Goal: Feedback & Contribution: Contribute content

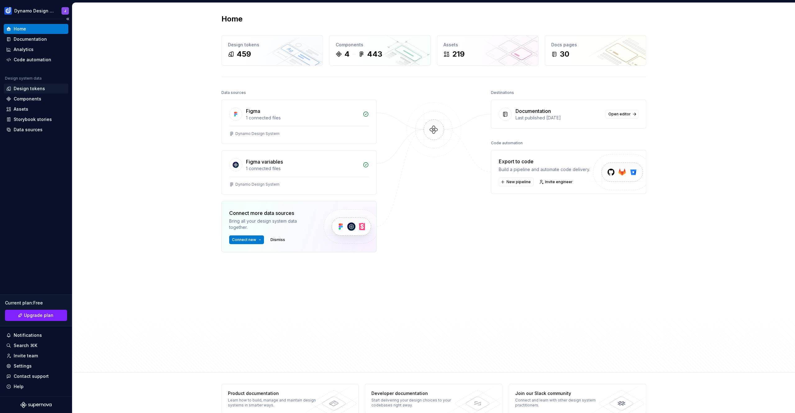
click at [38, 88] on div "Design tokens" at bounding box center [29, 88] width 31 height 6
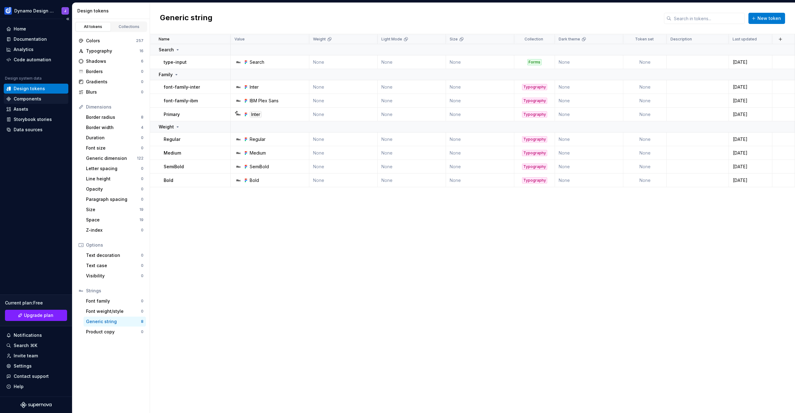
click at [33, 99] on div "Components" at bounding box center [28, 99] width 28 height 6
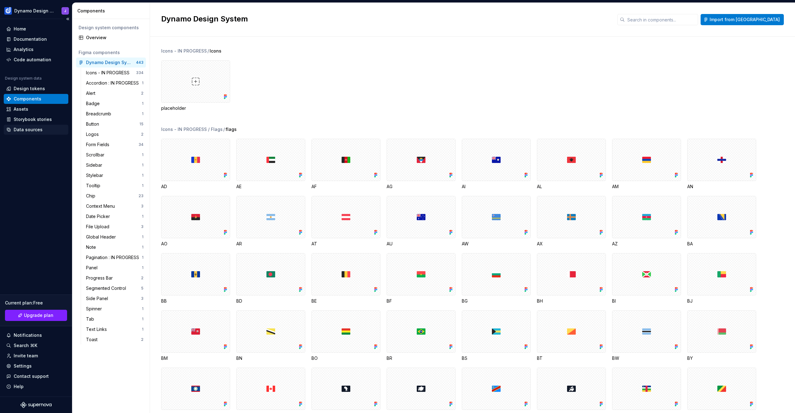
click at [32, 130] on div "Data sources" at bounding box center [28, 129] width 29 height 6
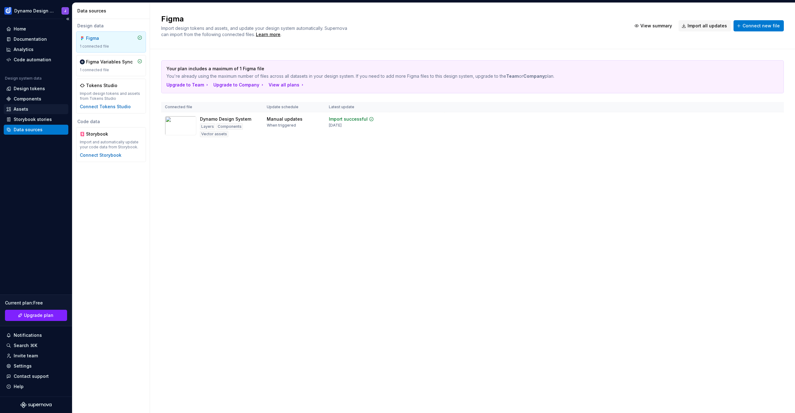
click at [31, 111] on div "Assets" at bounding box center [36, 109] width 60 height 6
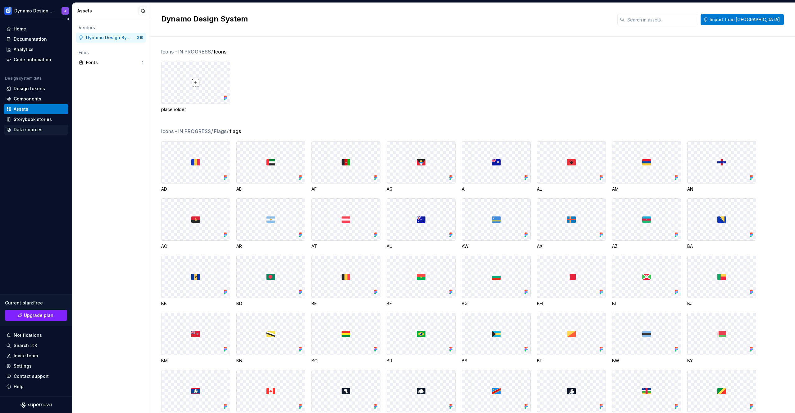
click at [32, 131] on div "Data sources" at bounding box center [28, 129] width 29 height 6
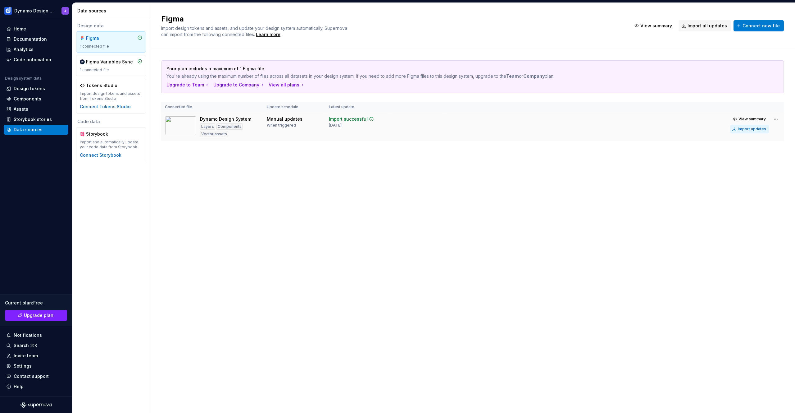
click at [761, 129] on div "Import updates" at bounding box center [752, 128] width 28 height 5
click at [745, 130] on div "Import updates" at bounding box center [752, 128] width 28 height 5
click at [39, 101] on div "Components" at bounding box center [28, 99] width 28 height 6
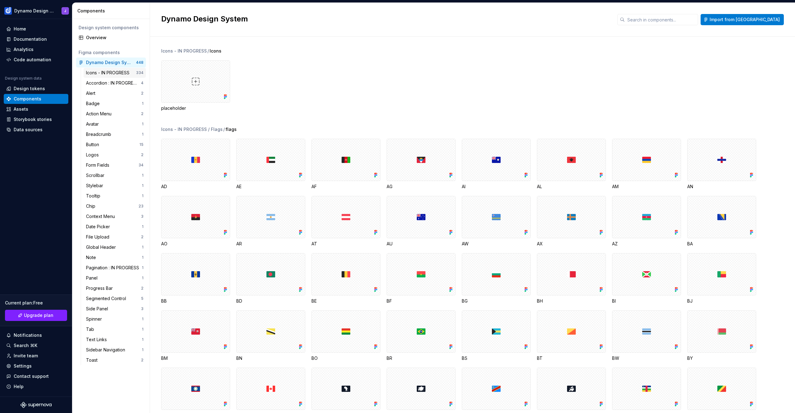
click at [117, 73] on div "Icons - IN PROGRESS" at bounding box center [109, 73] width 46 height 6
click at [117, 81] on div "Accordion : IN PROGRESS" at bounding box center [113, 83] width 55 height 6
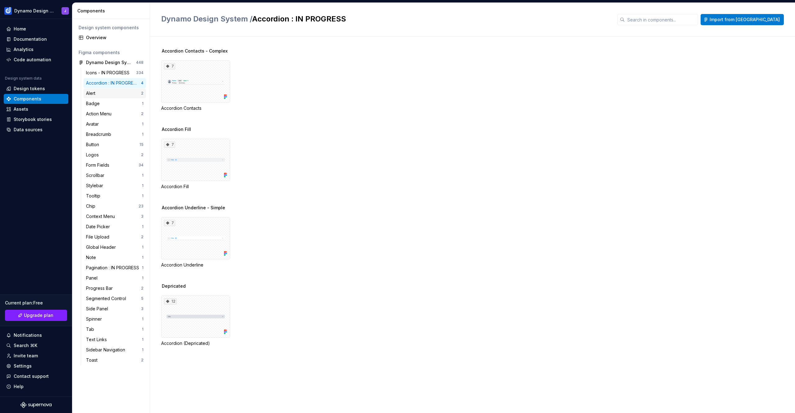
click at [102, 93] on div "Alert" at bounding box center [113, 93] width 55 height 6
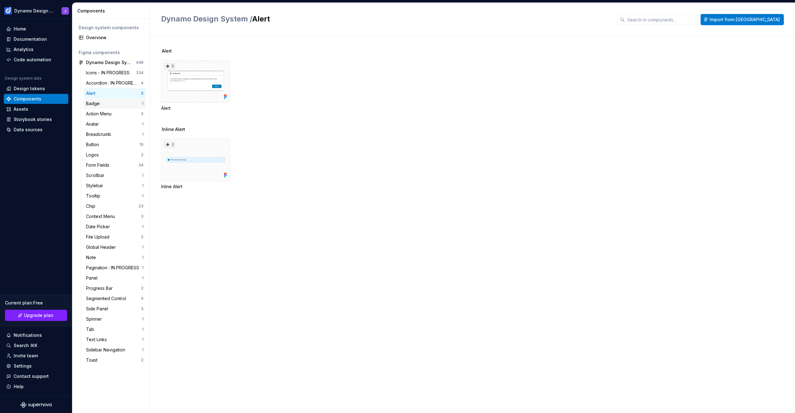
click at [104, 106] on div "Badge" at bounding box center [114, 103] width 56 height 6
click at [107, 116] on div "Action Menu" at bounding box center [100, 114] width 28 height 6
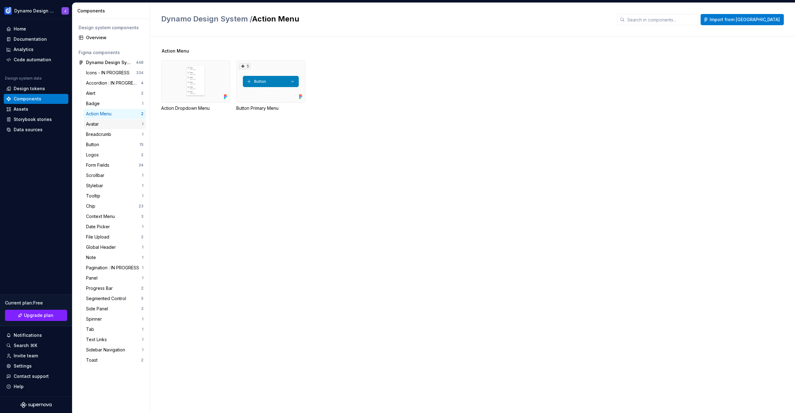
click at [107, 126] on div "Avatar" at bounding box center [114, 124] width 56 height 6
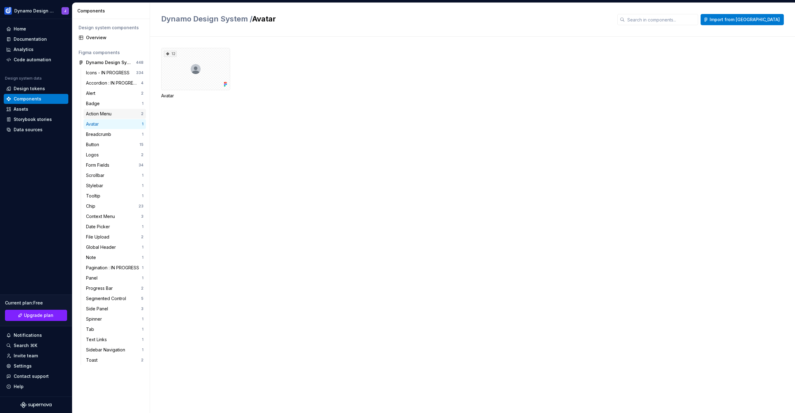
click at [111, 113] on div "Action Menu" at bounding box center [100, 114] width 28 height 6
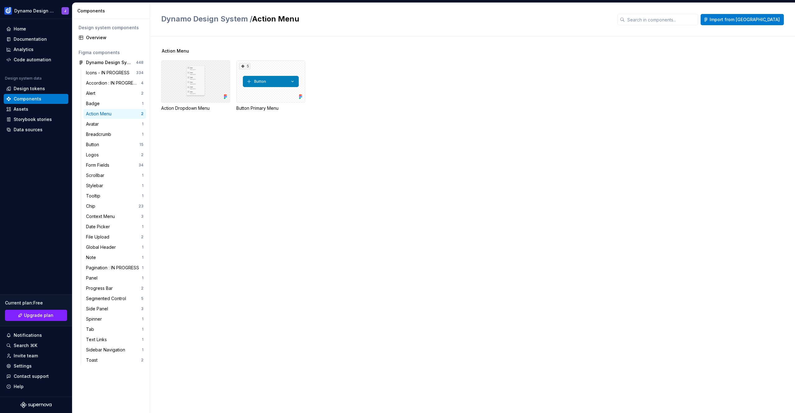
click at [200, 78] on div at bounding box center [195, 81] width 69 height 42
click at [252, 86] on div "5" at bounding box center [270, 81] width 69 height 42
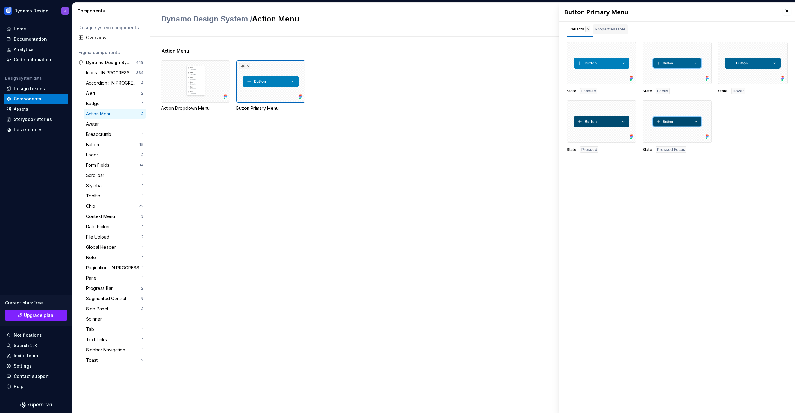
click at [605, 28] on div "Properties table" at bounding box center [611, 29] width 30 height 6
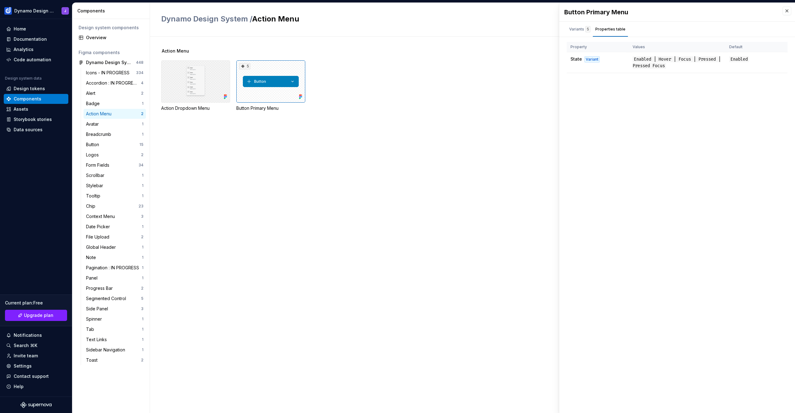
click at [188, 93] on div at bounding box center [195, 81] width 69 height 42
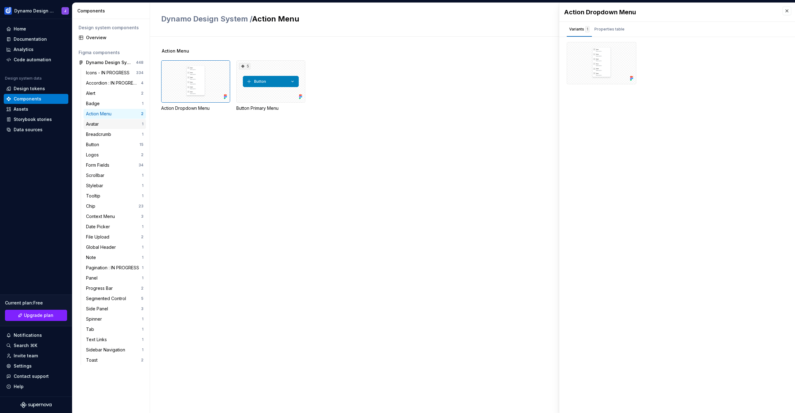
click at [113, 122] on div "Avatar" at bounding box center [114, 124] width 56 height 6
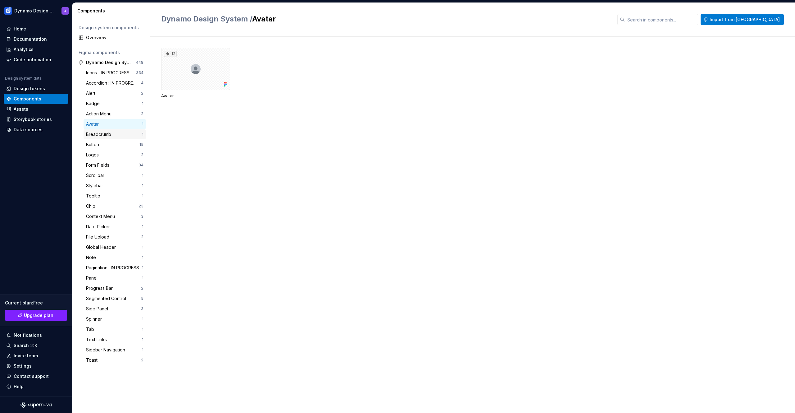
click at [113, 136] on div "Breadcrumb" at bounding box center [100, 134] width 28 height 6
click at [113, 144] on div "Button" at bounding box center [112, 144] width 53 height 6
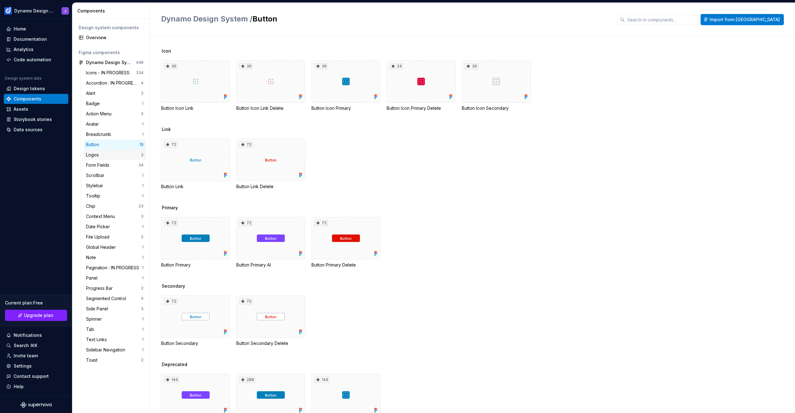
click at [111, 153] on div "Logos" at bounding box center [113, 155] width 55 height 6
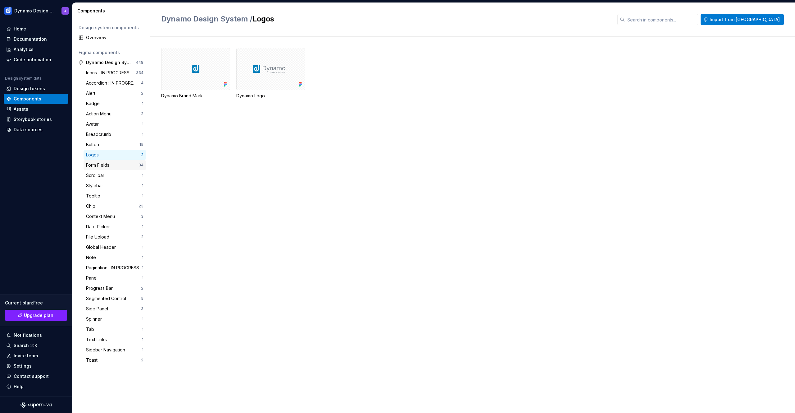
click at [104, 165] on div "Form Fields" at bounding box center [99, 165] width 26 height 6
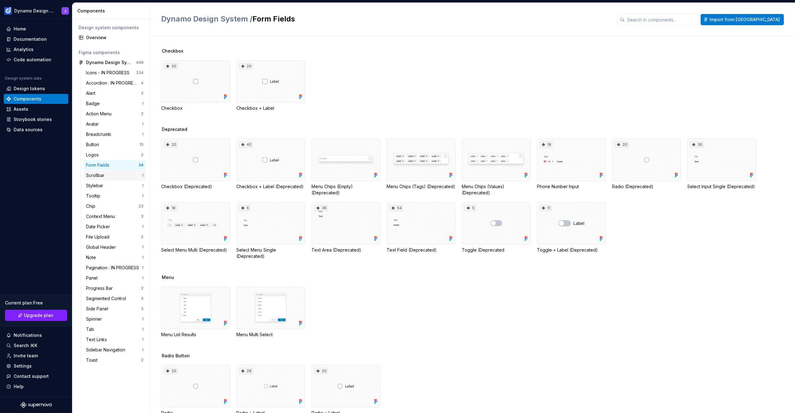
click at [107, 177] on div "Scrollbar" at bounding box center [114, 175] width 56 height 6
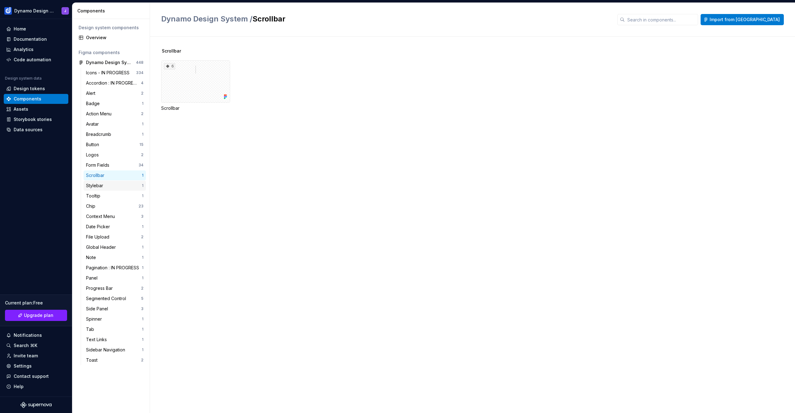
click at [107, 184] on div "Stylebar" at bounding box center [114, 185] width 56 height 6
click at [102, 195] on div "Tooltip" at bounding box center [94, 196] width 17 height 6
click at [106, 207] on div "Chip" at bounding box center [112, 206] width 53 height 6
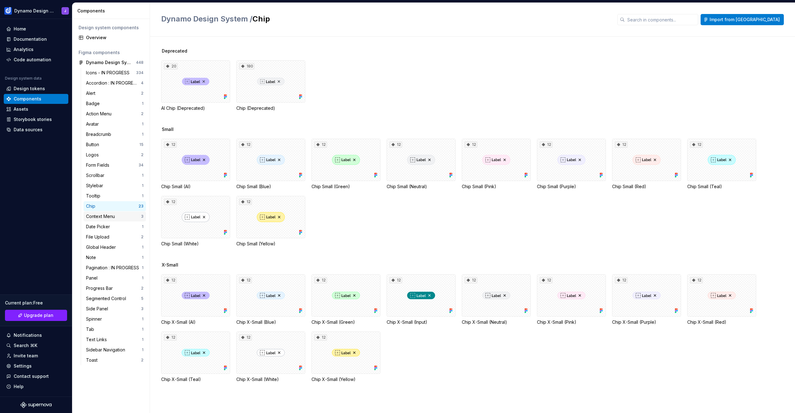
click at [116, 215] on div "Context Menu" at bounding box center [101, 216] width 31 height 6
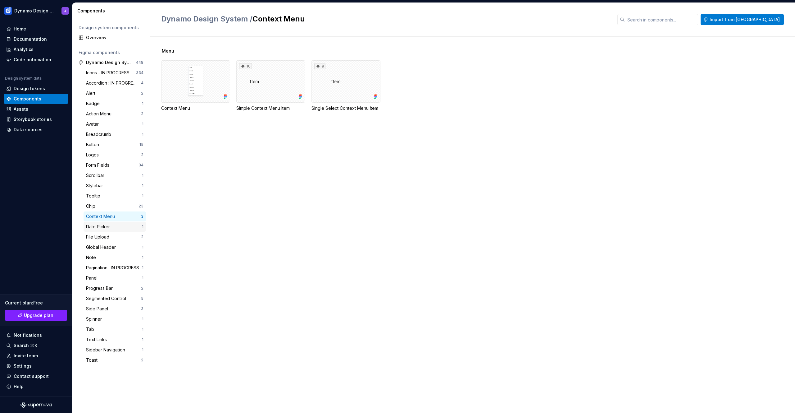
click at [113, 225] on div "Date Picker" at bounding box center [114, 226] width 56 height 6
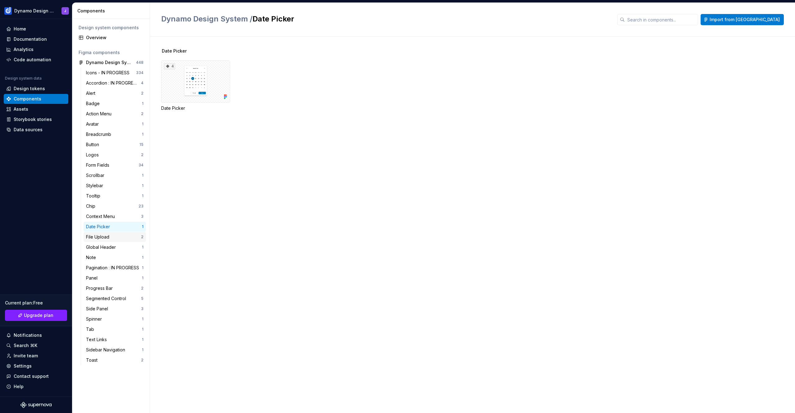
click at [110, 237] on div "File Upload" at bounding box center [99, 237] width 26 height 6
click at [208, 87] on div "21" at bounding box center [195, 81] width 69 height 42
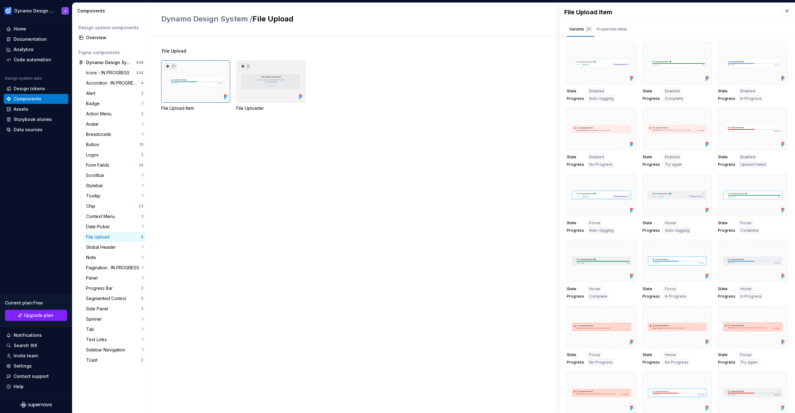
click at [265, 84] on div "2" at bounding box center [270, 81] width 69 height 42
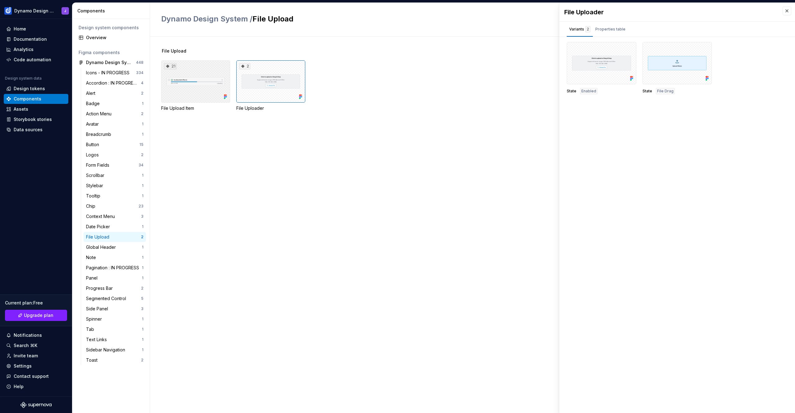
click at [194, 80] on div "21" at bounding box center [195, 81] width 69 height 42
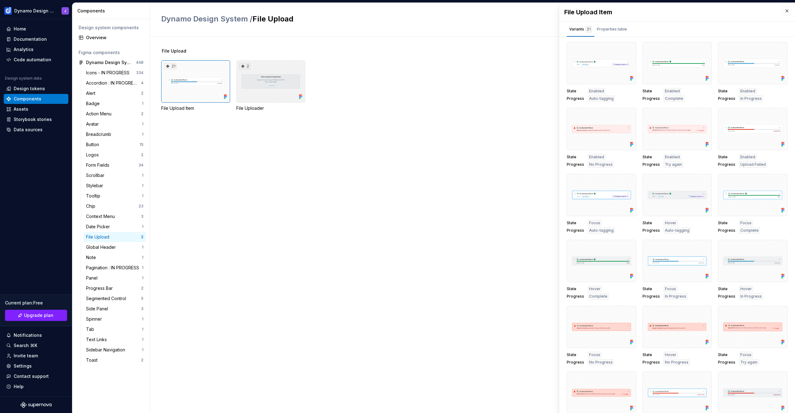
click at [276, 89] on div "2" at bounding box center [270, 81] width 69 height 42
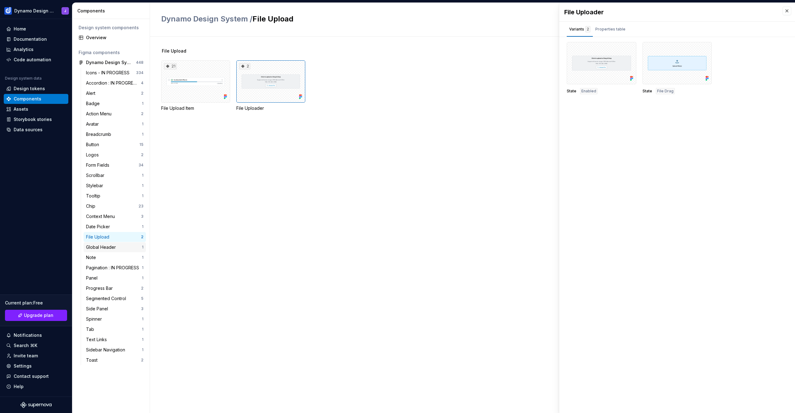
click at [110, 242] on div "Global Header 1" at bounding box center [115, 247] width 62 height 10
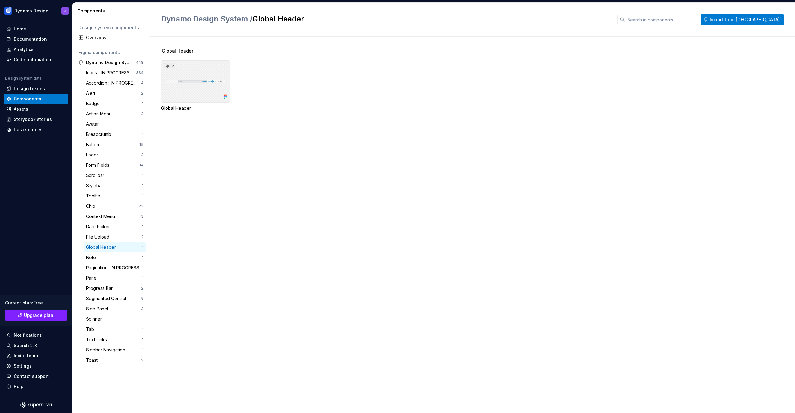
click at [207, 75] on div "2" at bounding box center [195, 81] width 69 height 42
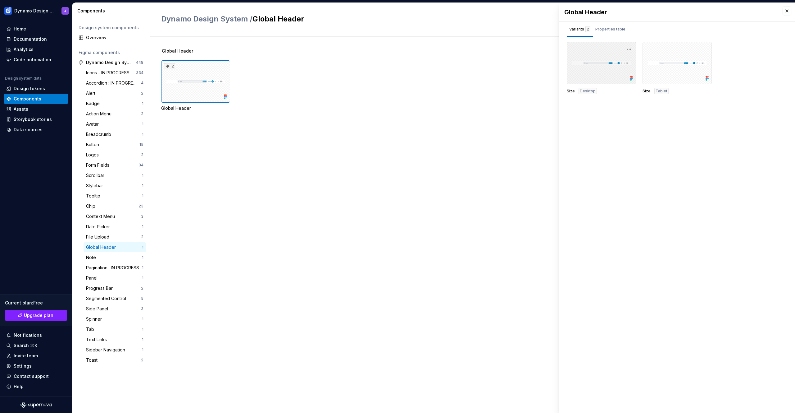
click at [597, 54] on div at bounding box center [602, 63] width 70 height 42
click at [675, 60] on div at bounding box center [678, 63] width 70 height 42
click at [612, 58] on div at bounding box center [602, 63] width 70 height 42
click at [604, 27] on div "Properties table" at bounding box center [611, 29] width 30 height 6
click at [578, 30] on div "Variants 2" at bounding box center [579, 29] width 21 height 6
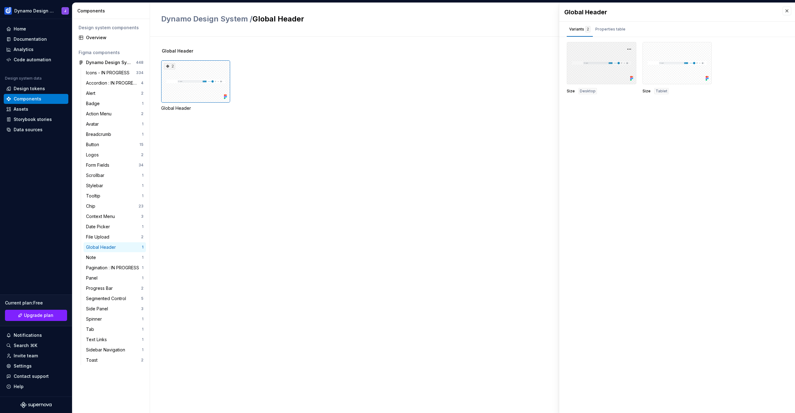
click at [585, 68] on div at bounding box center [602, 63] width 70 height 42
click at [674, 65] on div at bounding box center [678, 63] width 70 height 42
click at [28, 107] on div "Assets" at bounding box center [21, 109] width 15 height 6
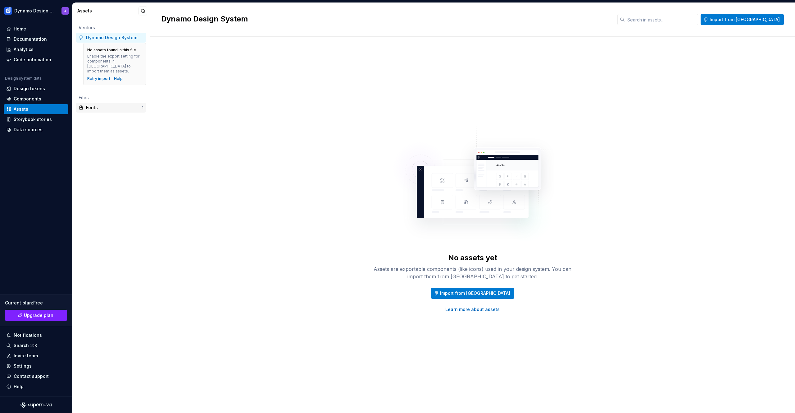
click at [99, 104] on div "Fonts" at bounding box center [114, 107] width 56 height 6
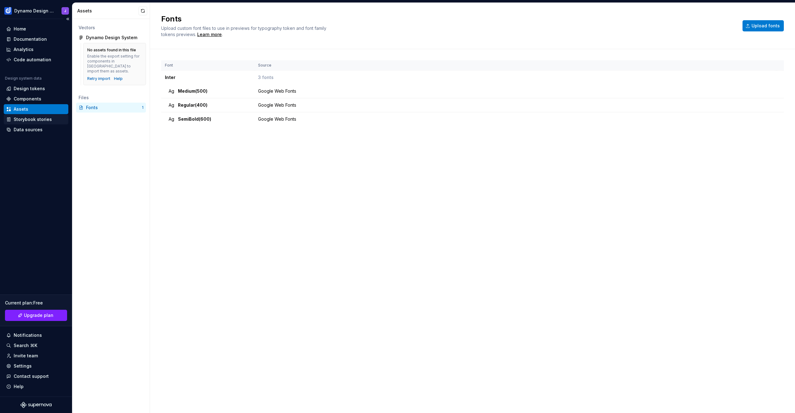
click at [36, 121] on div "Storybook stories" at bounding box center [33, 119] width 38 height 6
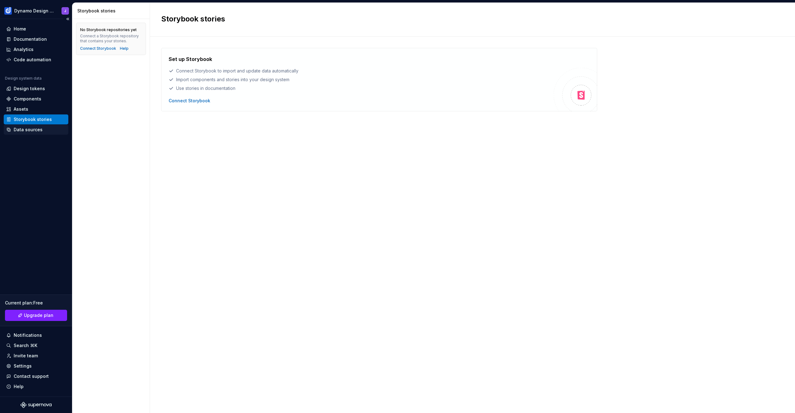
click at [28, 127] on div "Data sources" at bounding box center [28, 129] width 29 height 6
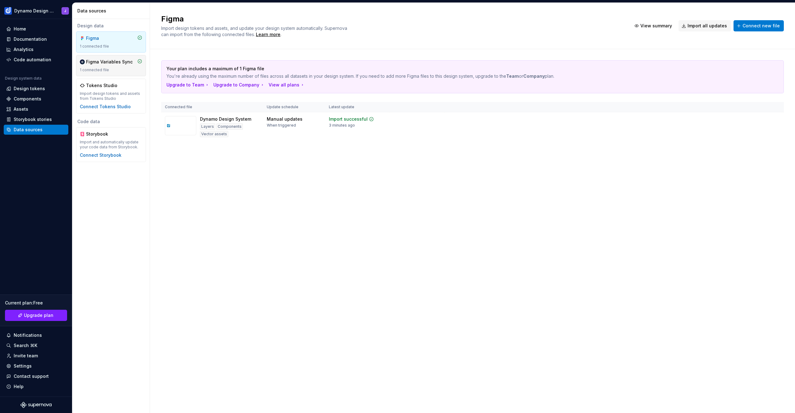
click at [121, 67] on div "1 connected file" at bounding box center [111, 69] width 62 height 5
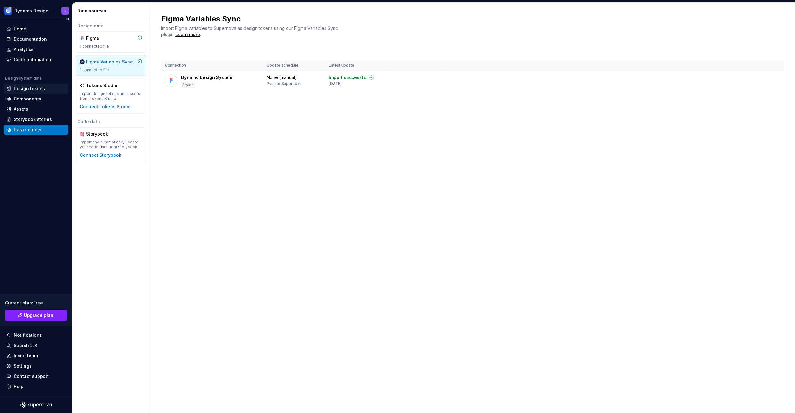
click at [32, 91] on div "Design tokens" at bounding box center [29, 88] width 31 height 6
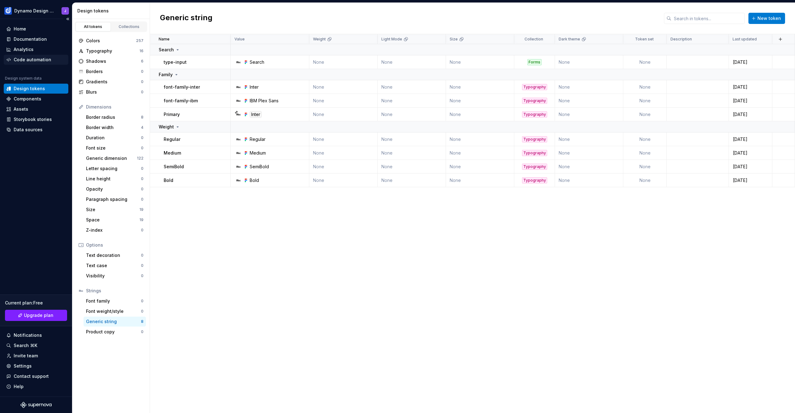
click at [28, 60] on div "Code automation" at bounding box center [33, 60] width 38 height 6
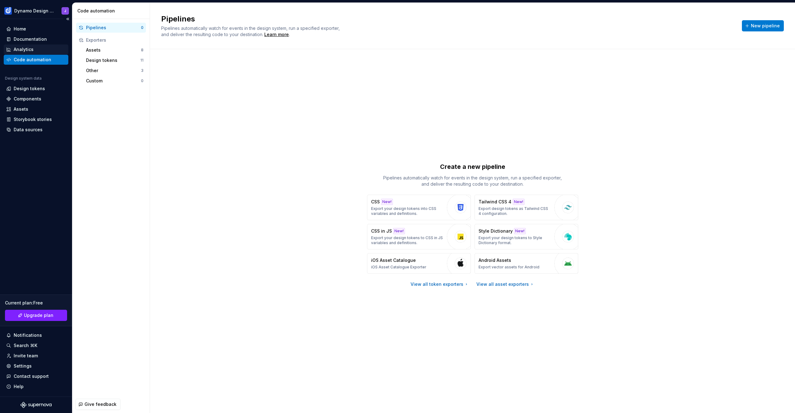
click at [28, 50] on div "Analytics" at bounding box center [24, 49] width 20 height 6
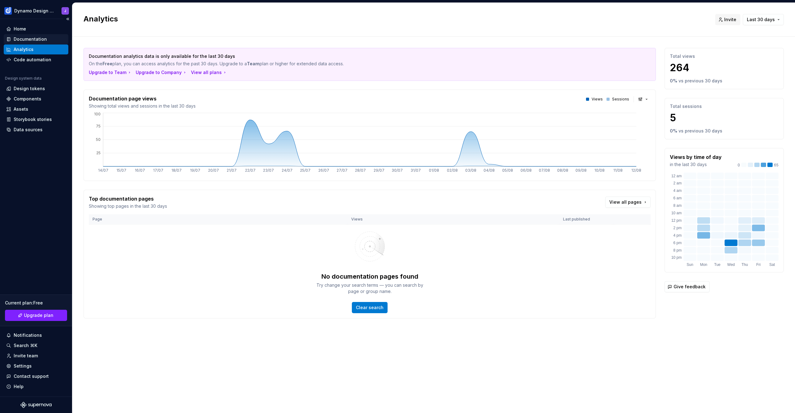
click at [35, 39] on div "Documentation" at bounding box center [30, 39] width 33 height 6
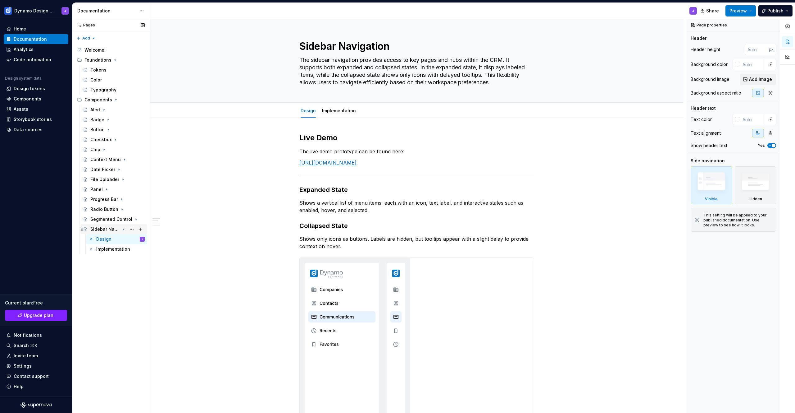
click at [82, 229] on icon "Page tree" at bounding box center [82, 228] width 2 height 3
click at [139, 101] on button "Page tree" at bounding box center [140, 99] width 9 height 9
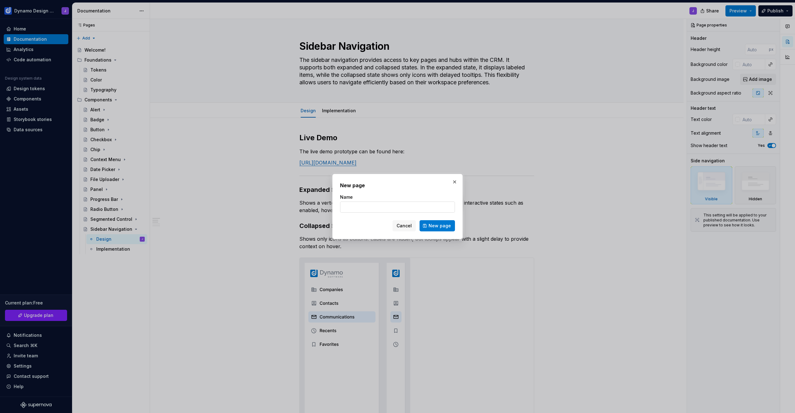
type textarea "*"
type input "Select"
click button "New page" at bounding box center [437, 225] width 35 height 11
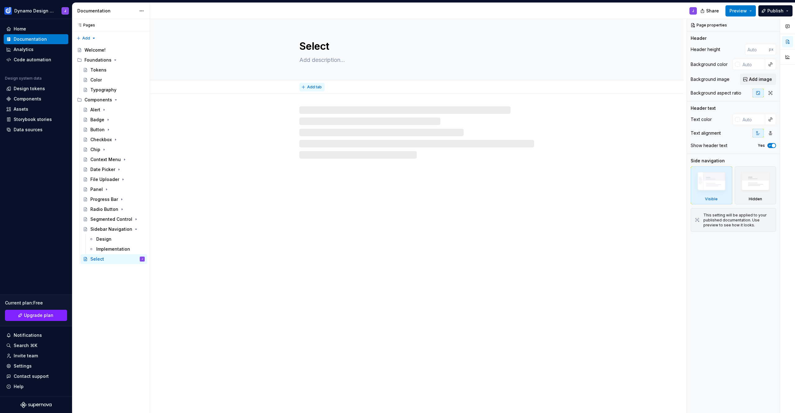
type textarea "*"
click at [318, 86] on span "Add tab" at bounding box center [314, 87] width 15 height 5
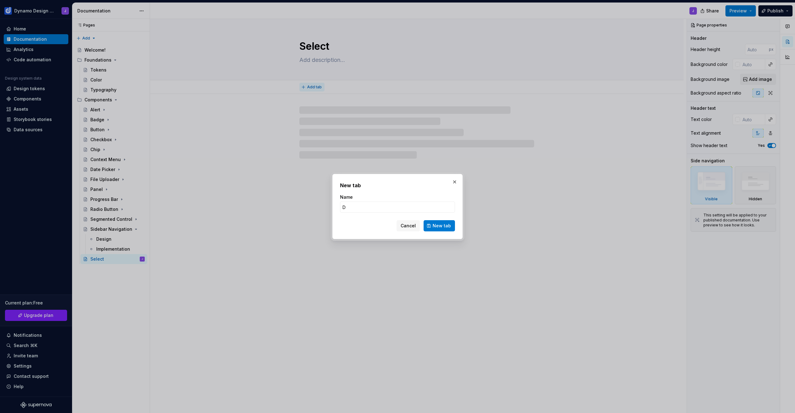
type input "De"
type textarea "*"
type input "Design"
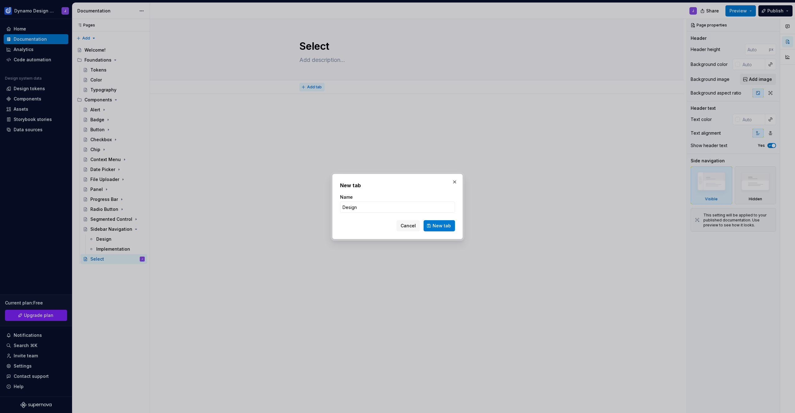
click button "New tab" at bounding box center [439, 225] width 31 height 11
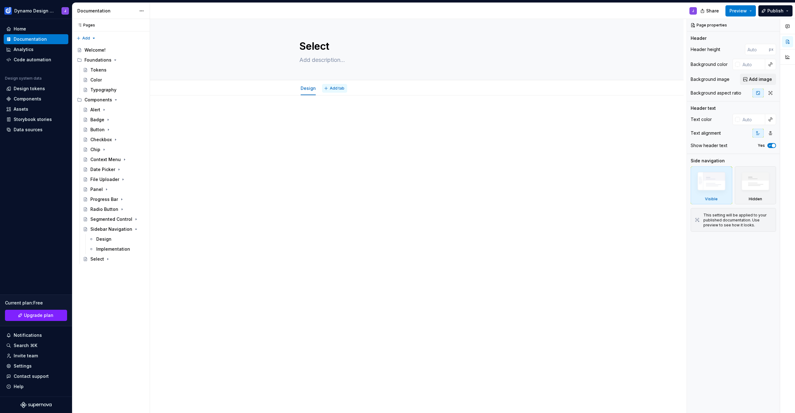
type textarea "*"
click at [340, 88] on span "Add tab" at bounding box center [337, 88] width 15 height 5
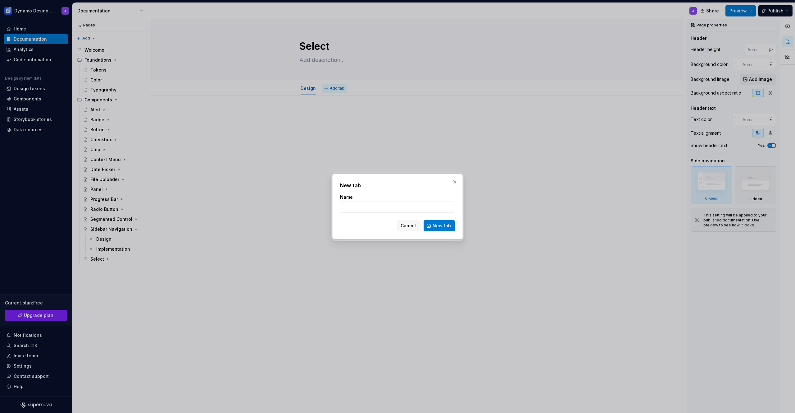
type input "U"
type input "Imp"
type textarea "*"
type input "Implementation"
click at [439, 226] on span "New tab" at bounding box center [442, 225] width 18 height 6
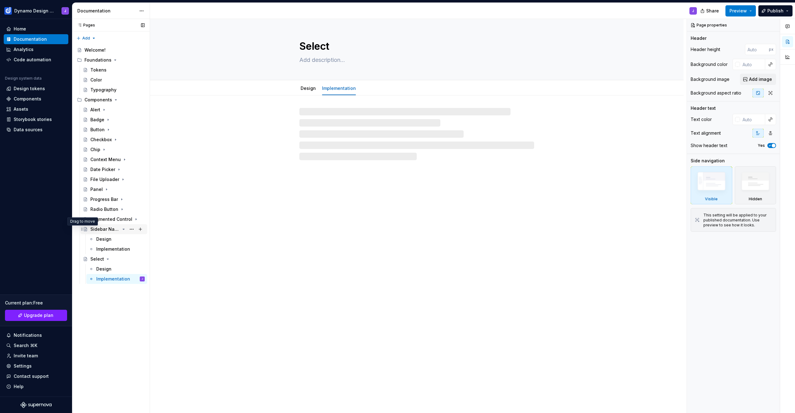
click at [81, 230] on icon "Page tree" at bounding box center [82, 228] width 5 height 5
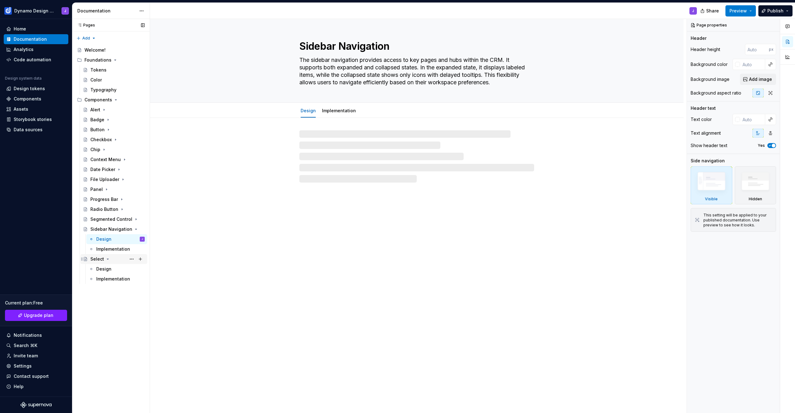
click at [108, 259] on icon "Page tree" at bounding box center [107, 258] width 5 height 5
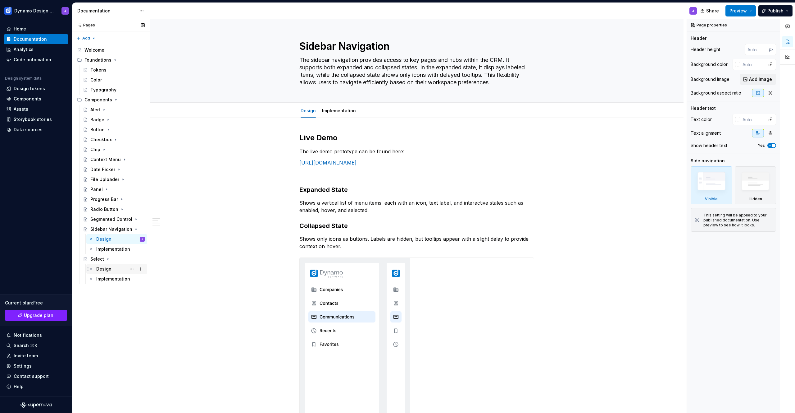
click at [110, 270] on div "Design" at bounding box center [103, 269] width 15 height 6
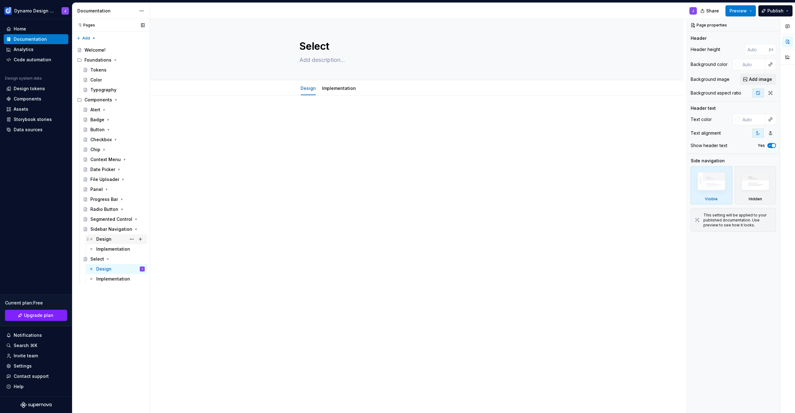
click at [114, 240] on div "Design" at bounding box center [120, 239] width 48 height 9
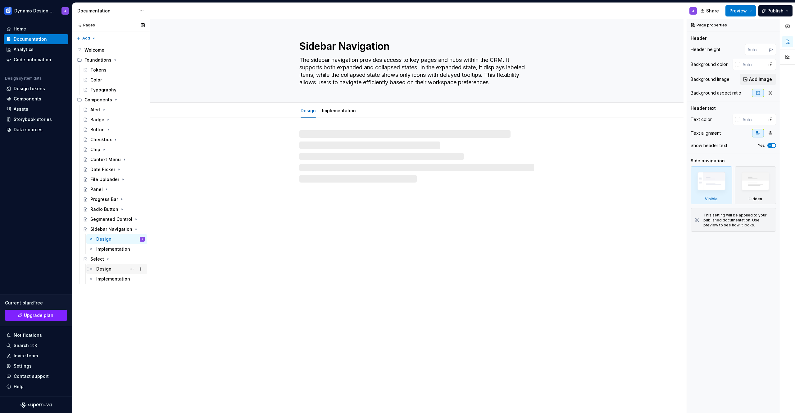
click at [110, 269] on div "Design" at bounding box center [103, 269] width 15 height 6
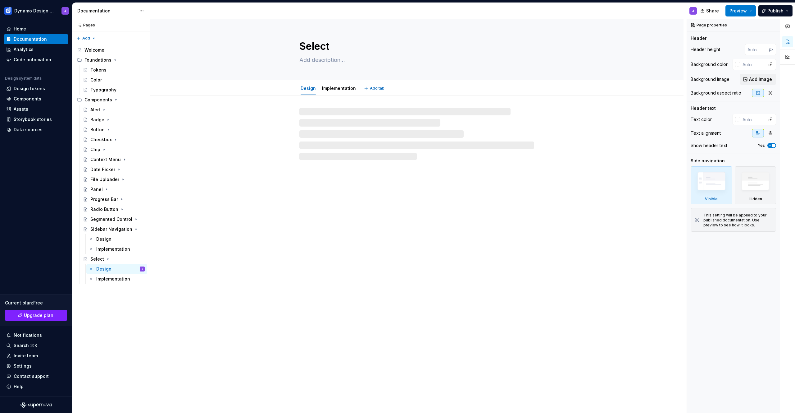
click at [332, 60] on textarea at bounding box center [415, 60] width 235 height 10
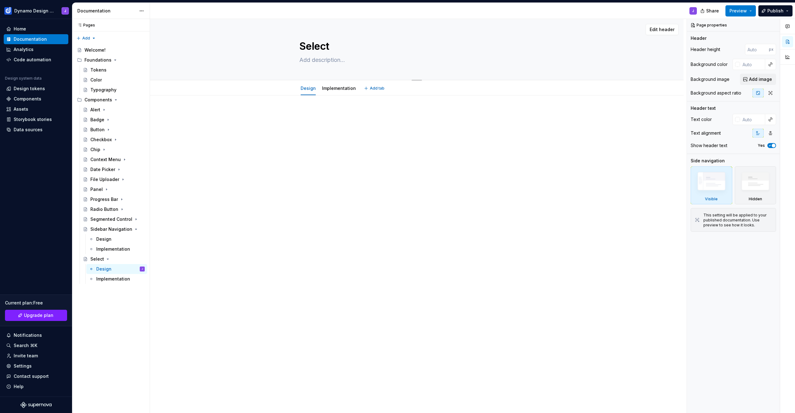
paste textarea "A select input enables users to choose one or multiple options from a list, dep…"
type textarea "*"
type textarea "A select input enables users to choose one or multiple options from a list, dep…"
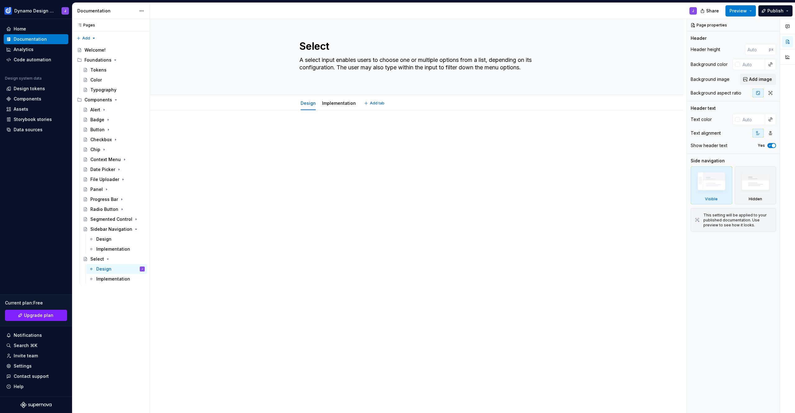
type textarea "*"
type textarea "A select input enables users to choose one or multiple options from a list, dep…"
click at [245, 133] on div at bounding box center [417, 195] width 534 height 170
type textarea "*"
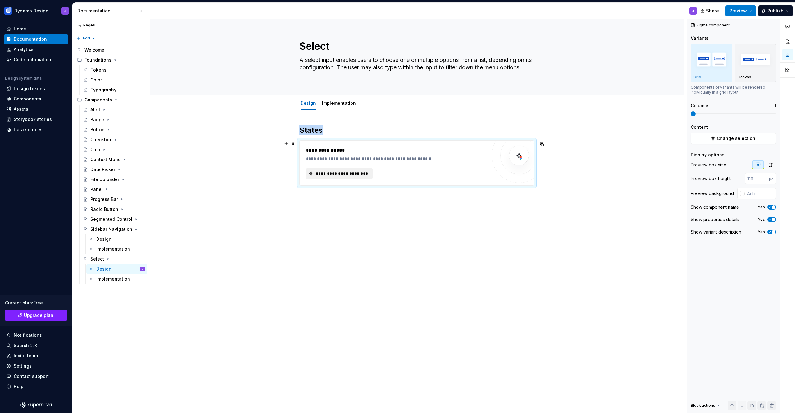
click at [351, 175] on span "**********" at bounding box center [342, 173] width 54 height 6
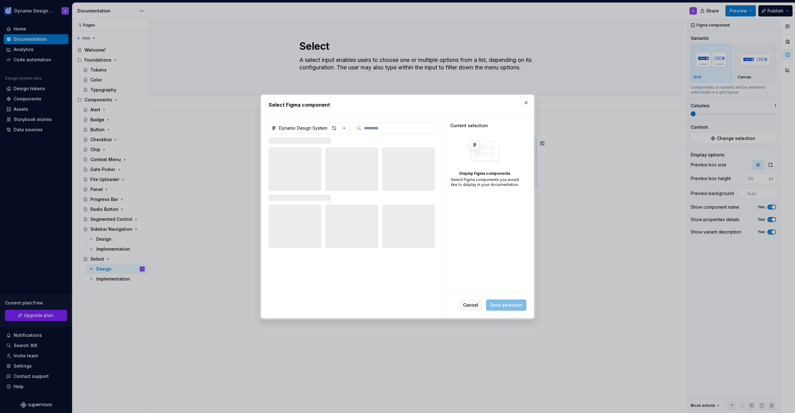
type textarea "*"
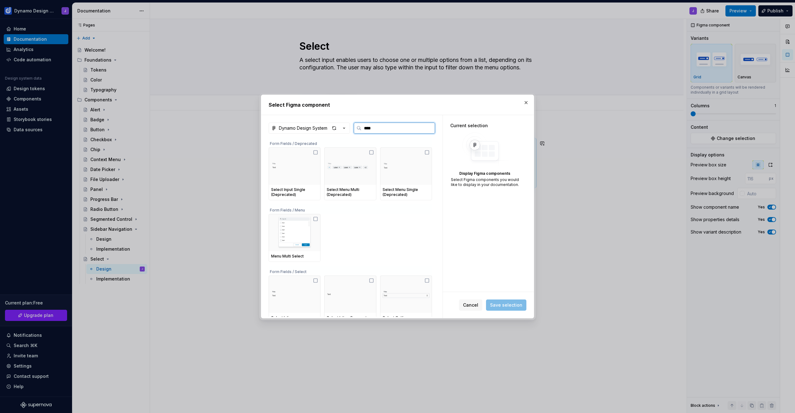
type input "*****"
type textarea "*"
type input "******"
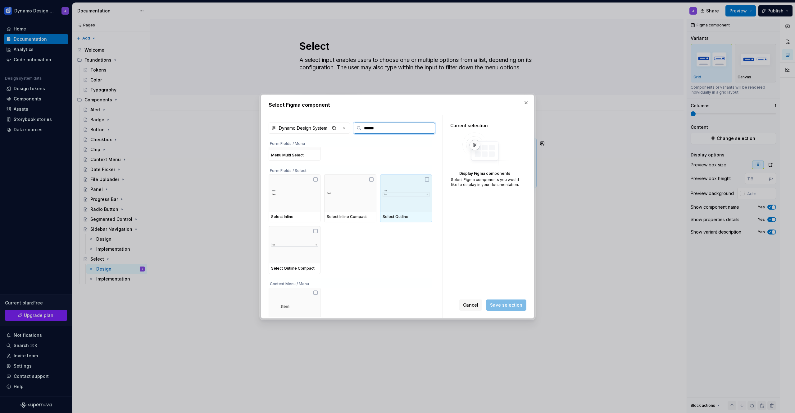
click at [412, 201] on img at bounding box center [406, 193] width 47 height 22
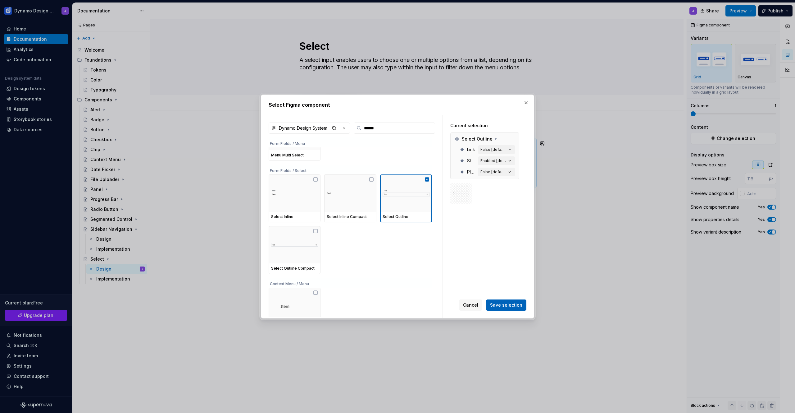
click at [519, 305] on span "Save selection" at bounding box center [506, 305] width 32 height 6
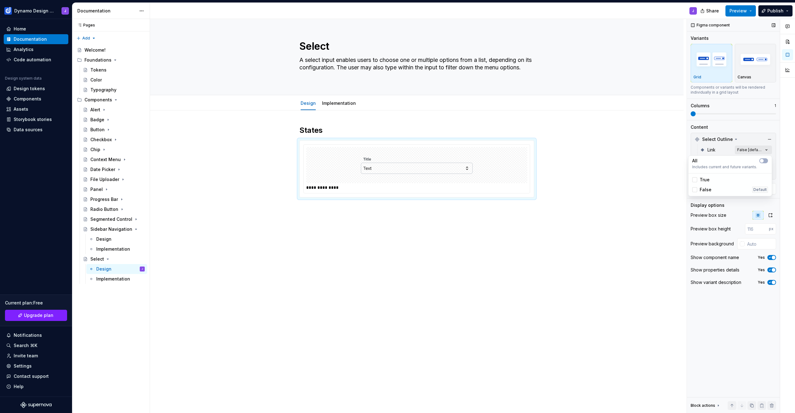
click at [755, 148] on div "Comments Open comments No comments yet Select ‘Comment’ from the block context …" at bounding box center [741, 216] width 108 height 394
click at [763, 160] on span "button" at bounding box center [762, 161] width 4 height 4
click at [763, 160] on icon "button" at bounding box center [762, 161] width 5 height 4
click at [744, 139] on div "Comments Open comments No comments yet Select ‘Comment’ from the block context …" at bounding box center [741, 216] width 108 height 394
click at [748, 163] on div "Comments Open comments No comments yet Select ‘Comment’ from the block context …" at bounding box center [741, 216] width 108 height 394
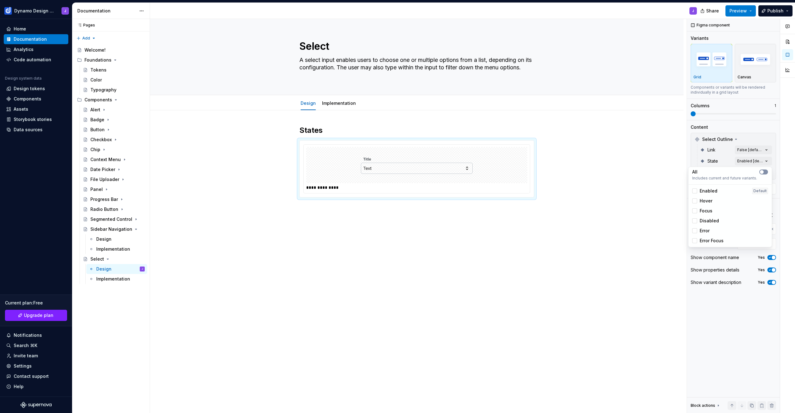
click at [766, 172] on button "button" at bounding box center [764, 171] width 9 height 5
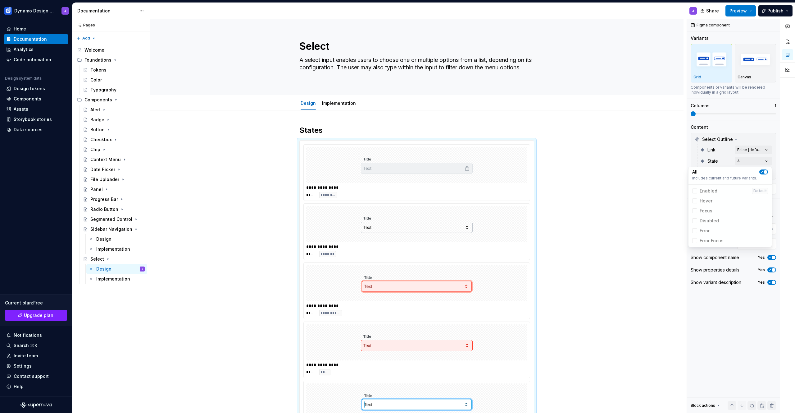
click at [753, 130] on div "Comments Open comments No comments yet Select ‘Comment’ from the block context …" at bounding box center [741, 216] width 108 height 394
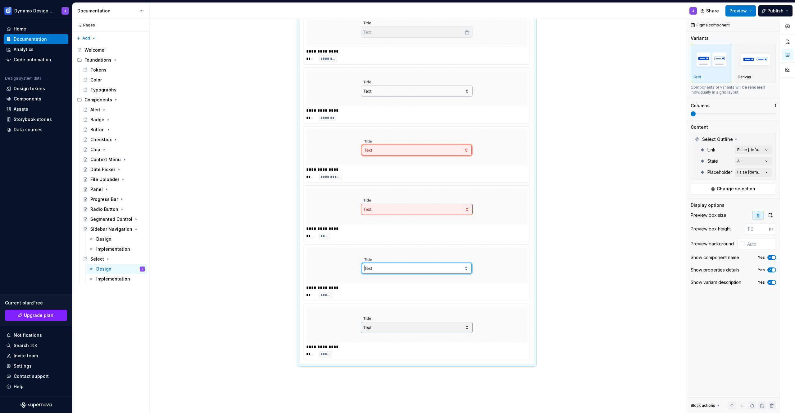
scroll to position [0, 0]
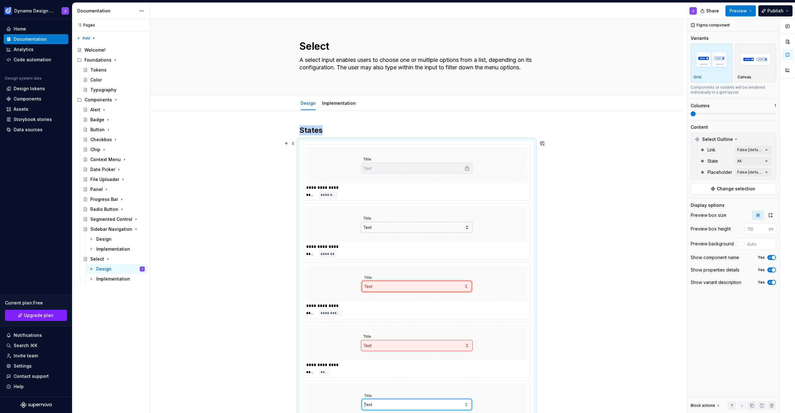
click at [306, 162] on div "**********" at bounding box center [417, 172] width 226 height 56
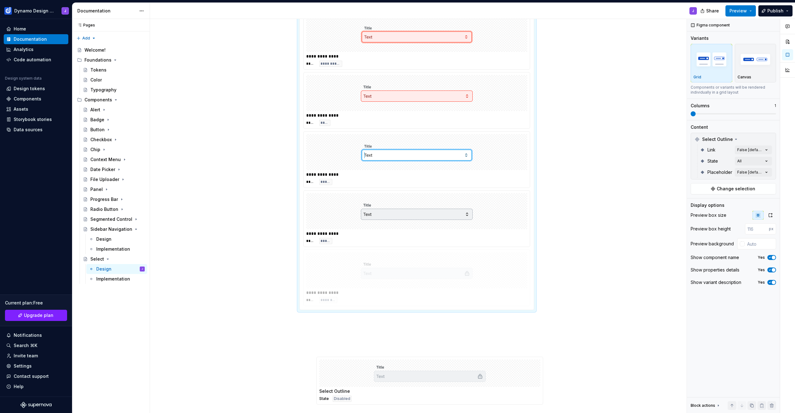
scroll to position [218, 0]
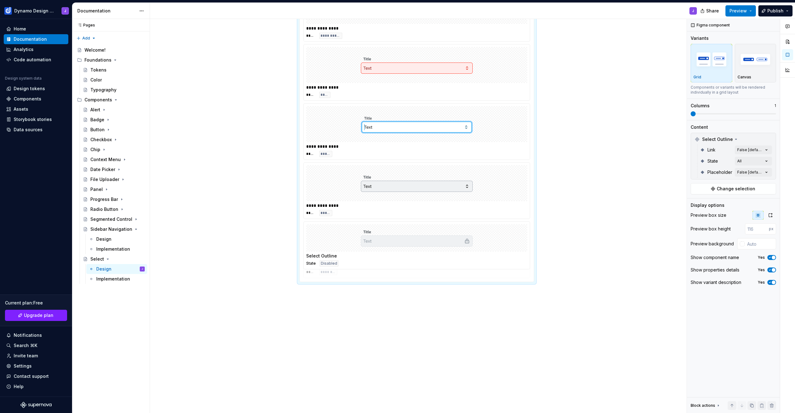
drag, startPoint x: 309, startPoint y: 168, endPoint x: 313, endPoint y: 244, distance: 76.2
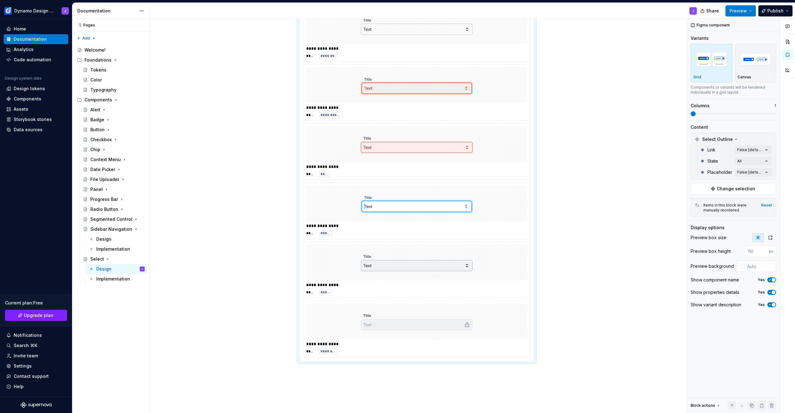
scroll to position [107, 0]
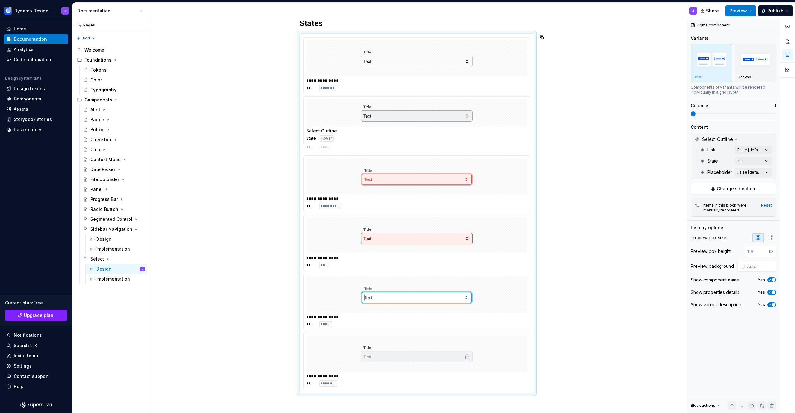
drag, startPoint x: 384, startPoint y: 302, endPoint x: 394, endPoint y: 119, distance: 183.6
click at [394, 119] on body "Dynamo Design System J Home Documentation Analytics Code automation Design syst…" at bounding box center [397, 206] width 795 height 413
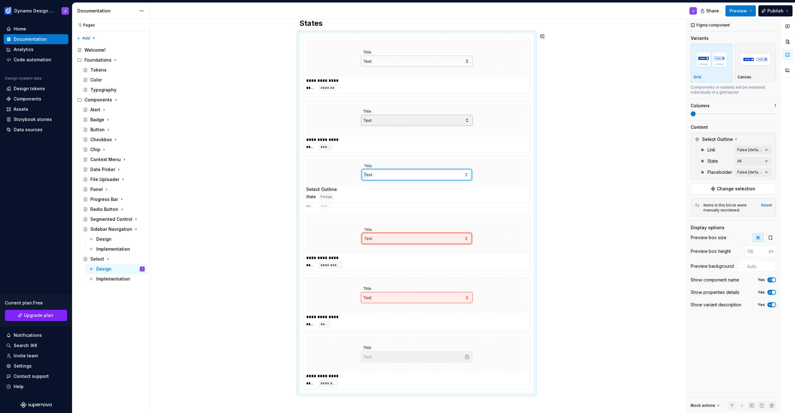
drag, startPoint x: 405, startPoint y: 303, endPoint x: 408, endPoint y: 180, distance: 122.8
click at [408, 180] on body "Dynamo Design System J Home Documentation Analytics Code automation Design syst…" at bounding box center [397, 206] width 795 height 413
drag, startPoint x: 401, startPoint y: 301, endPoint x: 408, endPoint y: 239, distance: 62.6
click at [408, 239] on body "Dynamo Design System J Home Documentation Analytics Code automation Design syst…" at bounding box center [397, 206] width 795 height 413
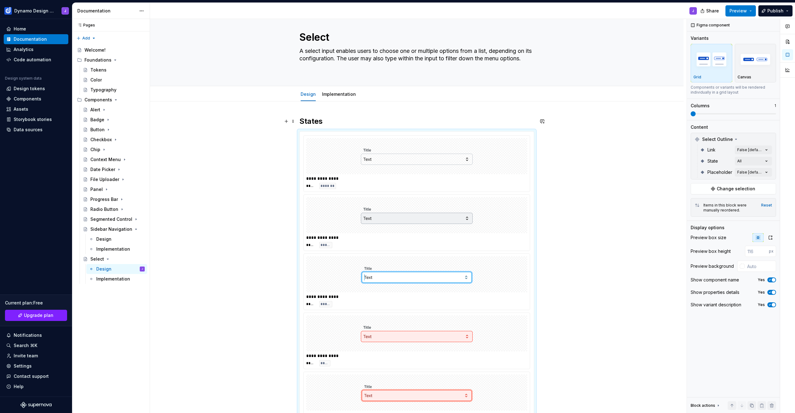
click at [332, 122] on h2 "States" at bounding box center [417, 121] width 235 height 10
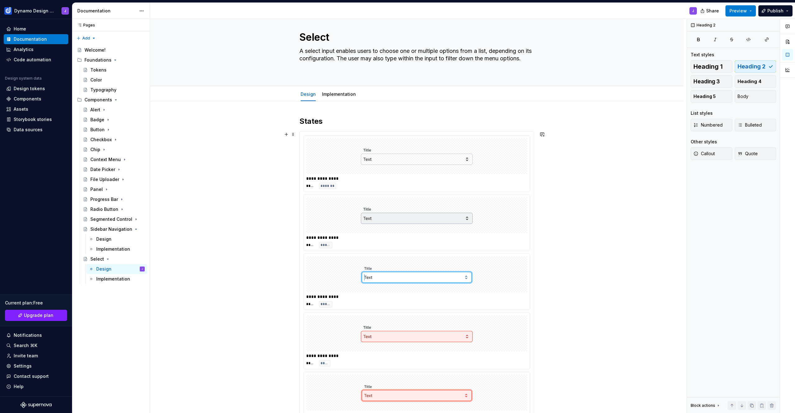
click at [256, 161] on div "**********" at bounding box center [417, 361] width 534 height 521
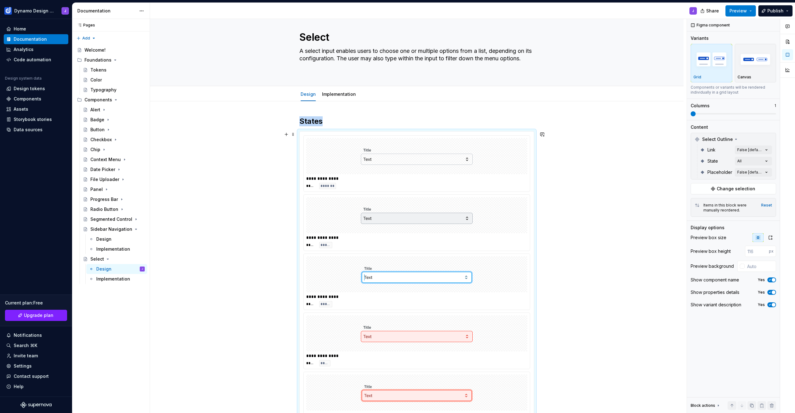
scroll to position [87, 0]
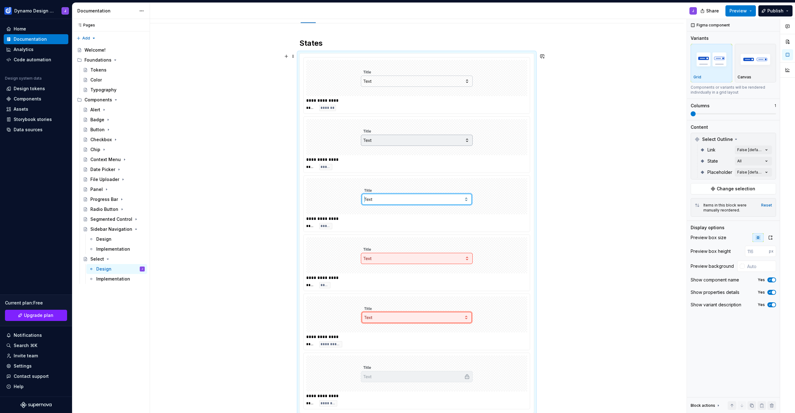
click at [310, 56] on div "**********" at bounding box center [417, 232] width 234 height 359
click at [755, 10] on button "Preview" at bounding box center [741, 10] width 30 height 11
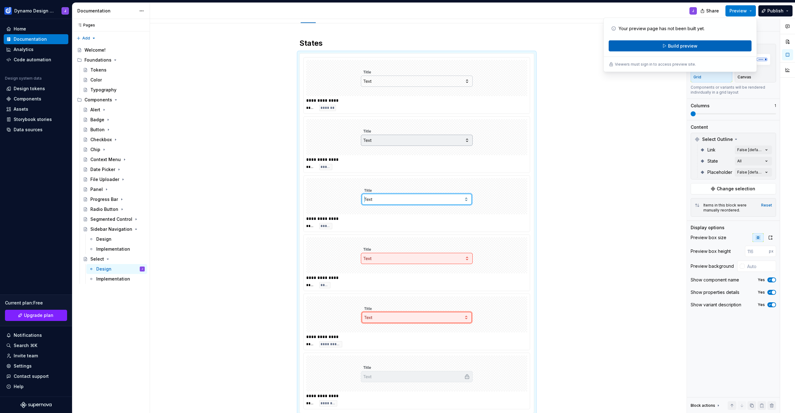
click at [692, 47] on span "Build preview" at bounding box center [683, 46] width 30 height 6
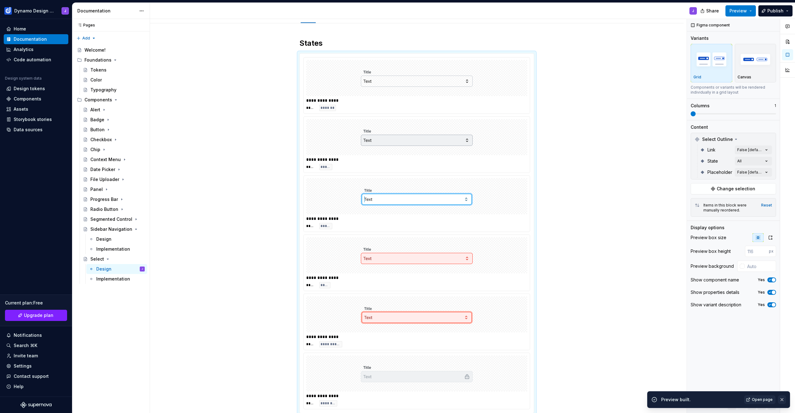
click at [782, 399] on button "button" at bounding box center [782, 399] width 8 height 9
click at [121, 180] on icon "Page tree" at bounding box center [123, 179] width 5 height 5
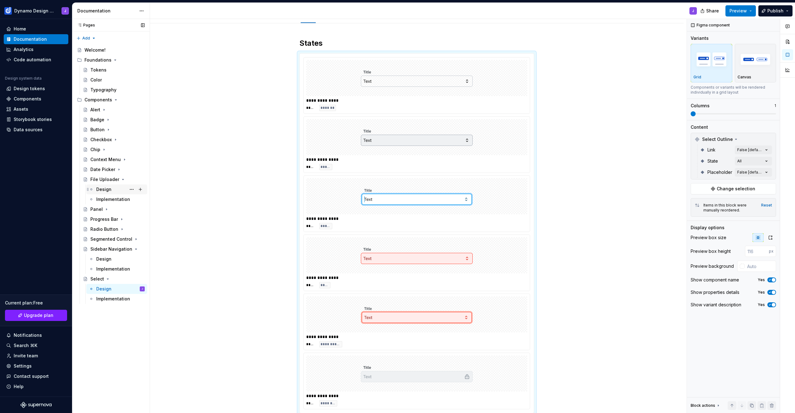
click at [112, 191] on div "Design" at bounding box center [120, 189] width 48 height 9
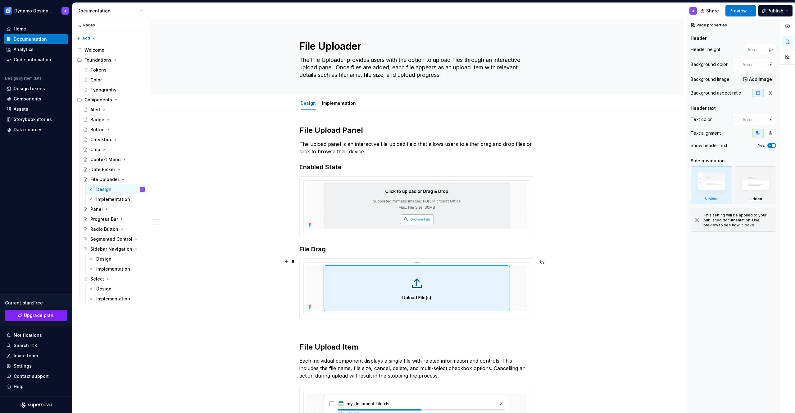
scroll to position [158, 0]
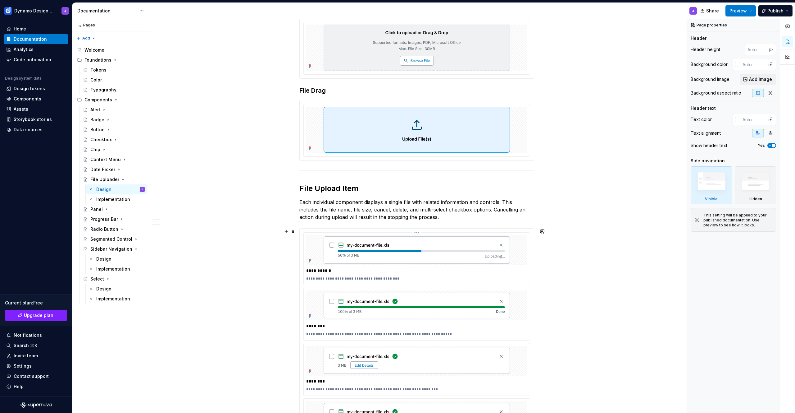
click at [308, 236] on div at bounding box center [416, 250] width 221 height 30
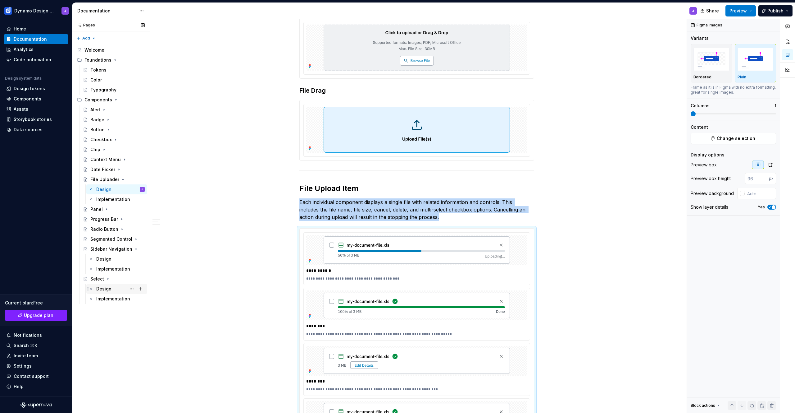
click at [101, 289] on div "Design" at bounding box center [103, 289] width 15 height 6
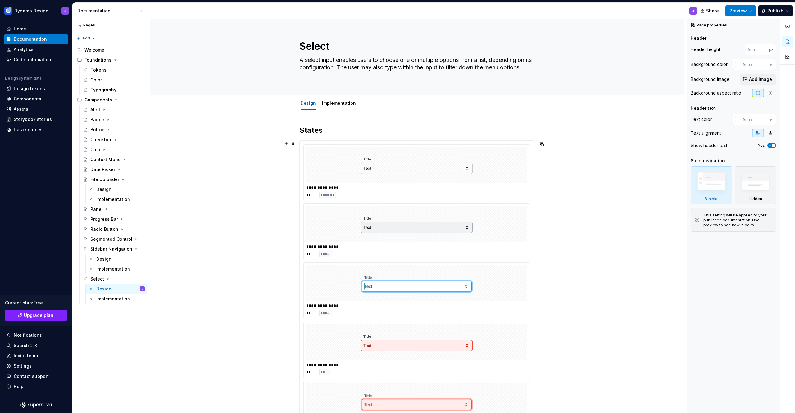
click at [320, 158] on div at bounding box center [416, 165] width 221 height 36
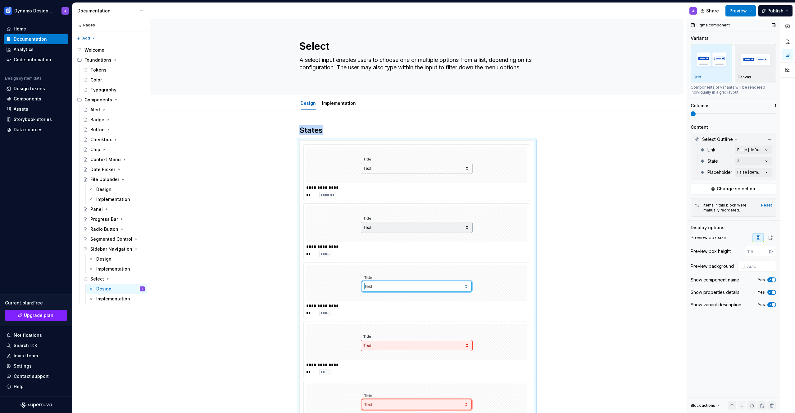
click at [748, 64] on img "button" at bounding box center [756, 59] width 36 height 23
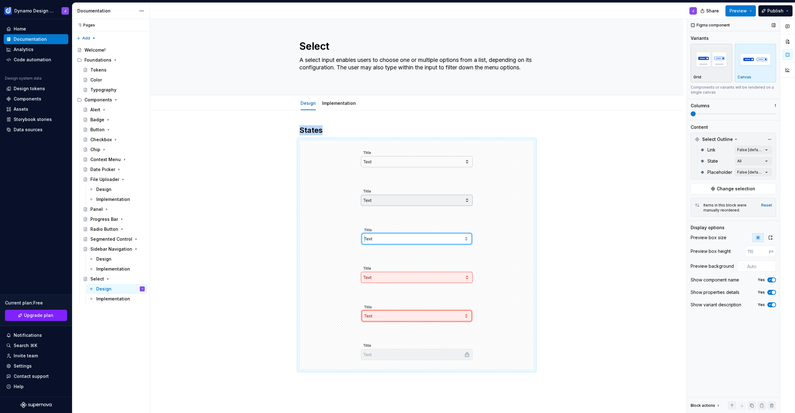
click at [717, 62] on img "button" at bounding box center [712, 59] width 36 height 23
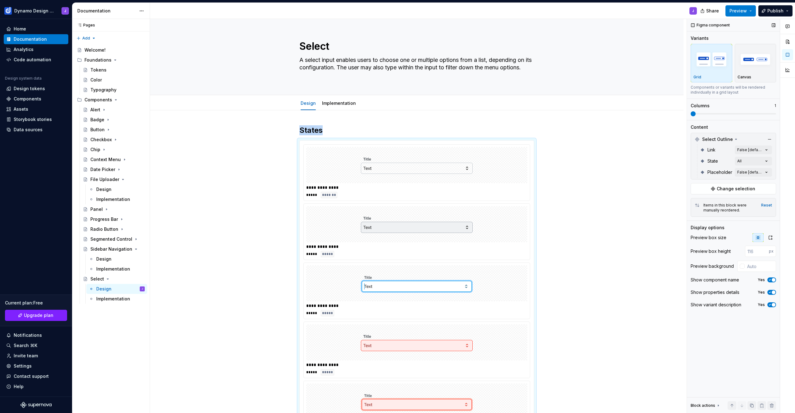
scroll to position [87, 0]
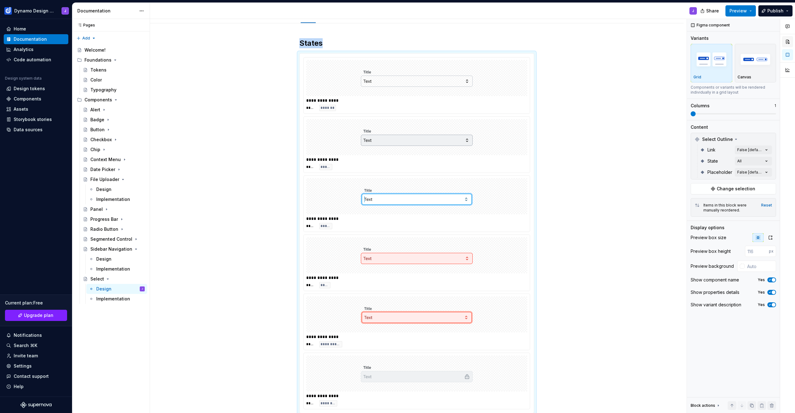
click at [788, 40] on button "button" at bounding box center [787, 41] width 11 height 11
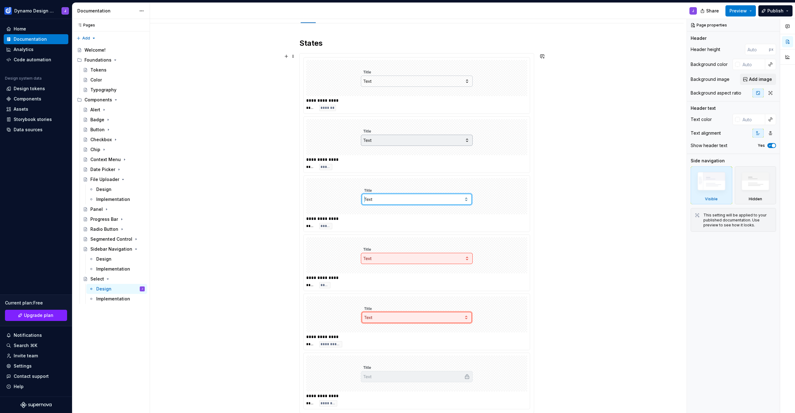
click at [507, 94] on div at bounding box center [416, 78] width 221 height 36
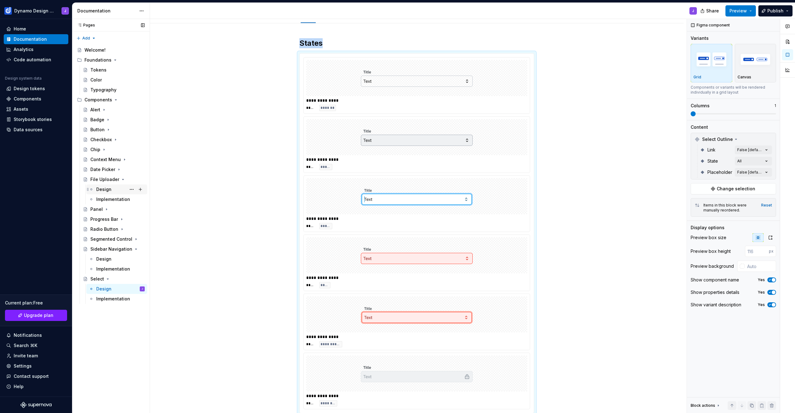
click at [106, 188] on div "Design" at bounding box center [103, 189] width 15 height 6
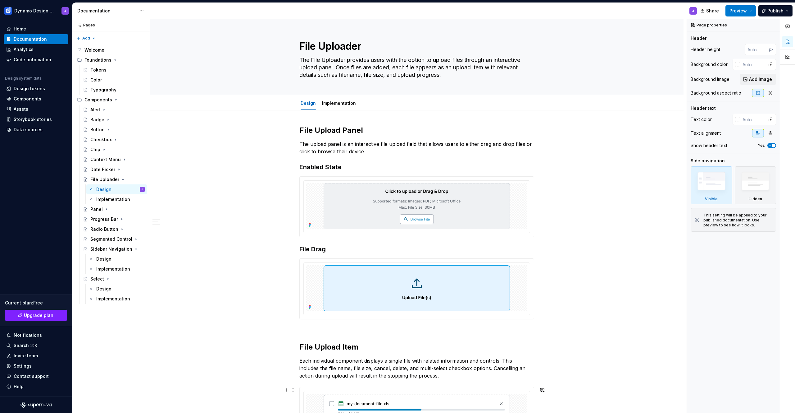
scroll to position [144, 0]
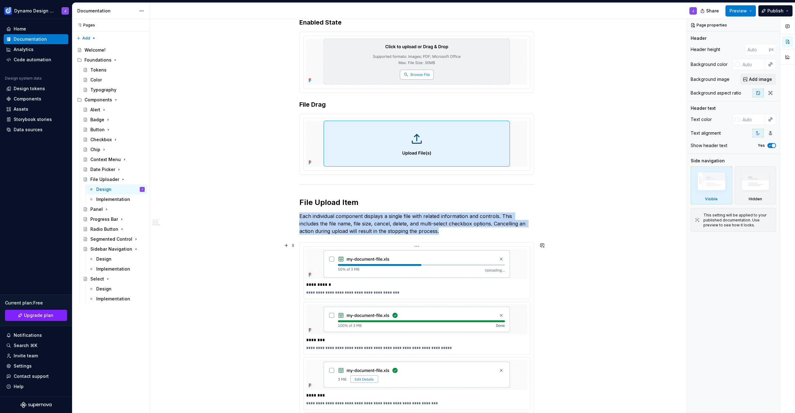
click at [306, 254] on div "**********" at bounding box center [417, 272] width 226 height 52
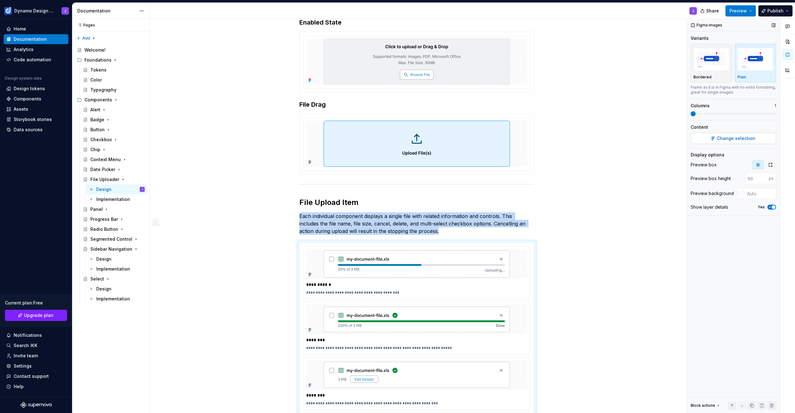
click at [729, 139] on span "Change selection" at bounding box center [736, 138] width 39 height 6
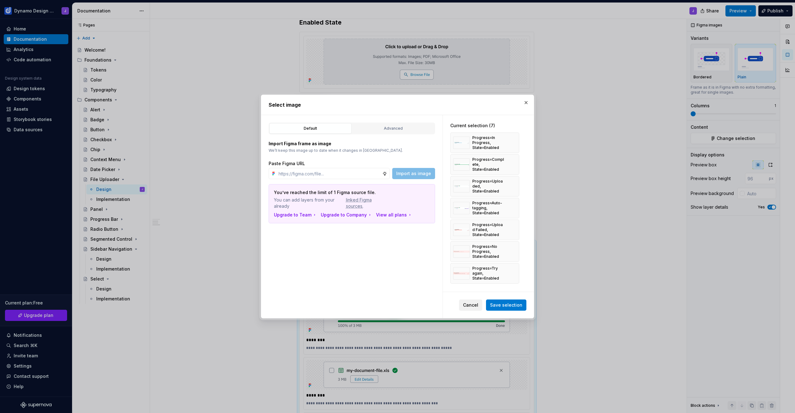
click at [477, 303] on span "Cancel" at bounding box center [470, 305] width 15 height 6
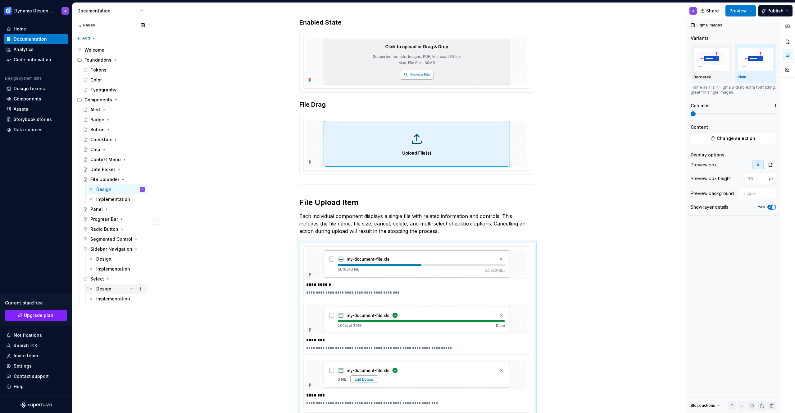
click at [103, 291] on div "Design" at bounding box center [103, 289] width 15 height 6
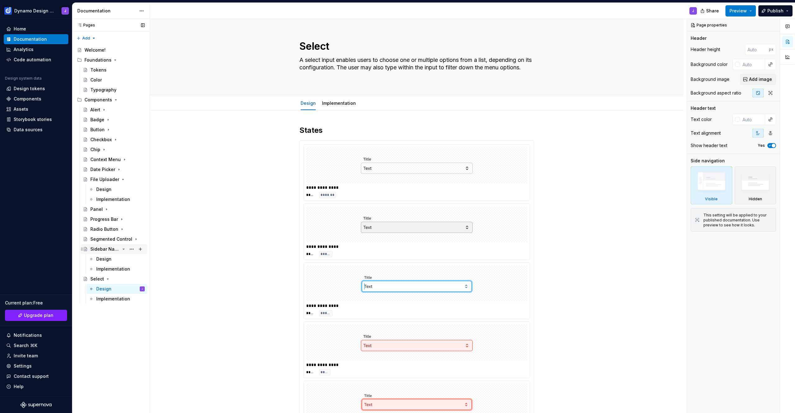
click at [123, 249] on icon "Page tree" at bounding box center [124, 249] width 2 height 1
click at [119, 109] on div "Alert" at bounding box center [117, 109] width 54 height 9
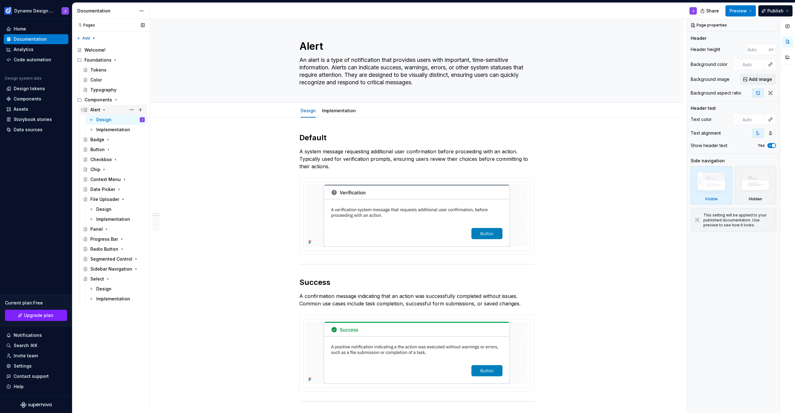
click at [104, 110] on icon "Page tree" at bounding box center [104, 109] width 5 height 5
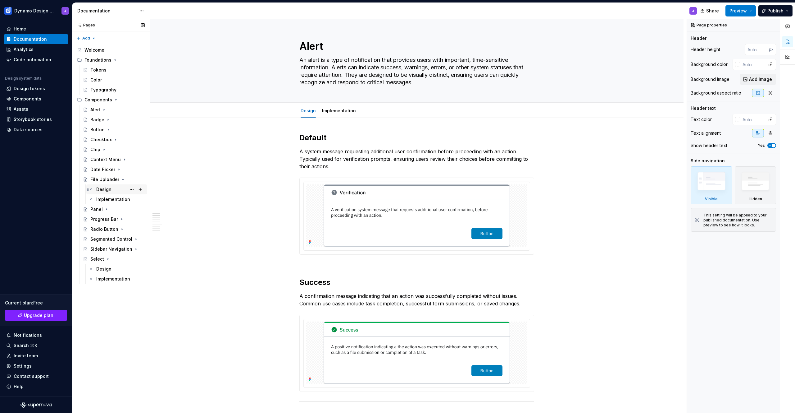
click at [106, 188] on div "Design" at bounding box center [103, 189] width 15 height 6
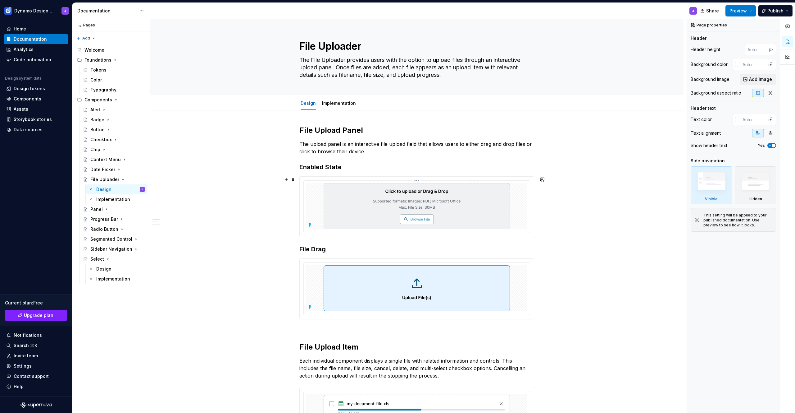
click at [324, 197] on img at bounding box center [417, 206] width 186 height 46
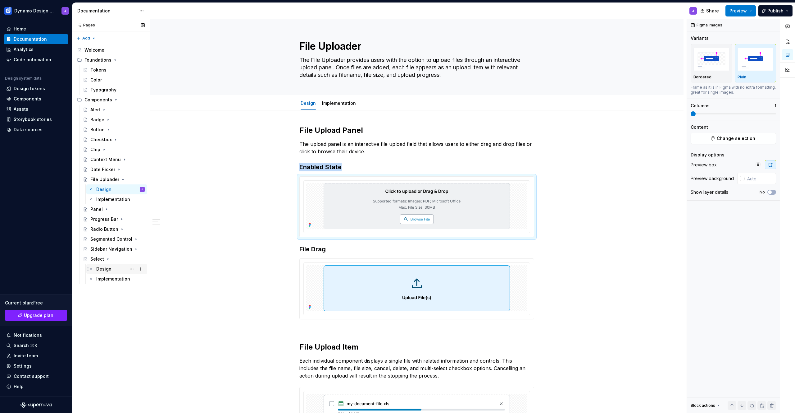
click at [102, 266] on div "Design" at bounding box center [103, 269] width 15 height 6
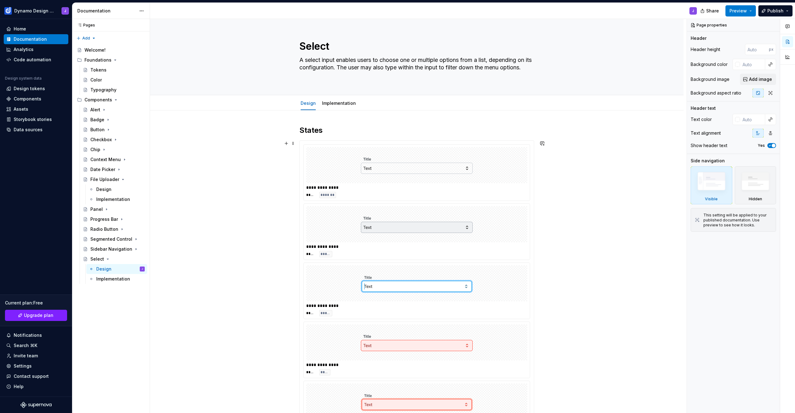
click at [328, 160] on div at bounding box center [416, 165] width 221 height 36
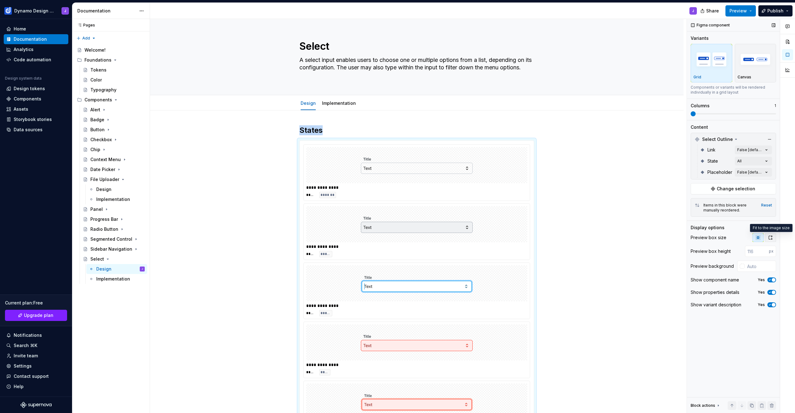
click at [771, 236] on icon "button" at bounding box center [770, 237] width 5 height 5
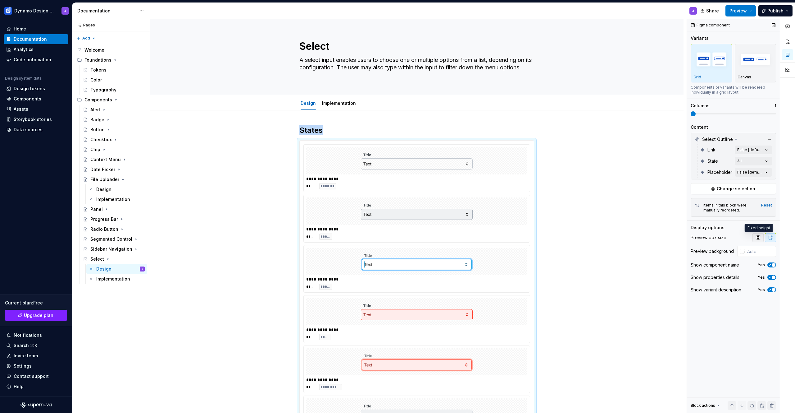
click at [762, 236] on button "button" at bounding box center [758, 237] width 11 height 9
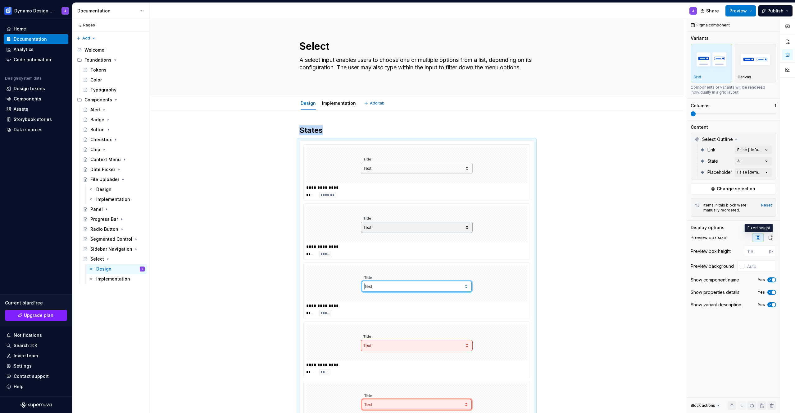
type textarea "*"
click at [744, 268] on div at bounding box center [742, 265] width 5 height 5
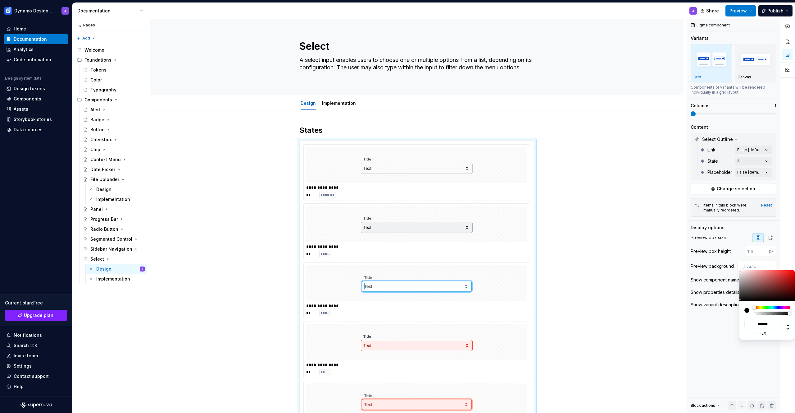
type input "#484141"
type input "*******"
type input "#524A4A"
type input "*******"
type input "#B2AEAE"
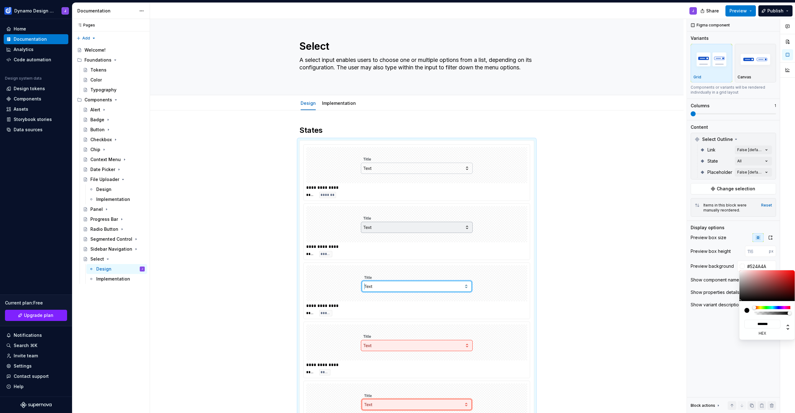
type input "*******"
type input "#FFFFFF"
type input "*******"
drag, startPoint x: 738, startPoint y: 273, endPoint x: 727, endPoint y: 254, distance: 22.8
click at [727, 254] on body "Dynamo Design System J Home Documentation Analytics Code automation Design syst…" at bounding box center [397, 206] width 795 height 413
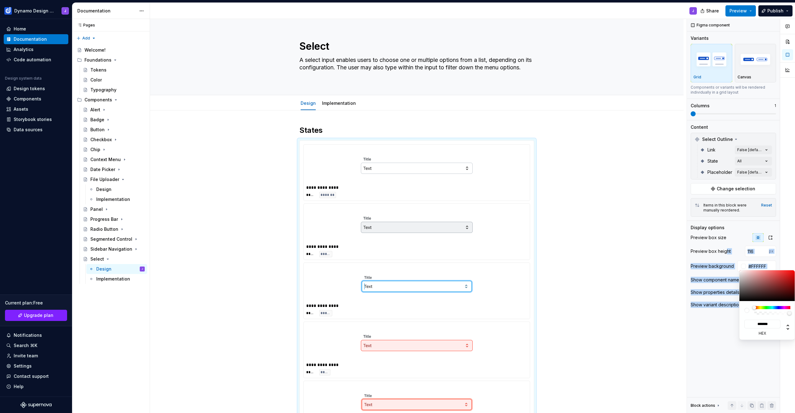
click at [740, 360] on div "Comments Open comments No comments yet Select ‘Comment’ from the block context …" at bounding box center [741, 216] width 108 height 394
click at [726, 332] on div "Comments Open comments No comments yet Select ‘Comment’ from the block context …" at bounding box center [741, 216] width 108 height 394
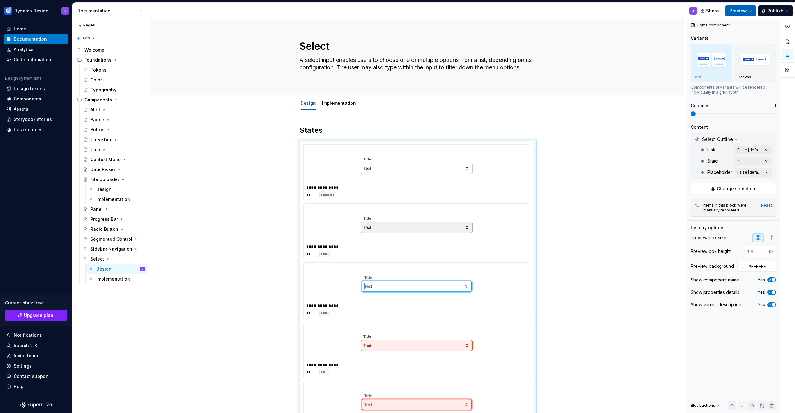
click at [733, 9] on span "Preview" at bounding box center [738, 11] width 17 height 6
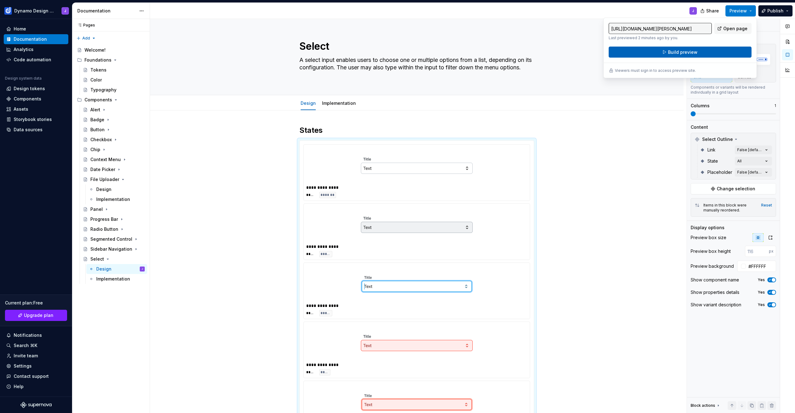
click at [717, 50] on button "Build preview" at bounding box center [680, 52] width 143 height 11
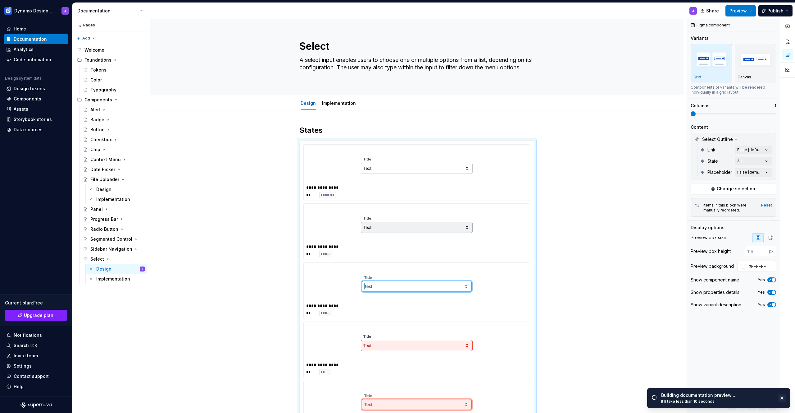
click at [782, 400] on button "button" at bounding box center [782, 397] width 8 height 9
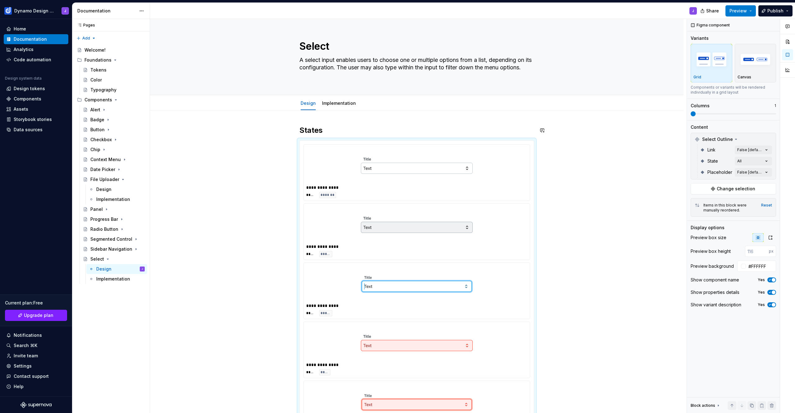
click at [332, 119] on div "**********" at bounding box center [417, 370] width 534 height 521
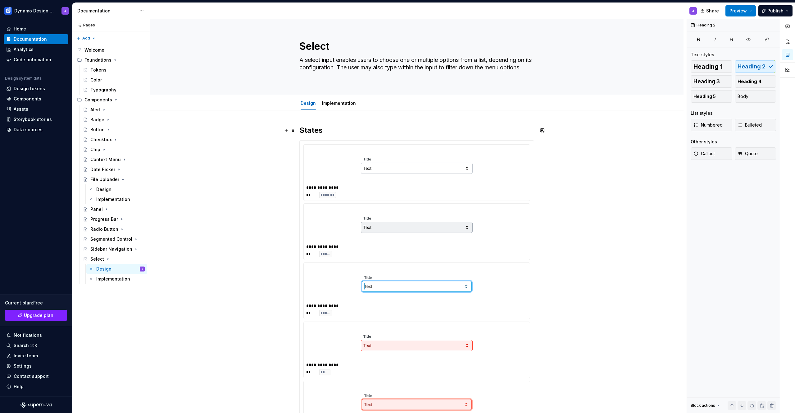
click at [301, 128] on h2 "States" at bounding box center [417, 130] width 235 height 10
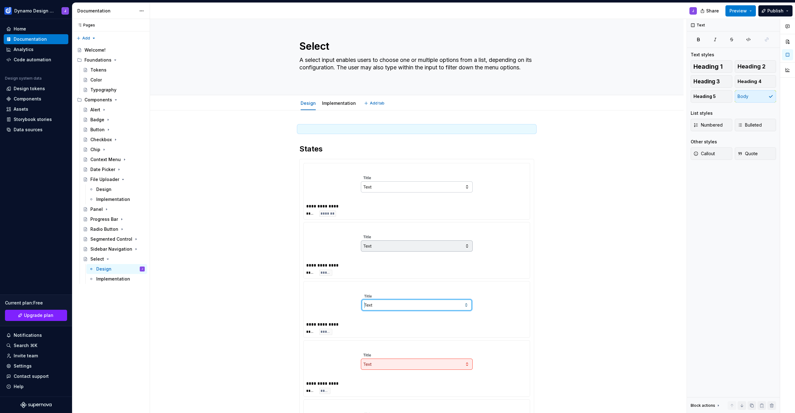
type textarea "*"
click at [308, 127] on p at bounding box center [417, 128] width 235 height 7
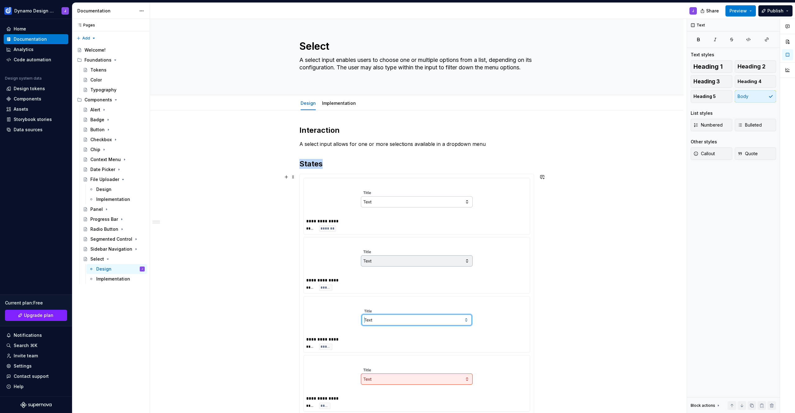
click at [319, 186] on div at bounding box center [416, 199] width 221 height 36
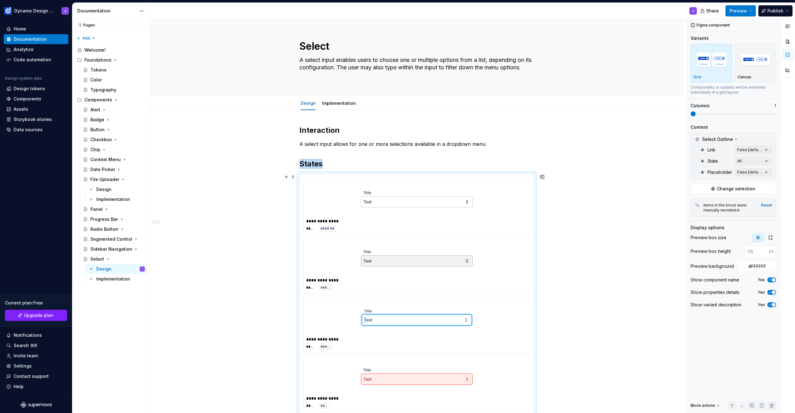
click at [378, 201] on img at bounding box center [417, 198] width 112 height 31
drag, startPoint x: 342, startPoint y: 195, endPoint x: 340, endPoint y: 199, distance: 4.3
click at [340, 199] on body "Dynamo Design System J Home Documentation Analytics Code automation Design syst…" at bounding box center [397, 206] width 795 height 413
click at [494, 145] on p "A select input allows for one or more selections available in a dropdown menu" at bounding box center [417, 143] width 235 height 7
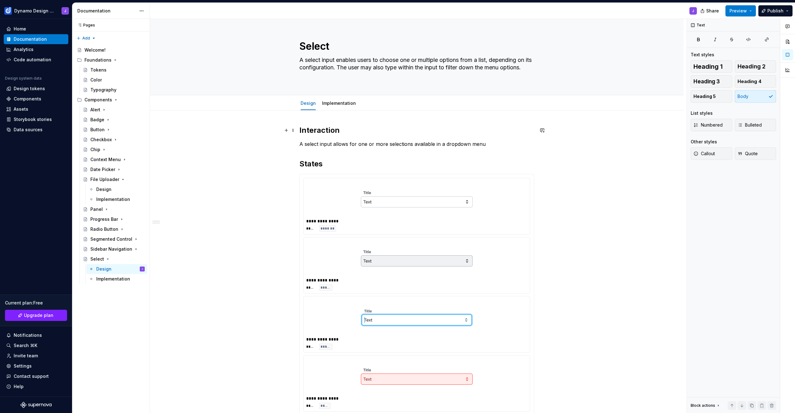
click at [322, 128] on h2 "Interaction" at bounding box center [417, 130] width 235 height 10
click at [347, 131] on h2 "Interaction" at bounding box center [417, 130] width 235 height 10
click at [497, 146] on p "A select input allows for one or more selections available in a dropdown menu" at bounding box center [417, 143] width 235 height 7
click at [411, 143] on p "The select input allows for the user to type i" at bounding box center [417, 143] width 235 height 7
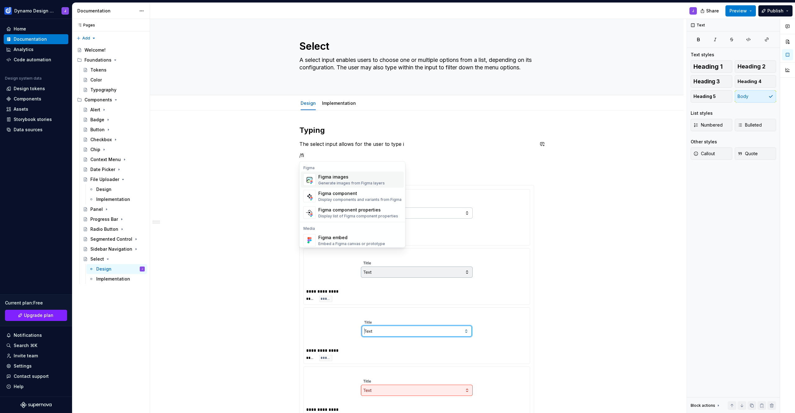
click at [352, 179] on div "Figma images" at bounding box center [351, 177] width 66 height 6
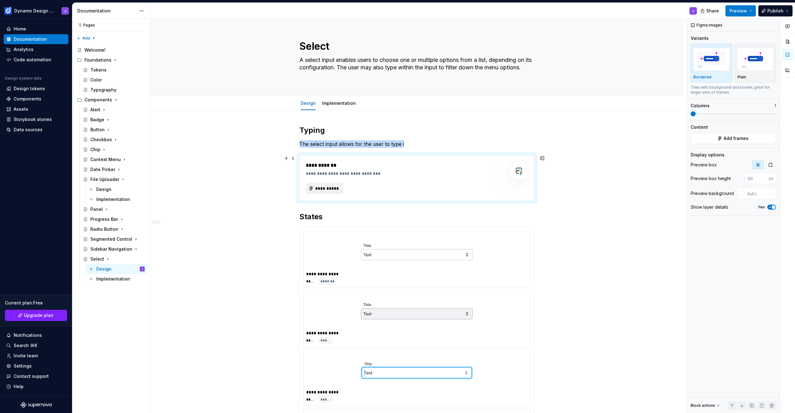
click at [327, 190] on span "**********" at bounding box center [327, 188] width 24 height 6
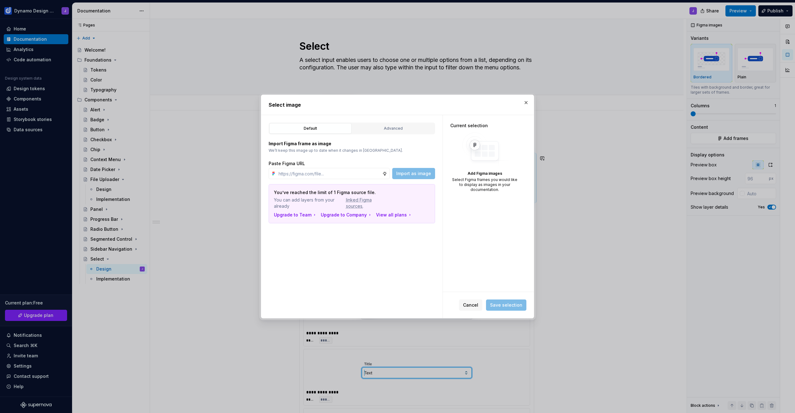
click at [477, 305] on span "Cancel" at bounding box center [470, 305] width 15 height 6
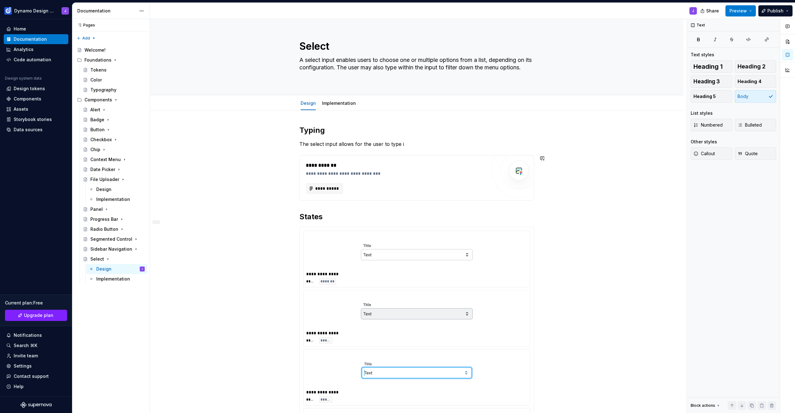
click at [362, 150] on div "**********" at bounding box center [417, 355] width 235 height 461
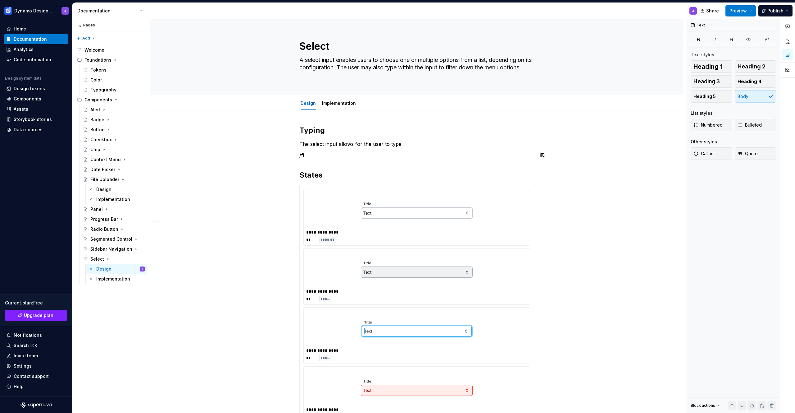
click at [354, 159] on div "**********" at bounding box center [417, 334] width 235 height 419
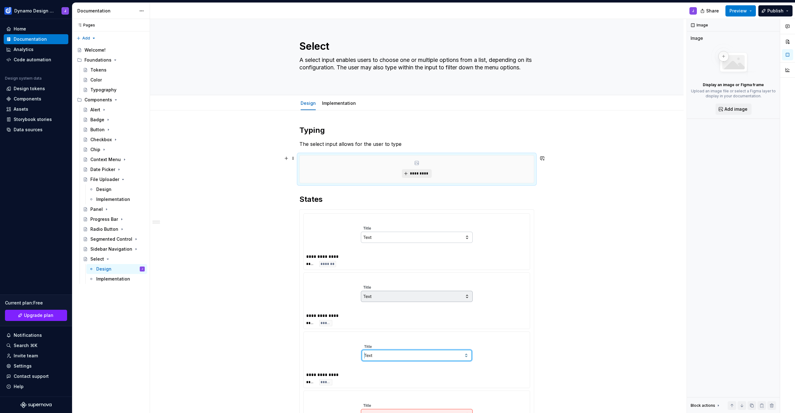
click at [411, 172] on span "*********" at bounding box center [419, 173] width 19 height 5
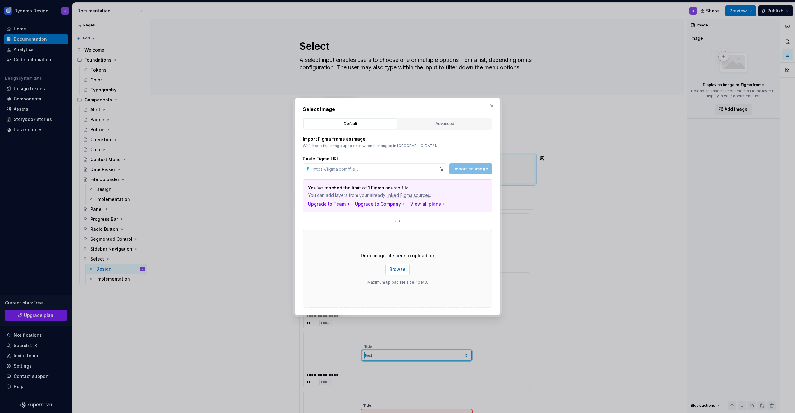
click at [395, 271] on span "Browse" at bounding box center [398, 269] width 16 height 6
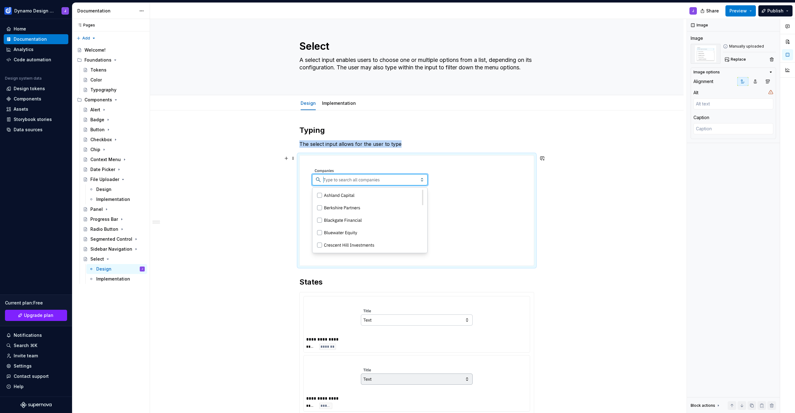
click at [479, 179] on div at bounding box center [417, 210] width 234 height 110
click at [416, 143] on p "The select input allows for the user to type" at bounding box center [417, 143] width 235 height 7
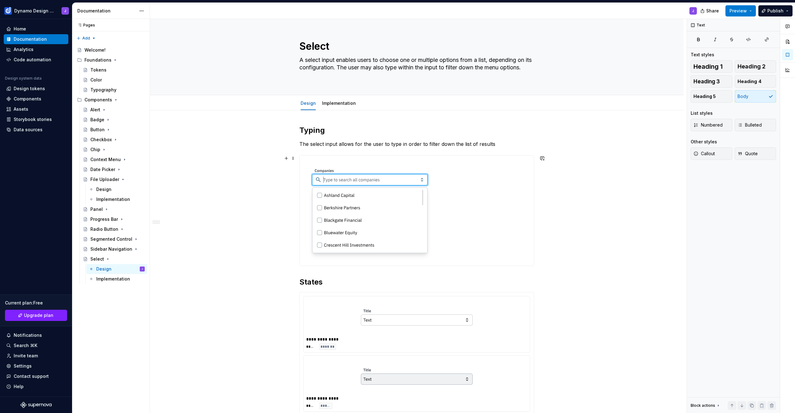
click at [490, 212] on div at bounding box center [417, 210] width 234 height 110
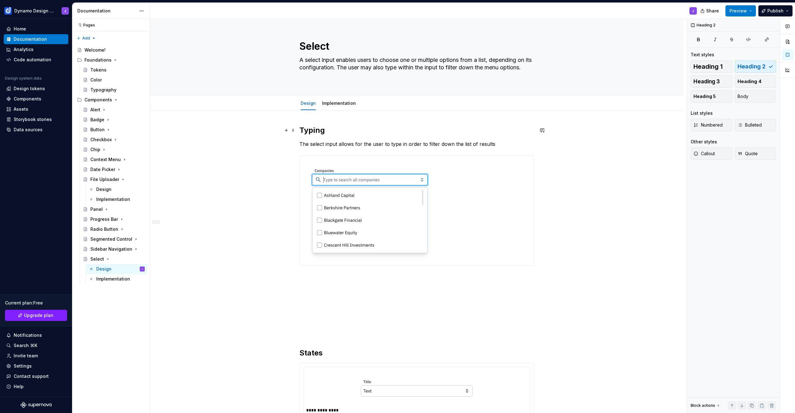
click at [312, 131] on h2 "Typing" at bounding box center [417, 130] width 235 height 10
click at [315, 297] on h2 "Selections" at bounding box center [417, 297] width 235 height 10
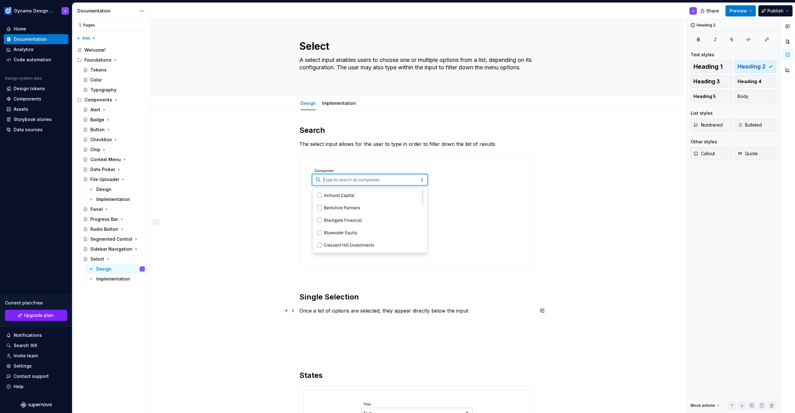
click at [473, 311] on p "Once a list of options are selected, they appear directly below the input" at bounding box center [417, 310] width 235 height 7
click at [335, 321] on p at bounding box center [417, 321] width 235 height 7
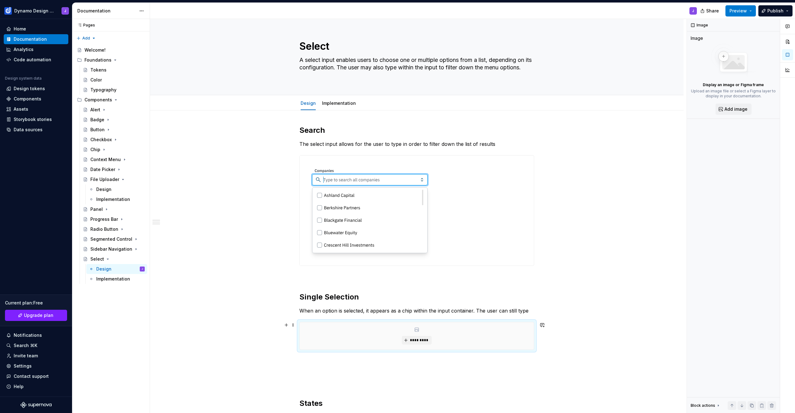
click at [404, 325] on div "*********" at bounding box center [417, 335] width 234 height 27
click at [419, 341] on span "*********" at bounding box center [419, 339] width 19 height 5
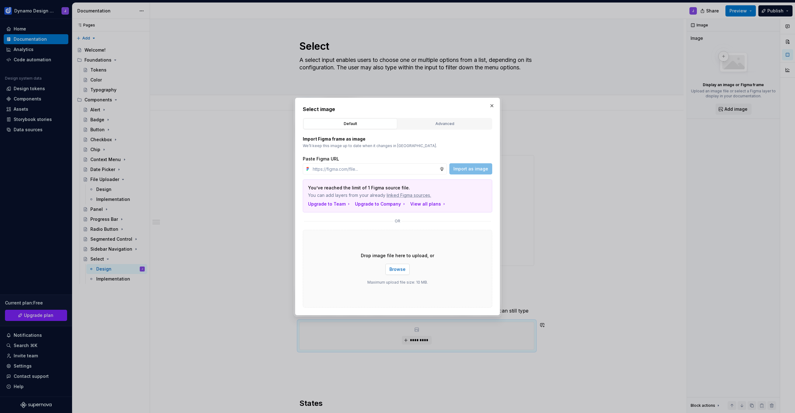
click at [409, 268] on div "Drop image file here to upload, or Browse Maximum upload file size: 10 MB." at bounding box center [398, 269] width 190 height 78
click at [398, 268] on span "Browse" at bounding box center [398, 269] width 16 height 6
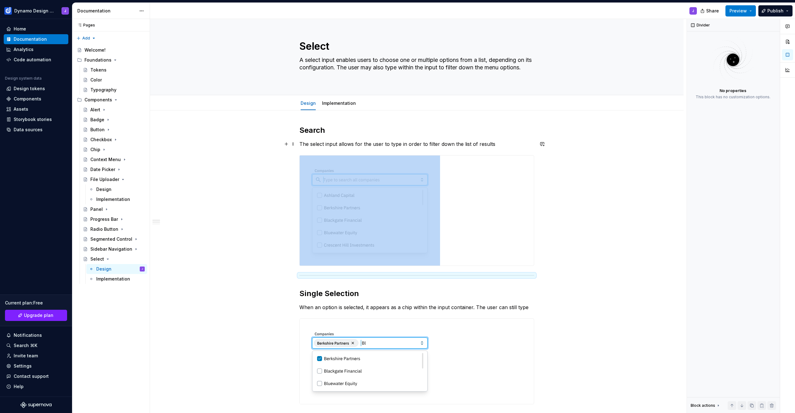
click at [503, 142] on p "The select input allows for the user to type in order to filter down the list o…" at bounding box center [417, 143] width 235 height 7
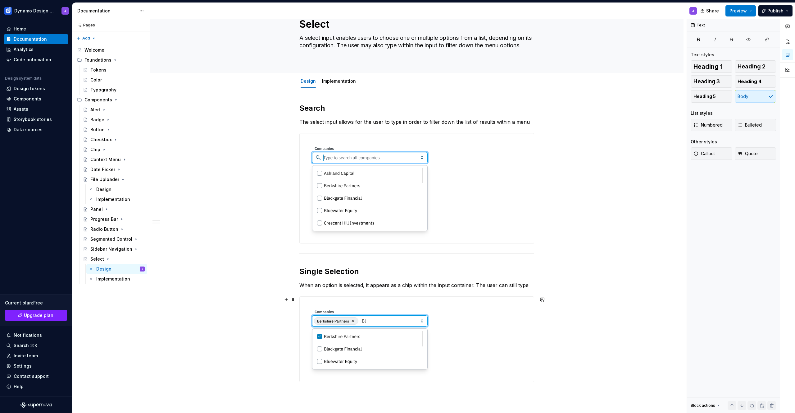
scroll to position [39, 0]
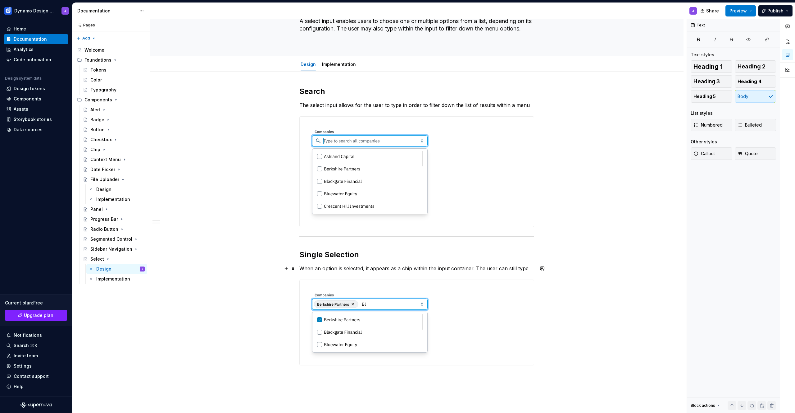
click at [529, 268] on p "When an option is selected, it appears as a chip within the input container. Th…" at bounding box center [417, 267] width 235 height 7
click at [740, 8] on span "Preview" at bounding box center [738, 11] width 17 height 6
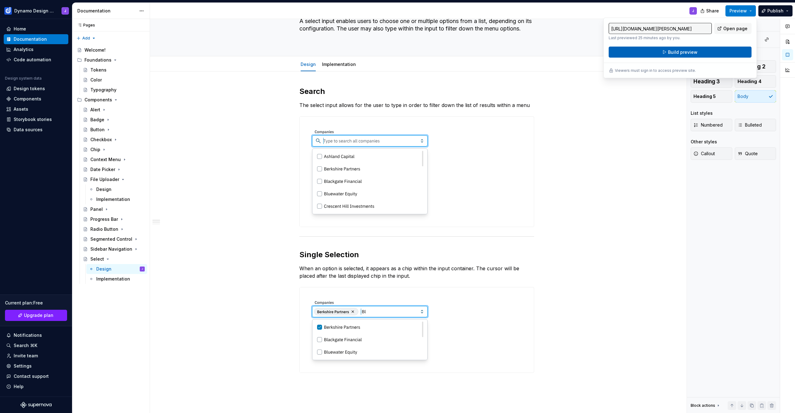
click at [706, 54] on button "Build preview" at bounding box center [680, 52] width 143 height 11
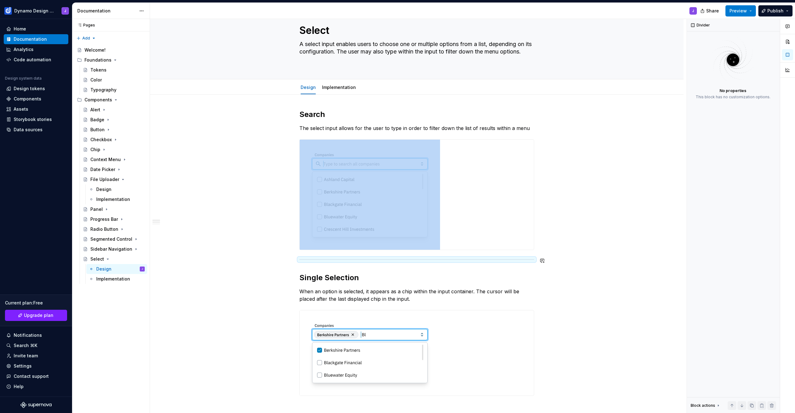
scroll to position [59, 0]
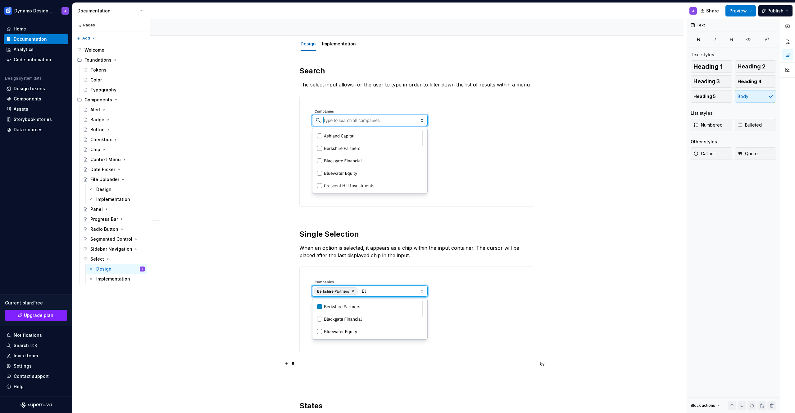
click at [321, 364] on p at bounding box center [417, 362] width 235 height 7
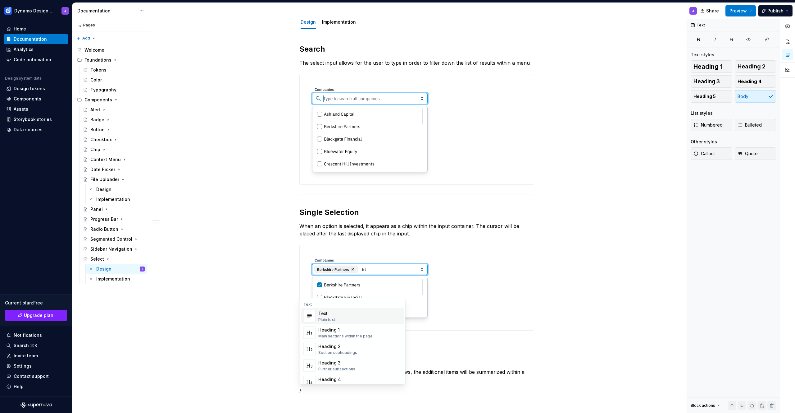
scroll to position [92, 0]
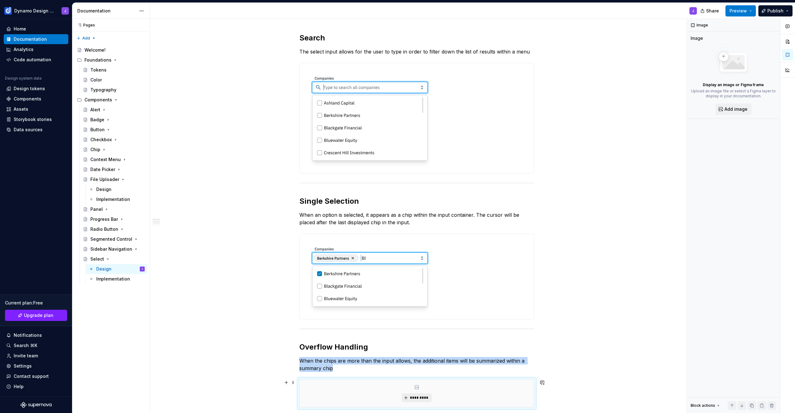
click at [431, 395] on button "*********" at bounding box center [417, 397] width 30 height 9
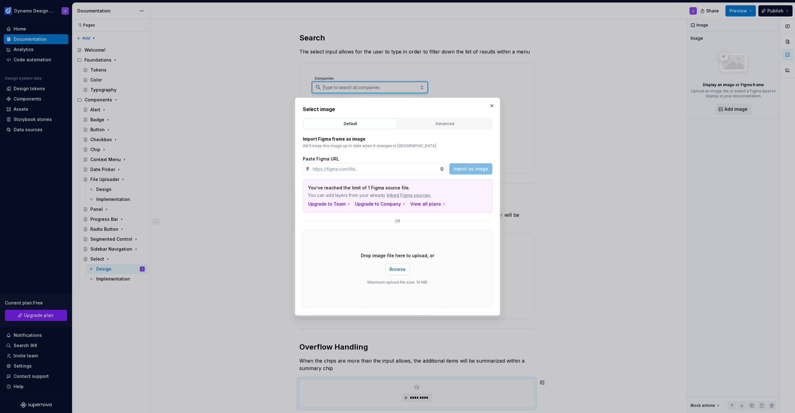
click at [405, 272] on button "Browse" at bounding box center [398, 268] width 24 height 11
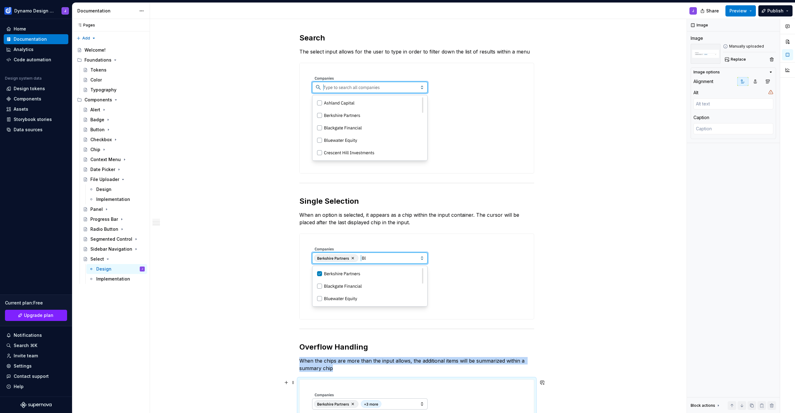
scroll to position [247, 0]
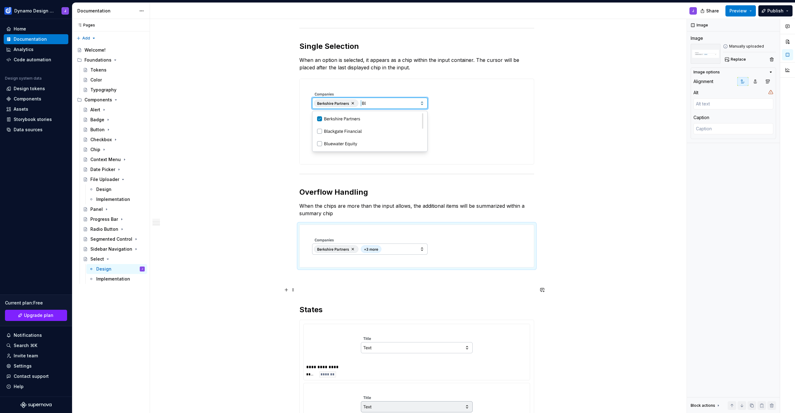
click at [300, 287] on p at bounding box center [417, 289] width 235 height 7
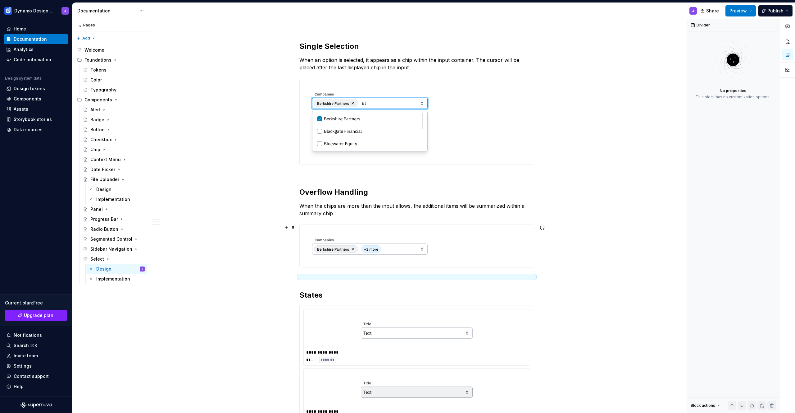
click at [552, 258] on div "**********" at bounding box center [417, 329] width 534 height 932
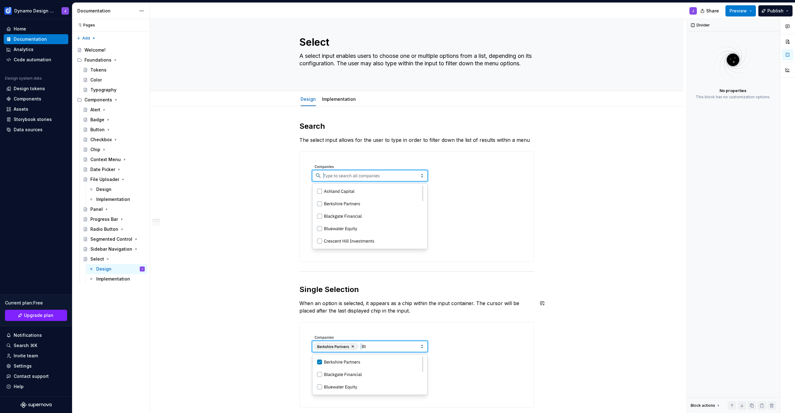
scroll to position [144, 0]
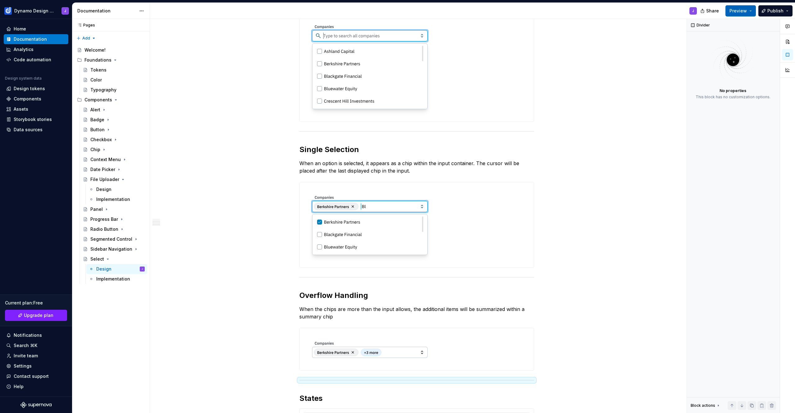
click at [737, 11] on span "Preview" at bounding box center [738, 11] width 17 height 6
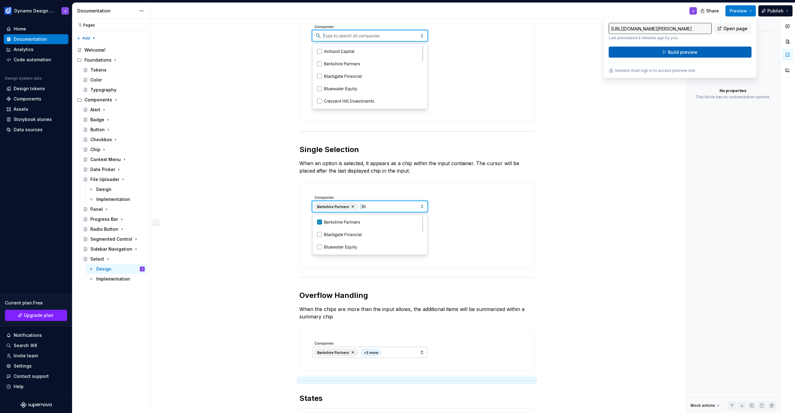
click at [713, 51] on button "Build preview" at bounding box center [680, 52] width 143 height 11
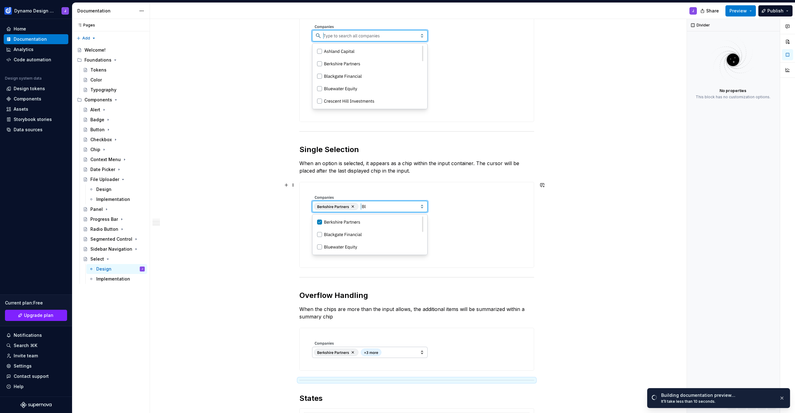
scroll to position [0, 0]
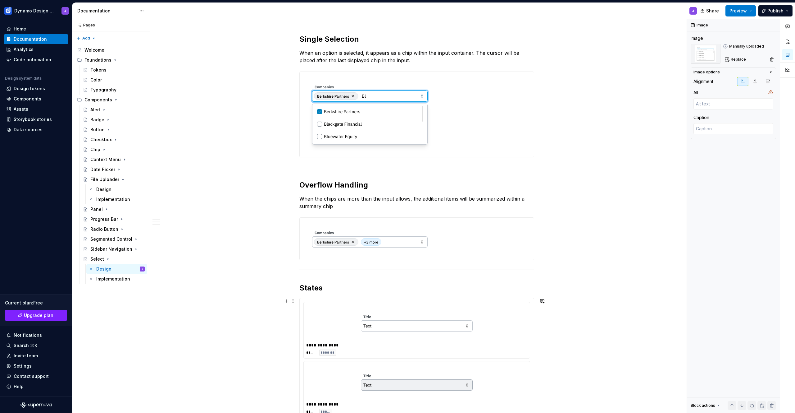
scroll to position [359, 0]
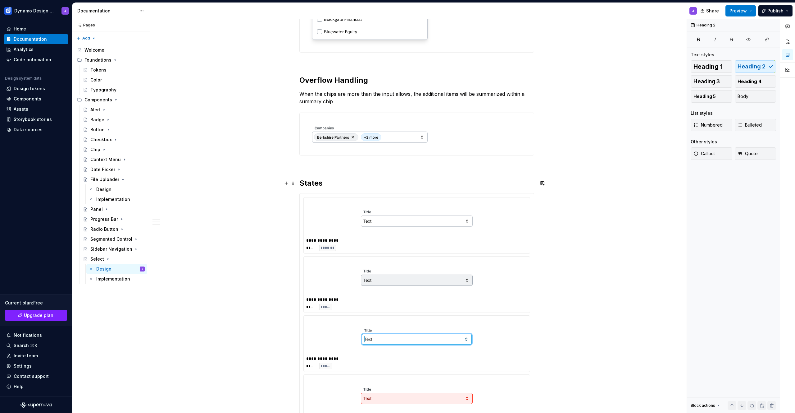
click at [302, 186] on h2 "States" at bounding box center [417, 183] width 235 height 10
click at [293, 183] on span at bounding box center [293, 183] width 5 height 9
click at [389, 183] on h2 "States" at bounding box center [417, 183] width 235 height 10
click at [346, 201] on div at bounding box center [416, 218] width 221 height 36
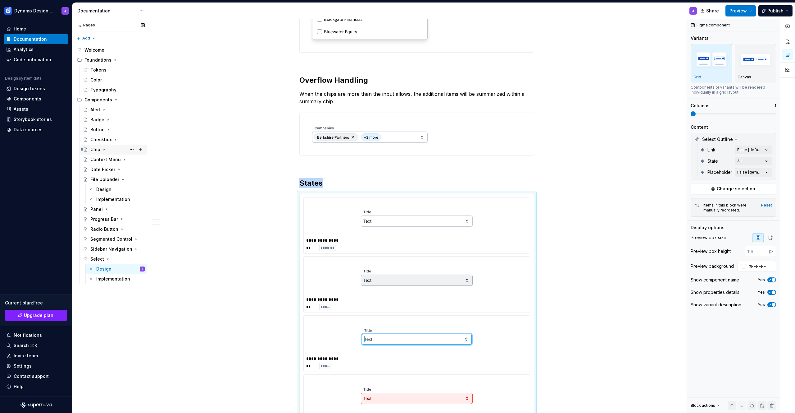
click at [96, 150] on div "Chip" at bounding box center [95, 149] width 10 height 6
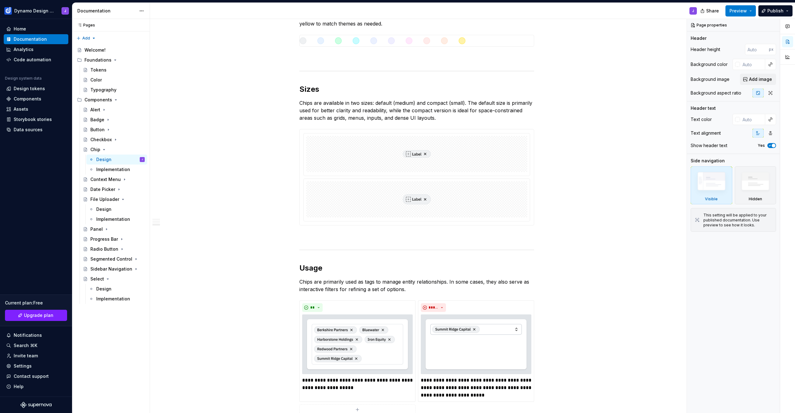
scroll to position [426, 0]
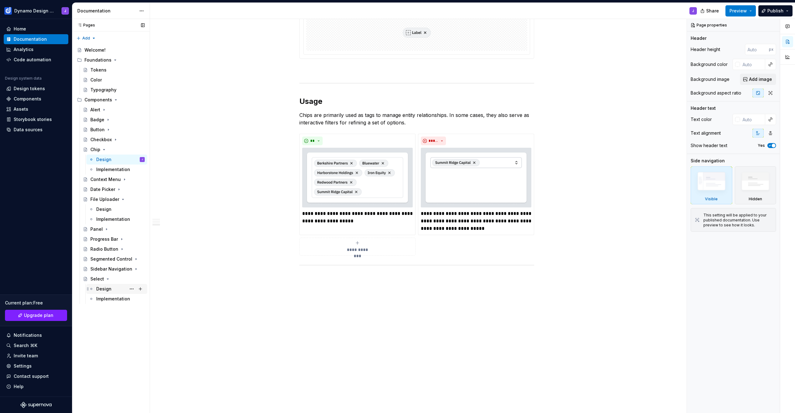
click at [103, 287] on div "Design" at bounding box center [103, 289] width 15 height 6
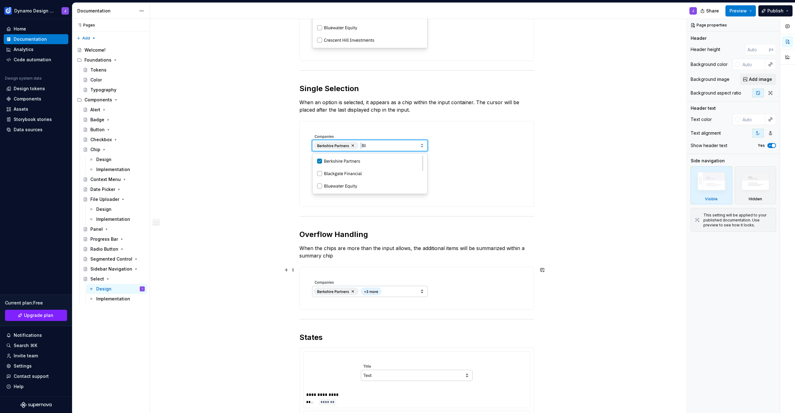
scroll to position [400, 0]
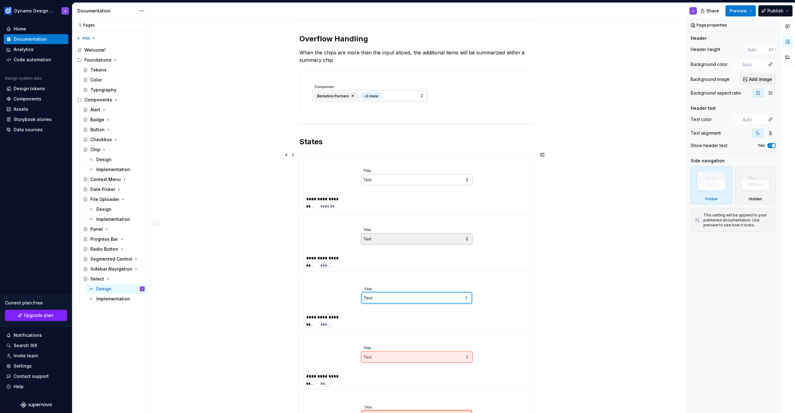
click at [320, 202] on div "**********" at bounding box center [416, 199] width 221 height 6
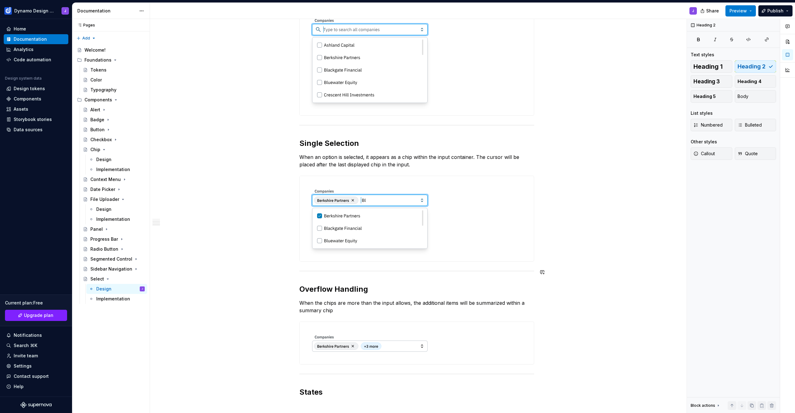
scroll to position [265, 0]
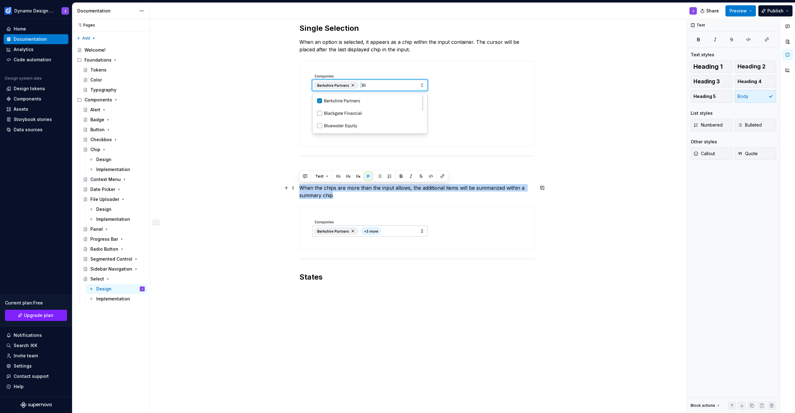
drag, startPoint x: 329, startPoint y: 193, endPoint x: 299, endPoint y: 185, distance: 31.4
click at [299, 185] on div "Search The select input allows for the user to type in order to filter down the…" at bounding box center [417, 129] width 534 height 568
copy p "When the chips are more than the input allows, the additional items will be sum…"
click at [195, 150] on div "Search The select input allows for the user to type in order to filter down the…" at bounding box center [417, 129] width 534 height 568
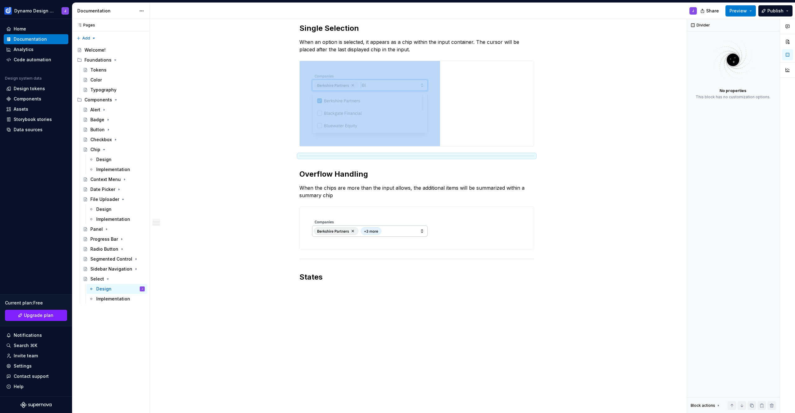
type textarea "*"
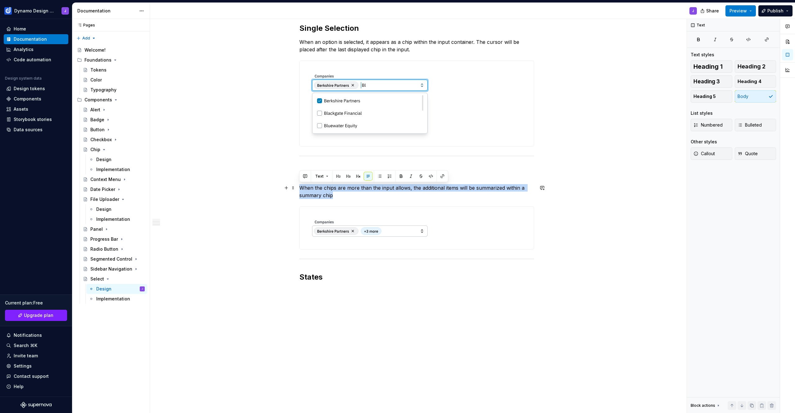
drag, startPoint x: 339, startPoint y: 193, endPoint x: 300, endPoint y: 185, distance: 39.0
click at [300, 185] on p "When the chips are more than the input allows, the additional items will be sum…" at bounding box center [417, 191] width 235 height 15
paste div
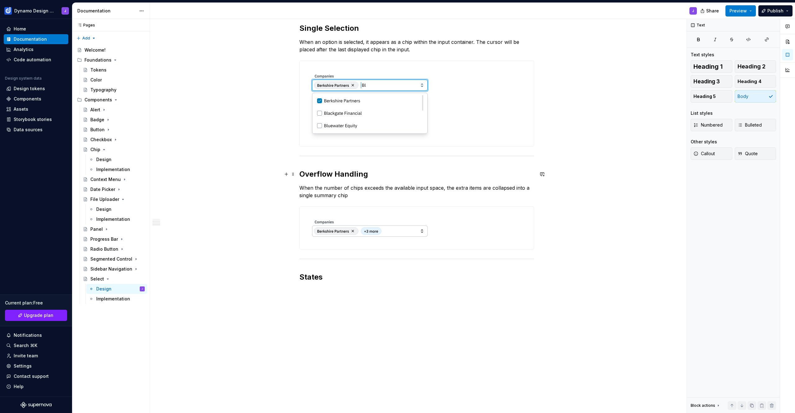
click at [373, 174] on h2 "Overflow Handling" at bounding box center [417, 174] width 235 height 10
click at [371, 196] on p "When the number of chips exceeds the available input space, the extra items are…" at bounding box center [417, 191] width 235 height 15
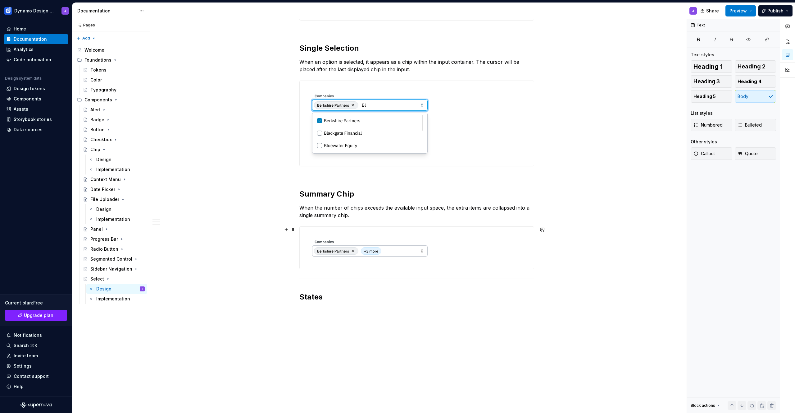
scroll to position [227, 0]
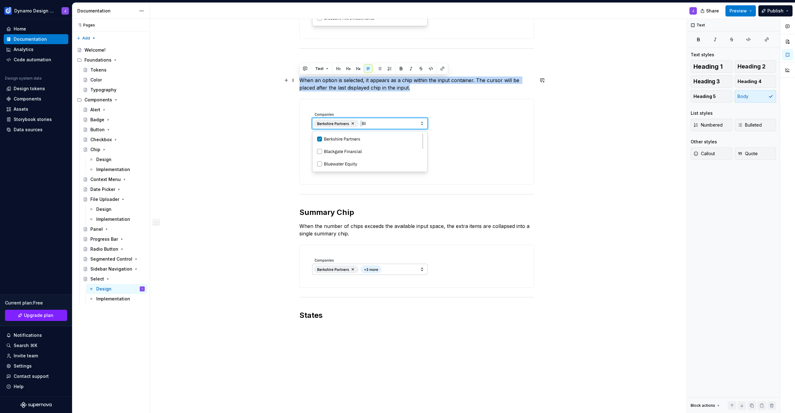
drag, startPoint x: 415, startPoint y: 87, endPoint x: 299, endPoint y: 79, distance: 116.1
click at [299, 79] on div "Search The select input allows for the user to type in order to filter down the…" at bounding box center [417, 167] width 534 height 568
copy p "When an option is selected, it appears as a chip within the input container. Th…"
click at [228, 116] on div "Search The select input allows for the user to type in order to filter down the…" at bounding box center [417, 167] width 534 height 568
drag, startPoint x: 416, startPoint y: 88, endPoint x: 296, endPoint y: 83, distance: 120.0
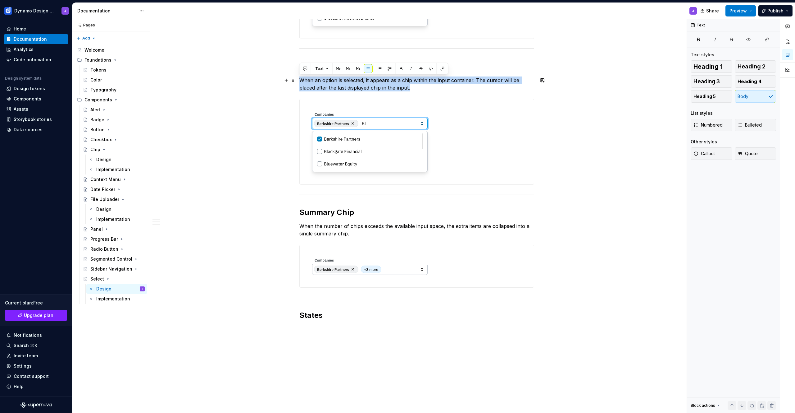
click at [296, 83] on div "Search The select input allows for the user to type in order to filter down the…" at bounding box center [417, 167] width 534 height 568
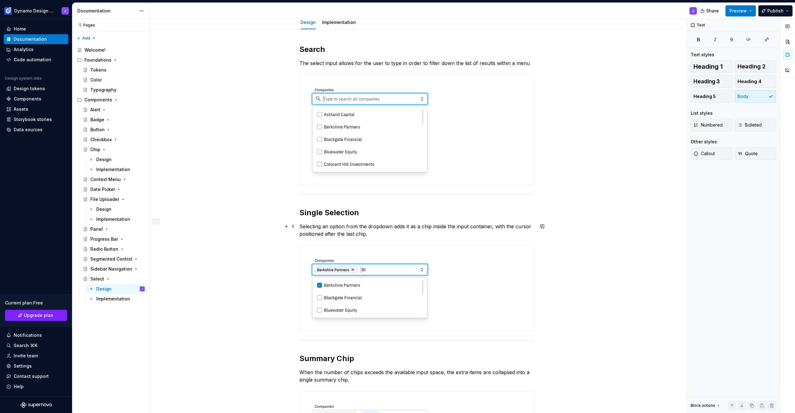
scroll to position [73, 0]
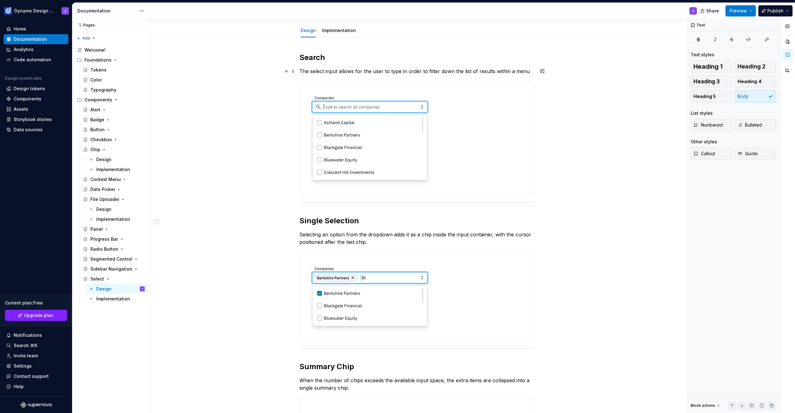
click at [530, 70] on p "The select input allows for the user to type in order to filter down the list o…" at bounding box center [417, 70] width 235 height 7
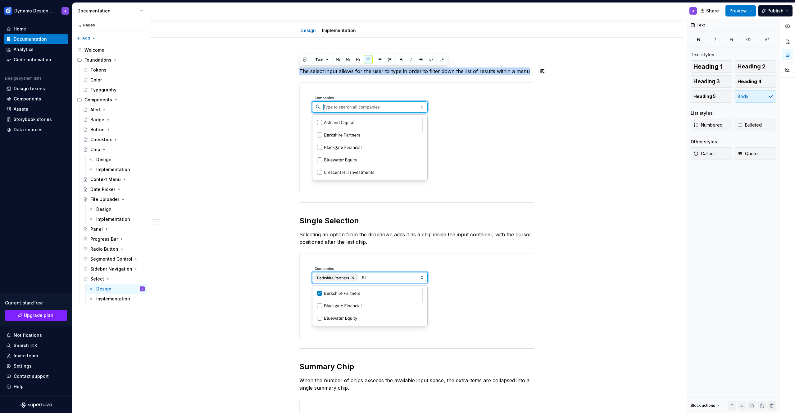
copy p "The select input allows for the user to type in order to filter down the list o…"
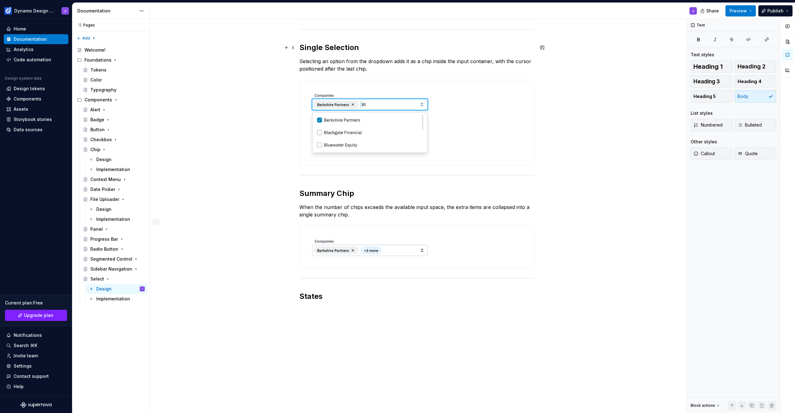
scroll to position [265, 0]
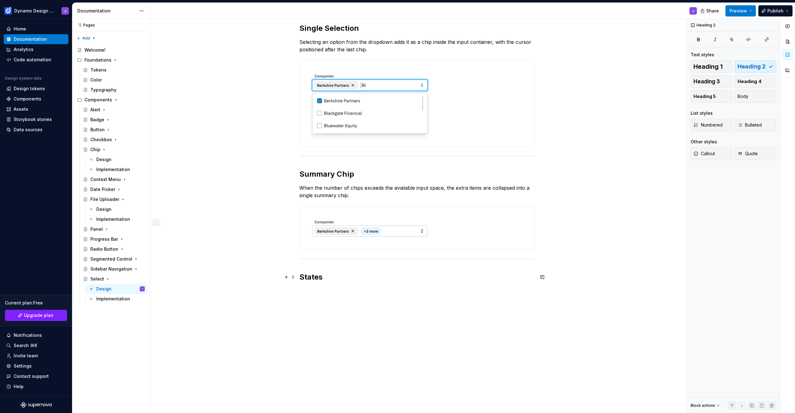
click at [351, 276] on h2 "States" at bounding box center [417, 277] width 235 height 10
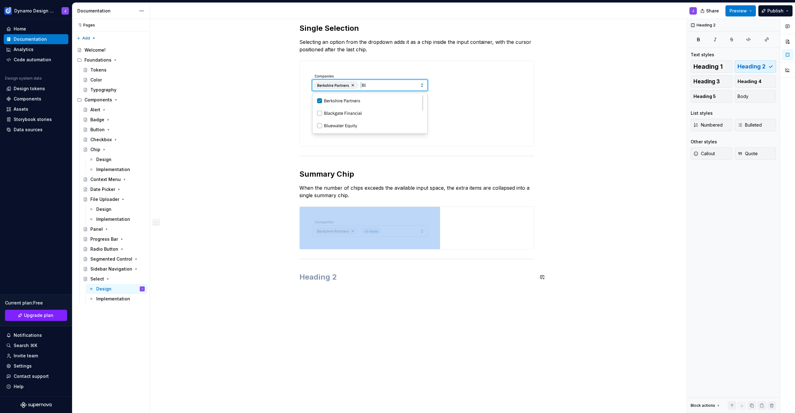
scroll to position [244, 0]
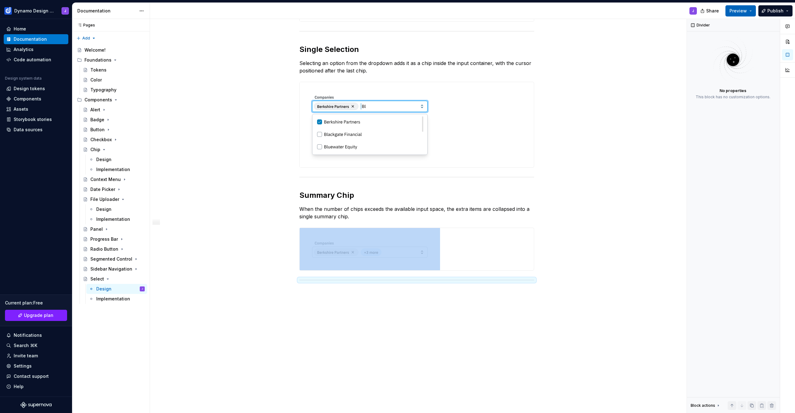
click at [752, 11] on button "Preview" at bounding box center [741, 10] width 30 height 11
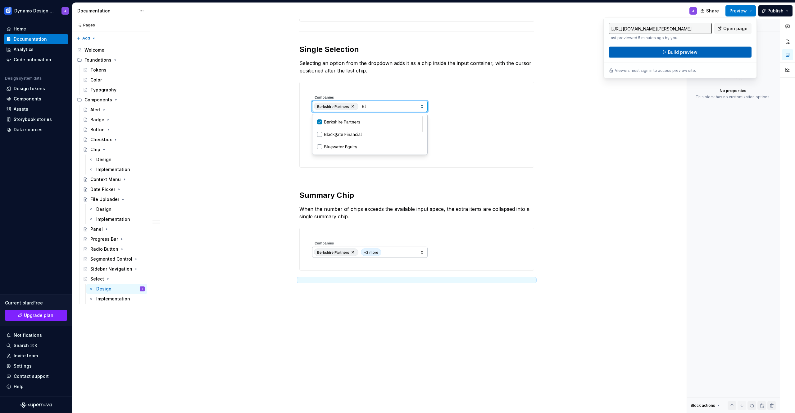
click at [713, 53] on button "Build preview" at bounding box center [680, 52] width 143 height 11
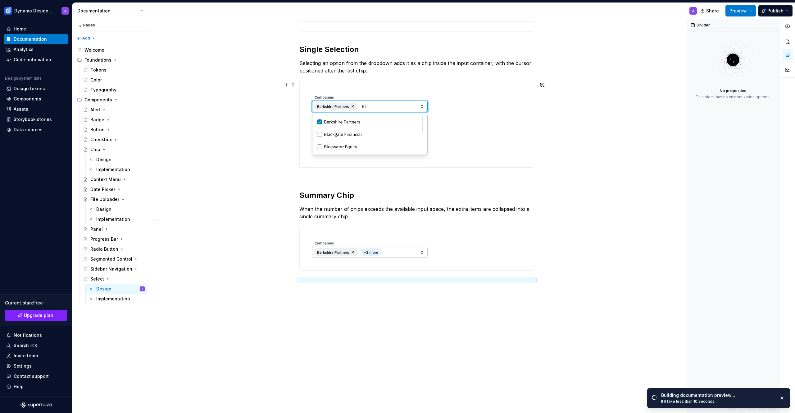
click at [234, 146] on div "Search The select input supports typing to filter and narrow the list of menu r…" at bounding box center [417, 139] width 534 height 547
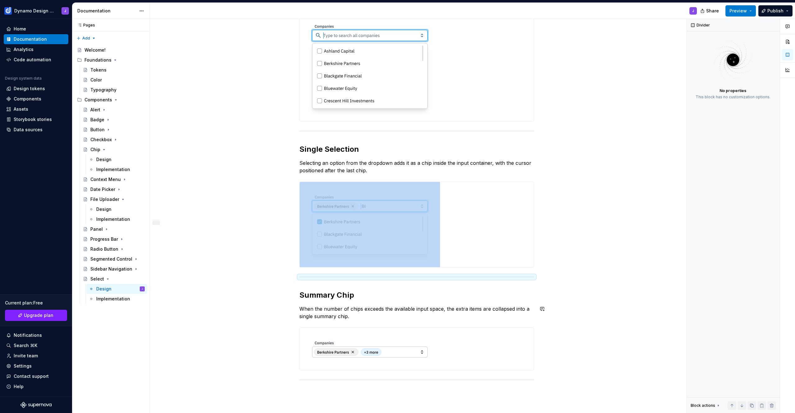
scroll to position [180, 0]
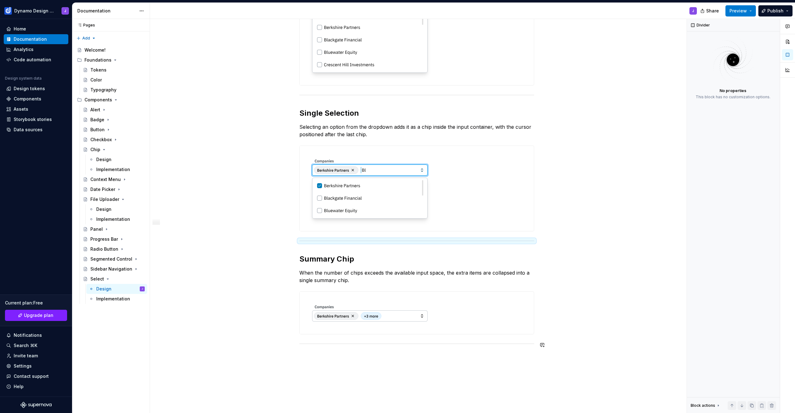
click at [344, 353] on div "Search The select input supports typing to filter and narrow the list of menu r…" at bounding box center [417, 149] width 235 height 408
click at [330, 348] on div "Search The select input supports typing to filter and narrow the list of menu r…" at bounding box center [417, 149] width 235 height 408
click at [317, 340] on div "Search The select input supports typing to filter and narrow the list of menu r…" at bounding box center [417, 145] width 235 height 400
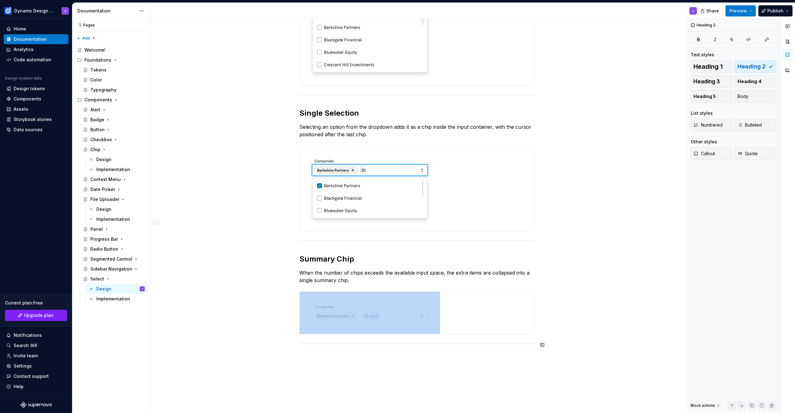
click at [318, 343] on div at bounding box center [417, 343] width 235 height 4
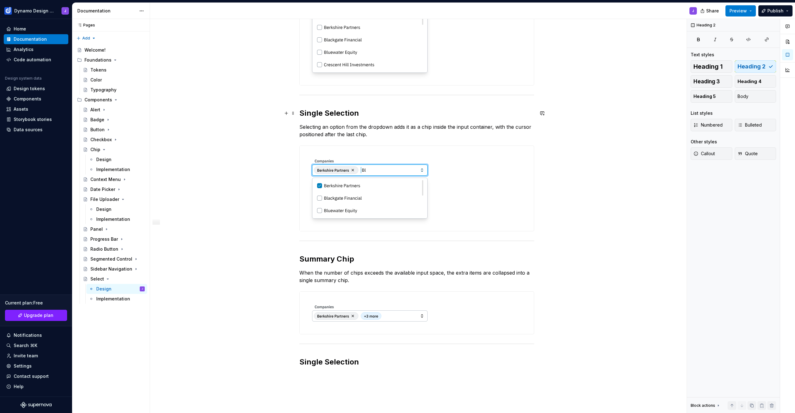
click at [329, 112] on h2 "Single Selection" at bounding box center [417, 113] width 235 height 10
click at [310, 112] on h2 "Single Selection" at bounding box center [417, 113] width 235 height 10
click at [333, 372] on div "Search The select input supports typing to filter and narrow the list of menu r…" at bounding box center [417, 159] width 235 height 429
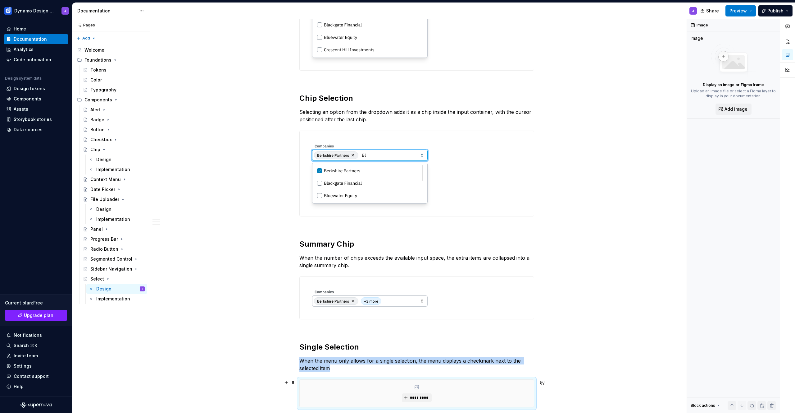
scroll to position [320, 0]
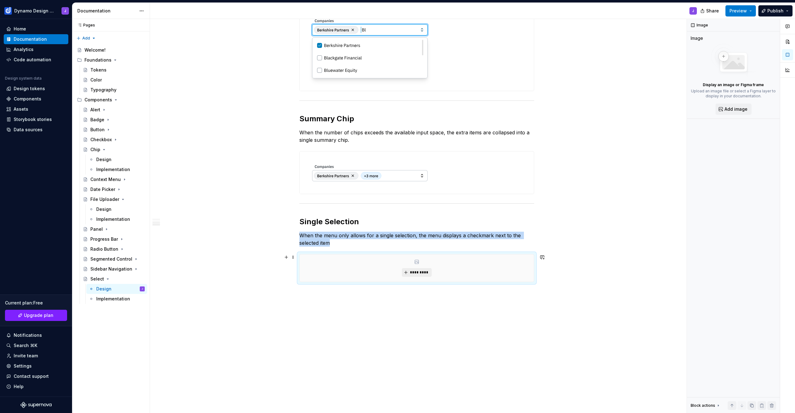
click at [417, 276] on button "*********" at bounding box center [417, 272] width 30 height 9
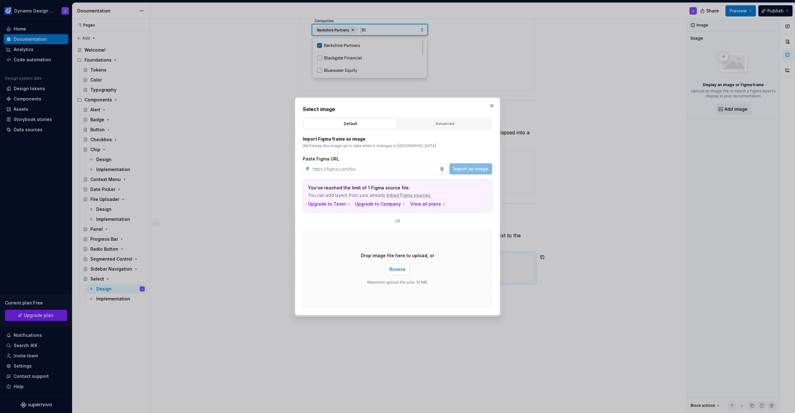
click at [402, 268] on span "Browse" at bounding box center [398, 269] width 16 height 6
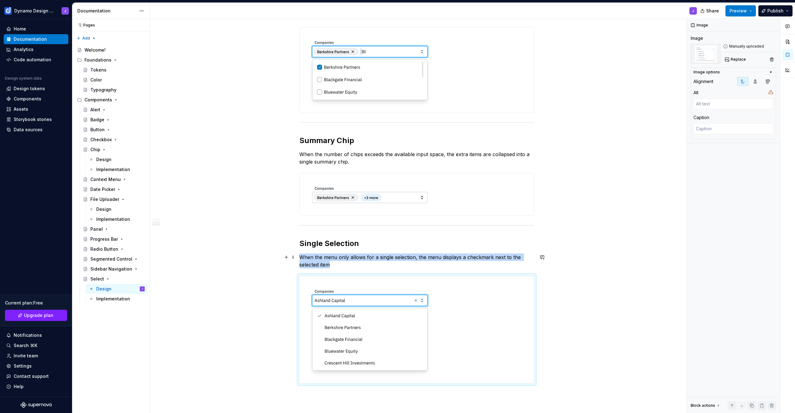
scroll to position [318, 0]
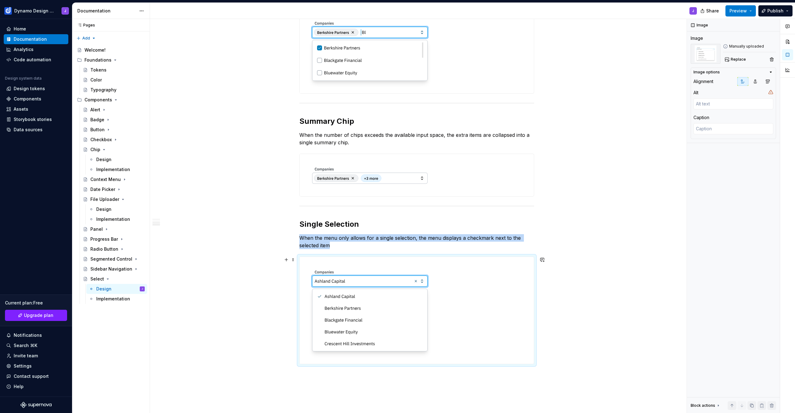
click at [261, 280] on div "Search The select input supports typing to filter and narrow the list of menu r…" at bounding box center [417, 143] width 534 height 702
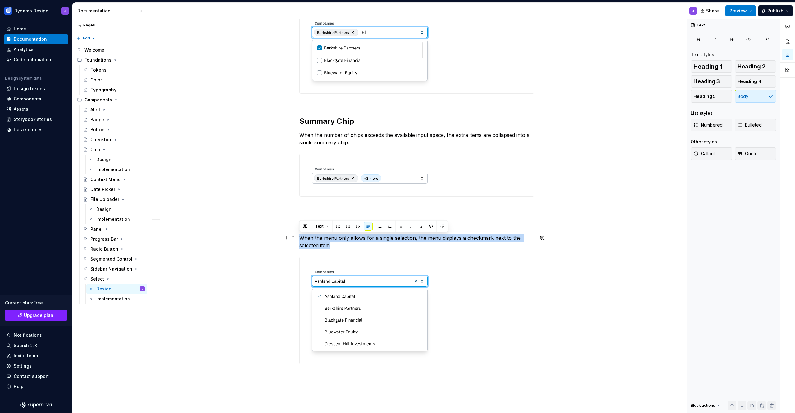
drag, startPoint x: 333, startPoint y: 245, endPoint x: 300, endPoint y: 235, distance: 34.0
click at [300, 235] on p "When the menu only allows for a single selection, the menu displays a checkmark…" at bounding box center [417, 241] width 235 height 15
copy p "When the menu only allows for a single selection, the menu displays a checkmark…"
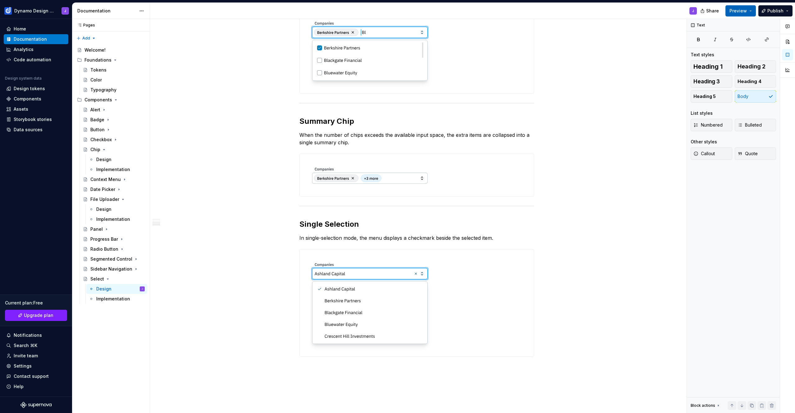
click at [742, 11] on span "Preview" at bounding box center [738, 11] width 17 height 6
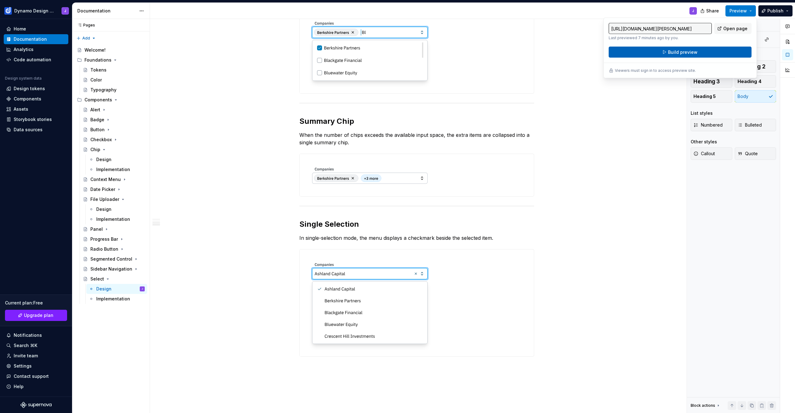
click at [707, 53] on button "Build preview" at bounding box center [680, 52] width 143 height 11
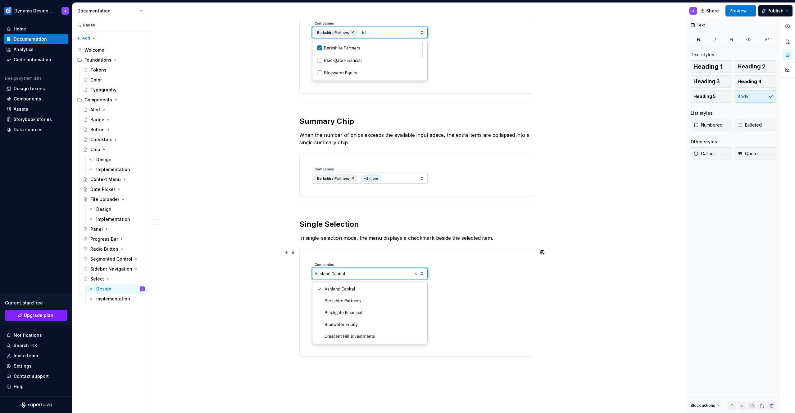
click at [257, 260] on div "Search The select input supports typing to filter and narrow the list of menu r…" at bounding box center [417, 139] width 534 height 695
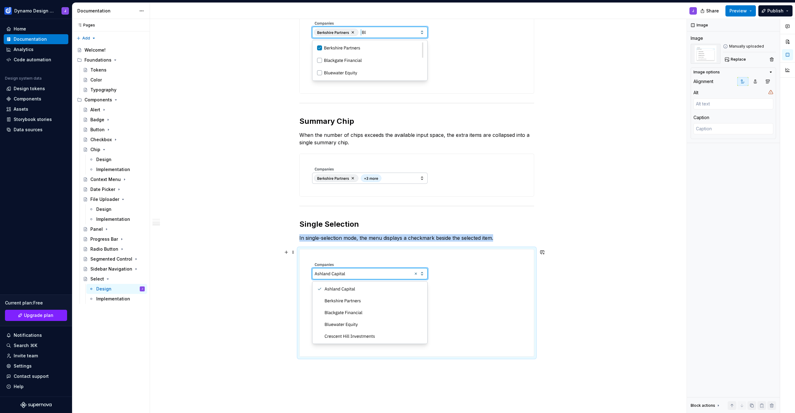
click at [225, 266] on div "Search The select input supports typing to filter and narrow the list of menu r…" at bounding box center [417, 139] width 534 height 695
click at [780, 399] on button "button" at bounding box center [782, 399] width 8 height 9
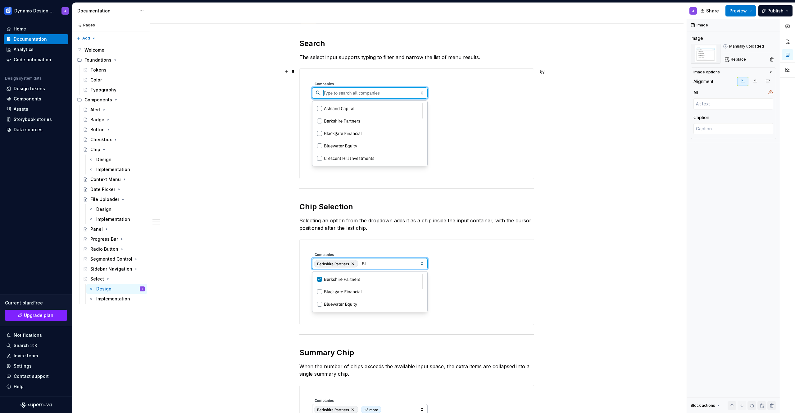
scroll to position [0, 0]
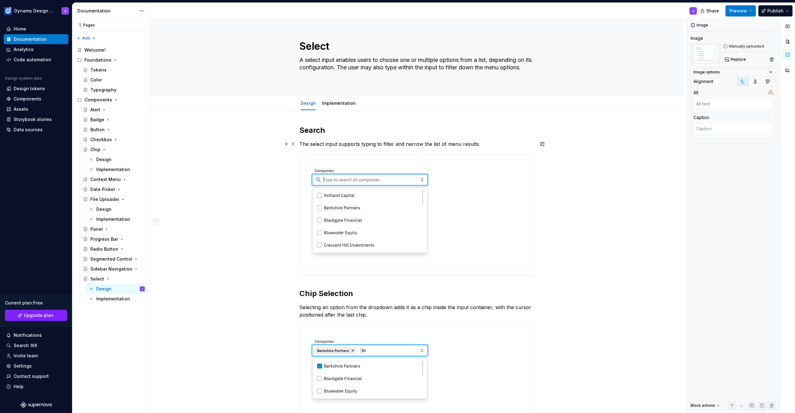
click at [487, 145] on p "The select input supports typing to filter and narrow the list of menu results." at bounding box center [417, 143] width 235 height 7
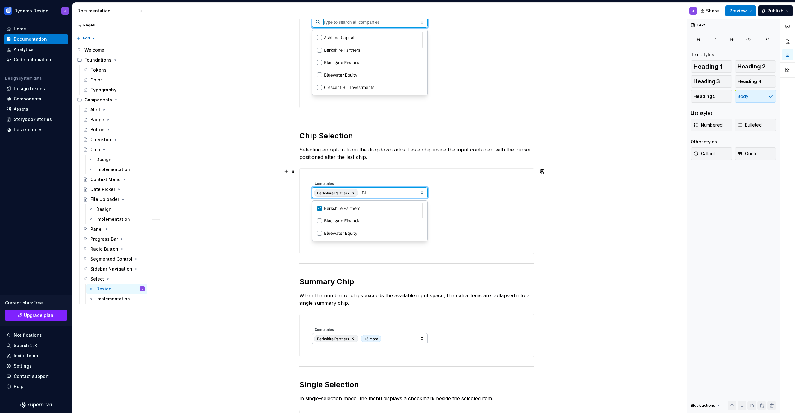
scroll to position [248, 0]
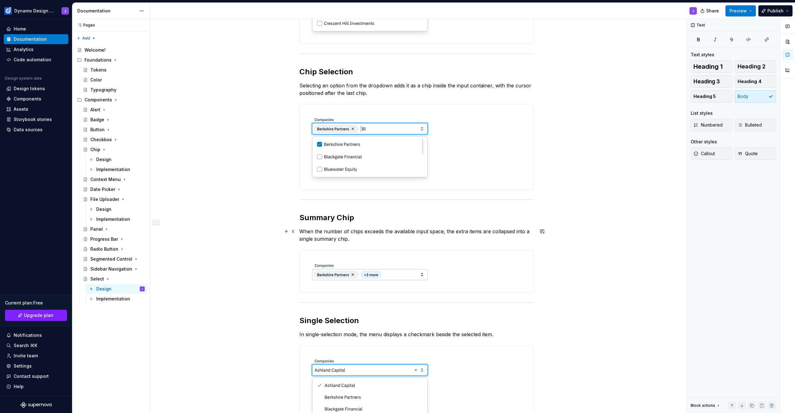
click at [362, 240] on p "When the number of chips exceeds the available input space, the extra items are…" at bounding box center [417, 234] width 235 height 15
click at [251, 239] on div "Search The select input supports typing to filter and narrow the list of menu r…" at bounding box center [417, 223] width 534 height 721
click at [744, 14] on button "Preview" at bounding box center [741, 10] width 30 height 11
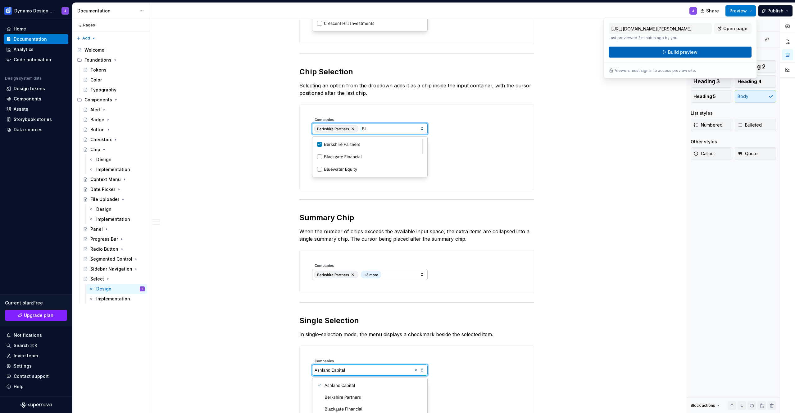
click at [712, 51] on button "Build preview" at bounding box center [680, 52] width 143 height 11
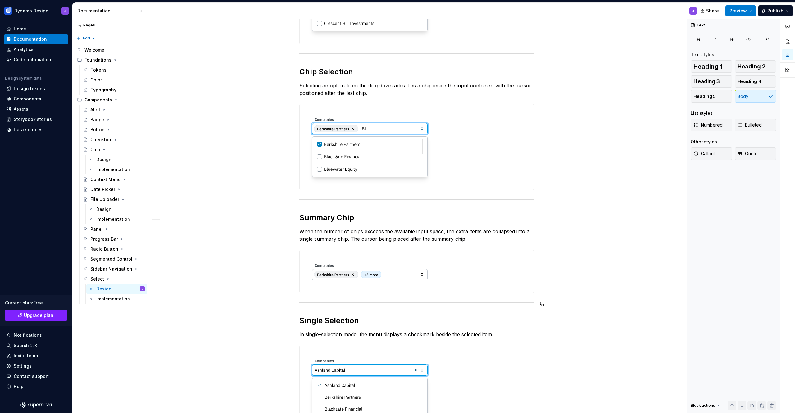
scroll to position [418, 0]
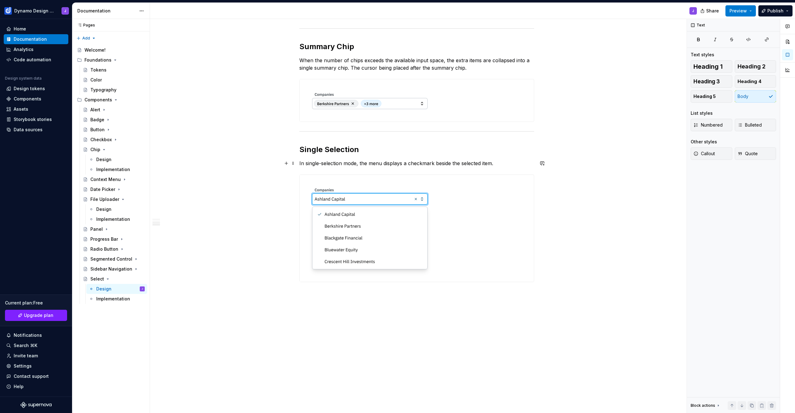
click at [503, 162] on p "In single-selection mode, the menu displays a checkmark beside the selected ite…" at bounding box center [417, 162] width 235 height 7
click at [239, 184] on div "Search The select input supports typing to filter and narrow the list of menu r…" at bounding box center [417, 52] width 534 height 721
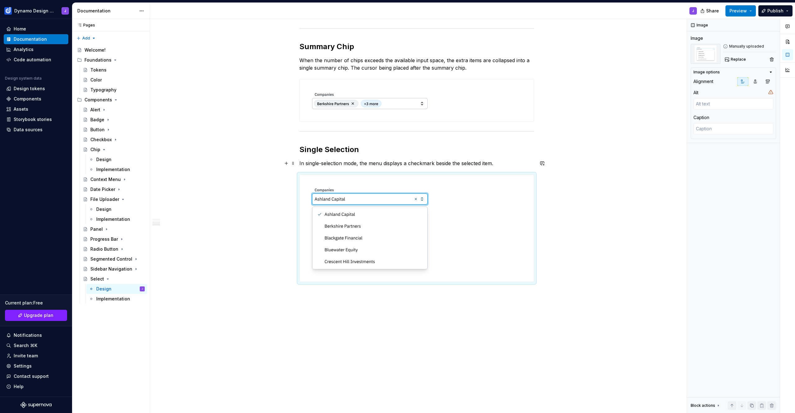
click at [513, 164] on p "In single-selection mode, the menu displays a checkmark beside the selected ite…" at bounding box center [417, 162] width 235 height 7
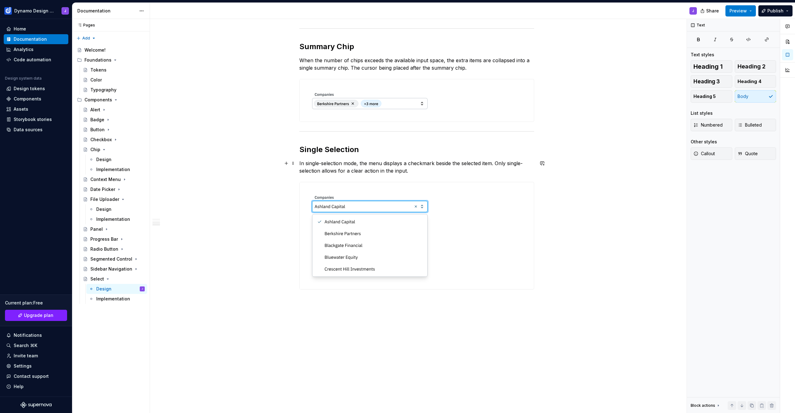
click at [364, 171] on p "In single-selection mode, the menu displays a checkmark beside the selected ite…" at bounding box center [417, 166] width 235 height 15
click at [577, 242] on div "Search The select input supports typing to filter and narrow the list of menu r…" at bounding box center [417, 56] width 534 height 729
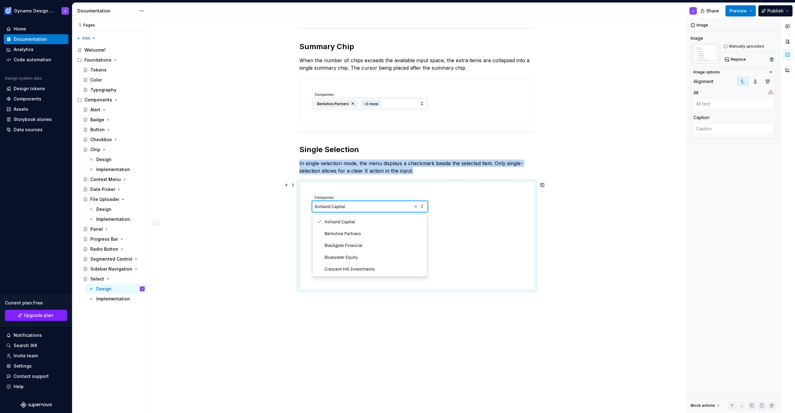
click at [233, 243] on div "Search The select input supports typing to filter and narrow the list of menu r…" at bounding box center [417, 56] width 534 height 729
click at [235, 260] on div "Search The select input supports typing to filter and narrow the list of menu r…" at bounding box center [417, 56] width 534 height 729
click at [350, 313] on div "Search The select input supports typing to filter and narrow the list of menu r…" at bounding box center [417, 56] width 534 height 729
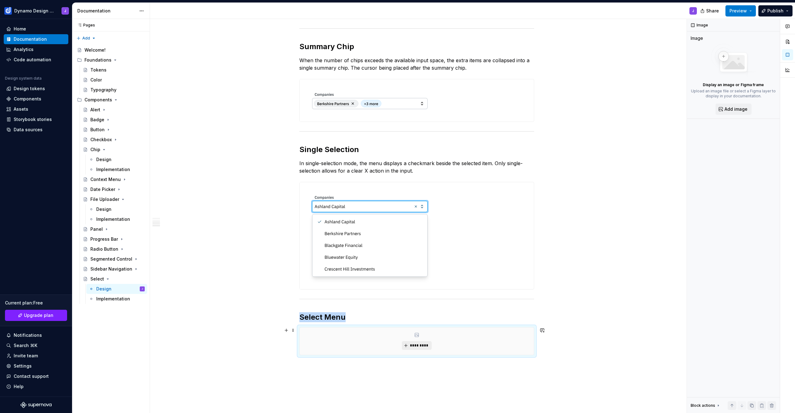
click at [425, 345] on span "*********" at bounding box center [419, 345] width 19 height 5
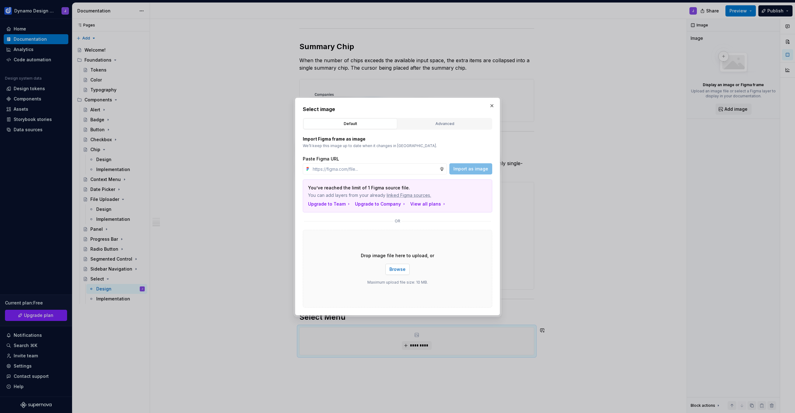
click at [398, 271] on span "Browse" at bounding box center [398, 269] width 16 height 6
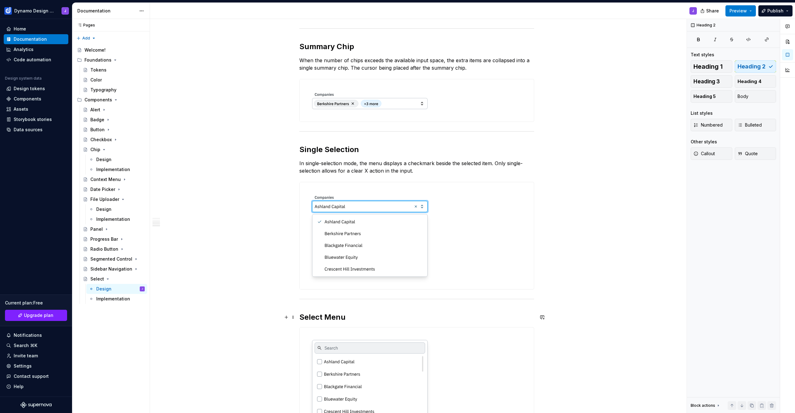
click at [355, 317] on h2 "Select Menu" at bounding box center [417, 317] width 235 height 10
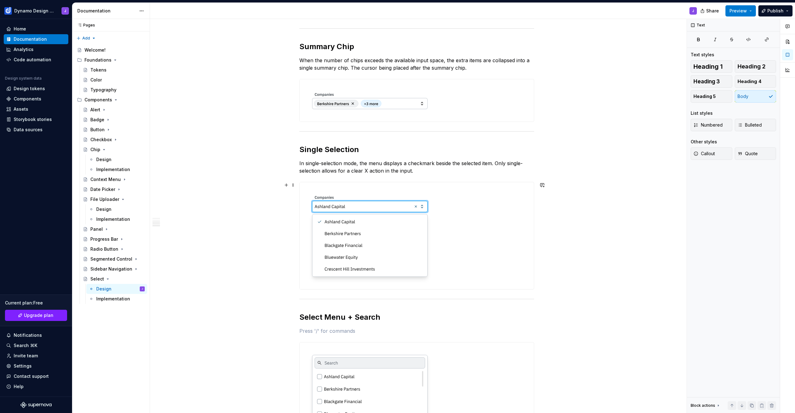
scroll to position [583, 0]
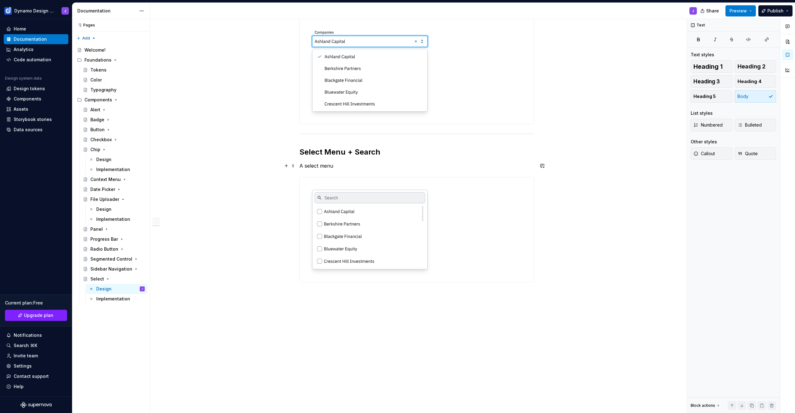
click at [320, 165] on p "A select menu" at bounding box center [417, 165] width 235 height 7
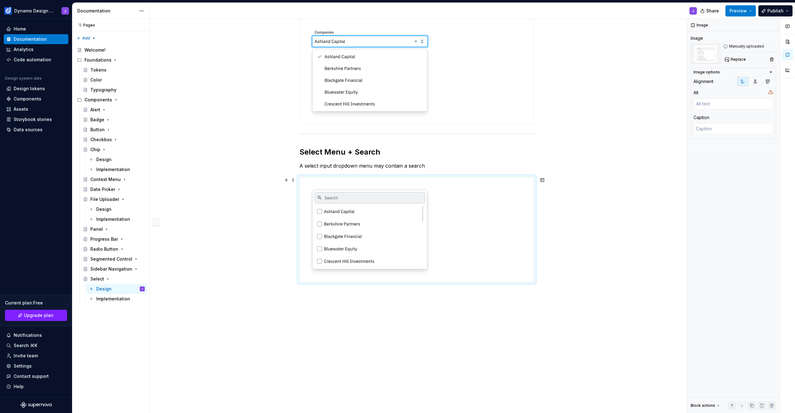
click at [424, 202] on img at bounding box center [370, 229] width 140 height 104
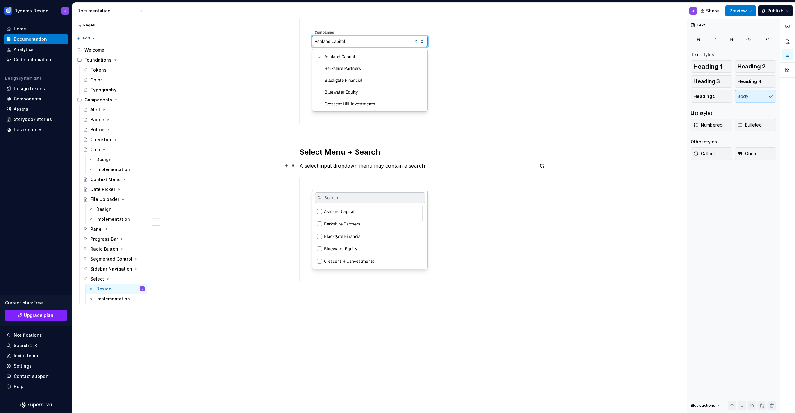
click at [431, 165] on p "A select input dropdown menu may contain a search" at bounding box center [417, 165] width 235 height 7
click at [361, 166] on p "A select input dropdown menu may contain a search" at bounding box center [417, 165] width 235 height 7
click at [436, 167] on p "A select input dropdown menu may contain a search" at bounding box center [417, 165] width 235 height 7
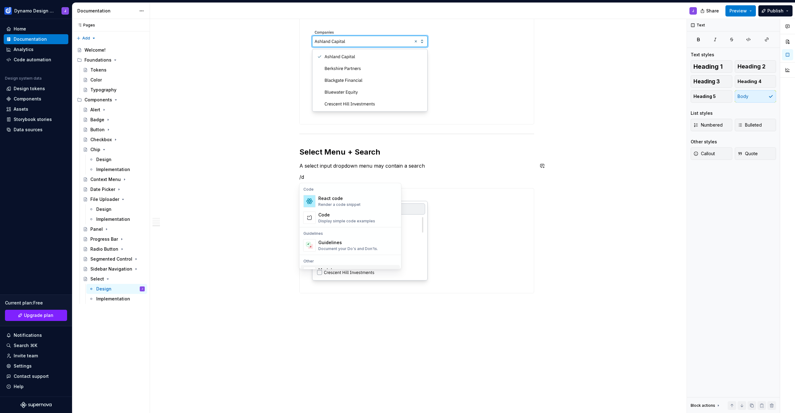
scroll to position [17, 0]
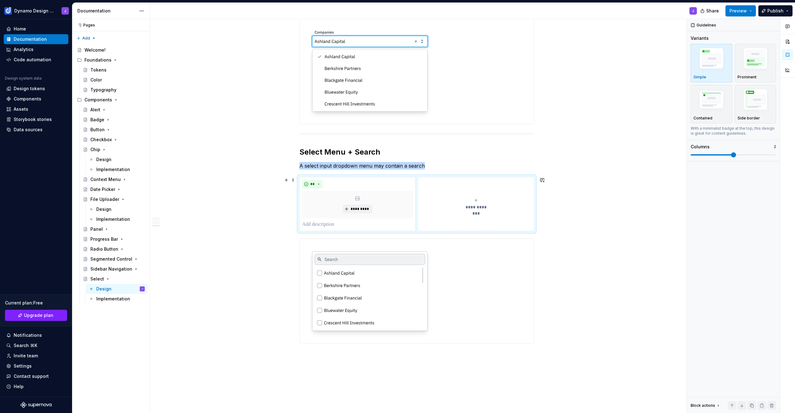
click at [472, 204] on span "**********" at bounding box center [476, 207] width 29 height 6
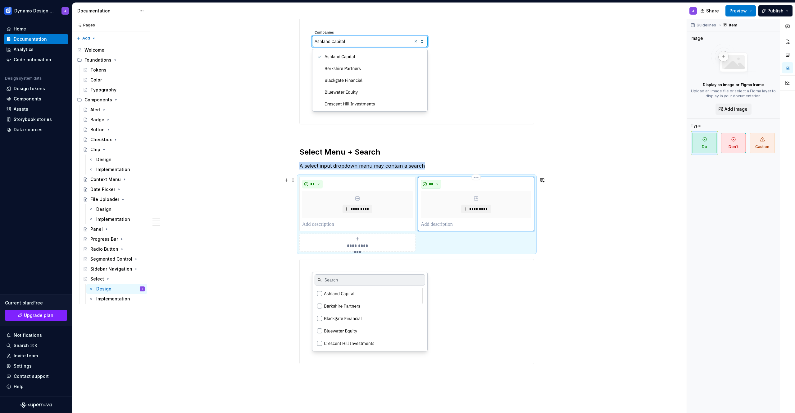
click at [433, 184] on span "**" at bounding box center [431, 183] width 5 height 5
click at [444, 208] on div "Don't" at bounding box center [445, 206] width 11 height 6
click at [477, 205] on button "*********" at bounding box center [476, 208] width 30 height 9
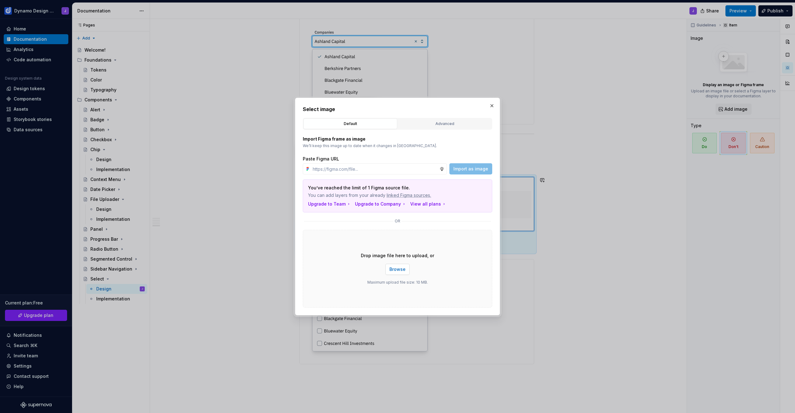
click at [399, 270] on span "Browse" at bounding box center [398, 269] width 16 height 6
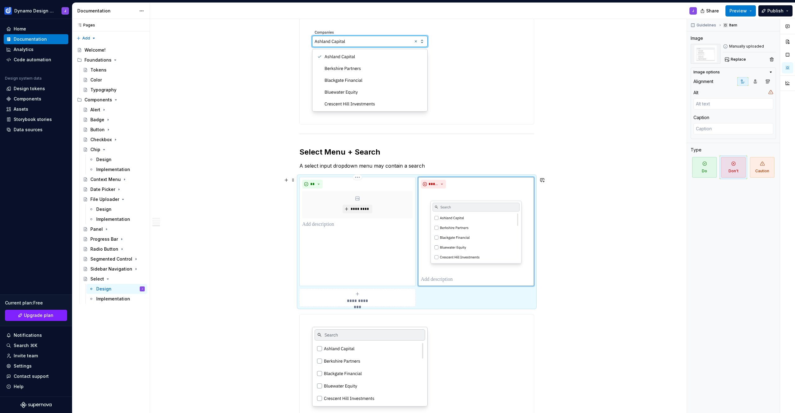
click at [352, 222] on p at bounding box center [357, 224] width 111 height 7
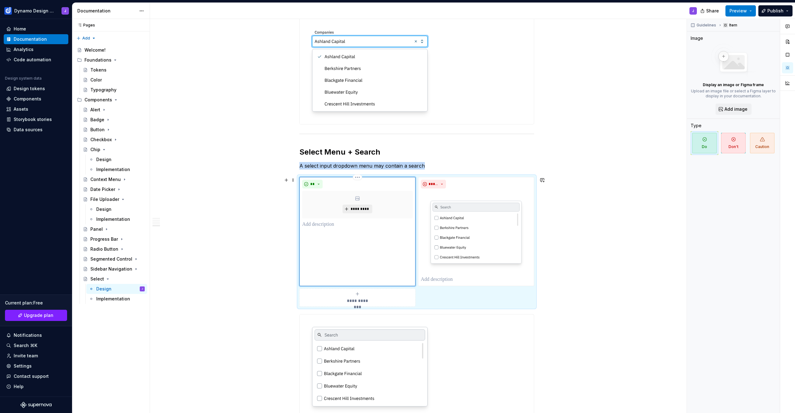
click at [358, 208] on span "*********" at bounding box center [359, 208] width 19 height 5
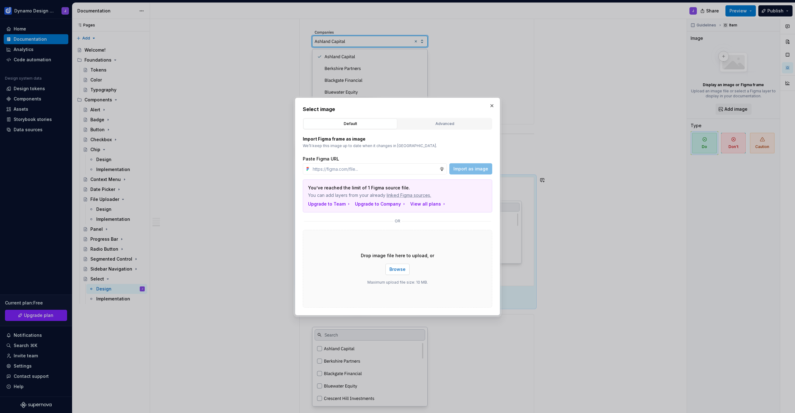
click at [406, 272] on button "Browse" at bounding box center [398, 268] width 24 height 11
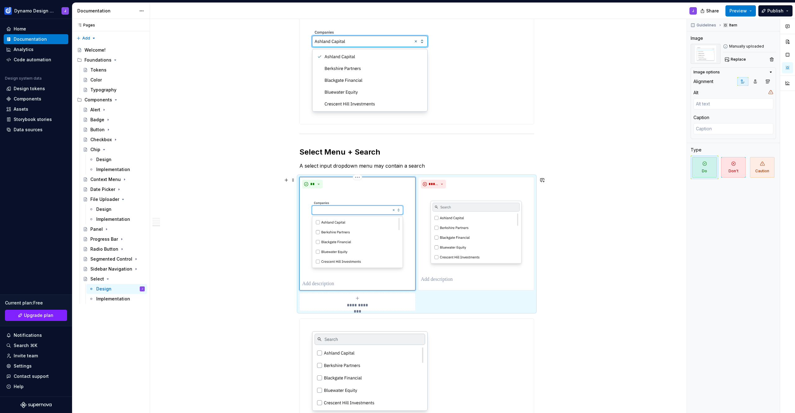
click at [321, 284] on p at bounding box center [357, 283] width 111 height 7
type textarea "*"
click at [444, 277] on p at bounding box center [476, 279] width 111 height 7
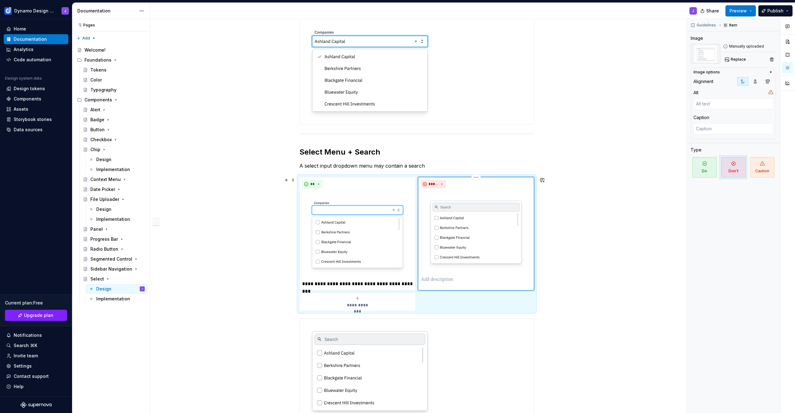
type textarea "*"
click at [459, 223] on img at bounding box center [476, 232] width 111 height 82
click at [475, 233] on img at bounding box center [476, 232] width 111 height 82
click at [734, 59] on span "Replace" at bounding box center [738, 59] width 15 height 5
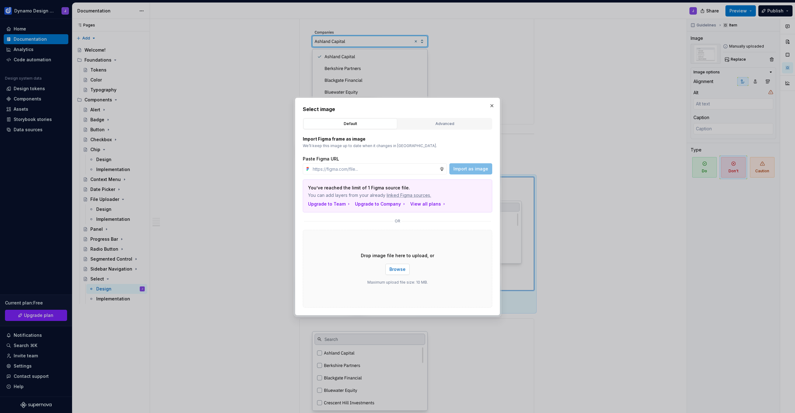
click at [406, 271] on button "Browse" at bounding box center [398, 268] width 24 height 11
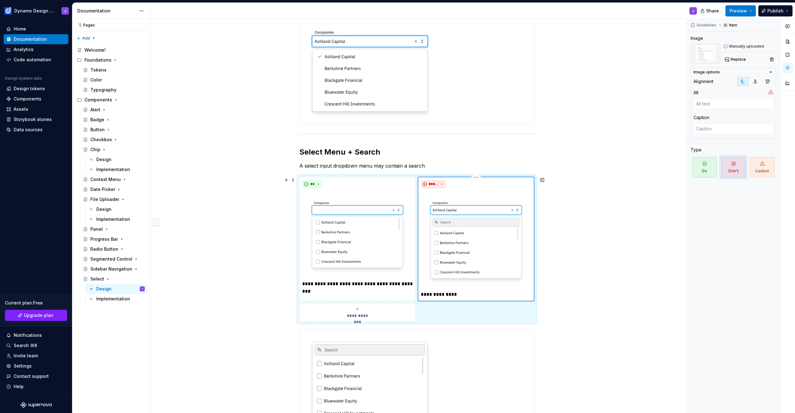
click at [458, 294] on p "**********" at bounding box center [476, 293] width 111 height 7
click at [479, 255] on img at bounding box center [476, 239] width 111 height 97
click at [741, 58] on span "Replace" at bounding box center [738, 59] width 15 height 5
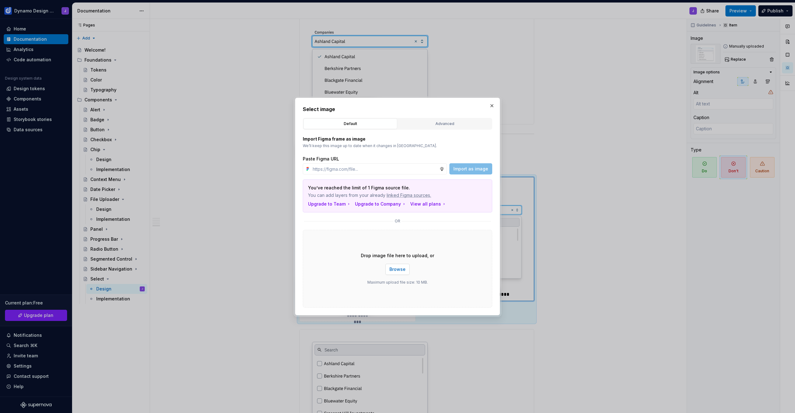
click at [399, 270] on span "Browse" at bounding box center [398, 269] width 16 height 6
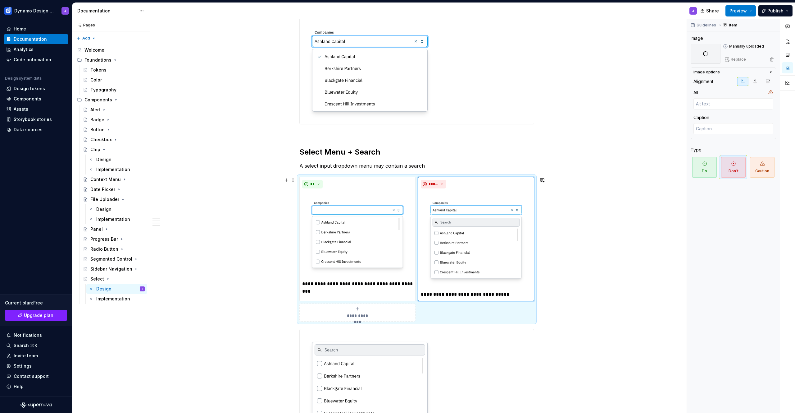
scroll to position [600, 0]
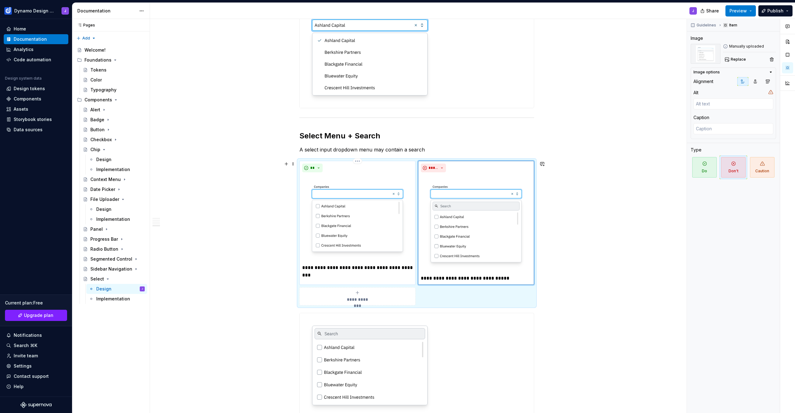
click at [386, 269] on p "**********" at bounding box center [357, 267] width 111 height 7
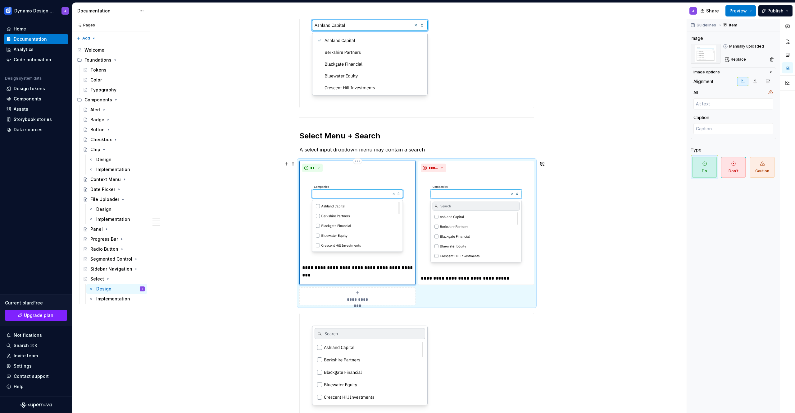
click at [413, 266] on p "**********" at bounding box center [357, 267] width 111 height 7
click at [507, 278] on p "**********" at bounding box center [476, 277] width 111 height 7
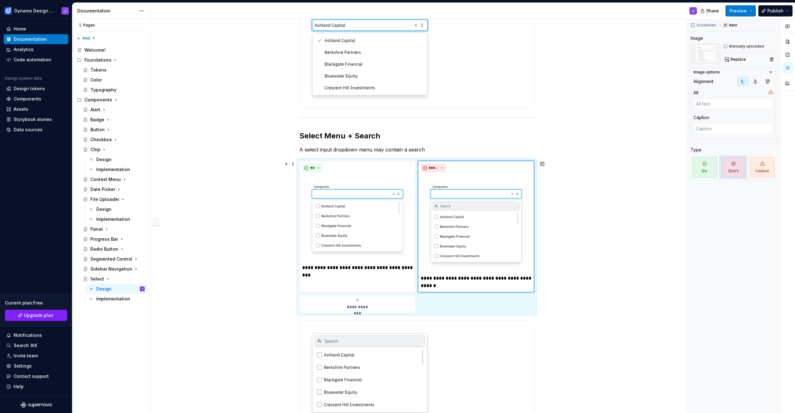
click at [583, 222] on div "**********" at bounding box center [417, 34] width 534 height 1046
click at [744, 10] on span "Preview" at bounding box center [738, 11] width 17 height 6
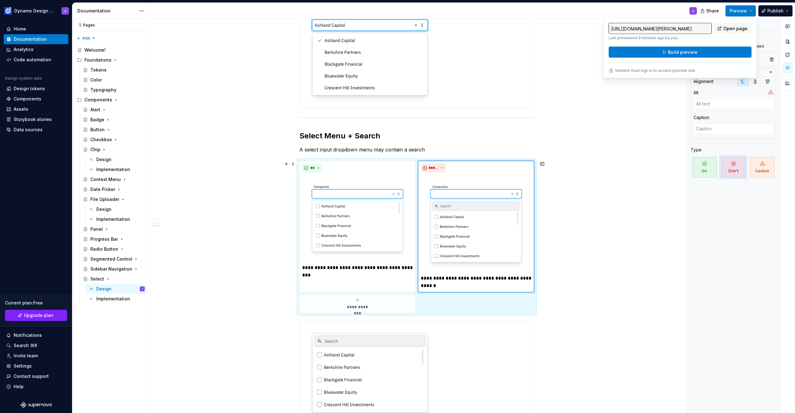
click at [629, 292] on div "**********" at bounding box center [417, 34] width 534 height 1046
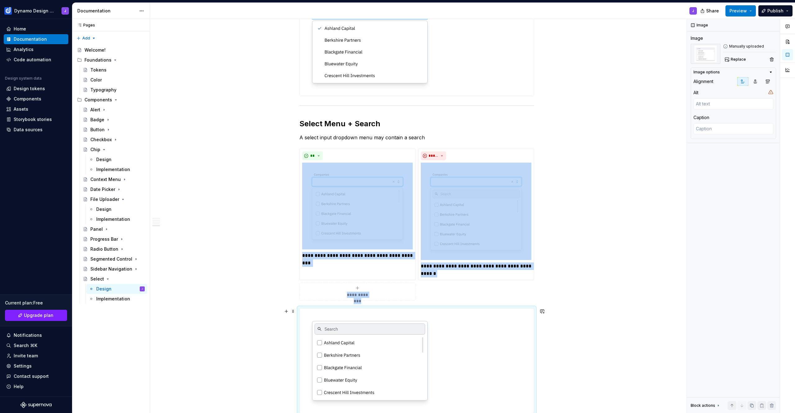
click at [413, 386] on img at bounding box center [370, 360] width 140 height 104
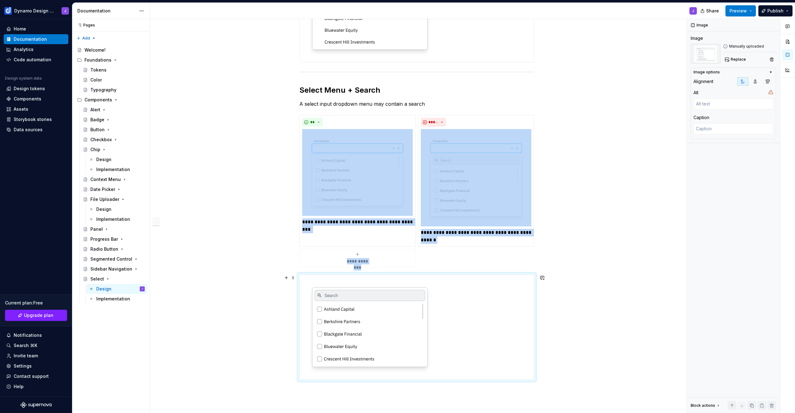
click at [420, 369] on img at bounding box center [370, 327] width 140 height 104
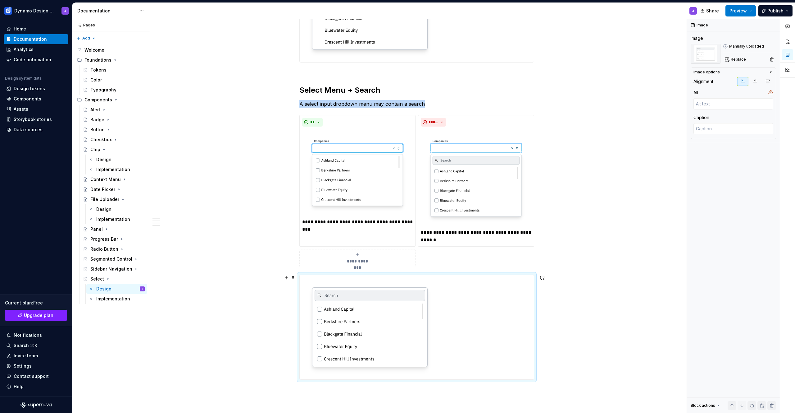
scroll to position [631, 0]
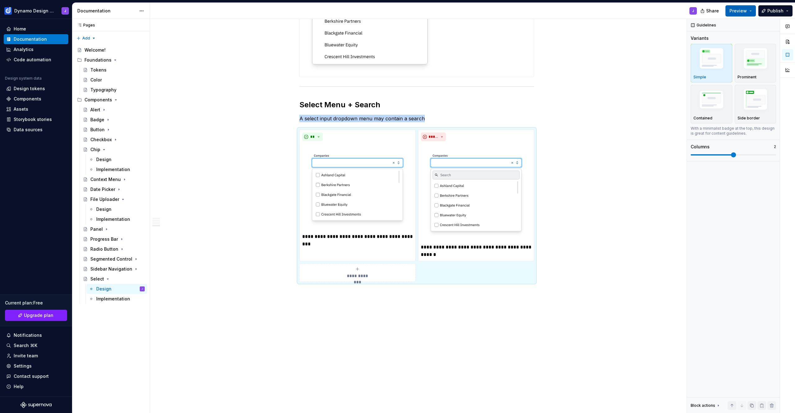
click at [747, 10] on span "Preview" at bounding box center [738, 11] width 17 height 6
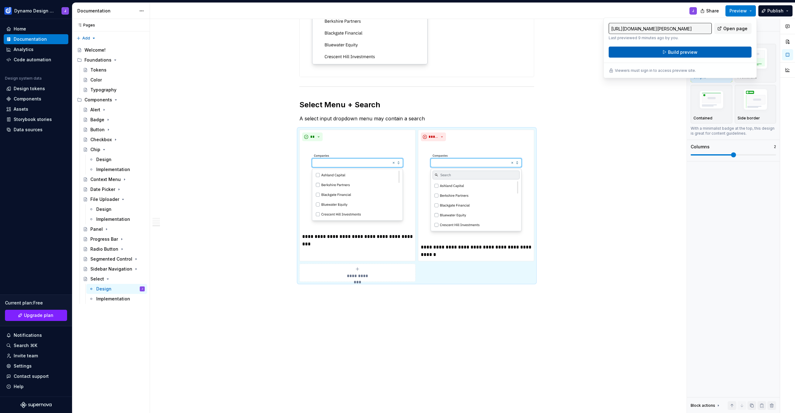
click at [702, 53] on button "Build preview" at bounding box center [680, 52] width 143 height 11
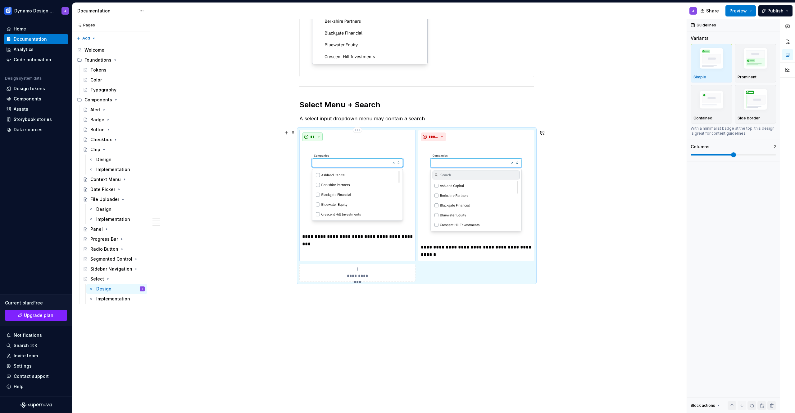
click at [322, 139] on button "**" at bounding box center [312, 136] width 21 height 9
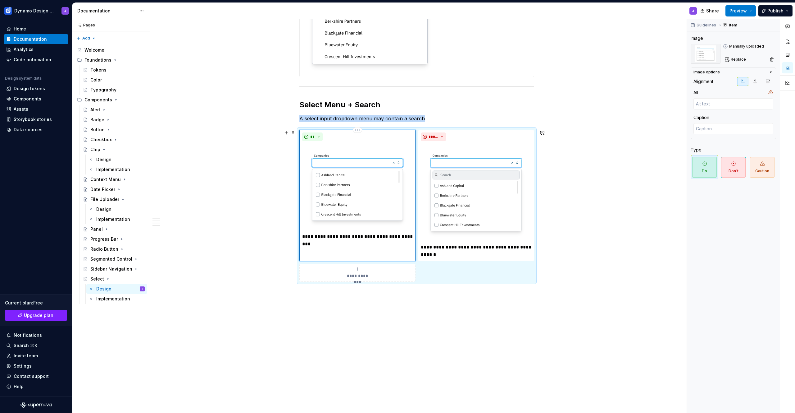
click at [377, 138] on div "**" at bounding box center [357, 136] width 111 height 9
click at [383, 130] on div "**********" at bounding box center [417, 206] width 235 height 152
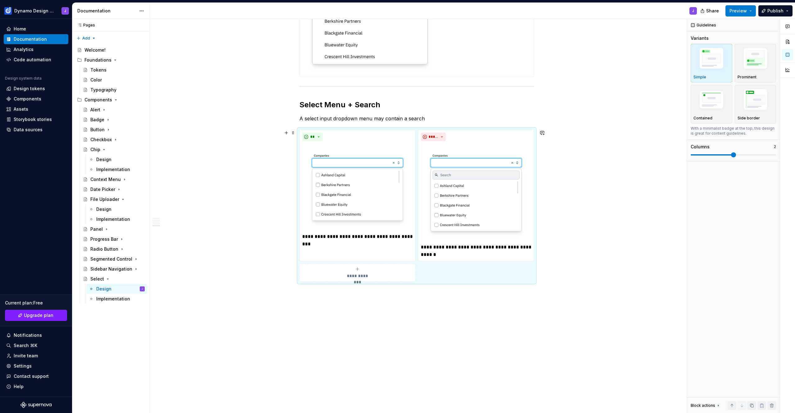
click at [523, 130] on div "**********" at bounding box center [417, 206] width 235 height 152
click at [715, 101] on img "button" at bounding box center [712, 100] width 36 height 24
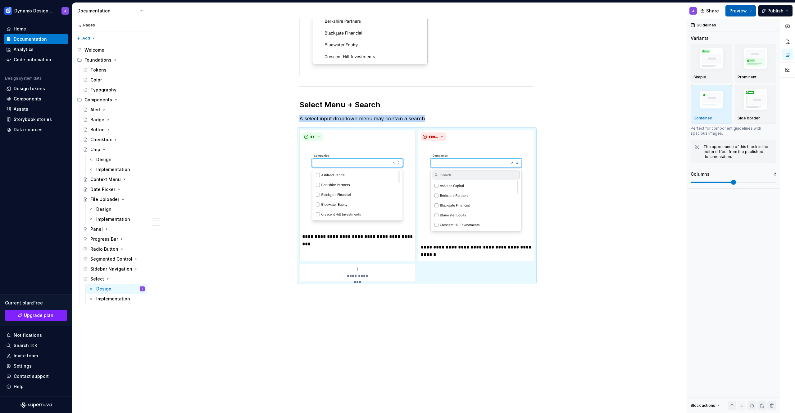
click at [744, 14] on button "Preview" at bounding box center [741, 10] width 30 height 11
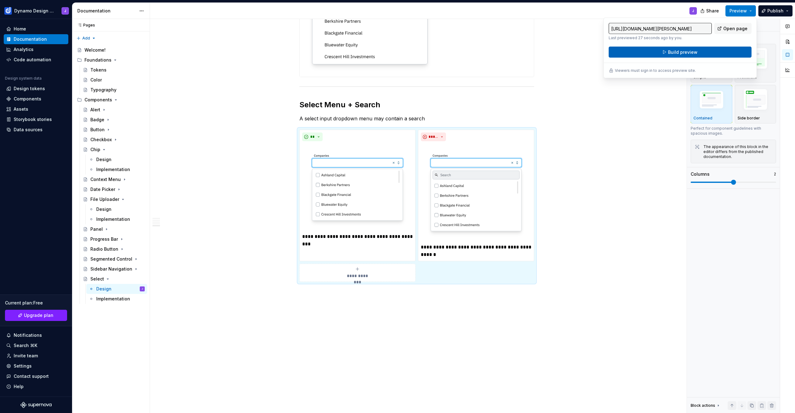
click at [678, 53] on span "Build preview" at bounding box center [683, 52] width 30 height 6
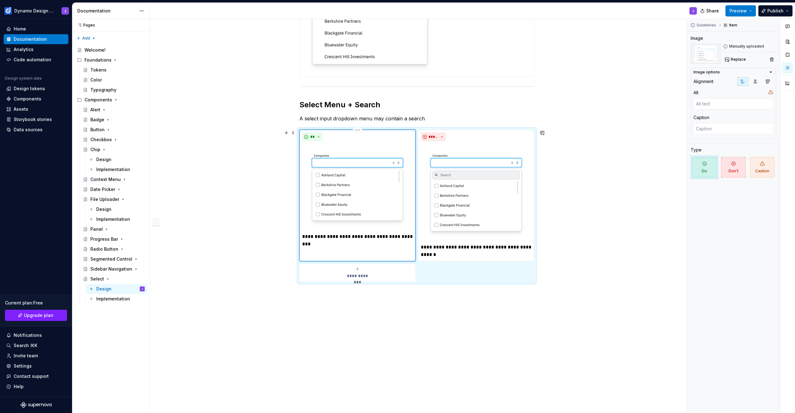
click at [358, 187] on img at bounding box center [357, 187] width 111 height 87
click at [738, 60] on span "Replace" at bounding box center [738, 59] width 15 height 5
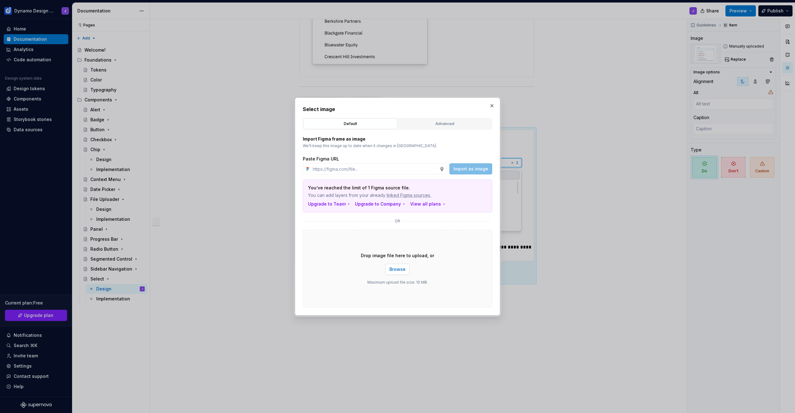
click at [399, 269] on span "Browse" at bounding box center [398, 269] width 16 height 6
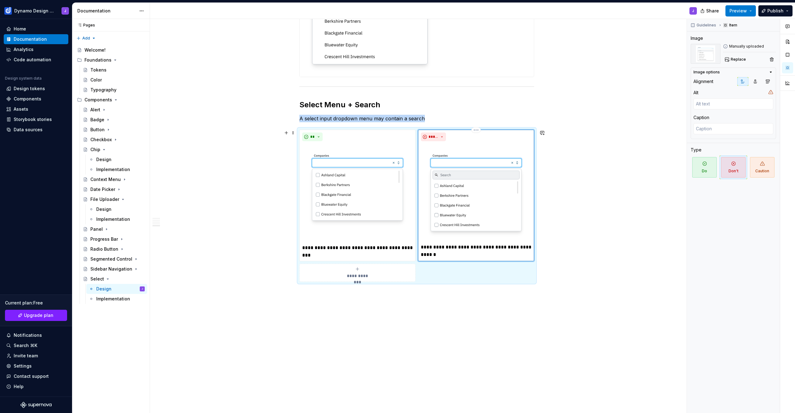
click at [483, 197] on img at bounding box center [476, 192] width 111 height 97
click at [731, 61] on span "Replace" at bounding box center [738, 59] width 15 height 5
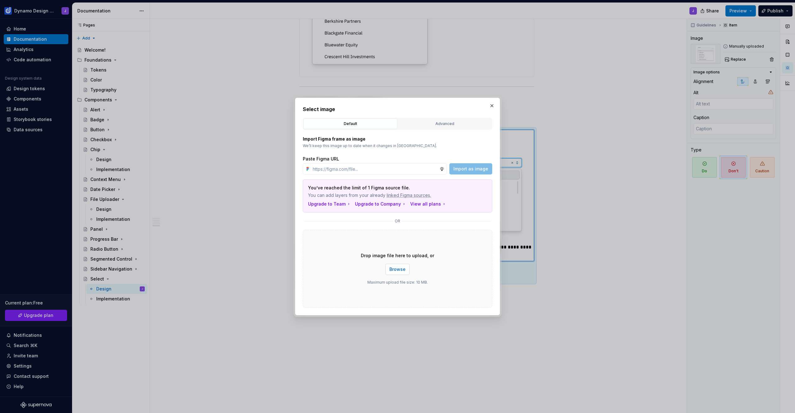
click at [395, 269] on span "Browse" at bounding box center [398, 269] width 16 height 6
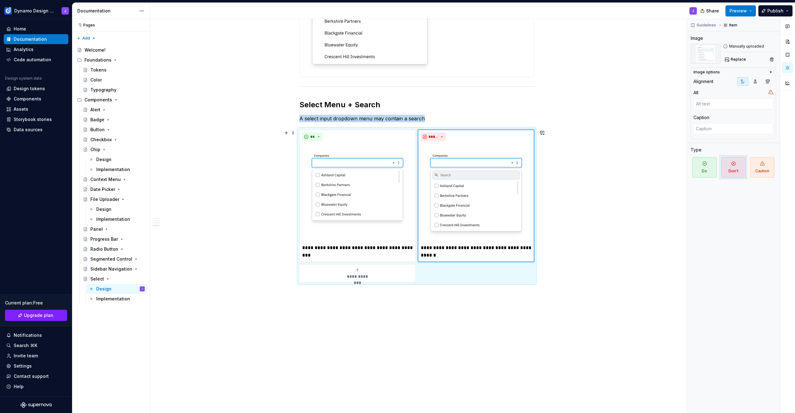
click at [739, 18] on div "Share Preview Publish" at bounding box center [748, 11] width 93 height 16
click at [746, 11] on span "Preview" at bounding box center [738, 11] width 17 height 6
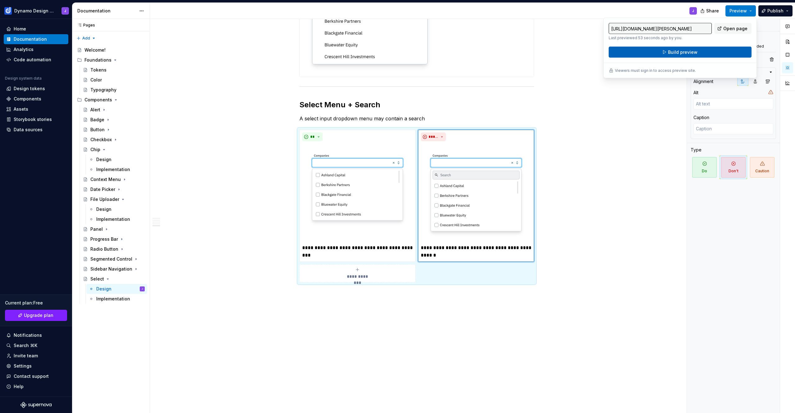
click at [704, 54] on button "Build preview" at bounding box center [680, 52] width 143 height 11
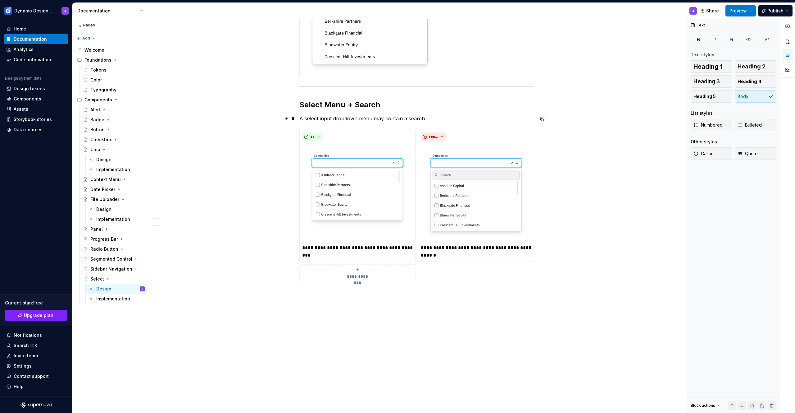
click at [434, 120] on p "A select input dropdown menu may contain a search" at bounding box center [417, 118] width 235 height 7
click at [385, 105] on h2 "Select Menu + Search" at bounding box center [417, 105] width 235 height 10
click at [346, 106] on h2 "Select Menu + Search" at bounding box center [417, 105] width 235 height 10
click at [382, 117] on p "Avoid adding the search input" at bounding box center [417, 118] width 235 height 7
copy p "Avoid adding the search input inside the select menu as the select already has …"
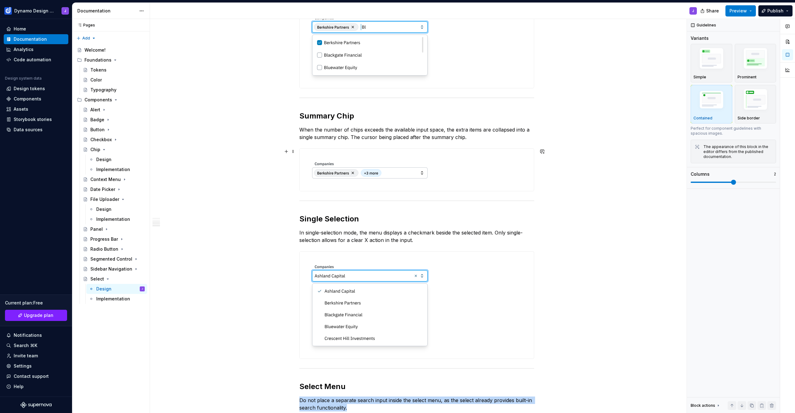
scroll to position [277, 0]
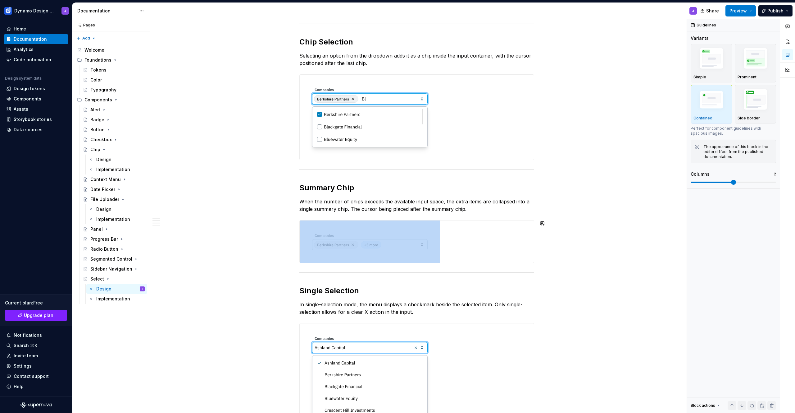
click at [464, 271] on div at bounding box center [417, 272] width 235 height 4
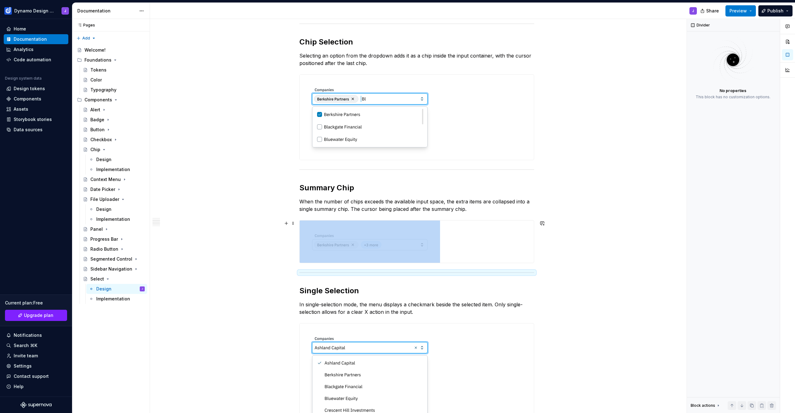
click at [545, 252] on div "**********" at bounding box center [417, 311] width 534 height 956
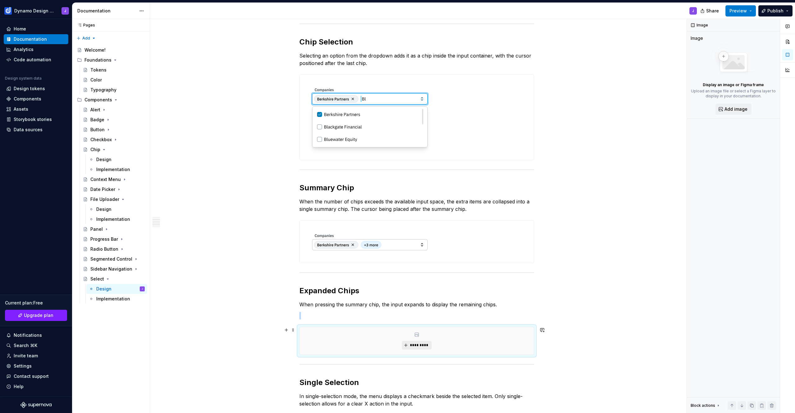
click at [410, 347] on span "*********" at bounding box center [419, 344] width 19 height 5
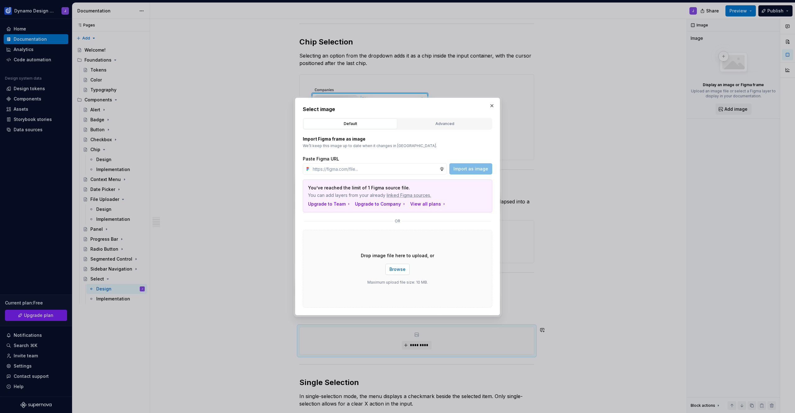
click at [401, 265] on button "Browse" at bounding box center [398, 268] width 24 height 11
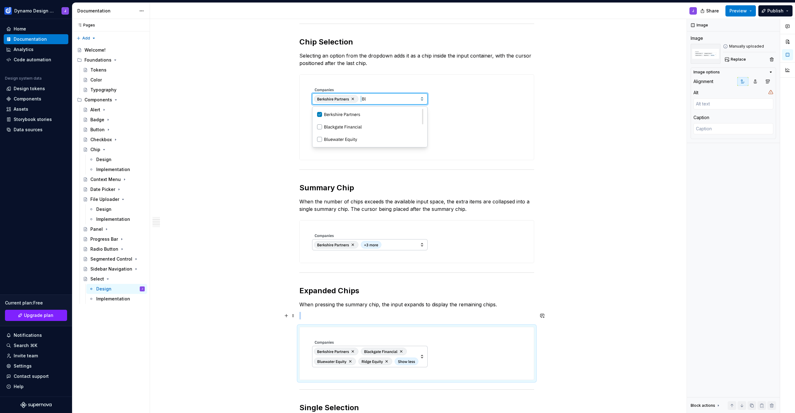
scroll to position [293, 0]
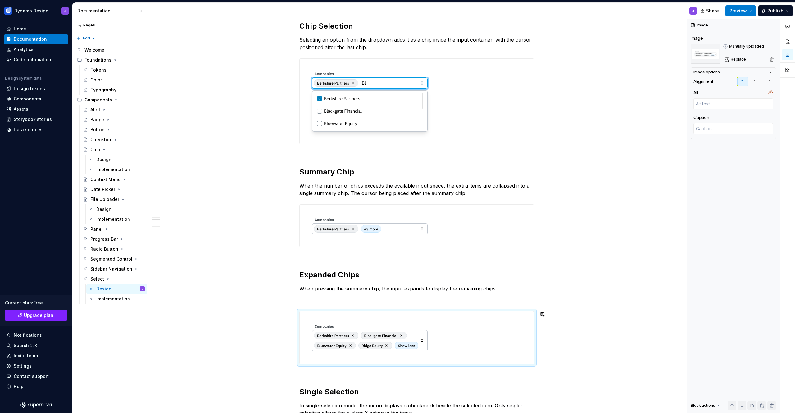
click at [392, 300] on p at bounding box center [417, 299] width 235 height 7
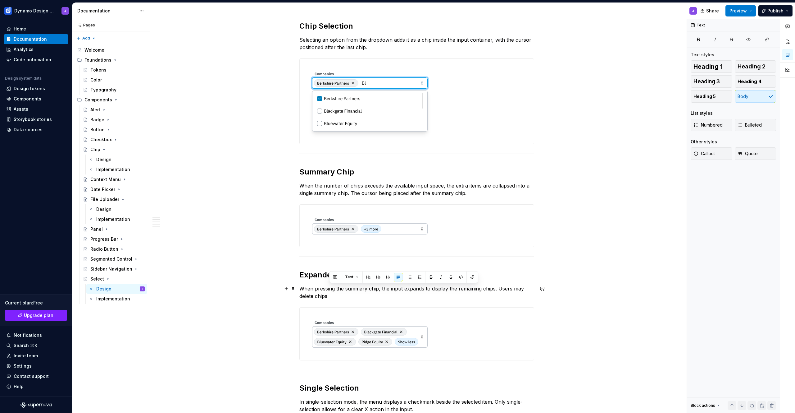
drag, startPoint x: 497, startPoint y: 288, endPoint x: 500, endPoint y: 293, distance: 5.8
click at [500, 293] on p "When pressing the summary chip, the input expands to display the remaining chip…" at bounding box center [417, 292] width 235 height 15
click at [495, 289] on p "When pressing the summary chip, the input expands to display the remaining chip…" at bounding box center [417, 292] width 235 height 15
click at [474, 298] on p "When pressing the summary chip, the input expands to display the remaining chip…" at bounding box center [417, 292] width 235 height 15
drag, startPoint x: 392, startPoint y: 297, endPoint x: 397, endPoint y: 299, distance: 5.6
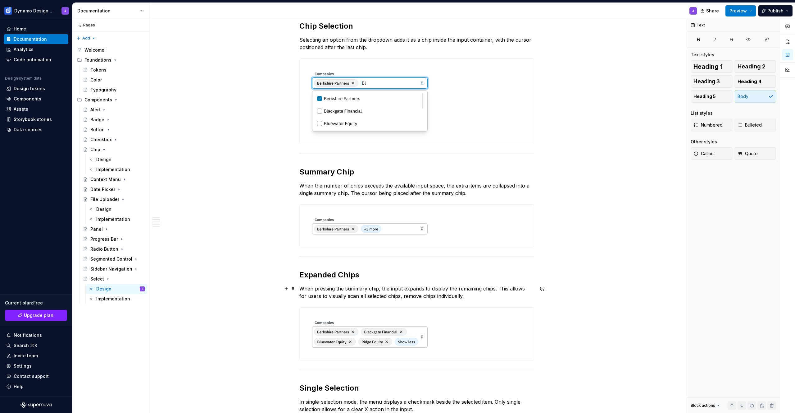
click at [392, 297] on p "When pressing the summary chip, the input expands to display the remaining chip…" at bounding box center [417, 292] width 235 height 15
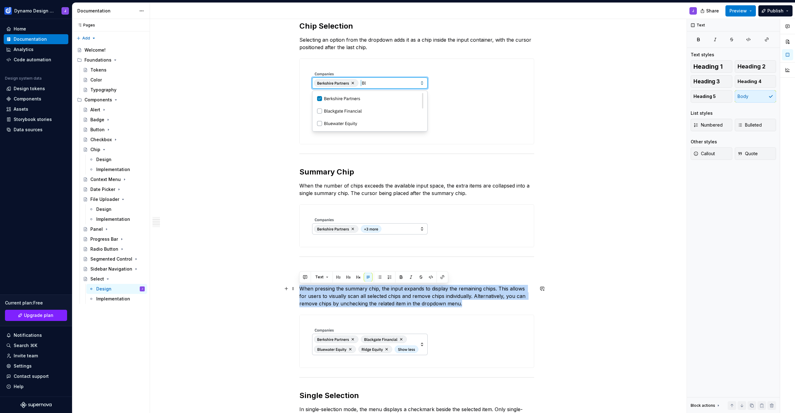
drag, startPoint x: 463, startPoint y: 304, endPoint x: 296, endPoint y: 289, distance: 166.9
click at [296, 289] on div "**********" at bounding box center [417, 355] width 534 height 1077
copy p "When pressing the summary chip, the input expands to display the remaining chip…"
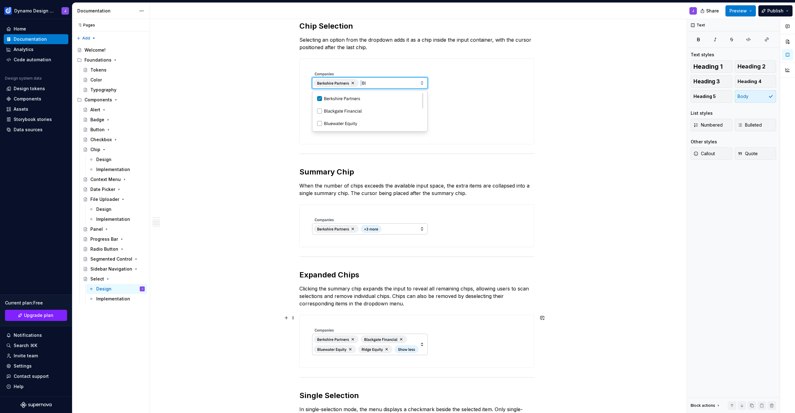
scroll to position [341, 0]
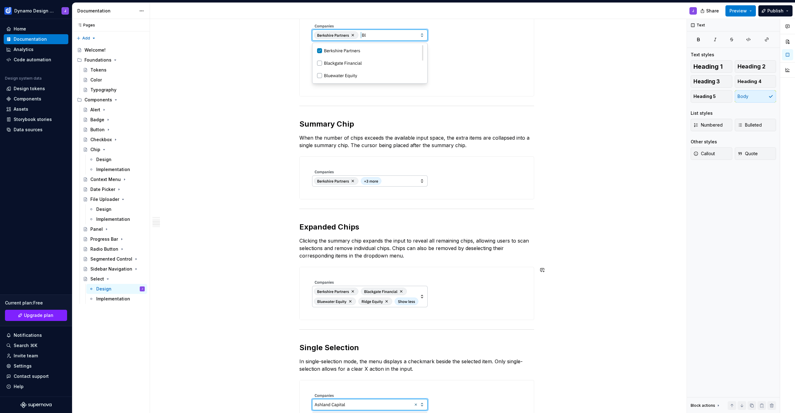
click at [601, 264] on div "Search The select input supports typing to filter and narrow the list of menu r…" at bounding box center [417, 307] width 534 height 1077
click at [437, 259] on p "Clicking the summary chip expands the input to reveal all remaining chips, allo…" at bounding box center [417, 248] width 235 height 22
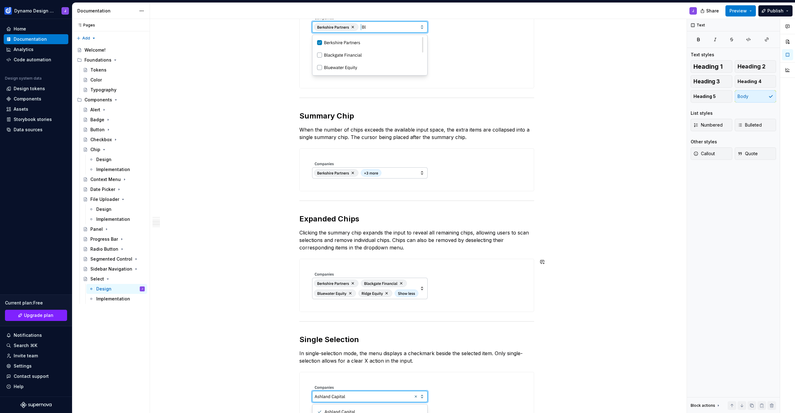
scroll to position [337, 0]
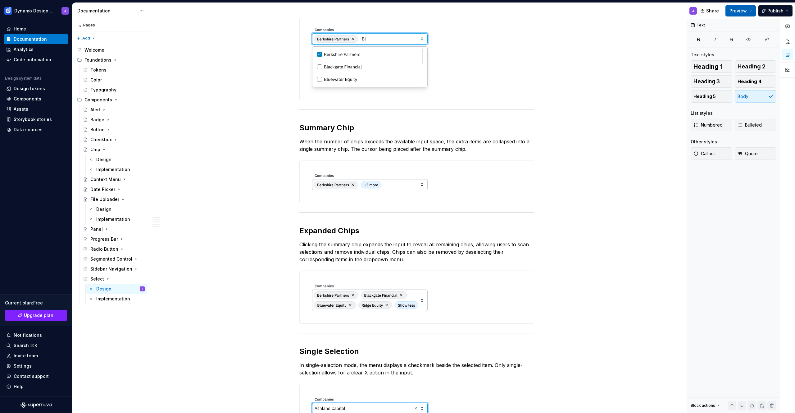
click at [737, 10] on span "Preview" at bounding box center [738, 11] width 17 height 6
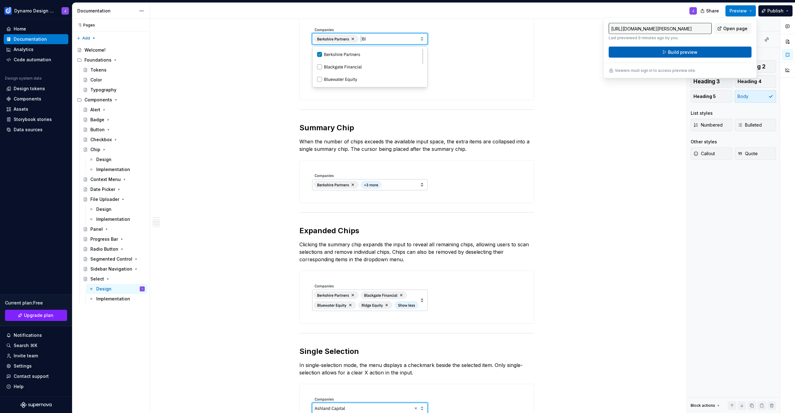
click at [706, 53] on button "Build preview" at bounding box center [680, 52] width 143 height 11
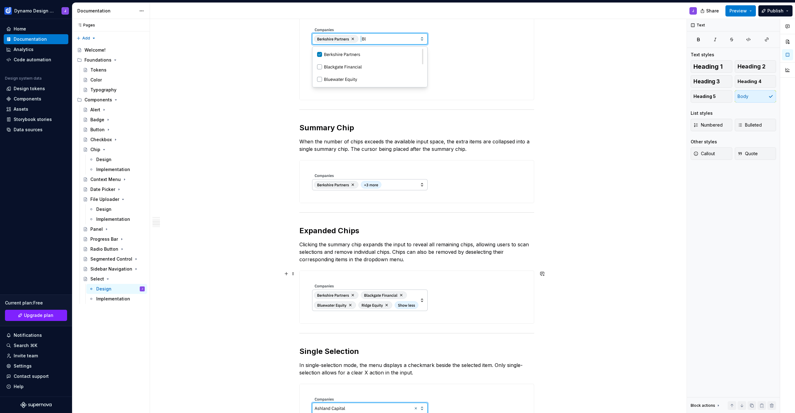
click at [489, 313] on div at bounding box center [417, 297] width 234 height 53
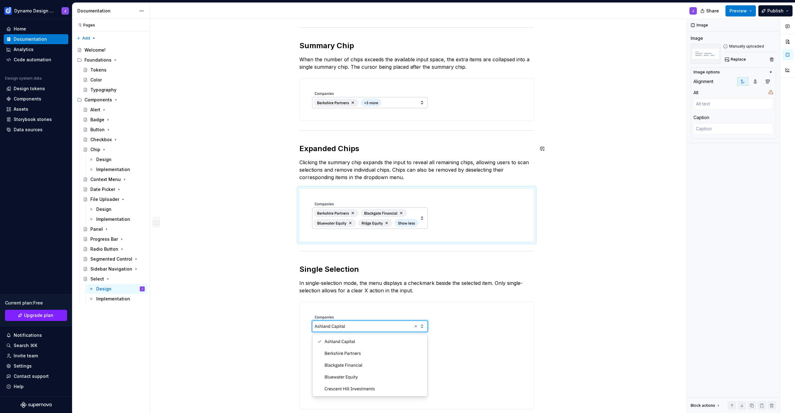
scroll to position [436, 0]
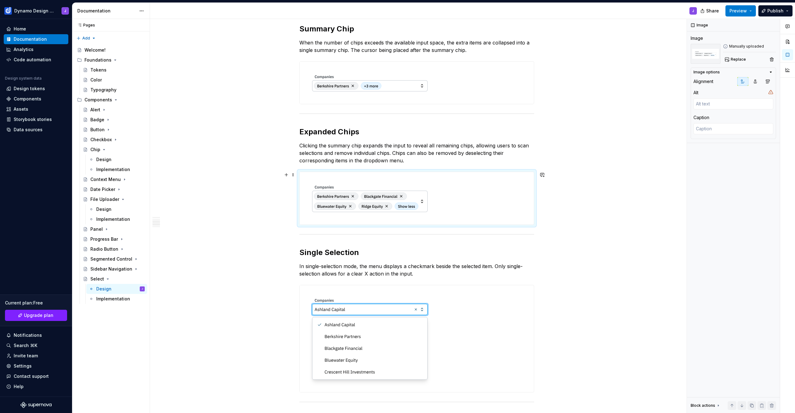
click at [551, 218] on div "Search The select input supports typing to filter and narrow the list of menu r…" at bounding box center [417, 212] width 534 height 1077
click at [493, 205] on div at bounding box center [417, 198] width 234 height 53
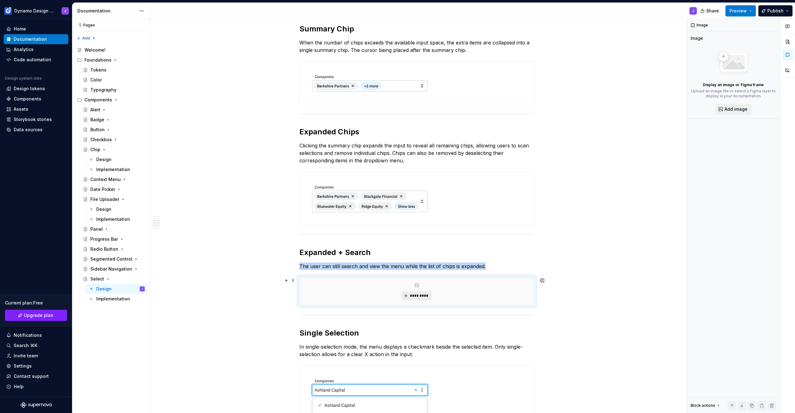
click at [429, 291] on button "*********" at bounding box center [417, 295] width 30 height 9
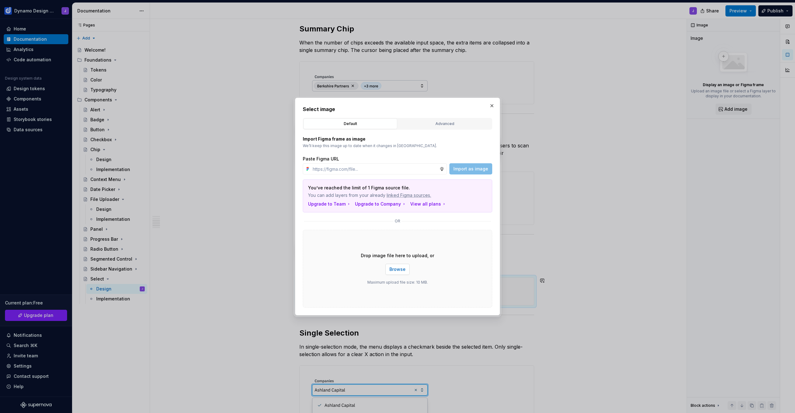
click at [400, 268] on span "Browse" at bounding box center [398, 269] width 16 height 6
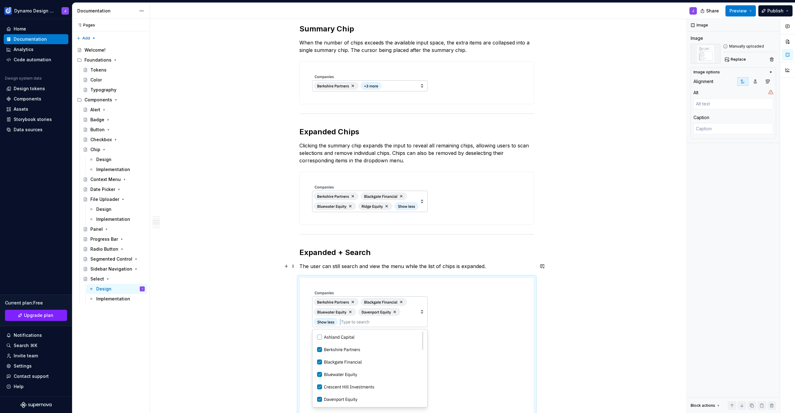
click at [492, 265] on p "The user can still search and view the menu while the list of chips is expanded." at bounding box center [417, 265] width 235 height 7
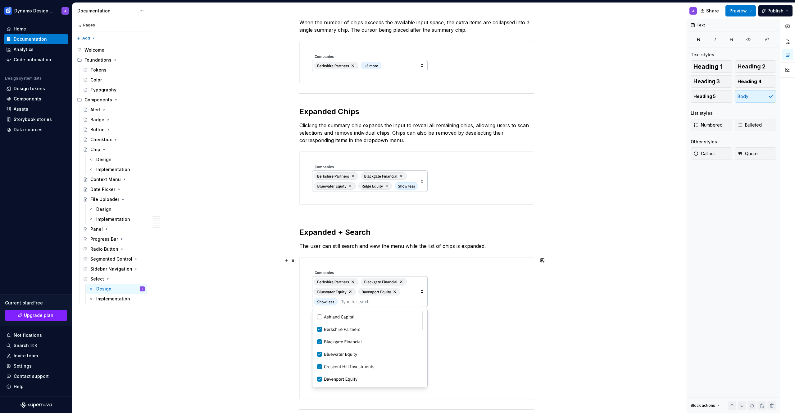
scroll to position [464, 0]
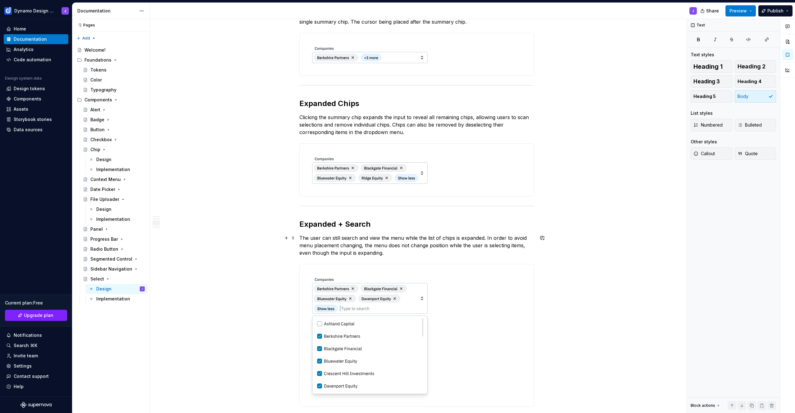
drag, startPoint x: 387, startPoint y: 245, endPoint x: 418, endPoint y: 247, distance: 31.4
click at [418, 247] on p "The user can still search and view the menu while the list of chips is expanded…" at bounding box center [417, 245] width 235 height 22
drag, startPoint x: 409, startPoint y: 245, endPoint x: 388, endPoint y: 245, distance: 21.1
click at [388, 245] on p "The user can still search and view the menu while the list of chips is expanded…" at bounding box center [417, 245] width 235 height 22
drag, startPoint x: 402, startPoint y: 251, endPoint x: 298, endPoint y: 238, distance: 104.6
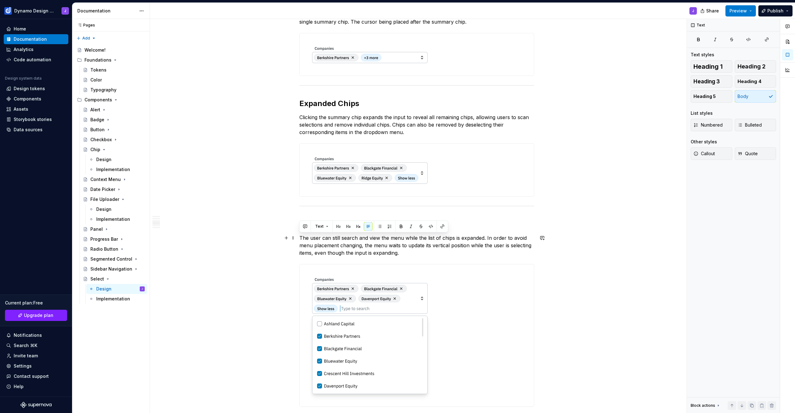
click at [298, 238] on div "**********" at bounding box center [417, 289] width 534 height 1287
copy p "The user can still search and view the menu while the list of chips is expanded…"
click at [574, 257] on div "**********" at bounding box center [417, 289] width 534 height 1287
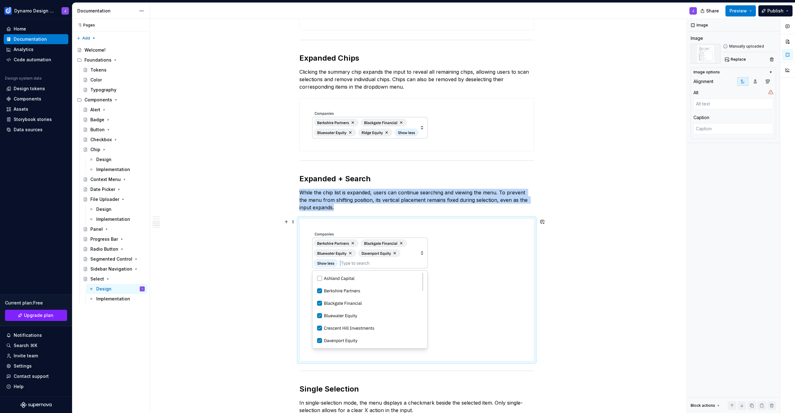
scroll to position [568, 0]
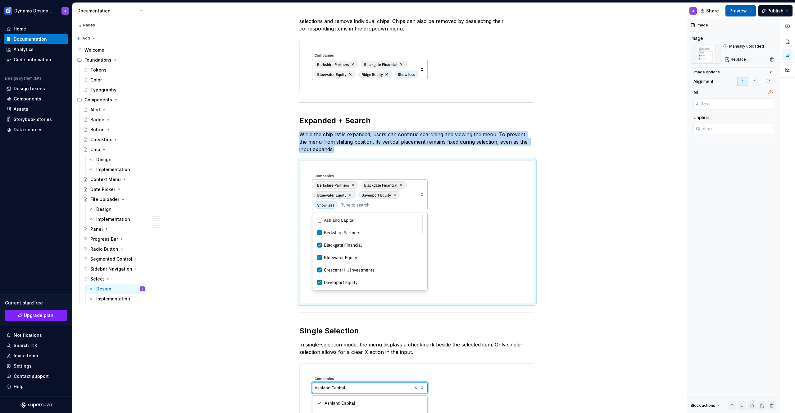
click at [741, 10] on span "Preview" at bounding box center [738, 11] width 17 height 6
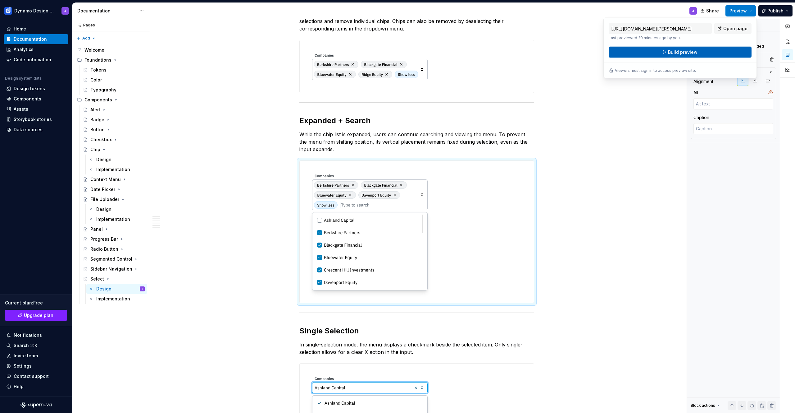
click at [699, 54] on button "Build preview" at bounding box center [680, 52] width 143 height 11
click at [253, 232] on div "**********" at bounding box center [417, 185] width 534 height 1287
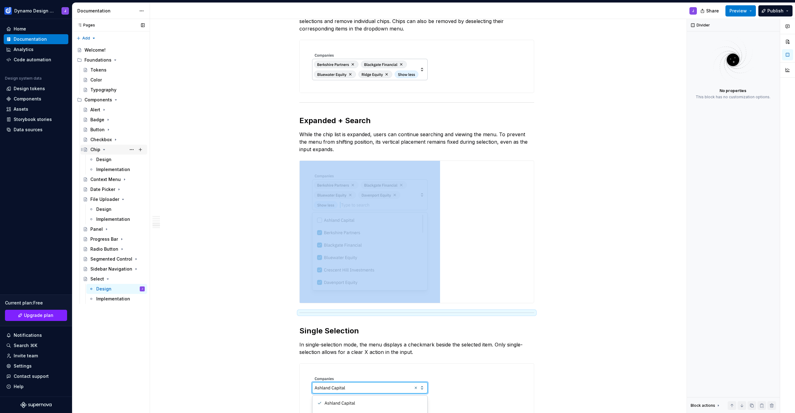
click at [103, 149] on icon "Page tree" at bounding box center [104, 149] width 5 height 5
click at [121, 178] on icon "Page tree" at bounding box center [123, 179] width 5 height 5
click at [142, 98] on button "Page tree" at bounding box center [140, 99] width 9 height 9
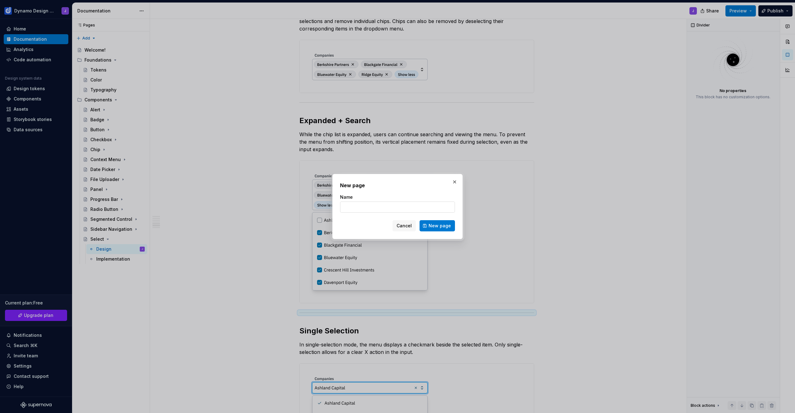
type textarea "*"
type input "Menu"
click button "New page" at bounding box center [437, 225] width 35 height 11
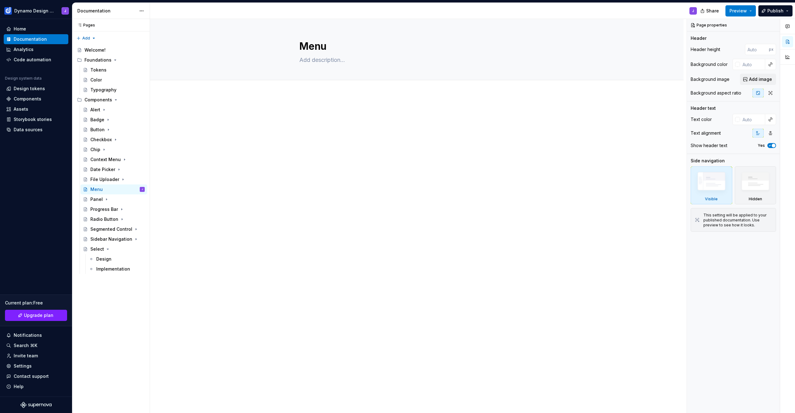
drag, startPoint x: 82, startPoint y: 268, endPoint x: 232, endPoint y: 10, distance: 298.4
click at [324, 62] on textarea at bounding box center [415, 60] width 235 height 10
paste textarea "A menu is a temporary surface that presents a list of actions, options, or navi…"
type textarea "*"
type textarea "A menu is a temporary surface that presents a list of actions, options, or navi…"
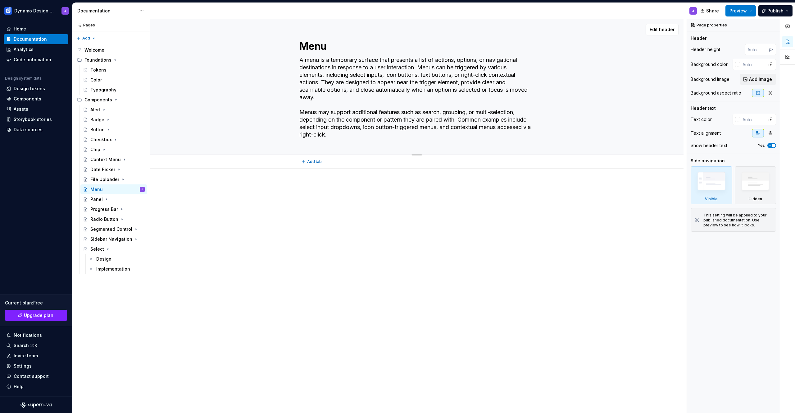
type textarea "*"
type textarea "A menu is a temporary surface that presents a list of actions, options, or navi…"
type textarea "*"
type textarea "A menu is a temporary surface that presents a list of actions, options, or navi…"
type textarea "*"
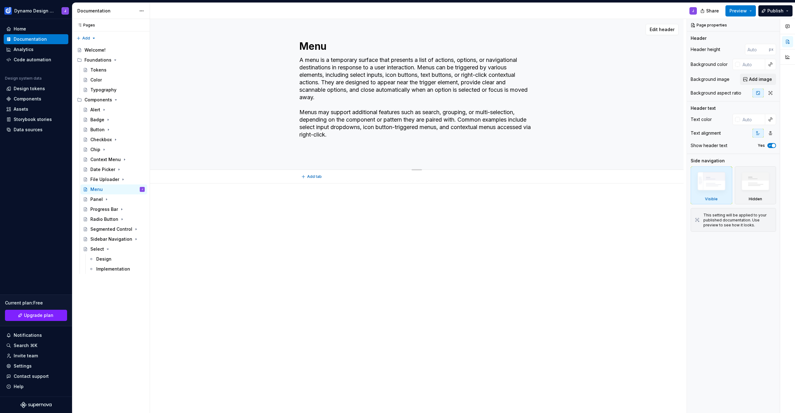
type textarea "A menu is a temporary surface that presents a list of actions, options, or navi…"
type textarea "*"
type textarea "A menu is a temporary surface that presents a list of actions, options, or navi…"
type textarea "*"
type textarea "A menu is a temporary surface that presents a list of actions, options, or navi…"
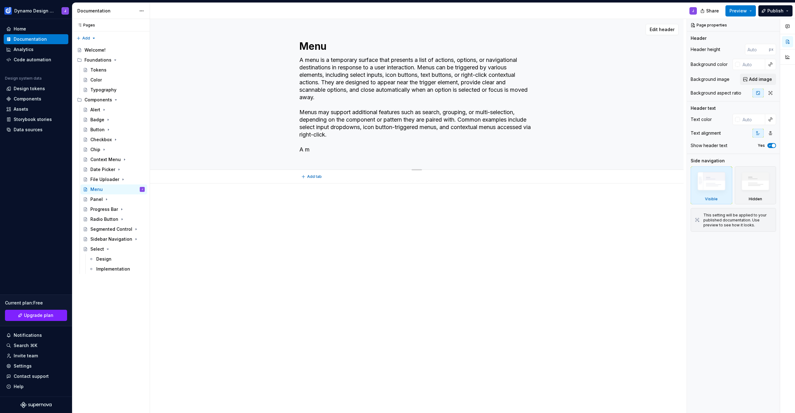
type textarea "*"
type textarea "A menu is a temporary surface that presents a list of actions, options, or navi…"
type textarea "*"
type textarea "A menu is a temporary surface that presents a list of actions, options, or navi…"
type textarea "*"
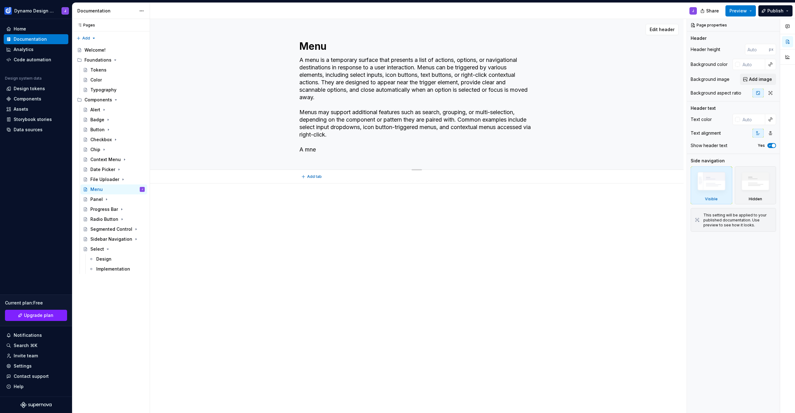
type textarea "A menu is a temporary surface that presents a list of actions, options, or navi…"
type textarea "*"
type textarea "A menu is a temporary surface that presents a list of actions, options, or navi…"
type textarea "*"
type textarea "A menu is a temporary surface that presents a list of actions, options, or navi…"
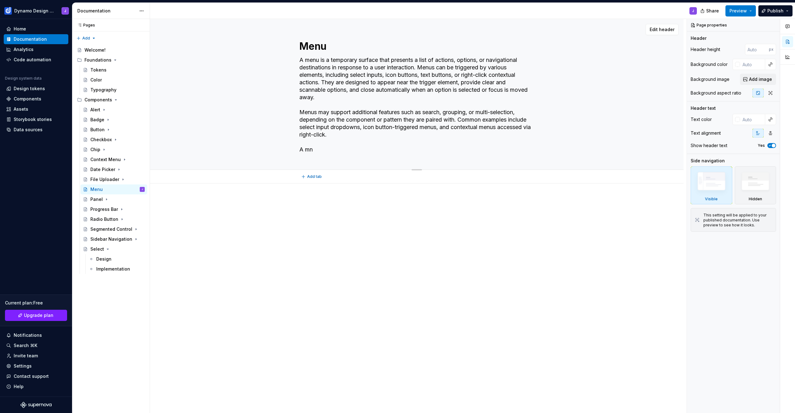
type textarea "*"
type textarea "A menu is a temporary surface that presents a list of actions, options, or navi…"
type textarea "*"
type textarea "A menu is a temporary surface that presents a list of actions, options, or navi…"
type textarea "*"
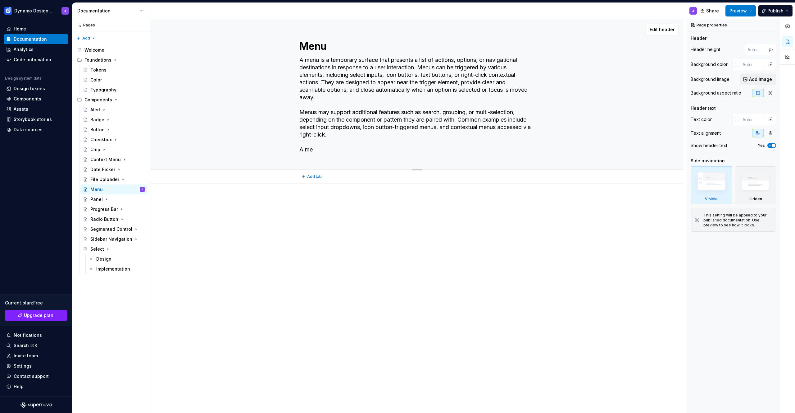
type textarea "A menu is a temporary surface that presents a list of actions, options, or navi…"
type textarea "*"
type textarea "A menu is a temporary surface that presents a list of actions, options, or navi…"
type textarea "*"
type textarea "A menu is a temporary surface that presents a list of actions, options, or navi…"
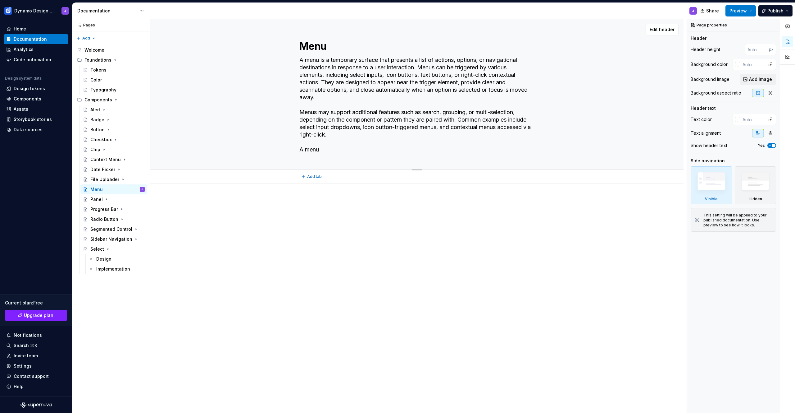
type textarea "*"
type textarea "A menu is a temporary surface that presents a list of actions, options, or navi…"
type textarea "*"
type textarea "A menu is a temporary surface that presents a list of actions, options, or navi…"
type textarea "*"
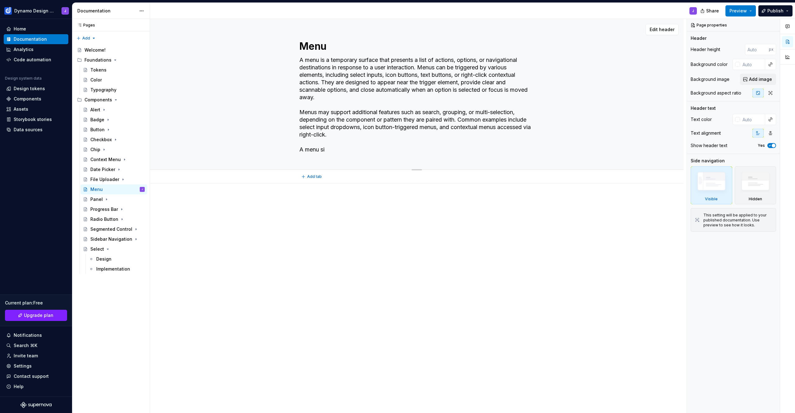
type textarea "A menu is a temporary surface that presents a list of actions, options, or navi…"
type textarea "*"
type textarea "A menu is a temporary surface that presents a list of actions, options, or navi…"
type textarea "*"
type textarea "A menu is a temporary surface that presents a list of actions, options, or navi…"
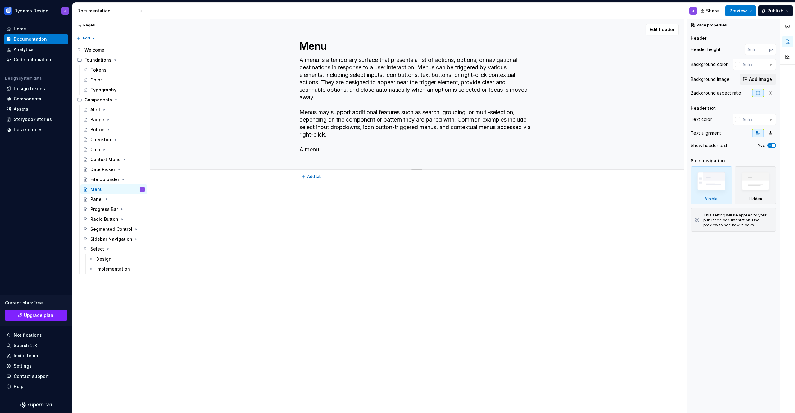
type textarea "*"
type textarea "A menu is a temporary surface that presents a list of actions, options, or navi…"
type textarea "*"
type textarea "A menu is a temporary surface that presents a list of actions, options, or navi…"
type textarea "*"
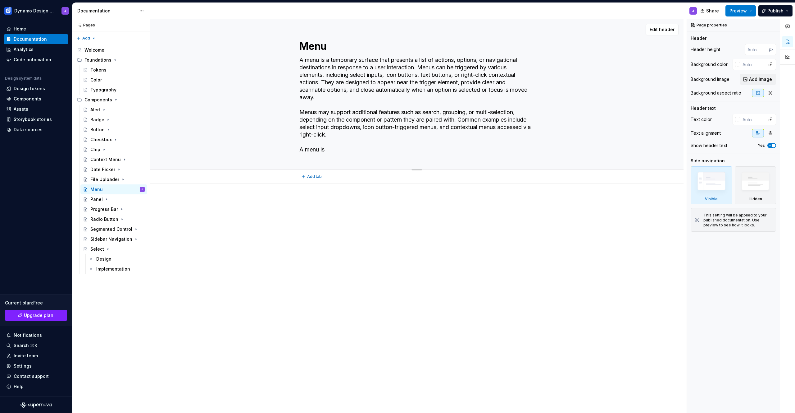
type textarea "A menu is a temporary surface that presents a list of actions, options, or navi…"
type textarea "*"
type textarea "A menu is a temporary surface that presents a list of actions, options, or navi…"
type textarea "*"
type textarea "A menu is a temporary surface that presents a list of actions, options, or navi…"
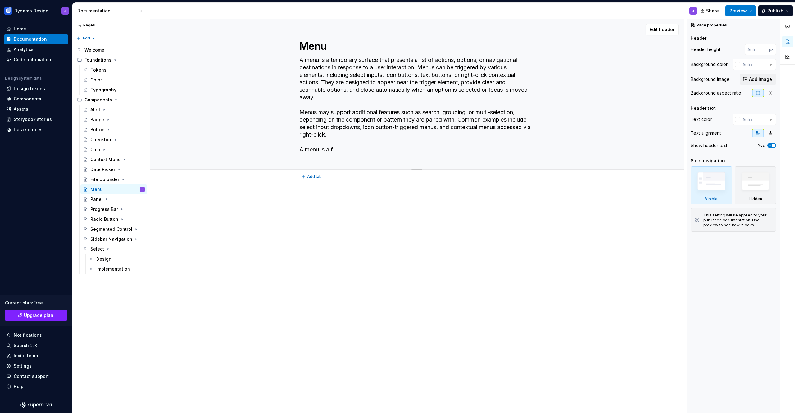
type textarea "*"
type textarea "A menu is a temporary surface that presents a list of actions, options, or navi…"
type textarea "*"
type textarea "A menu is a temporary surface that presents a list of actions, options, or navi…"
type textarea "*"
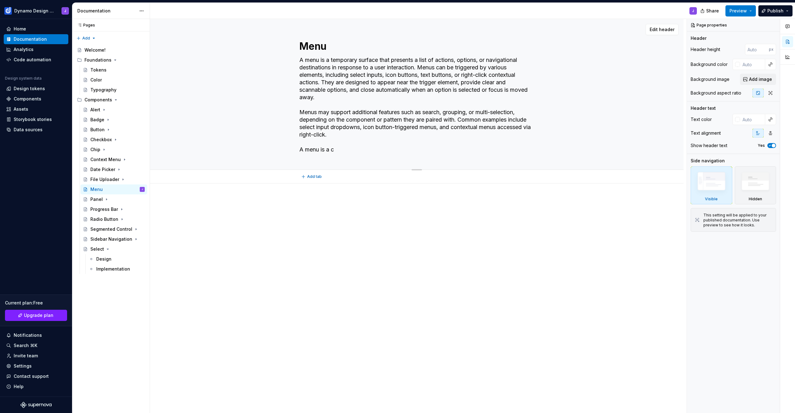
type textarea "A menu is a temporary surface that presents a list of actions, options, or navi…"
type textarea "*"
type textarea "A menu is a temporary surface that presents a list of actions, options, or navi…"
type textarea "*"
type textarea "A menu is a temporary surface that presents a list of actions, options, or navi…"
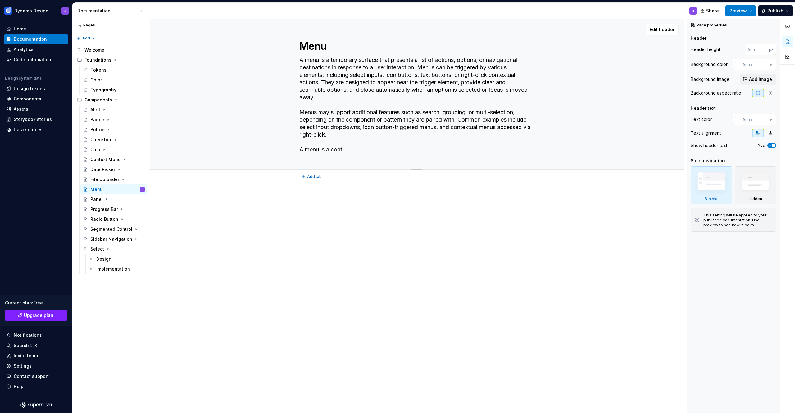
type textarea "*"
type textarea "A menu is a temporary surface that presents a list of actions, options, or navi…"
type textarea "*"
type textarea "A menu is a temporary surface that presents a list of actions, options, or navi…"
type textarea "*"
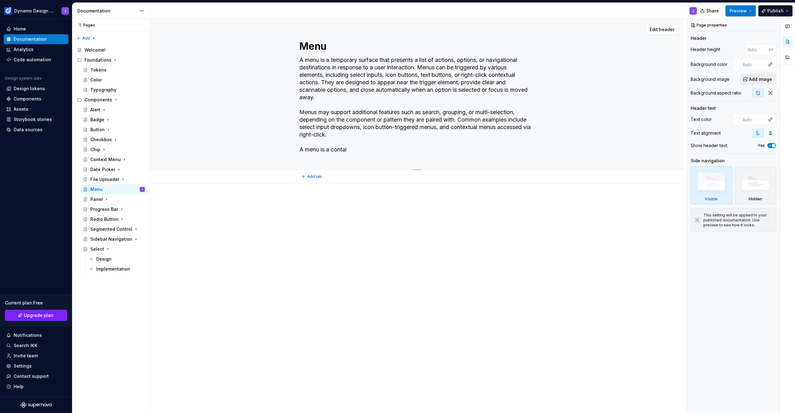
type textarea "A menu is a temporary surface that presents a list of actions, options, or navi…"
type textarea "*"
type textarea "A menu is a temporary surface that presents a list of actions, options, or navi…"
type textarea "*"
type textarea "A menu is a temporary surface that presents a list of actions, options, or navi…"
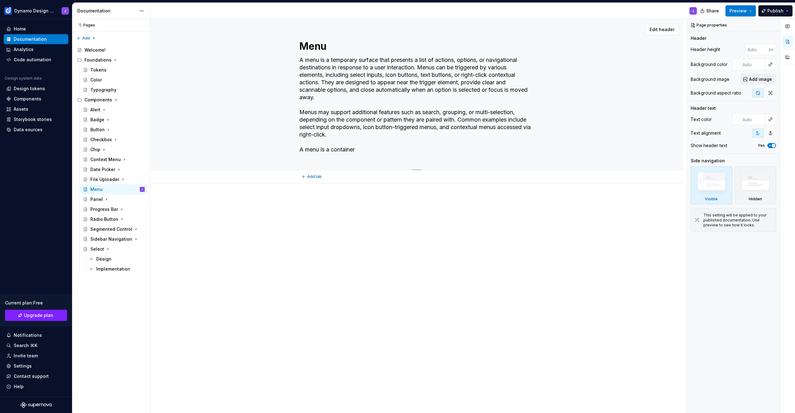
type textarea "*"
type textarea "A menu is a temporary surface that presents a list of actions, options, or navi…"
type textarea "*"
type textarea "A menu is a temporary surface that presents a list of actions, options, or navi…"
type textarea "*"
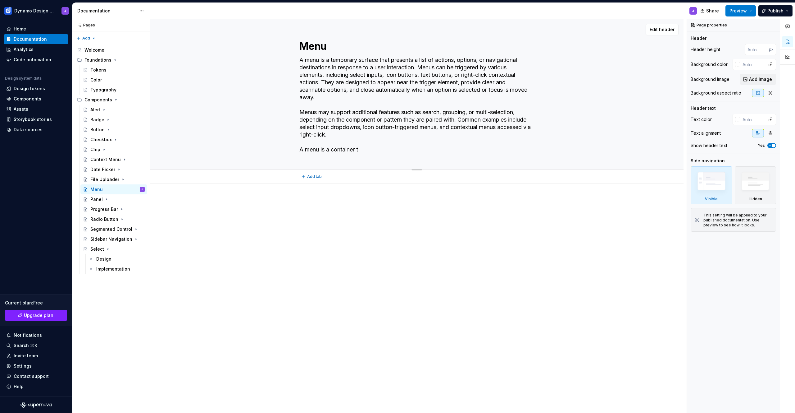
type textarea "A menu is a temporary surface that presents a list of actions, options, or navi…"
type textarea "*"
type textarea "A menu is a temporary surface that presents a list of actions, options, or navi…"
type textarea "*"
type textarea "A menu is a temporary surface that presents a list of actions, options, or navi…"
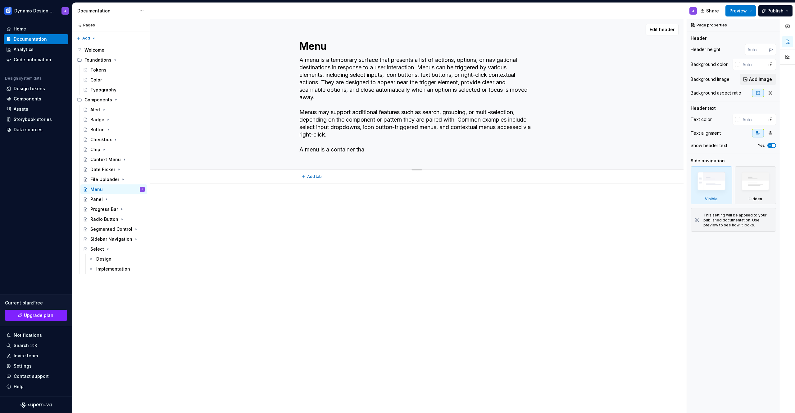
type textarea "*"
type textarea "A menu is a temporary surface that presents a list of actions, options, or navi…"
type textarea "*"
type textarea "A menu is a temporary surface that presents a list of actions, options, or navi…"
type textarea "*"
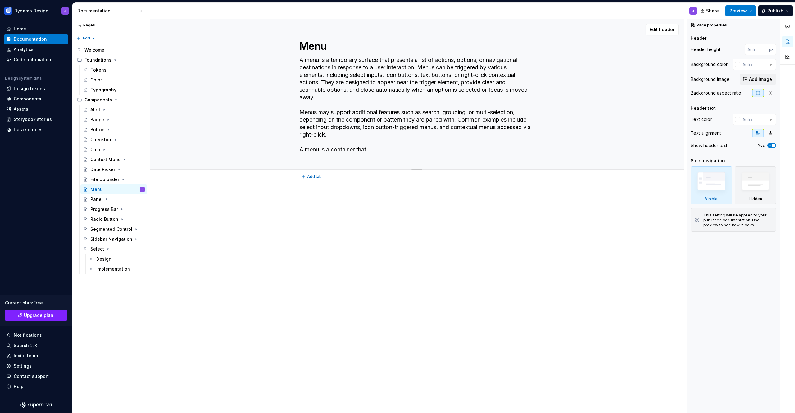
type textarea "A menu is a temporary surface that presents a list of actions, options, or navi…"
type textarea "*"
type textarea "A menu is a temporary surface that presents a list of actions, options, or navi…"
type textarea "*"
type textarea "A menu is a temporary surface that presents a list of actions, options, or navi…"
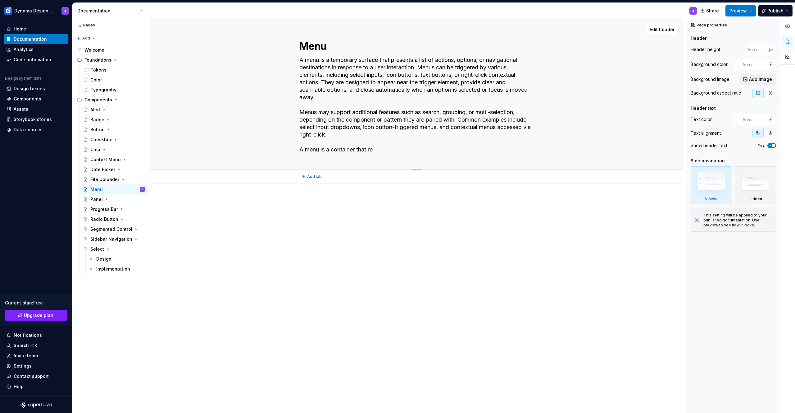
type textarea "*"
type textarea "A menu is a temporary surface that presents a list of actions, options, or navi…"
type textarea "*"
type textarea "A menu is a temporary surface that presents a list of actions, options, or navi…"
type textarea "*"
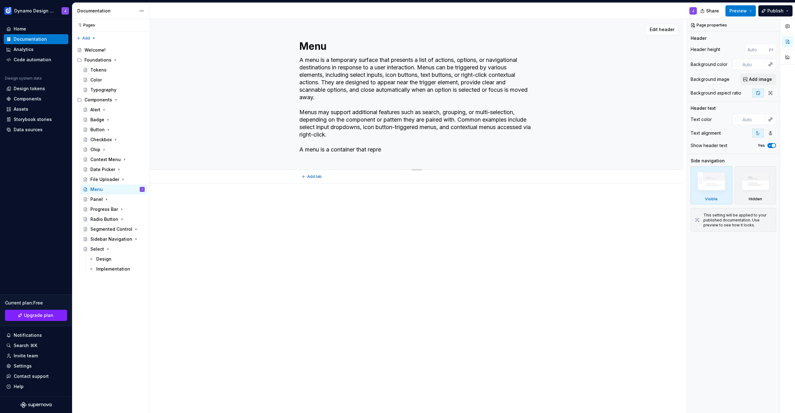
type textarea "A menu is a temporary surface that presents a list of actions, options, or navi…"
type textarea "*"
type textarea "A menu is a temporary surface that presents a list of actions, options, or navi…"
type textarea "*"
type textarea "A menu is a temporary surface that presents a list of actions, options, or navi…"
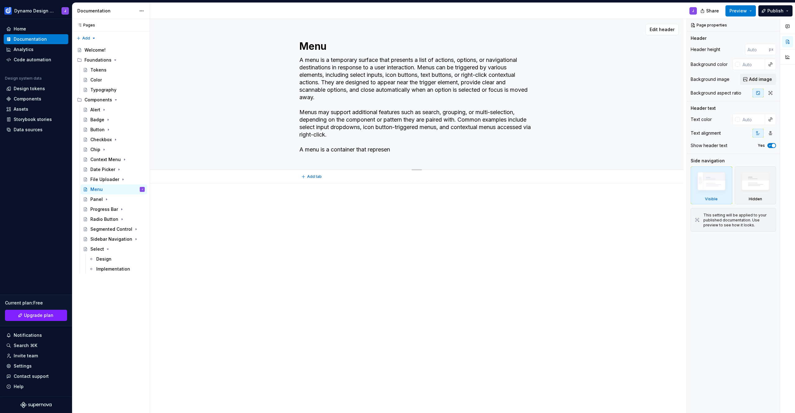
type textarea "*"
type textarea "A menu is a temporary surface that presents a list of actions, options, or navi…"
type textarea "*"
type textarea "A menu is a temporary surface that presents a list of actions, options, or navi…"
type textarea "*"
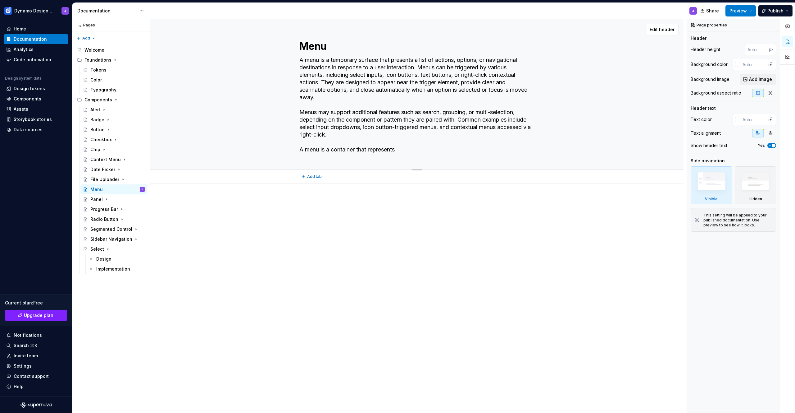
type textarea "A menu is a temporary surface that presents a list of actions, options, or navi…"
type textarea "*"
type textarea "A menu is a temporary surface that presents a list of actions, options, or navi…"
type textarea "*"
type textarea "A menu is a temporary surface that presents a list of actions, options, or navi…"
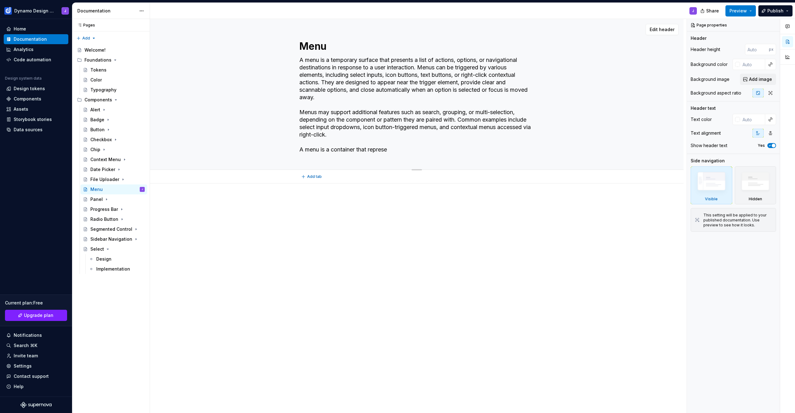
type textarea "*"
type textarea "A menu is a temporary surface that presents a list of actions, options, or navi…"
type textarea "*"
type textarea "A menu is a temporary surface that presents a list of actions, options, or navi…"
type textarea "*"
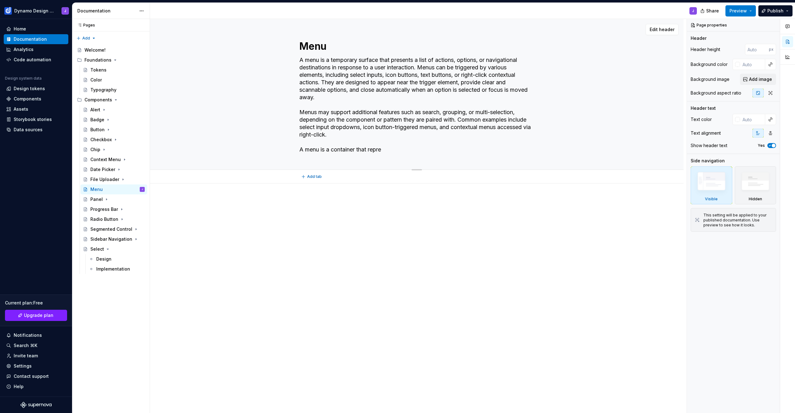
type textarea "A menu is a temporary surface that presents a list of actions, options, or navi…"
type textarea "*"
type textarea "A menu is a temporary surface that presents a list of actions, options, or navi…"
type textarea "*"
type textarea "A menu is a temporary surface that presents a list of actions, options, or navi…"
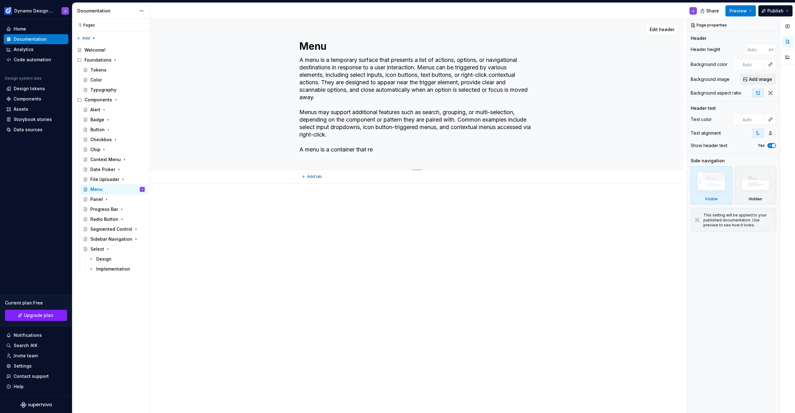
type textarea "*"
type textarea "A menu is a temporary surface that presents a list of actions, options, or navi…"
type textarea "*"
type textarea "A menu is a temporary surface that presents a list of actions, options, or navi…"
type textarea "*"
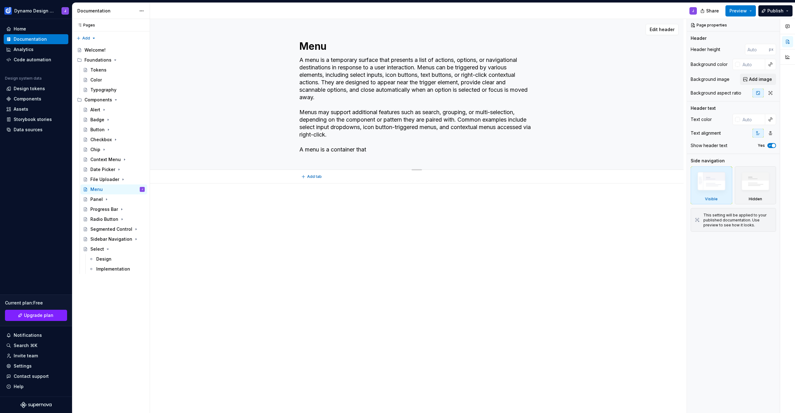
type textarea "A menu is a temporary surface that presents a list of actions, options, or navi…"
type textarea "*"
type textarea "A menu is a temporary surface that presents a list of actions, options, or navi…"
type textarea "*"
type textarea "A menu is a temporary surface that presents a list of actions, options, or navi…"
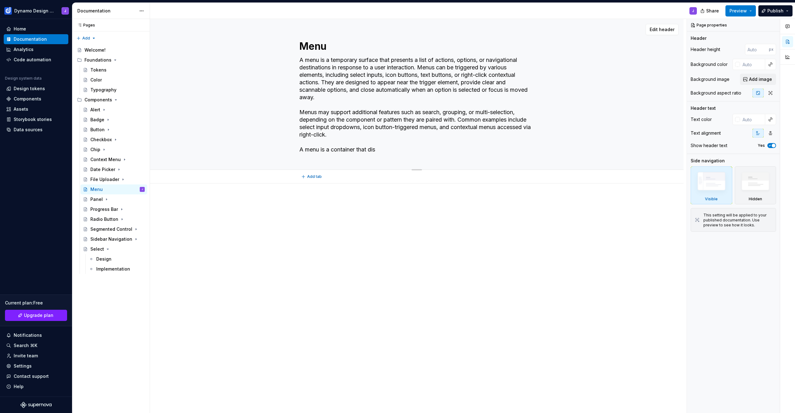
type textarea "*"
type textarea "A menu is a temporary surface that presents a list of actions, options, or navi…"
type textarea "*"
type textarea "A menu is a temporary surface that presents a list of actions, options, or navi…"
type textarea "*"
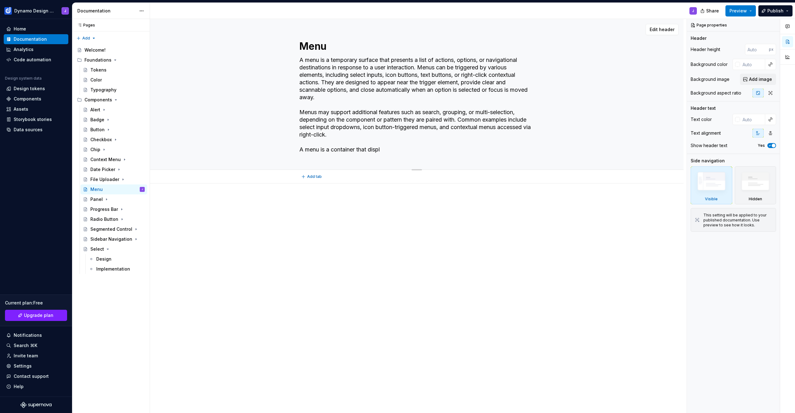
type textarea "A menu is a temporary surface that presents a list of actions, options, or navi…"
type textarea "*"
type textarea "A menu is a temporary surface that presents a list of actions, options, or navi…"
type textarea "*"
type textarea "A menu is a temporary surface that presents a list of actions, options, or navi…"
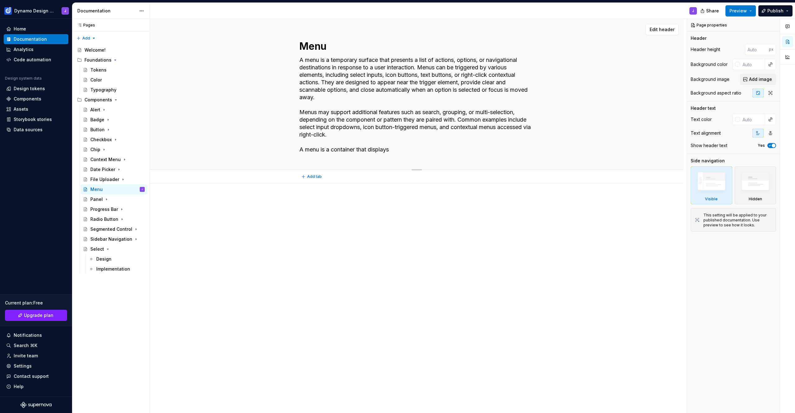
type textarea "*"
type textarea "A menu is a temporary surface that presents a list of actions, options, or navi…"
type textarea "*"
type textarea "A menu is a temporary surface that presents a list of actions, options, or navi…"
type textarea "*"
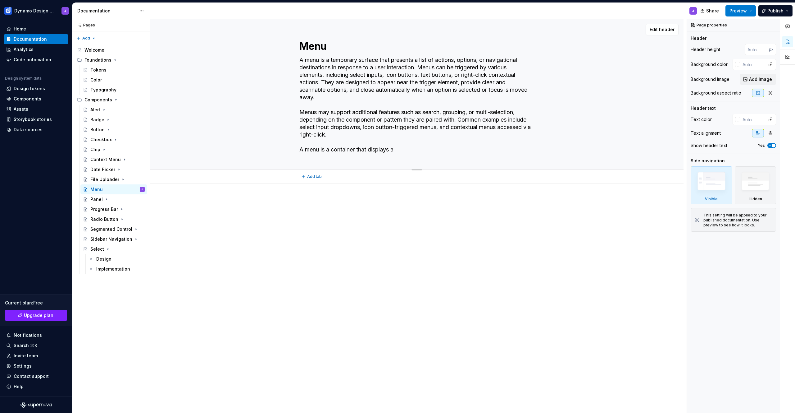
type textarea "A menu is a temporary surface that presents a list of actions, options, or navi…"
type textarea "*"
type textarea "A menu is a temporary surface that presents a list of actions, options, or navi…"
type textarea "*"
type textarea "A menu is a temporary surface that presents a list of actions, options, or navi…"
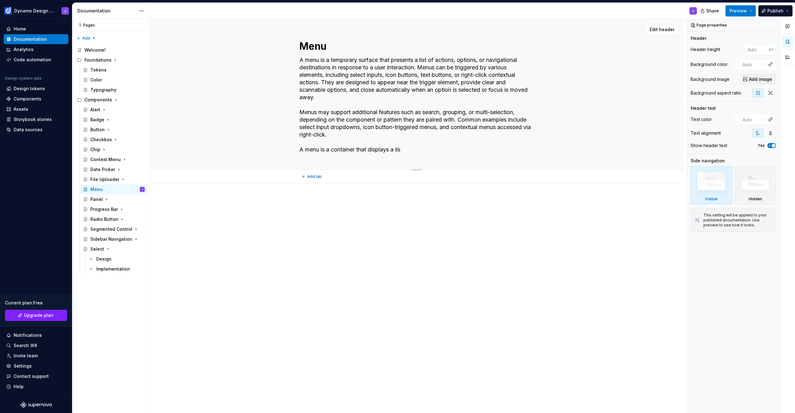
type textarea "*"
type textarea "A menu is a temporary surface that presents a list of actions, options, or navi…"
type textarea "*"
type textarea "A menu is a temporary surface that presents a list of actions, options, or navi…"
type textarea "*"
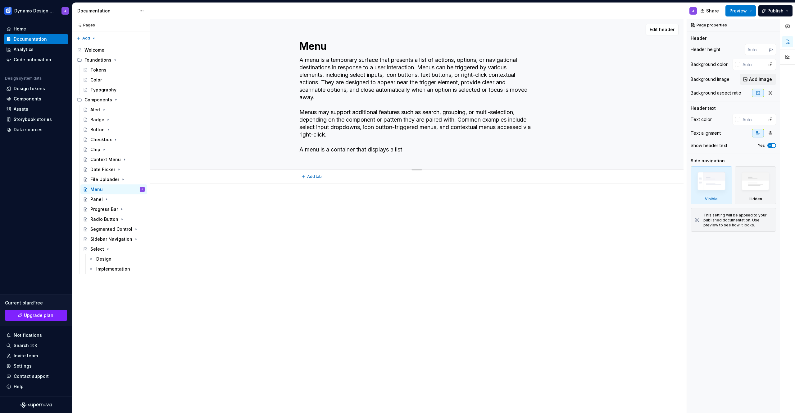
type textarea "A menu is a temporary surface that presents a list of actions, options, or navi…"
type textarea "*"
type textarea "A menu is a temporary surface that presents a list of actions, options, or navi…"
drag, startPoint x: 484, startPoint y: 157, endPoint x: 367, endPoint y: 158, distance: 116.8
click at [367, 158] on textarea "A menu is a temporary surface that presents a list of actions, options, or navi…" at bounding box center [415, 108] width 235 height 107
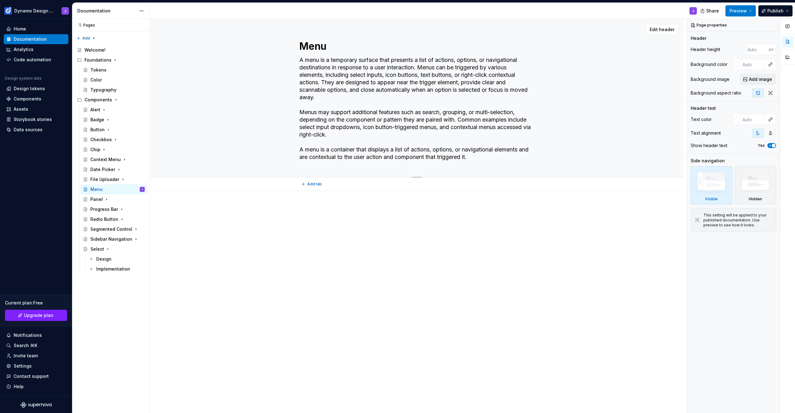
click at [345, 157] on textarea "A menu is a temporary surface that presents a list of actions, options, or navi…" at bounding box center [415, 108] width 235 height 107
drag, startPoint x: 350, startPoint y: 157, endPoint x: 494, endPoint y: 160, distance: 144.5
click at [494, 160] on textarea "A menu is a temporary surface that presents a list of actions, options, or navi…" at bounding box center [415, 108] width 235 height 107
type textarea "A menu is a temporary surface that presents a list of actions, options, or navi…"
type textarea "*"
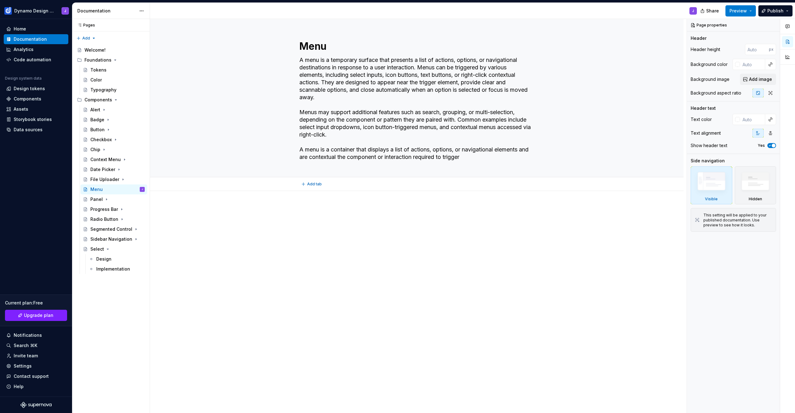
type textarea "A menu is a temporary surface that presents a list of actions, options, or navi…"
type textarea "*"
type textarea "A menu is a temporary surface that presents a list of actions, options, or navi…"
type textarea "*"
type textarea "A menu is a temporary surface that presents a list of actions, options, or navi…"
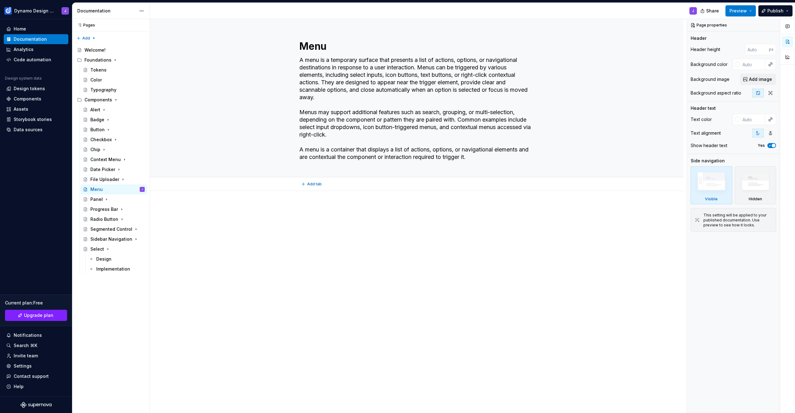
type textarea "*"
type textarea "A menu is a temporary surface that presents a list of actions, options, or navi…"
type textarea "*"
type textarea "A menu is a temporary surface that presents a list of actions, options, or navi…"
type textarea "*"
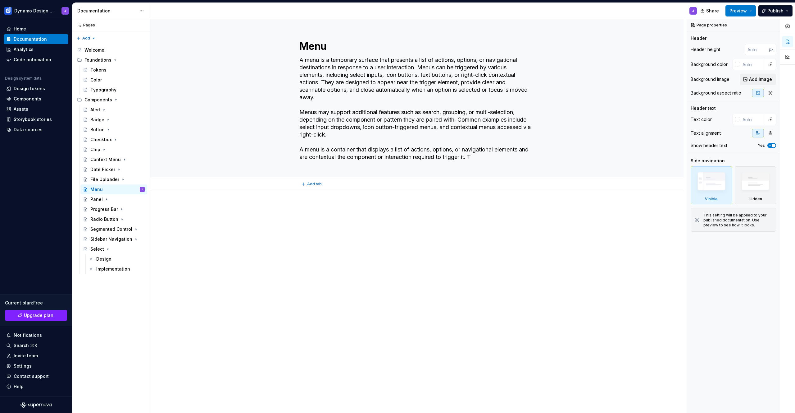
type textarea "A menu is a temporary surface that presents a list of actions, options, or navi…"
type textarea "*"
type textarea "A menu is a temporary surface that presents a list of actions, options, or navi…"
type textarea "*"
type textarea "A menu is a temporary surface that presents a list of actions, options, or navi…"
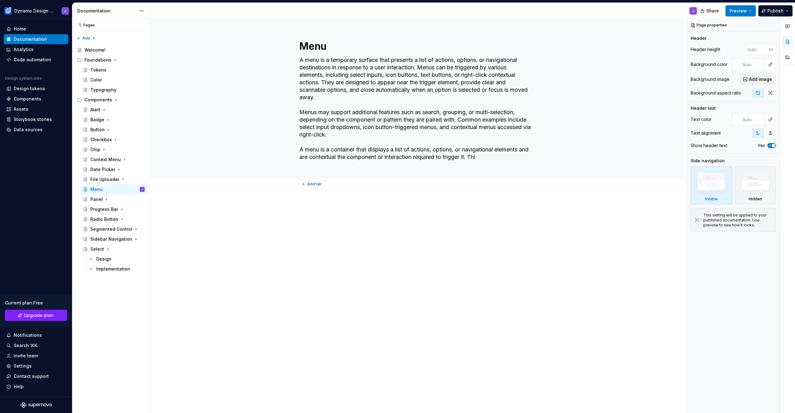
type textarea "*"
type textarea "A menu is a temporary surface that presents a list of actions, options, or navi…"
type textarea "*"
type textarea "A menu is a temporary surface that presents a list of actions, options, or navi…"
type textarea "*"
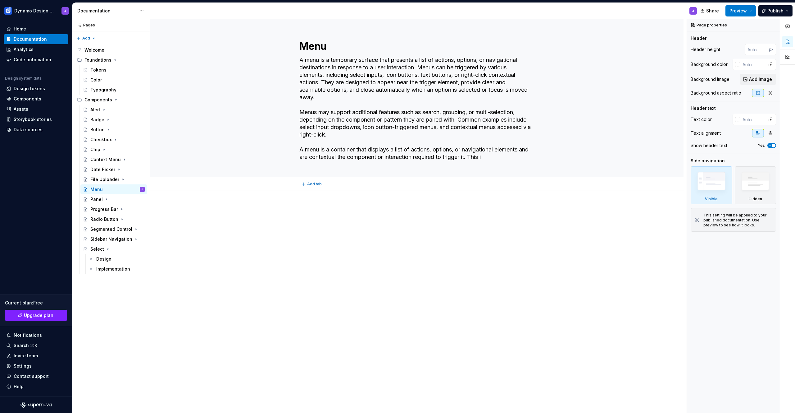
type textarea "A menu is a temporary surface that presents a list of actions, options, or navi…"
type textarea "*"
type textarea "A menu is a temporary surface that presents a list of actions, options, or navi…"
type textarea "*"
type textarea "A menu is a temporary surface that presents a list of actions, options, or navi…"
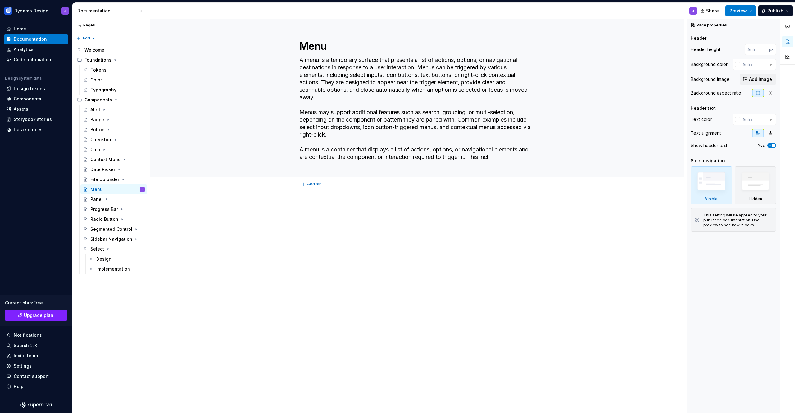
type textarea "*"
type textarea "A menu is a temporary surface that presents a list of actions, options, or navi…"
type textarea "*"
type textarea "A menu is a temporary surface that presents a list of actions, options, or navi…"
type textarea "*"
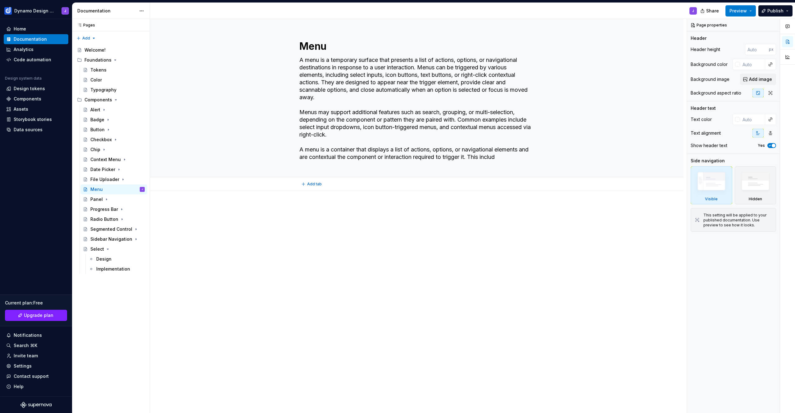
type textarea "A menu is a temporary surface that presents a list of actions, options, or navi…"
type textarea "*"
type textarea "A menu is a temporary surface that presents a list of actions, options, or navi…"
type textarea "*"
type textarea "A menu is a temporary surface that presents a list of actions, options, or navi…"
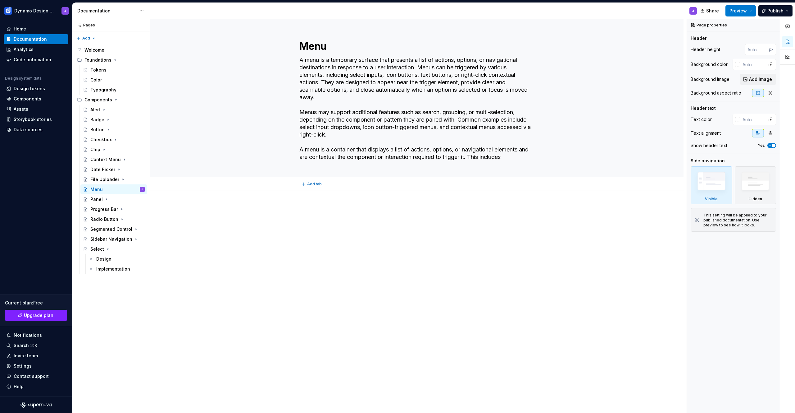
type textarea "*"
type textarea "A menu is a temporary surface that presents a list of actions, options, or navi…"
type textarea "*"
type textarea "A menu is a temporary surface that presents a list of actions, options, or navi…"
type textarea "*"
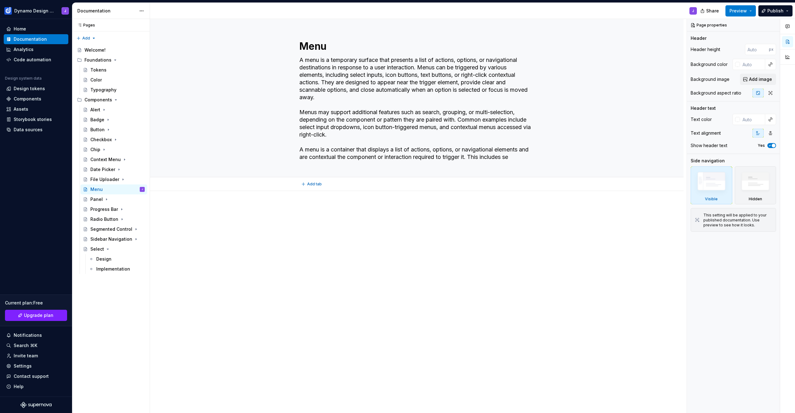
type textarea "A menu is a temporary surface that presents a list of actions, options, or navi…"
type textarea "*"
type textarea "A menu is a temporary surface that presents a list of actions, options, or navi…"
type textarea "*"
type textarea "A menu is a temporary surface that presents a list of actions, options, or navi…"
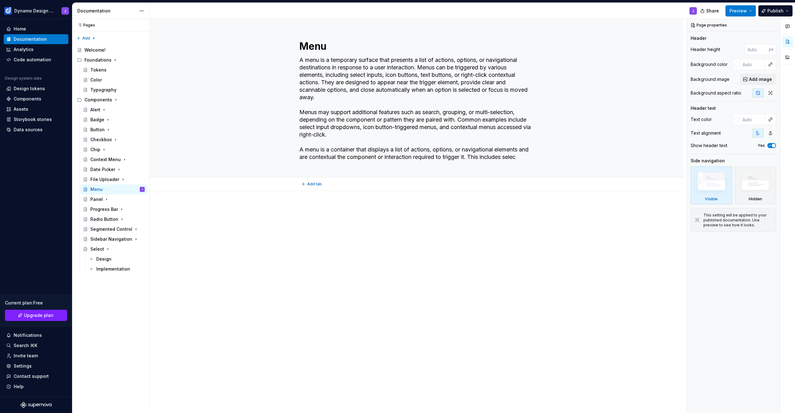
type textarea "*"
type textarea "A menu is a temporary surface that presents a list of actions, options, or navi…"
type textarea "*"
type textarea "A menu is a temporary surface that presents a list of actions, options, or navi…"
type textarea "*"
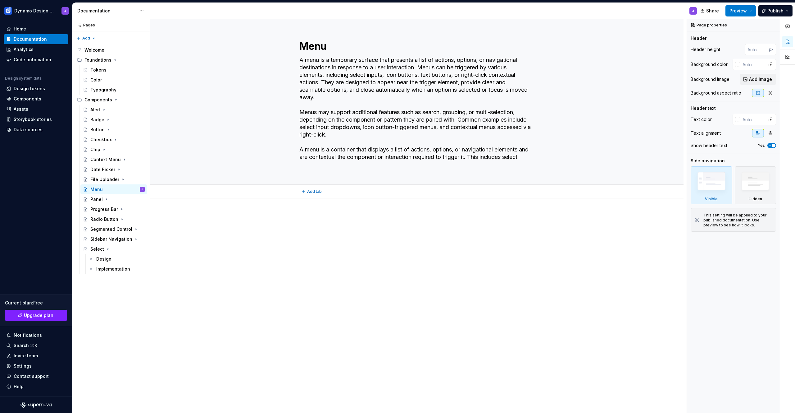
type textarea "A menu is a temporary surface that presents a list of actions, options, or navi…"
type textarea "*"
type textarea "A menu is a temporary surface that presents a list of actions, options, or navi…"
type textarea "*"
type textarea "A menu is a temporary surface that presents a list of actions, options, or navi…"
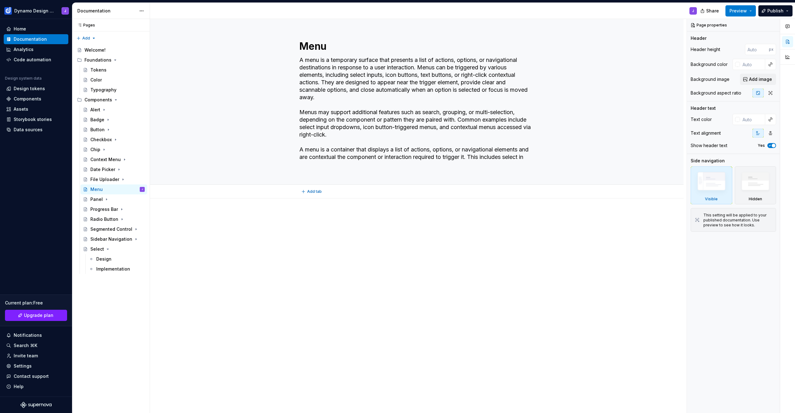
type textarea "*"
type textarea "A menu is a temporary surface that presents a list of actions, options, or navi…"
type textarea "*"
type textarea "A menu is a temporary surface that presents a list of actions, options, or navi…"
type textarea "*"
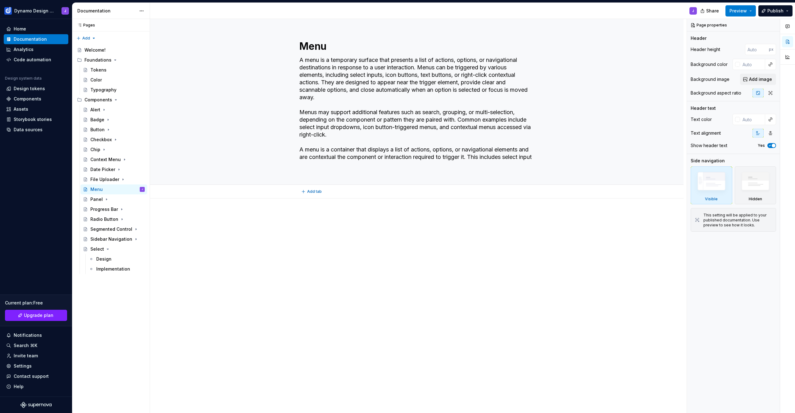
type textarea "A menu is a temporary surface that presents a list of actions, options, or navi…"
type textarea "*"
type textarea "A menu is a temporary surface that presents a list of actions, options, or navi…"
type textarea "*"
type textarea "A menu is a temporary surface that presents a list of actions, options, or navi…"
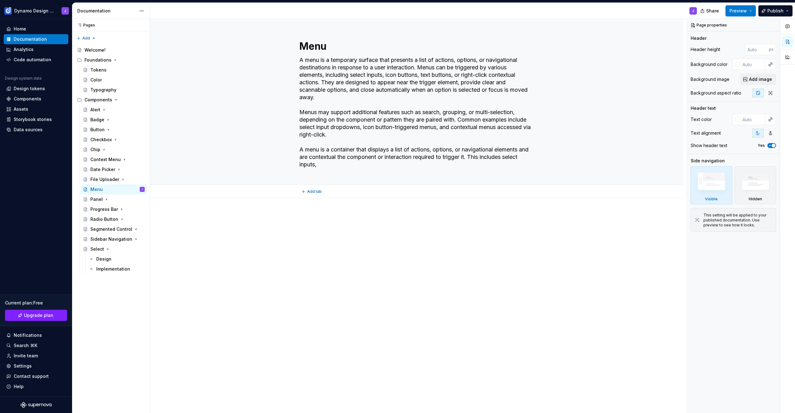
type textarea "*"
type textarea "A menu is a temporary surface that presents a list of actions, options, or navi…"
type textarea "*"
type textarea "A menu is a temporary surface that presents a list of actions, options, or navi…"
type textarea "*"
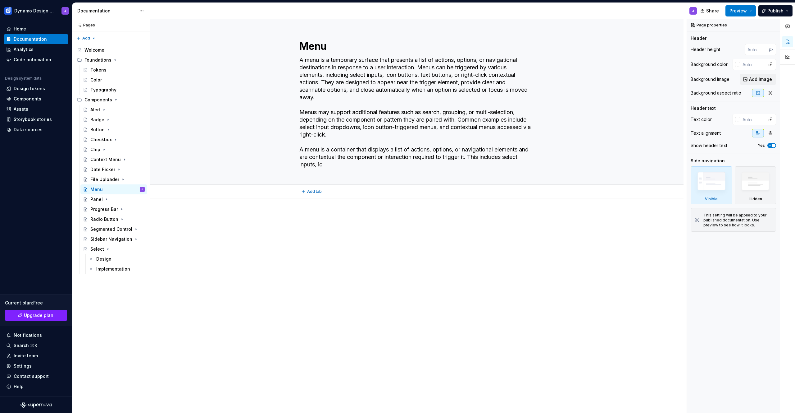
type textarea "A menu is a temporary surface that presents a list of actions, options, or navi…"
type textarea "*"
type textarea "A menu is a temporary surface that presents a list of actions, options, or navi…"
type textarea "*"
type textarea "A menu is a temporary surface that presents a list of actions, options, or navi…"
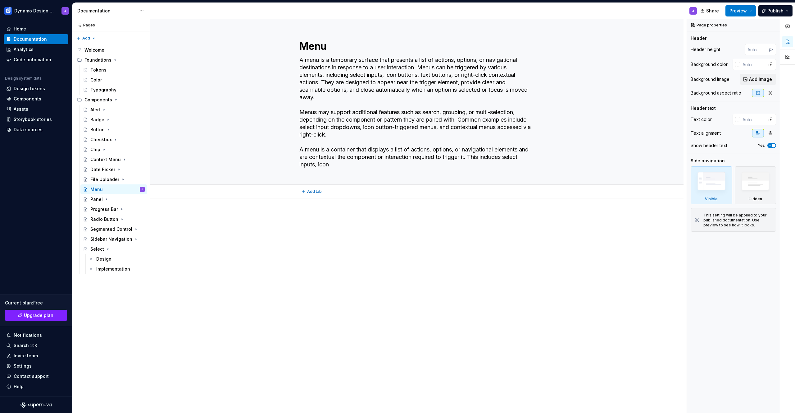
type textarea "*"
type textarea "A menu is a temporary surface that presents a list of actions, options, or navi…"
type textarea "*"
type textarea "A menu is a temporary surface that presents a list of actions, options, or navi…"
type textarea "*"
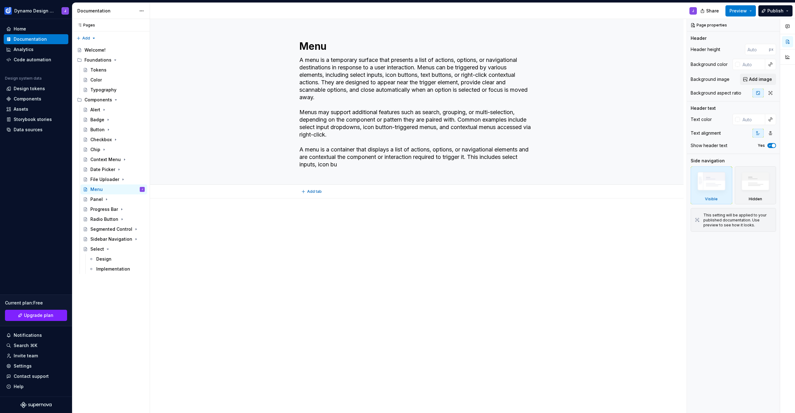
type textarea "A menu is a temporary surface that presents a list of actions, options, or navi…"
type textarea "*"
type textarea "A menu is a temporary surface that presents a list of actions, options, or navi…"
type textarea "*"
type textarea "A menu is a temporary surface that presents a list of actions, options, or navi…"
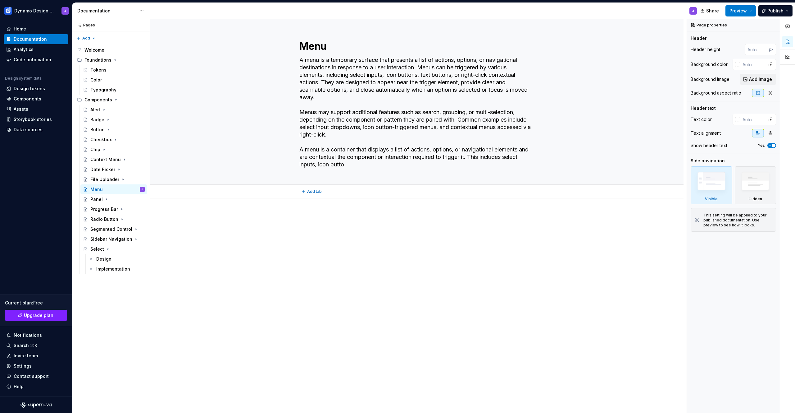
type textarea "*"
type textarea "A menu is a temporary surface that presents a list of actions, options, or navi…"
type textarea "*"
type textarea "A menu is a temporary surface that presents a list of actions, options, or navi…"
type textarea "*"
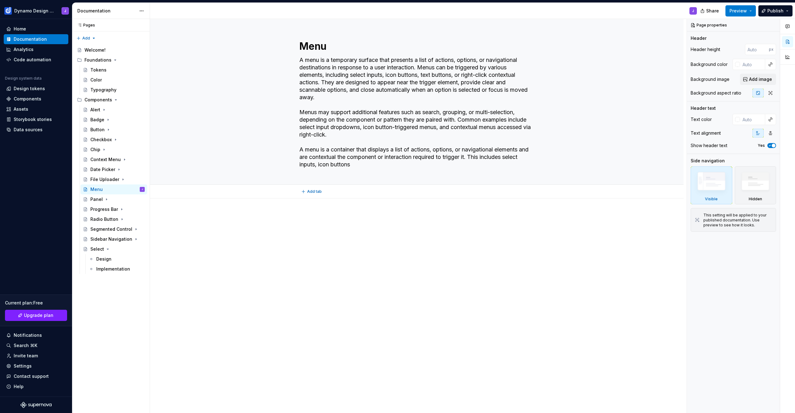
type textarea "A menu is a temporary surface that presents a list of actions, options, or navi…"
type textarea "*"
type textarea "A menu is a temporary surface that presents a list of actions, options, or navi…"
type textarea "*"
type textarea "A menu is a temporary surface that presents a list of actions, options, or navi…"
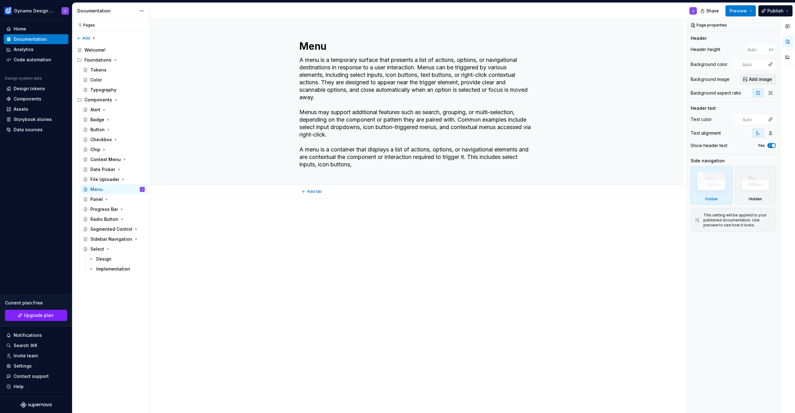
type textarea "*"
type textarea "A menu is a temporary surface that presents a list of actions, options, or navi…"
type textarea "*"
type textarea "A menu is a temporary surface that presents a list of actions, options, or navi…"
type textarea "*"
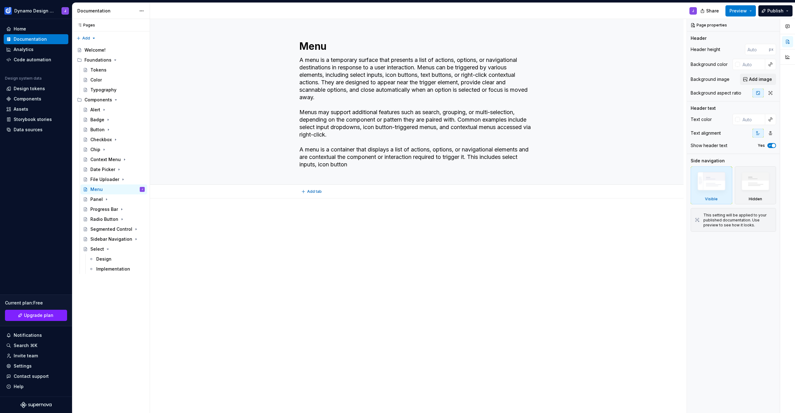
type textarea "A menu is a temporary surface that presents a list of actions, options, or navi…"
type textarea "*"
type textarea "A menu is a temporary surface that presents a list of actions, options, or navi…"
type textarea "*"
type textarea "A menu is a temporary surface that presents a list of actions, options, or navi…"
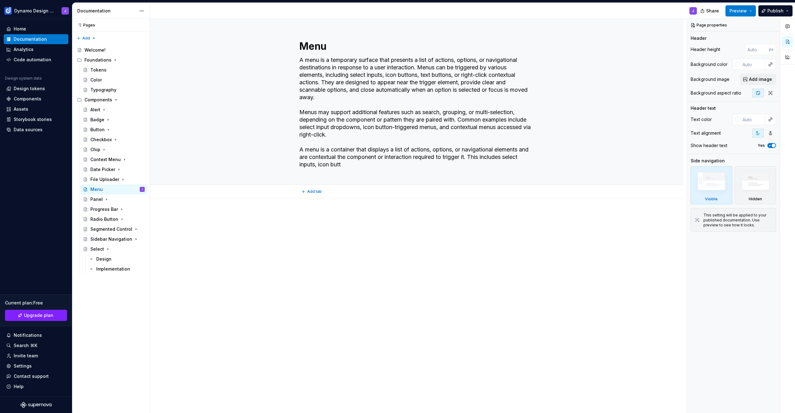
type textarea "*"
type textarea "A menu is a temporary surface that presents a list of actions, options, or navi…"
type textarea "*"
type textarea "A menu is a temporary surface that presents a list of actions, options, or navi…"
type textarea "*"
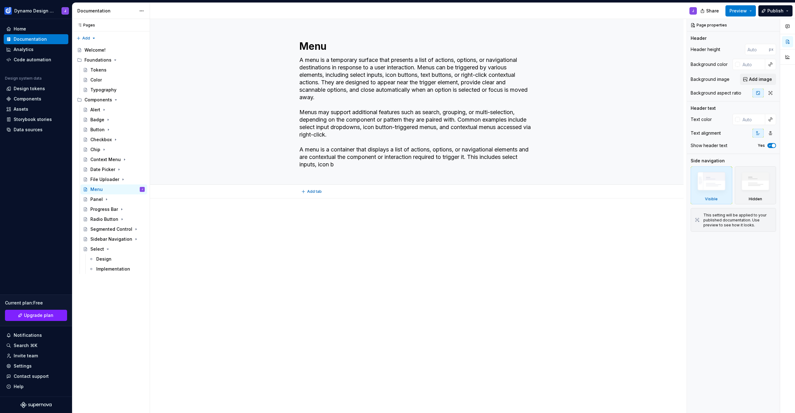
type textarea "A menu is a temporary surface that presents a list of actions, options, or navi…"
type textarea "*"
type textarea "A menu is a temporary surface that presents a list of actions, options, or navi…"
type textarea "*"
type textarea "A menu is a temporary surface that presents a list of actions, options, or navi…"
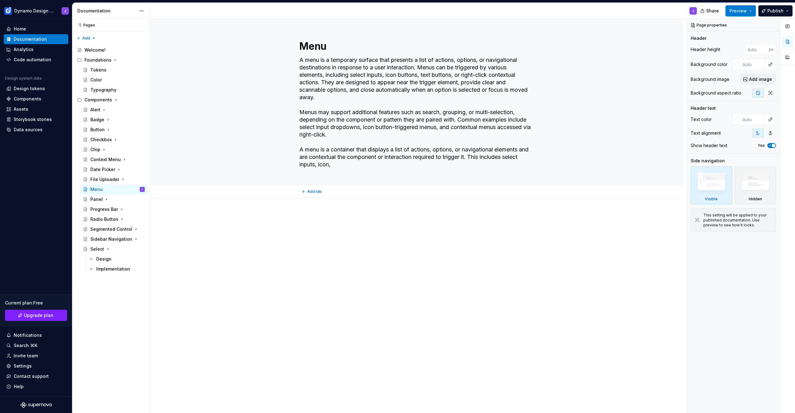
type textarea "*"
type textarea "A menu is a temporary surface that presents a list of actions, options, or navi…"
type textarea "*"
type textarea "A menu is a temporary surface that presents a list of actions, options, or navi…"
type textarea "*"
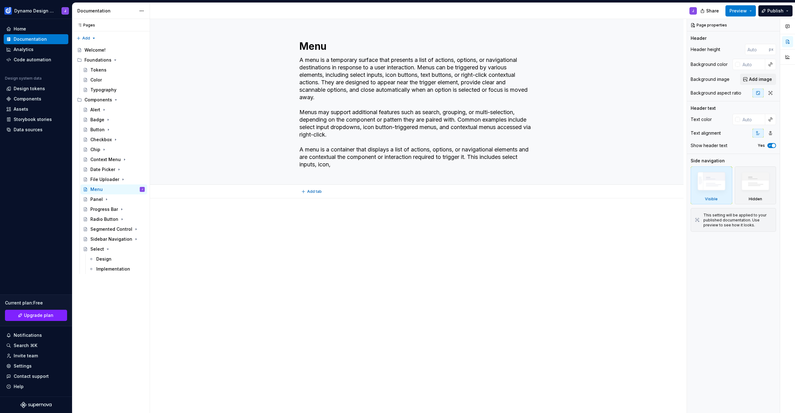
type textarea "A menu is a temporary surface that presents a list of actions, options, or navi…"
type textarea "*"
type textarea "A menu is a temporary surface that presents a list of actions, options, or navi…"
type textarea "*"
type textarea "A menu is a temporary surface that presents a list of actions, options, or navi…"
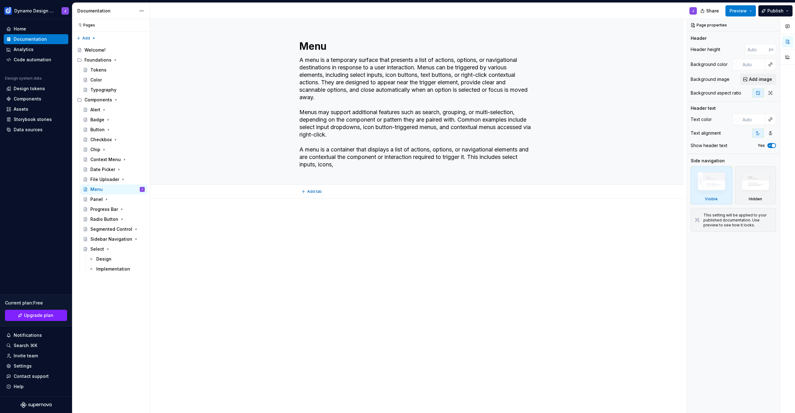
type textarea "*"
type textarea "A menu is a temporary surface that presents a list of actions, options, or navi…"
type textarea "*"
type textarea "A menu is a temporary surface that presents a list of actions, options, or navi…"
type textarea "*"
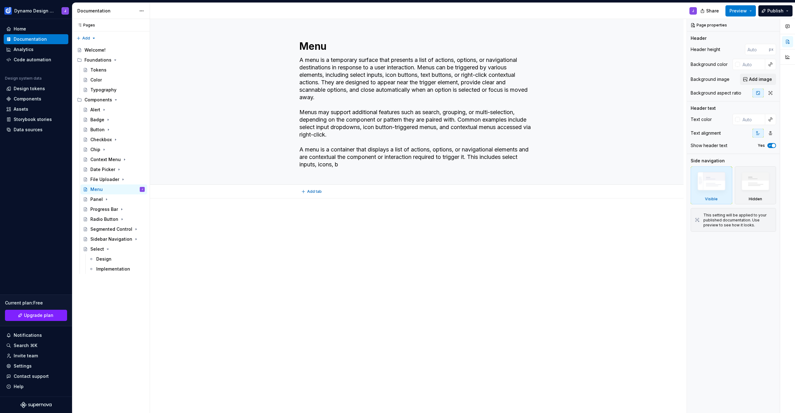
type textarea "A menu is a temporary surface that presents a list of actions, options, or navi…"
type textarea "*"
type textarea "A menu is a temporary surface that presents a list of actions, options, or navi…"
type textarea "*"
type textarea "A menu is a temporary surface that presents a list of actions, options, or navi…"
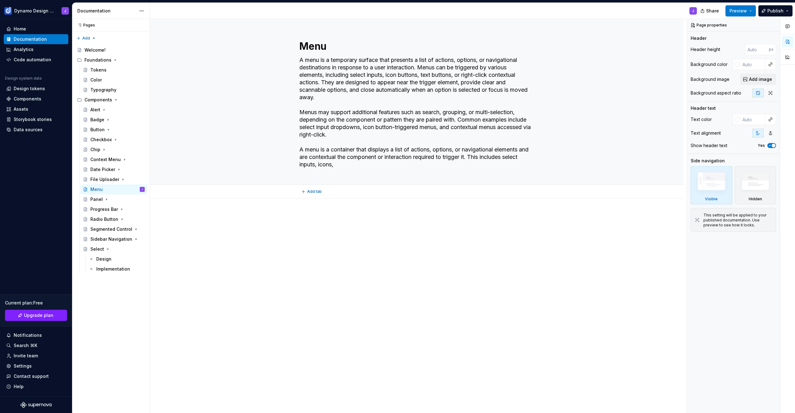
type textarea "*"
type textarea "A menu is a temporary surface that presents a list of actions, options, or navi…"
type textarea "*"
type textarea "A menu is a temporary surface that presents a list of actions, options, or navi…"
type textarea "*"
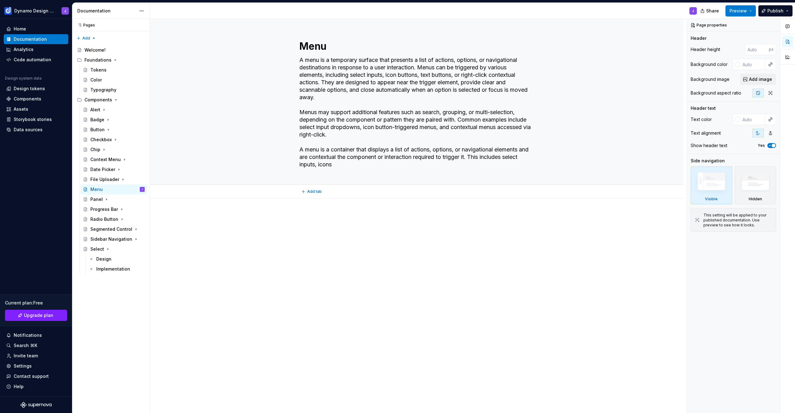
type textarea "A menu is a temporary surface that presents a list of actions, options, or navi…"
type textarea "*"
type textarea "A menu is a temporary surface that presents a list of actions, options, or navi…"
type textarea "*"
type textarea "A menu is a temporary surface that presents a list of actions, options, or navi…"
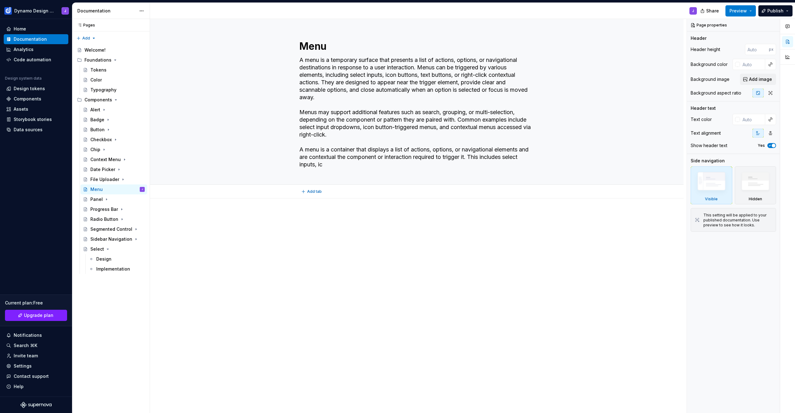
type textarea "*"
type textarea "A menu is a temporary surface that presents a list of actions, options, or navi…"
type textarea "*"
type textarea "A menu is a temporary surface that presents a list of actions, options, or navi…"
type textarea "*"
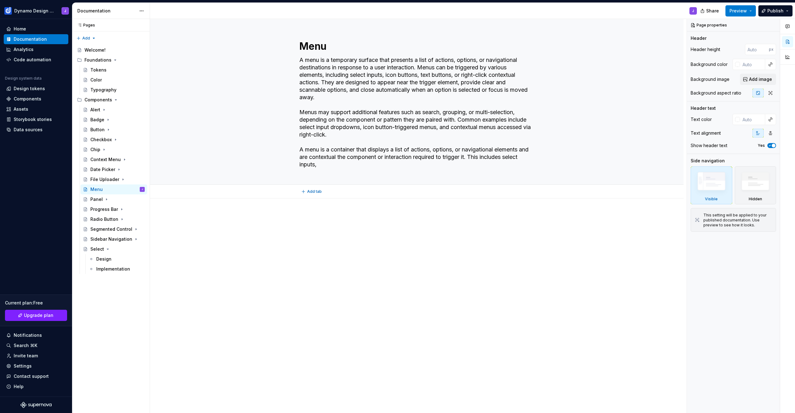
type textarea "A menu is a temporary surface that presents a list of actions, options, or navi…"
type textarea "*"
type textarea "A menu is a temporary surface that presents a list of actions, options, or navi…"
type textarea "*"
type textarea "A menu is a temporary surface that presents a list of actions, options, or navi…"
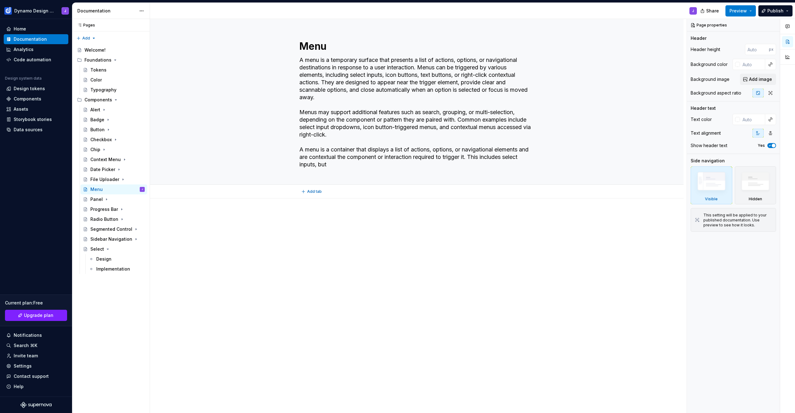
type textarea "*"
type textarea "A menu is a temporary surface that presents a list of actions, options, or navi…"
type textarea "*"
type textarea "A menu is a temporary surface that presents a list of actions, options, or navi…"
type textarea "*"
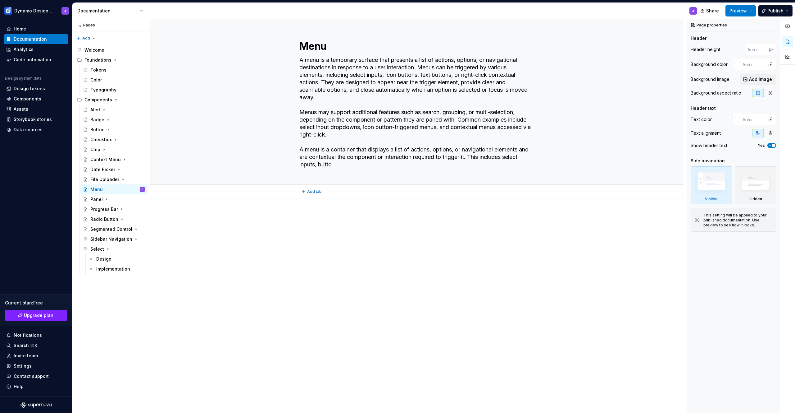
type textarea "A menu is a temporary surface that presents a list of actions, options, or navi…"
type textarea "*"
type textarea "A menu is a temporary surface that presents a list of actions, options, or navi…"
type textarea "*"
type textarea "A menu is a temporary surface that presents a list of actions, options, or navi…"
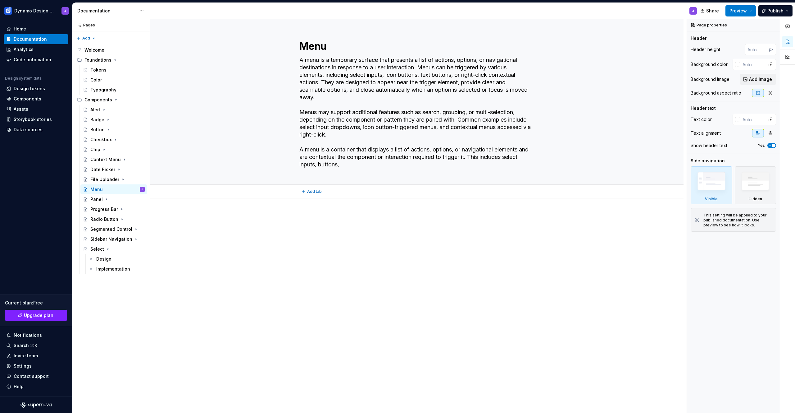
type textarea "*"
type textarea "A menu is a temporary surface that presents a list of actions, options, or navi…"
type textarea "*"
type textarea "A menu is a temporary surface that presents a list of actions, options, or navi…"
type textarea "*"
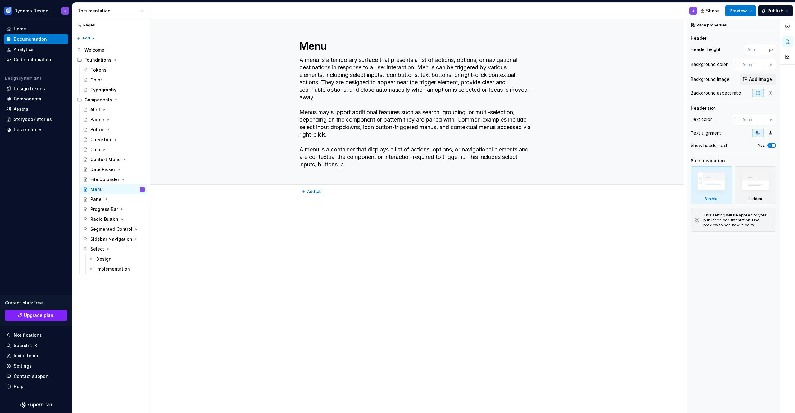
type textarea "A menu is a temporary surface that presents a list of actions, options, or navi…"
type textarea "*"
type textarea "A menu is a temporary surface that presents a list of actions, options, or navi…"
type textarea "*"
type textarea "A menu is a temporary surface that presents a list of actions, options, or navi…"
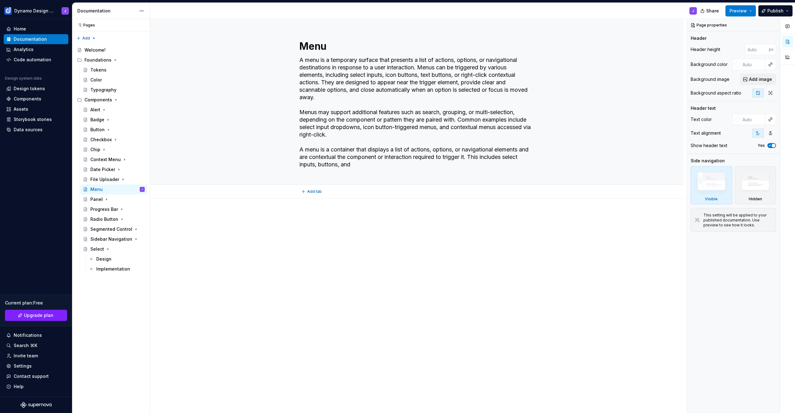
type textarea "*"
type textarea "A menu is a temporary surface that presents a list of actions, options, or navi…"
type textarea "*"
type textarea "A menu is a temporary surface that presents a list of actions, options, or navi…"
type textarea "*"
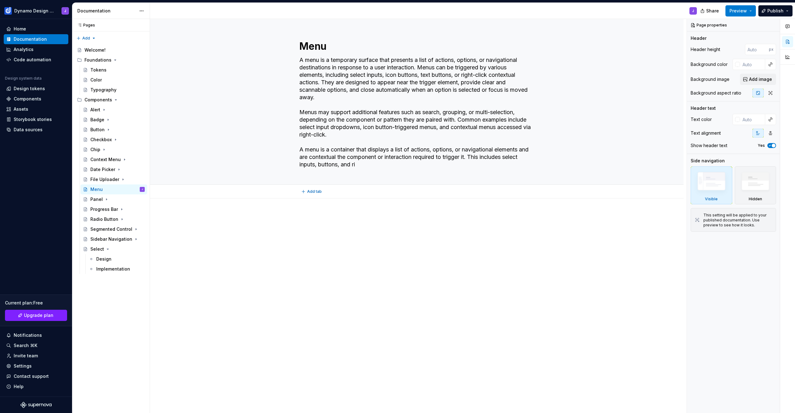
type textarea "A menu is a temporary surface that presents a list of actions, options, or navi…"
type textarea "*"
type textarea "A menu is a temporary surface that presents a list of actions, options, or navi…"
type textarea "*"
type textarea "A menu is a temporary surface that presents a list of actions, options, or navi…"
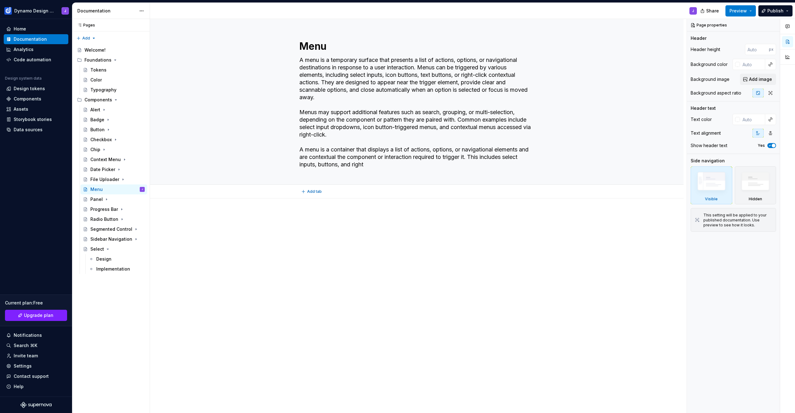
type textarea "*"
type textarea "A menu is a temporary surface that presents a list of actions, options, or navi…"
type textarea "*"
type textarea "A menu is a temporary surface that presents a list of actions, options, or navi…"
type textarea "*"
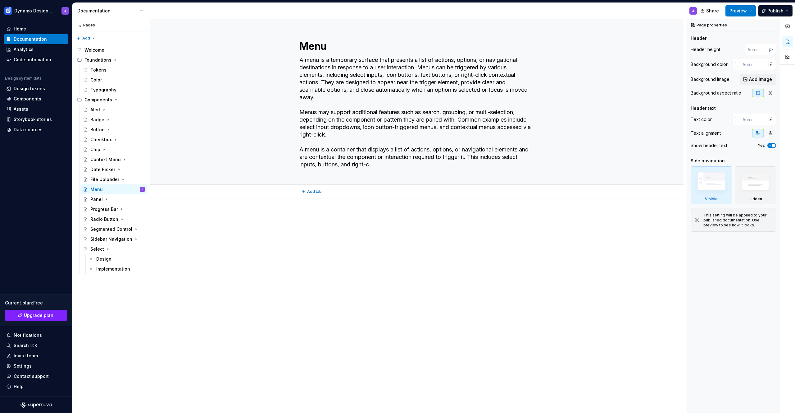
type textarea "A menu is a temporary surface that presents a list of actions, options, or navi…"
type textarea "*"
type textarea "A menu is a temporary surface that presents a list of actions, options, or navi…"
type textarea "*"
type textarea "A menu is a temporary surface that presents a list of actions, options, or navi…"
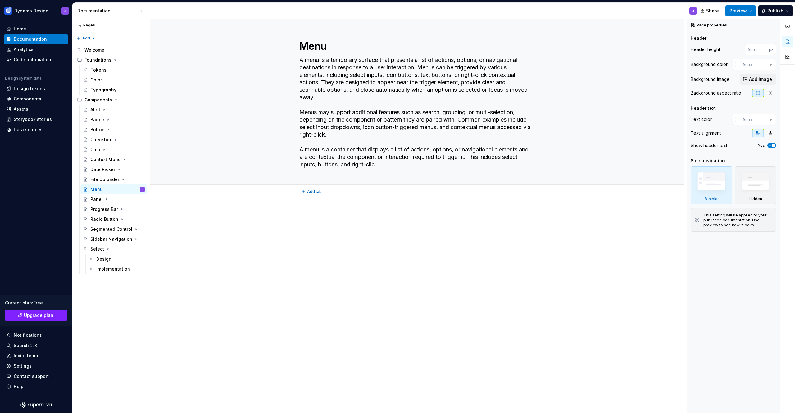
type textarea "*"
type textarea "A menu is a temporary surface that presents a list of actions, options, or navi…"
type textarea "*"
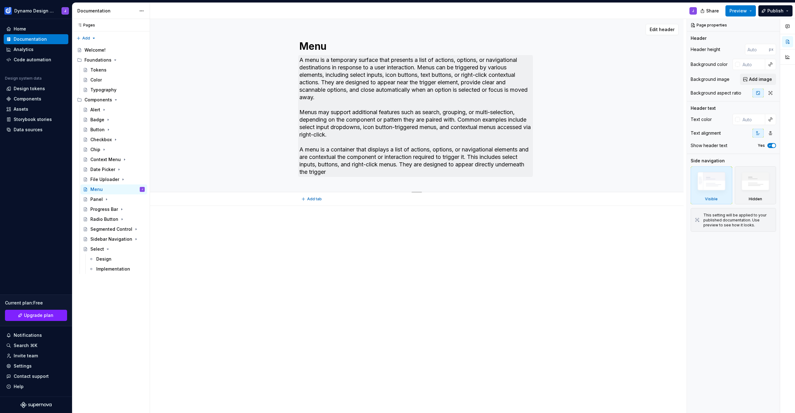
drag, startPoint x: 497, startPoint y: 164, endPoint x: 331, endPoint y: 172, distance: 165.8
click at [331, 172] on textarea "A menu is a temporary surface that presents a list of actions, options, or navi…" at bounding box center [415, 116] width 235 height 122
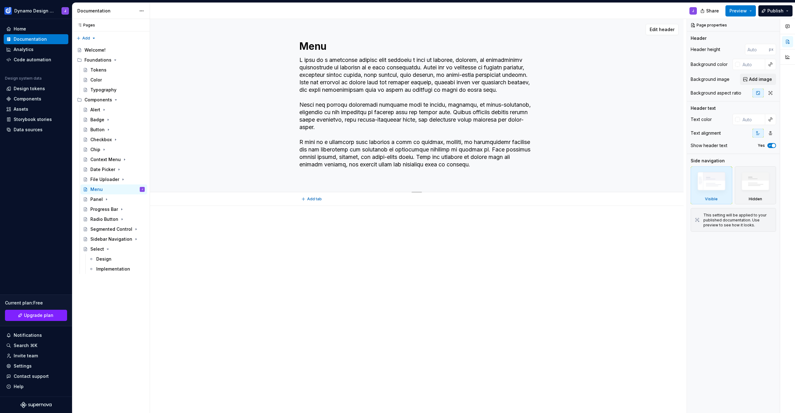
drag, startPoint x: 300, startPoint y: 149, endPoint x: 289, endPoint y: 62, distance: 87.7
click at [289, 62] on div "Menu" at bounding box center [417, 105] width 484 height 173
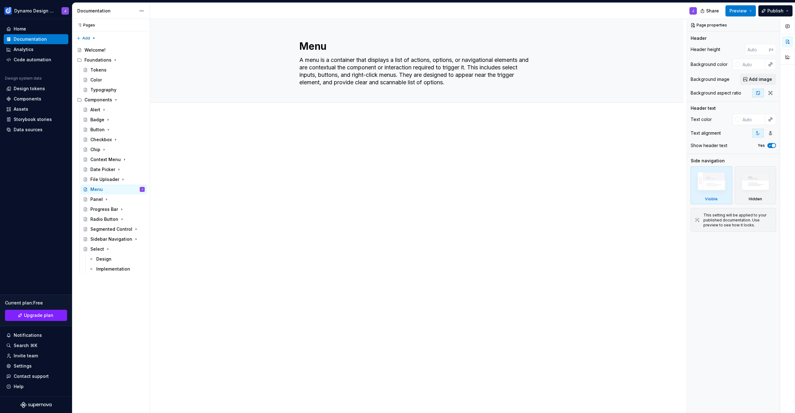
click at [402, 185] on div at bounding box center [417, 201] width 534 height 170
click at [710, 11] on span "Share" at bounding box center [713, 11] width 13 height 6
click at [653, 10] on div "J" at bounding box center [426, 11] width 552 height 16
click at [132, 189] on button "Page tree" at bounding box center [131, 189] width 9 height 9
click at [363, 44] on html "Dynamo Design System J Home Documentation Analytics Code automation Design syst…" at bounding box center [397, 206] width 795 height 413
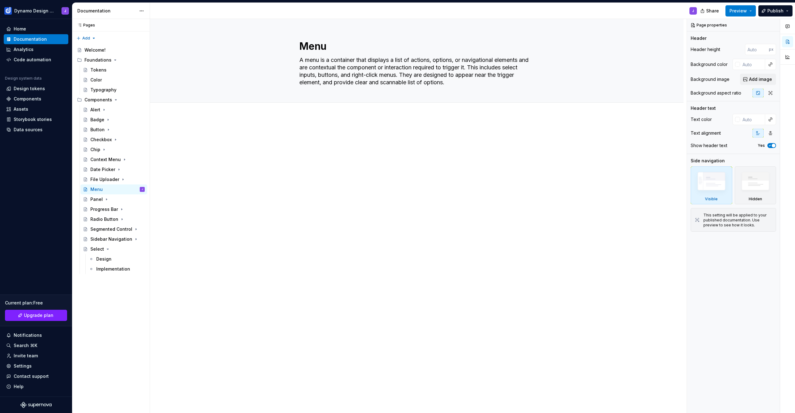
click at [334, 122] on div "Menu A menu is a container that displays a list of actions, options, or navigat…" at bounding box center [418, 216] width 537 height 394
click at [313, 108] on span "Add tab" at bounding box center [314, 109] width 15 height 5
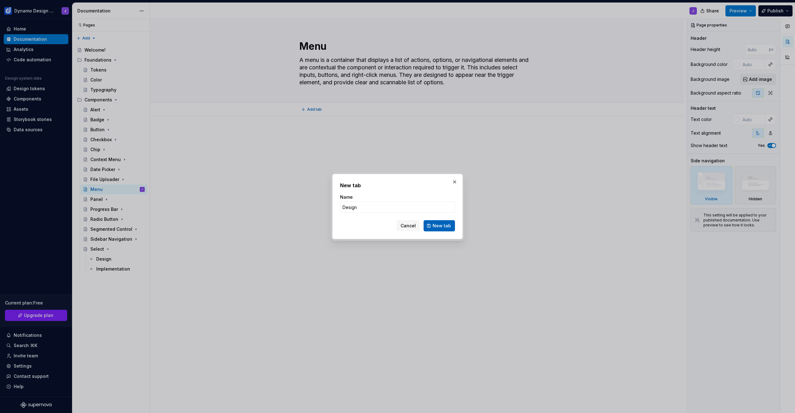
click at [443, 227] on span "New tab" at bounding box center [442, 225] width 18 height 6
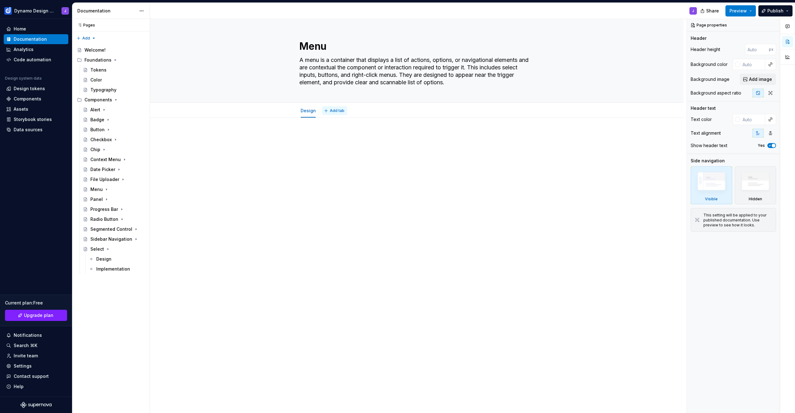
click at [338, 111] on span "Add tab" at bounding box center [337, 110] width 15 height 5
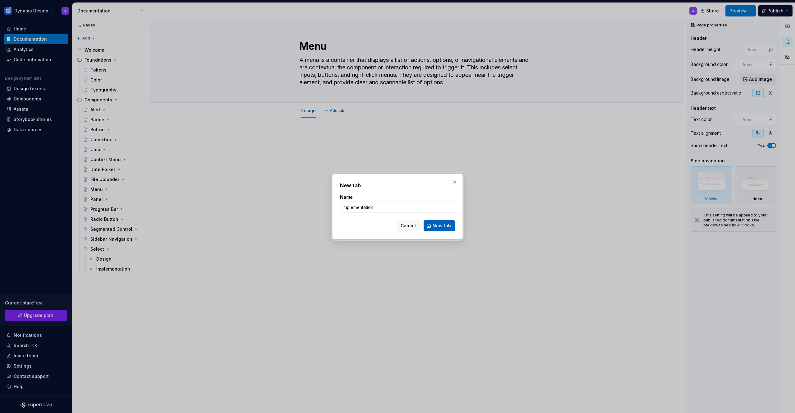
click at [441, 227] on span "New tab" at bounding box center [442, 225] width 18 height 6
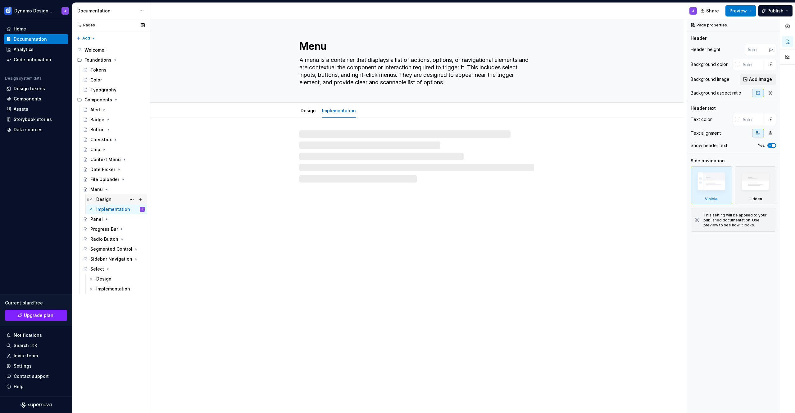
click at [108, 198] on div "Design" at bounding box center [103, 199] width 15 height 6
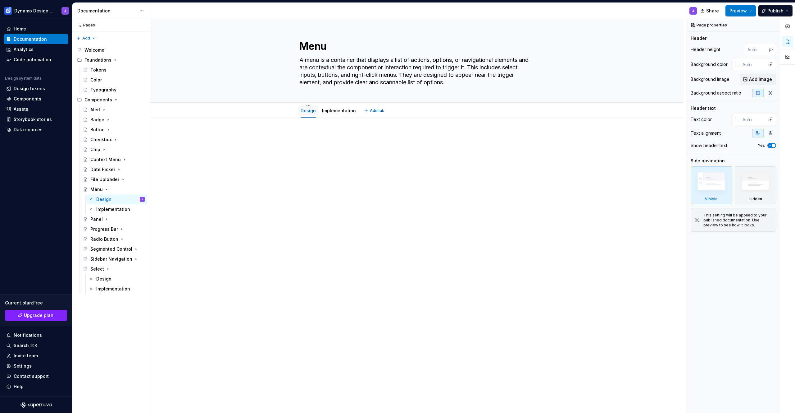
click at [311, 110] on link "Design" at bounding box center [308, 110] width 15 height 5
click at [314, 138] on p at bounding box center [417, 136] width 235 height 7
click at [116, 278] on div "Design" at bounding box center [120, 278] width 48 height 9
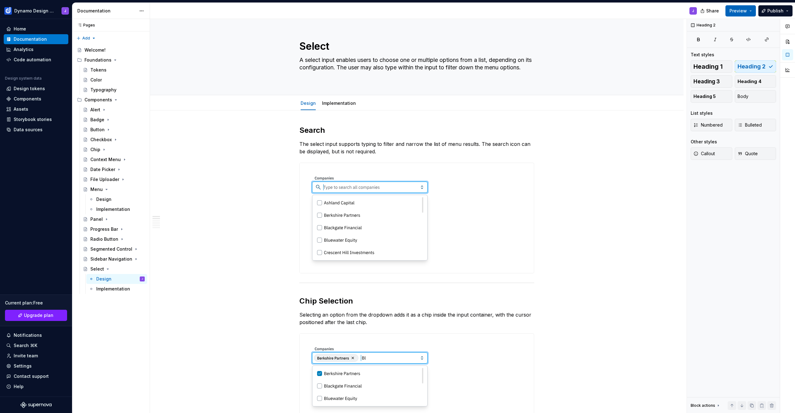
click at [752, 10] on button "Preview" at bounding box center [741, 10] width 30 height 11
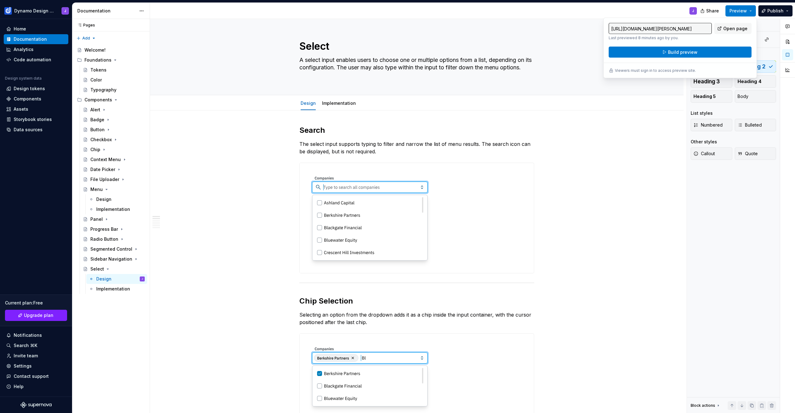
click at [718, 55] on button "Build preview" at bounding box center [680, 52] width 143 height 11
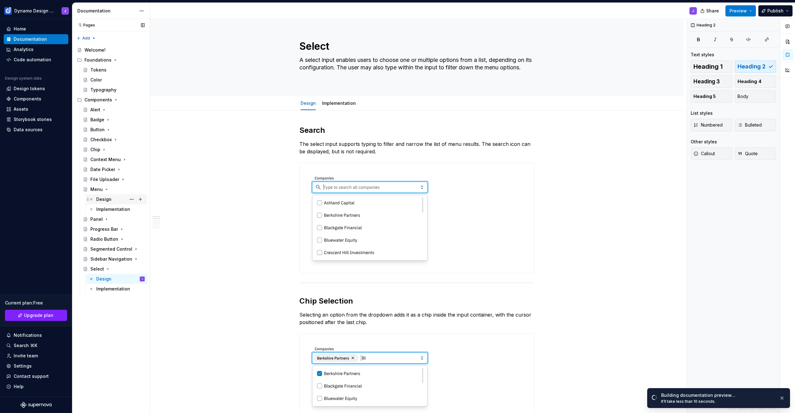
click at [103, 200] on div "Design" at bounding box center [103, 199] width 15 height 6
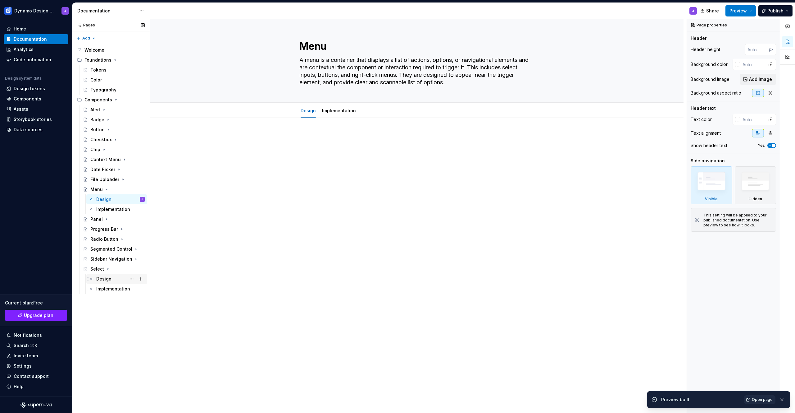
click at [108, 277] on div "Design" at bounding box center [103, 279] width 15 height 6
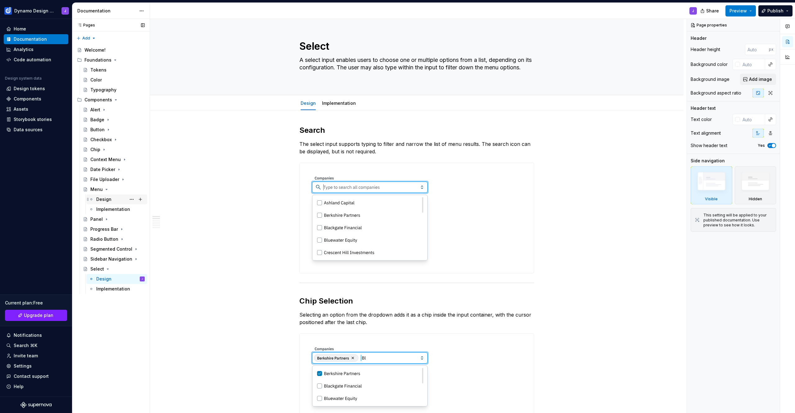
click at [100, 201] on div "Design" at bounding box center [103, 199] width 15 height 6
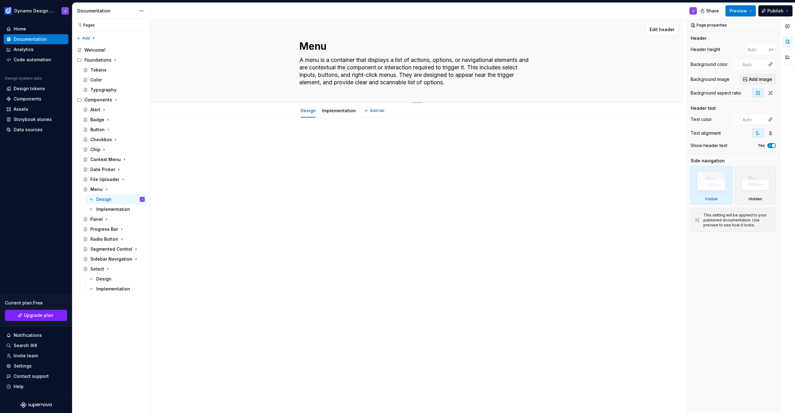
click at [350, 67] on textarea "A menu is a container that displays a list of actions, options, or navigational…" at bounding box center [415, 71] width 235 height 32
click at [349, 67] on textarea "A menu is a container that displays a list of actions, options, or navigational…" at bounding box center [415, 71] width 235 height 32
click at [208, 100] on div "Menu A menu is a container that displays a list of actions, options, or navigat…" at bounding box center [417, 60] width 484 height 83
click at [376, 83] on textarea "A menu is a container that displays a list of actions, options, or navigational…" at bounding box center [415, 71] width 235 height 32
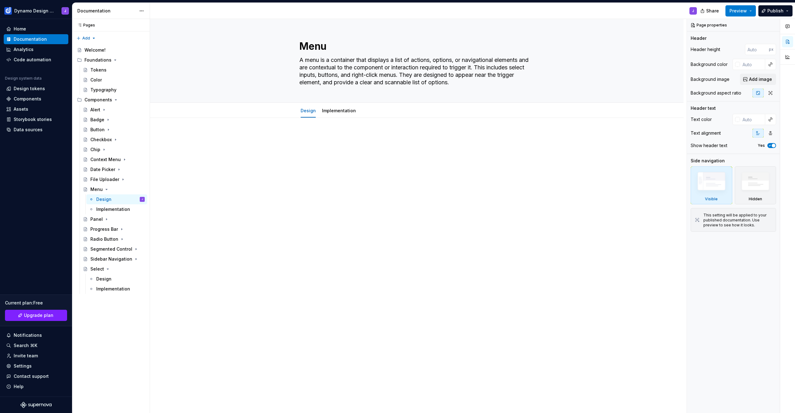
click at [360, 148] on div at bounding box center [417, 145] width 235 height 24
click at [98, 280] on div "Design" at bounding box center [103, 279] width 15 height 6
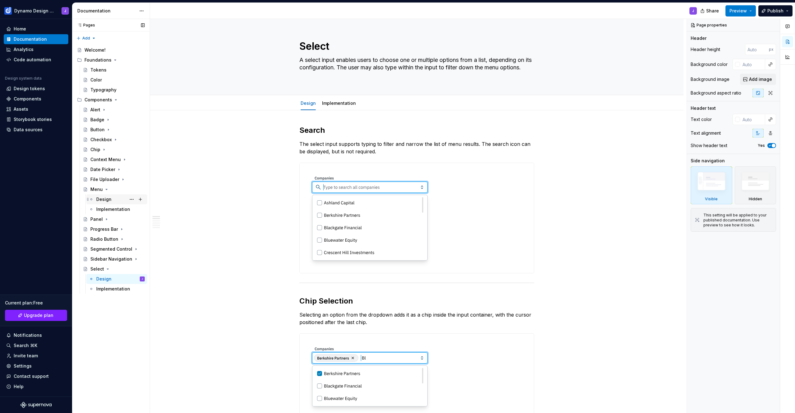
click at [102, 198] on div "Design" at bounding box center [103, 199] width 15 height 6
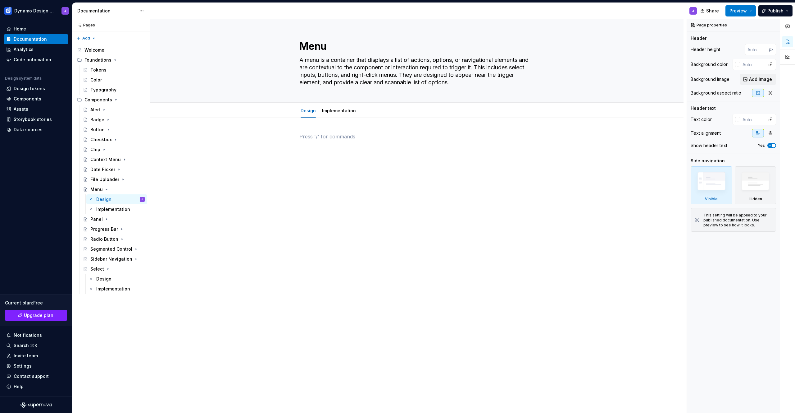
click at [311, 135] on p at bounding box center [417, 136] width 235 height 7
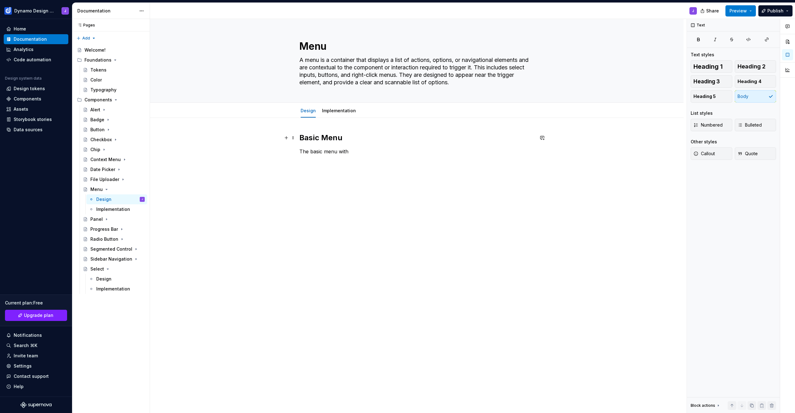
click at [313, 139] on h2 "Basic Menu" at bounding box center [417, 138] width 235 height 10
click at [345, 140] on h2 "Menu + Selections" at bounding box center [417, 138] width 235 height 10
click at [325, 137] on h2 "Menu + Multi-Select" at bounding box center [417, 138] width 235 height 10
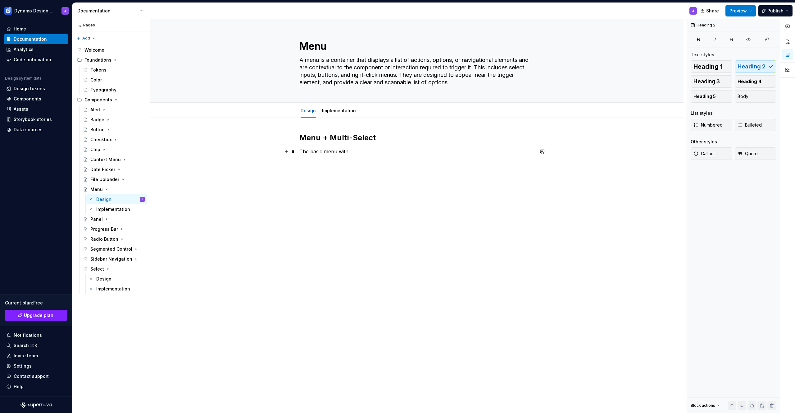
click at [350, 150] on p "The basic menu with" at bounding box center [417, 151] width 235 height 7
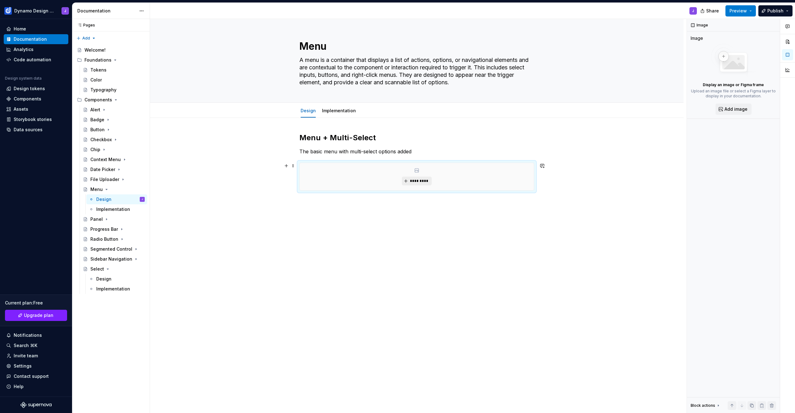
click at [407, 179] on button "*********" at bounding box center [417, 180] width 30 height 9
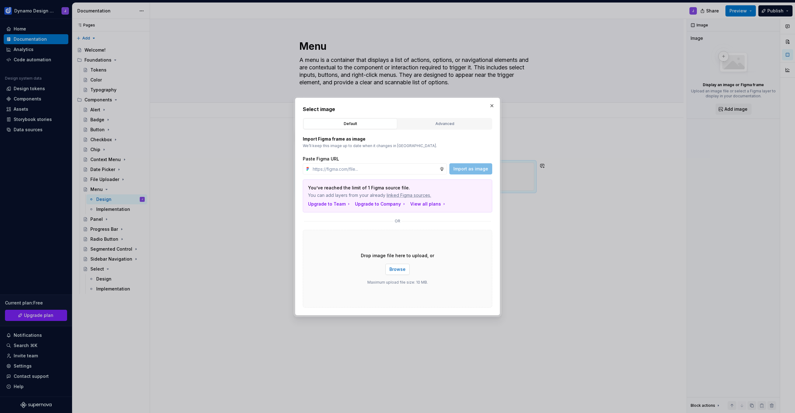
click at [398, 268] on span "Browse" at bounding box center [398, 269] width 16 height 6
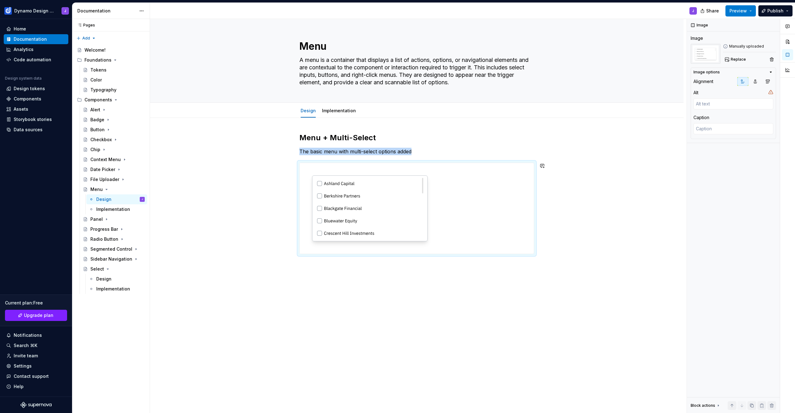
click at [324, 264] on div "Menu + Multi-Select The basic menu with multi-select options added" at bounding box center [417, 251] width 534 height 267
click at [318, 264] on div "Menu + Multi-Select The basic menu with multi-select options added" at bounding box center [417, 251] width 534 height 267
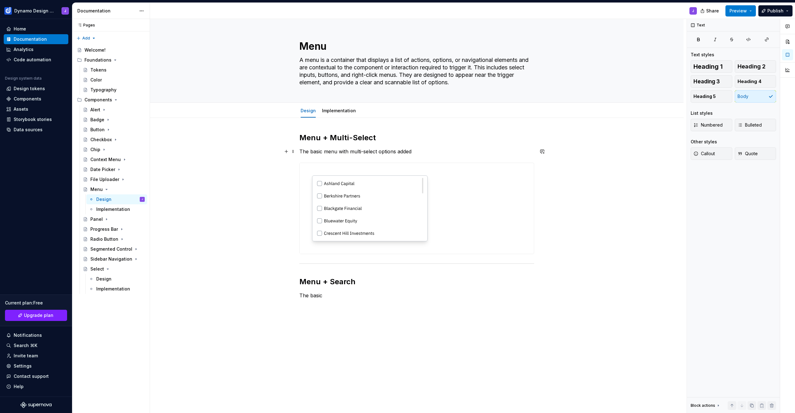
click at [321, 151] on p "The basic menu with multi-select options added" at bounding box center [417, 151] width 235 height 7
copy p "A list of multi-select menu options"
click at [337, 310] on div "Menu + Multi-Select A menu that displays a list of options with checkboxes, all…" at bounding box center [417, 223] width 235 height 181
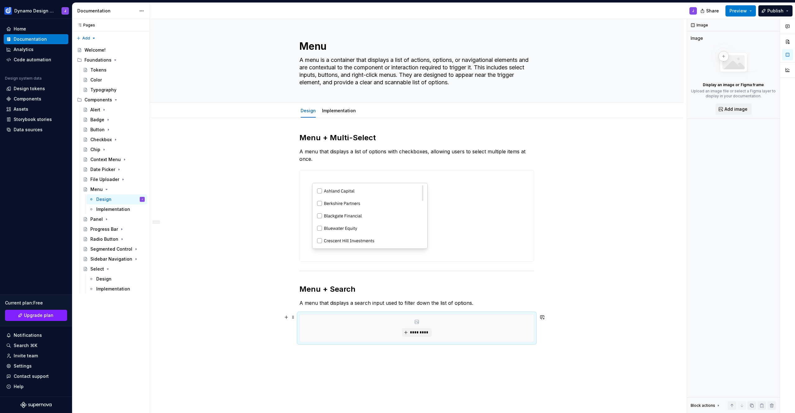
click at [413, 337] on div "*********" at bounding box center [417, 327] width 234 height 27
click at [416, 334] on span "*********" at bounding box center [419, 332] width 19 height 5
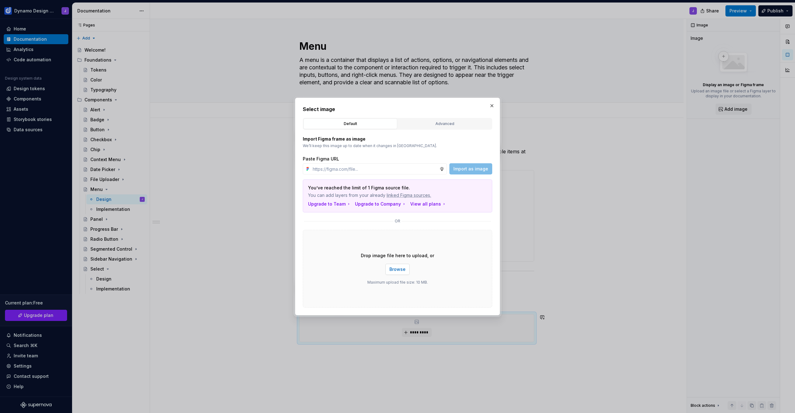
click at [398, 270] on span "Browse" at bounding box center [398, 269] width 16 height 6
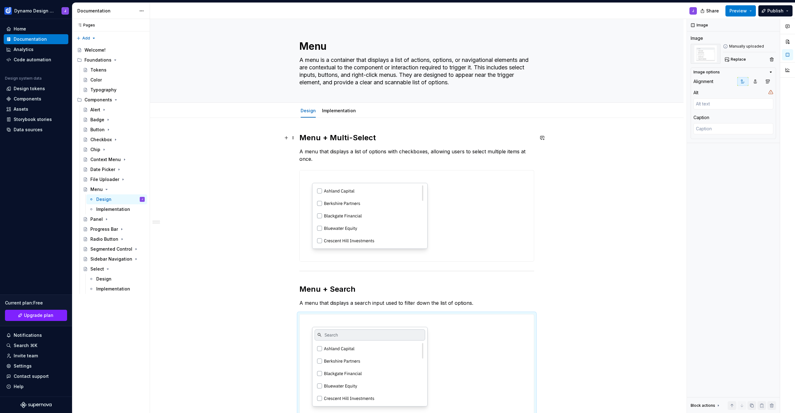
click at [329, 136] on h2 "Menu + Multi-Select" at bounding box center [417, 138] width 235 height 10
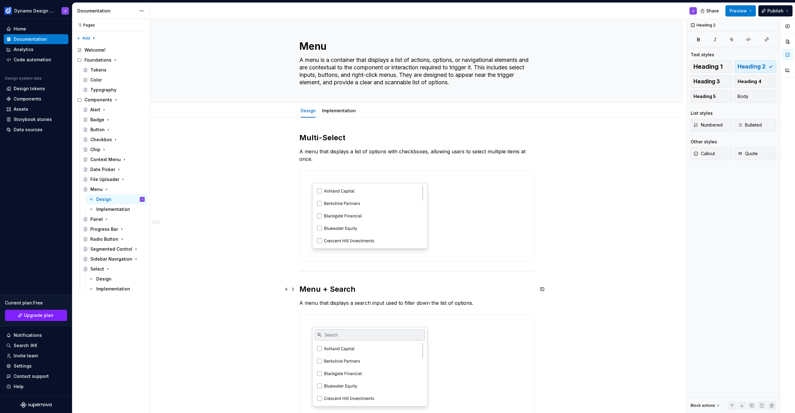
click at [329, 287] on h2 "Menu + Search" at bounding box center [417, 289] width 235 height 10
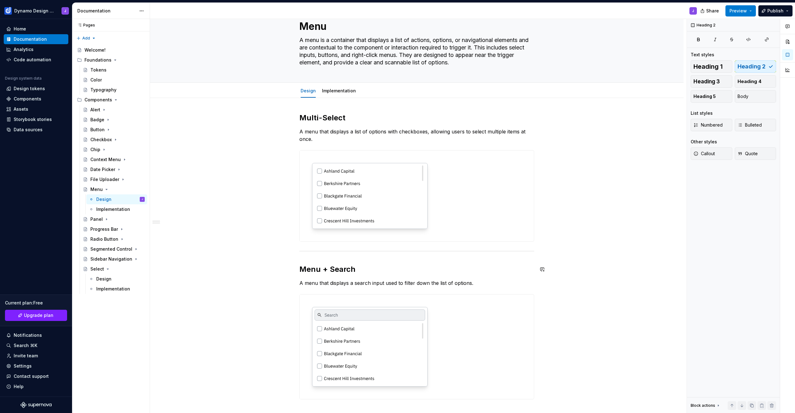
scroll to position [12, 0]
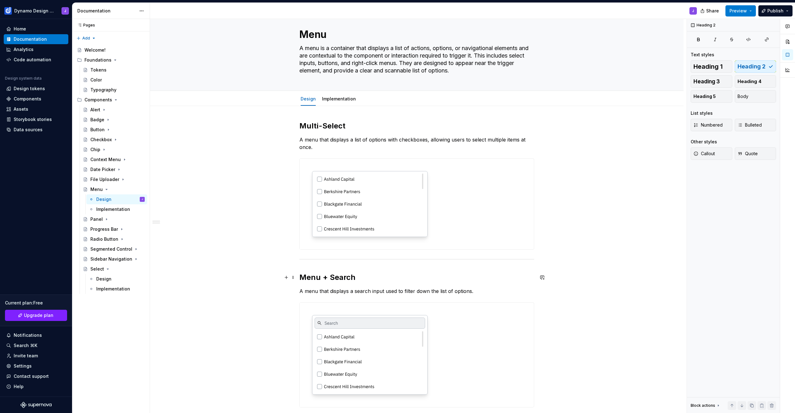
click at [308, 277] on h2 "Menu + Search" at bounding box center [417, 277] width 235 height 10
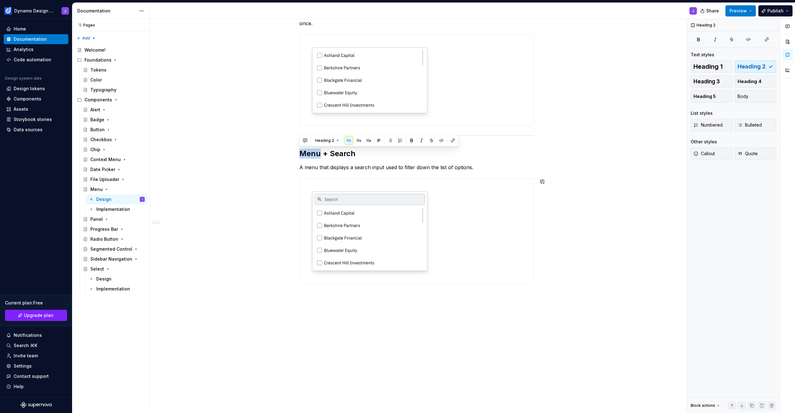
click at [370, 300] on div "Multi-Select A menu that displays a list of options with checkboxes, allowing u…" at bounding box center [417, 198] width 534 height 432
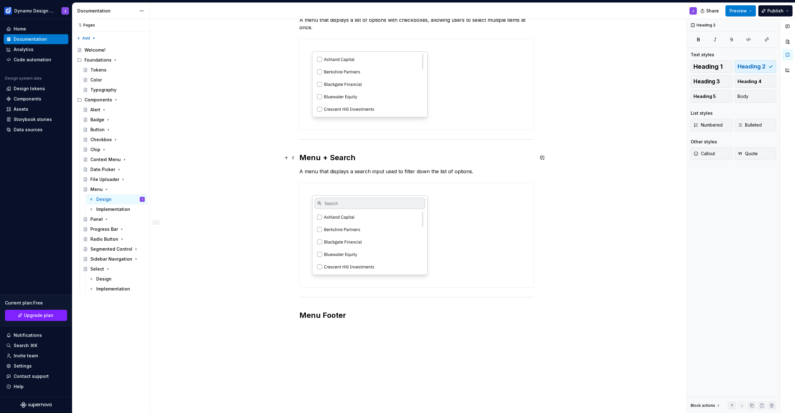
scroll to position [100, 0]
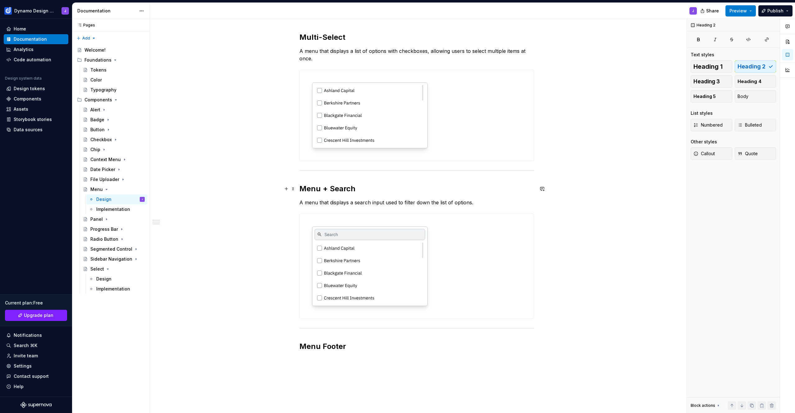
click at [329, 187] on h2 "Menu + Search" at bounding box center [417, 189] width 235 height 10
click at [309, 203] on p "A menu that displays a search input used to filter down the list of options." at bounding box center [417, 202] width 235 height 7
drag, startPoint x: 342, startPoint y: 201, endPoint x: 405, endPoint y: 202, distance: 63.7
click at [405, 202] on p "The search input that displays a search input used to filter down the list of o…" at bounding box center [417, 202] width 235 height 7
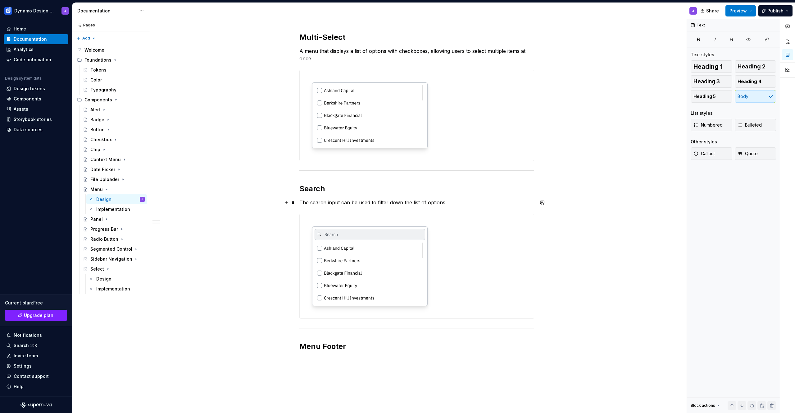
click at [405, 203] on p "The search input can be used to filter down the list of options." at bounding box center [417, 202] width 235 height 7
click at [459, 202] on p "The search input can be used to filter down a list of options." at bounding box center [417, 202] width 235 height 7
click at [342, 357] on div "Multi-Select A menu that displays a list of options with checkboxes, allowing u…" at bounding box center [417, 195] width 235 height 326
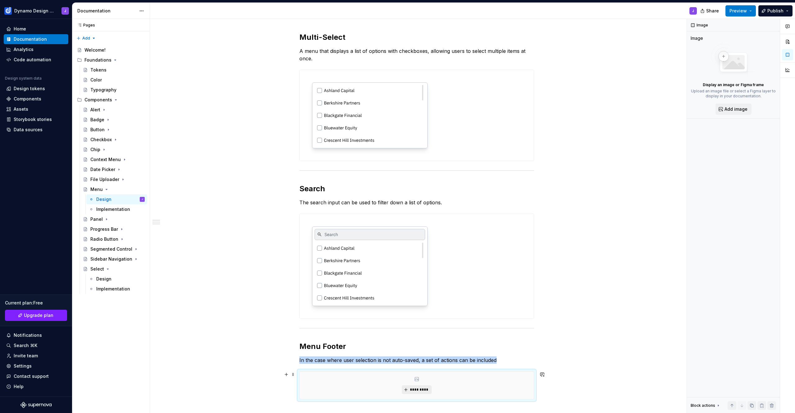
click at [418, 385] on button "*********" at bounding box center [417, 389] width 30 height 9
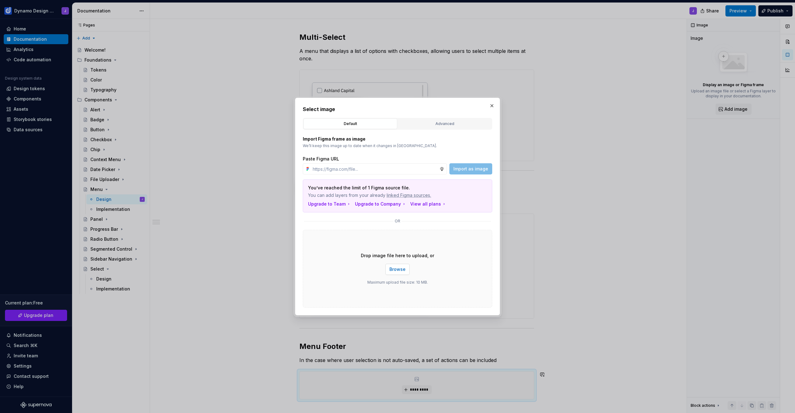
click at [400, 265] on button "Browse" at bounding box center [398, 268] width 24 height 11
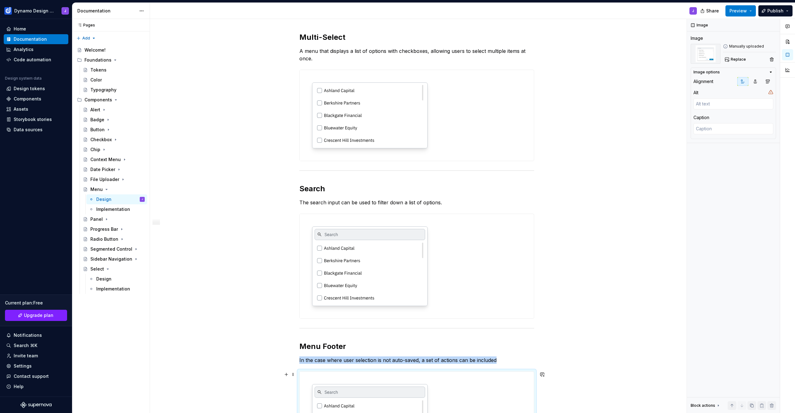
scroll to position [291, 0]
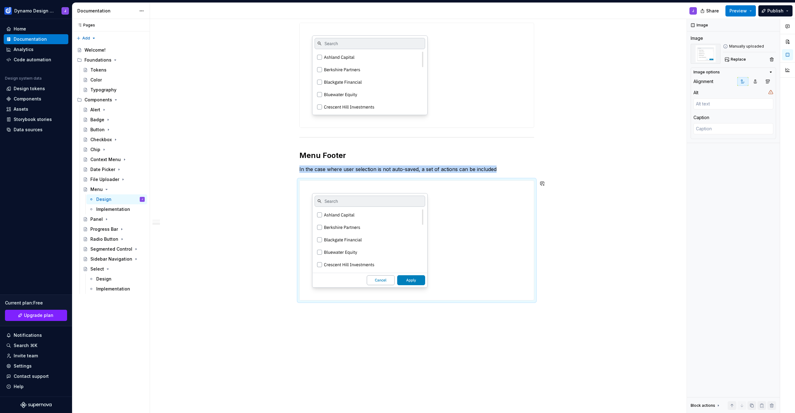
click at [430, 317] on div "Multi-Select A menu that displays a list of options with checkboxes, allowing u…" at bounding box center [417, 129] width 534 height 605
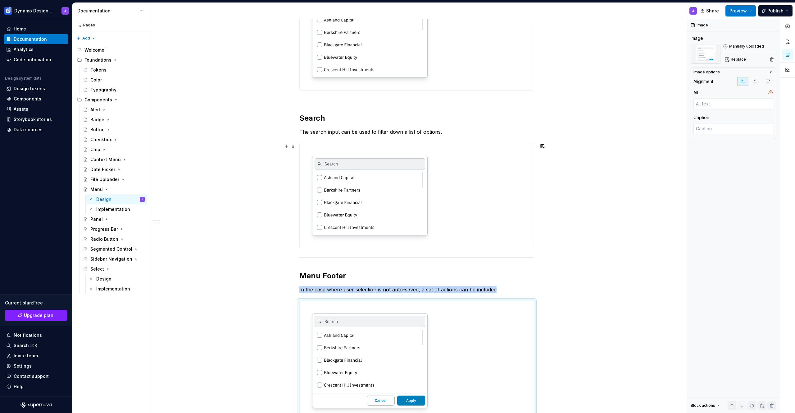
scroll to position [0, 0]
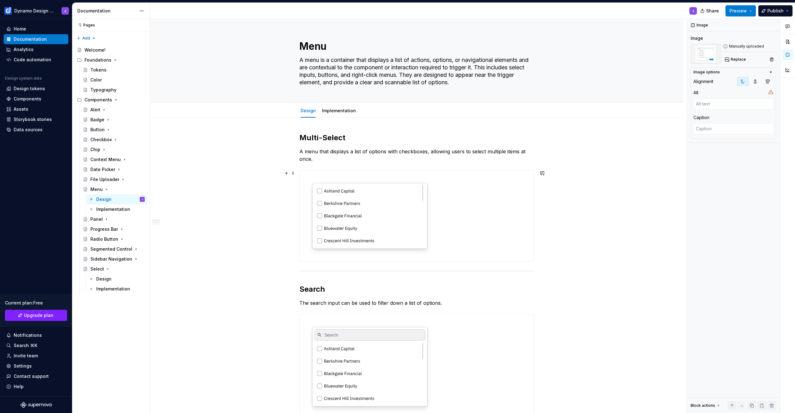
click at [581, 224] on div "Multi-Select A menu that displays a list of options with checkboxes, allowing u…" at bounding box center [417, 420] width 534 height 605
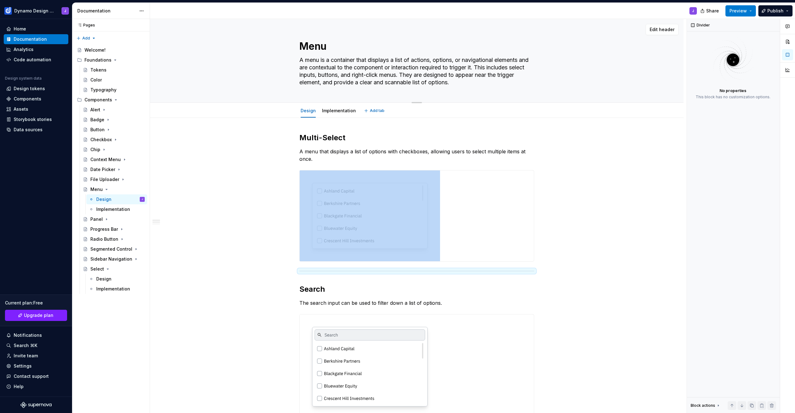
click at [330, 81] on textarea "A menu is a container that displays a list of actions, options, or navigational…" at bounding box center [415, 71] width 235 height 32
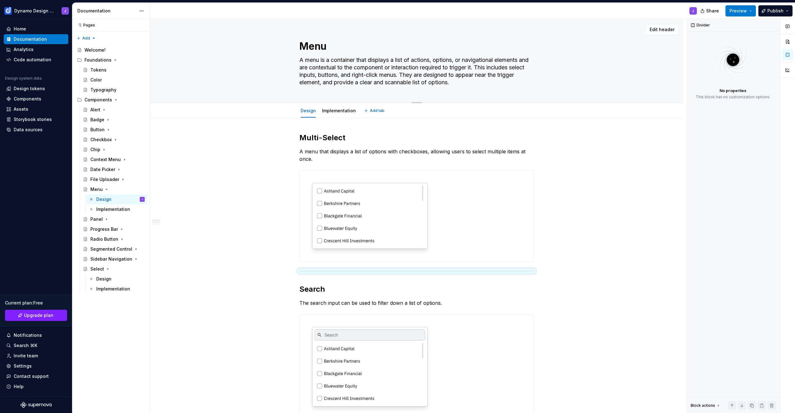
click at [482, 83] on textarea "A menu is a container that displays a list of actions, options, or navigational…" at bounding box center [415, 71] width 235 height 32
click at [603, 205] on div "Multi-Select A menu that displays a list of options with checkboxes, allowing u…" at bounding box center [417, 420] width 534 height 605
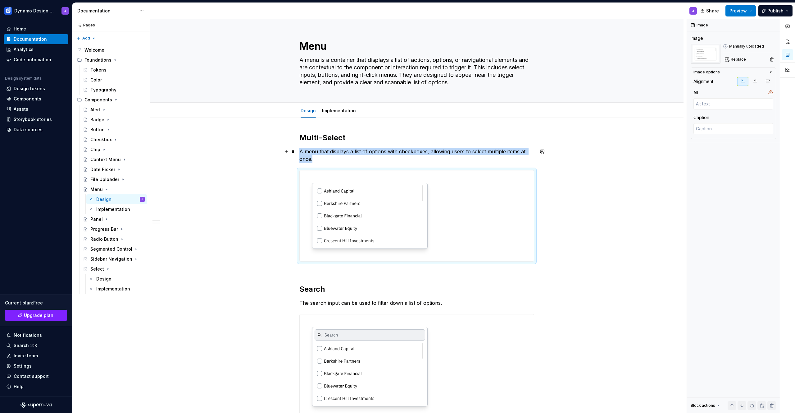
click at [323, 159] on p "A menu that displays a list of options with checkboxes, allowing users to selec…" at bounding box center [417, 155] width 235 height 15
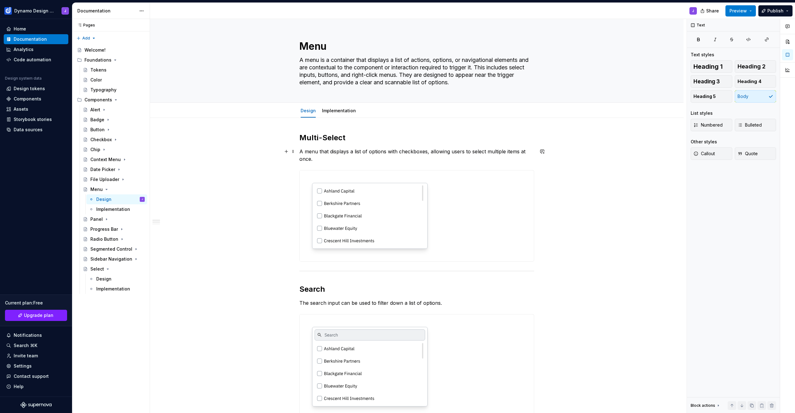
click at [323, 150] on p "A menu that displays a list of options with checkboxes, allowing users to selec…" at bounding box center [417, 155] width 235 height 15
click at [326, 139] on h2 "Multi-Select" at bounding box center [417, 138] width 235 height 10
click at [325, 156] on p "A menu that displays a list of options with checkboxes, allowing users to selec…" at bounding box center [417, 155] width 235 height 15
click at [235, 178] on div "Multi-Select A menu that displays a list of options with checkboxes, allowing u…" at bounding box center [417, 420] width 534 height 605
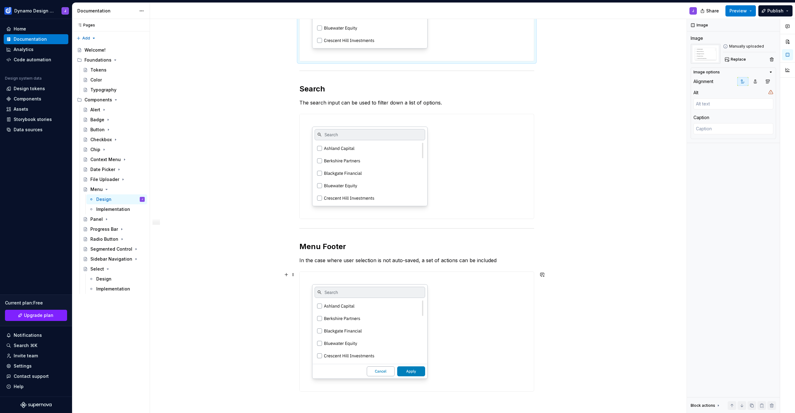
scroll to position [204, 0]
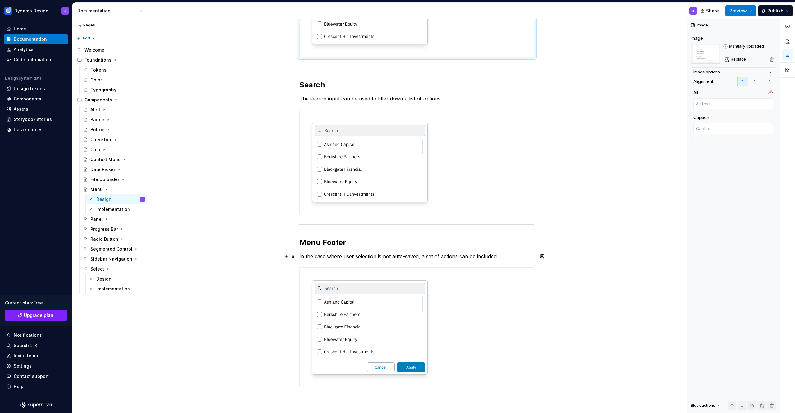
click at [501, 258] on p "In the case where user selection is not auto-saved, a set of actions can be inc…" at bounding box center [417, 255] width 235 height 7
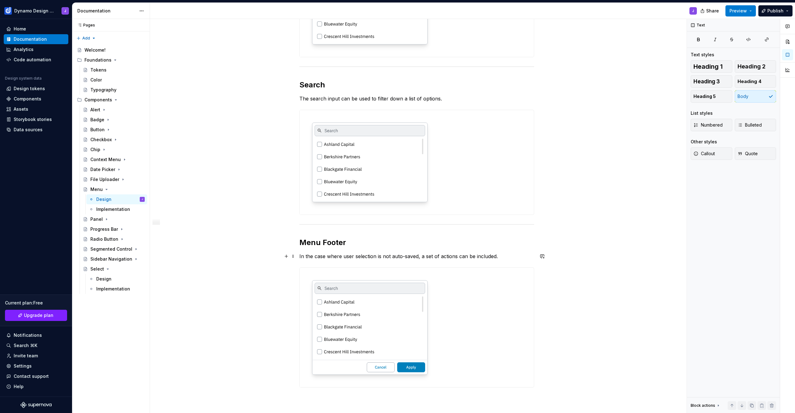
click at [439, 256] on p "In the case where user selection is not auto-saved, a set of actions can be inc…" at bounding box center [417, 255] width 235 height 7
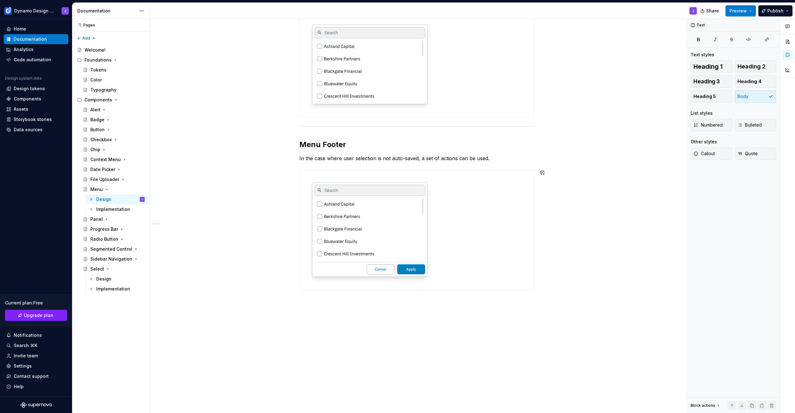
scroll to position [309, 0]
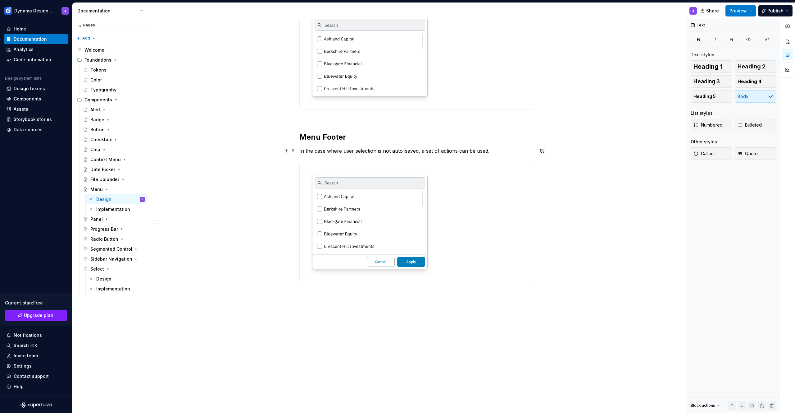
click at [417, 151] on p "In the case where user selection is not auto-saved, a set of actions can be use…" at bounding box center [417, 150] width 235 height 7
click at [430, 313] on div "Multi-Select A menu that displays a list of options with checkboxes, allowing u…" at bounding box center [417, 110] width 534 height 605
click at [740, 12] on span "Preview" at bounding box center [738, 11] width 17 height 6
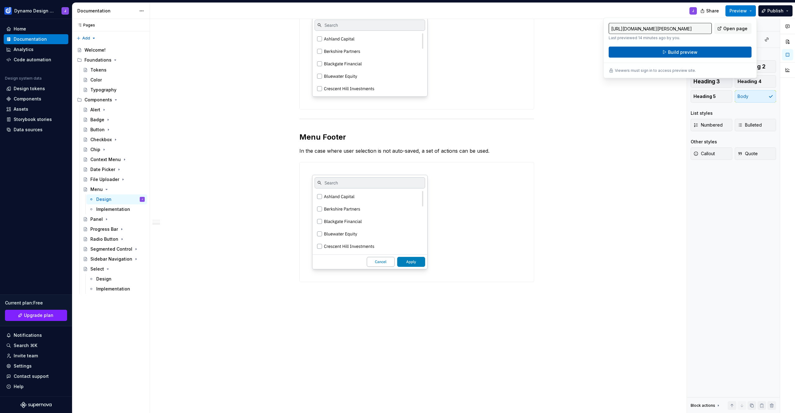
click at [692, 53] on span "Build preview" at bounding box center [683, 52] width 30 height 6
click at [588, 233] on div "Multi-Select A menu that displays a list of options with checkboxes, allowing u…" at bounding box center [417, 118] width 534 height 620
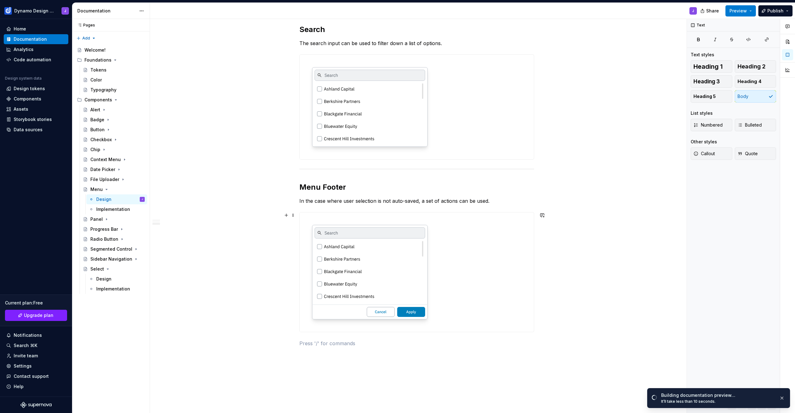
scroll to position [324, 0]
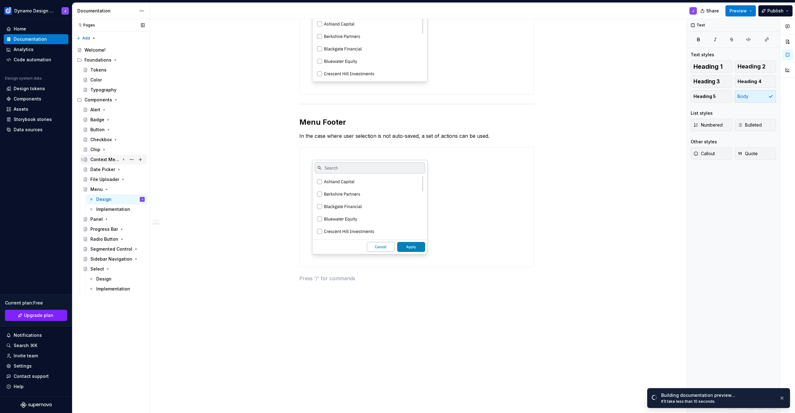
click at [97, 159] on div "Context Menu" at bounding box center [105, 159] width 30 height 6
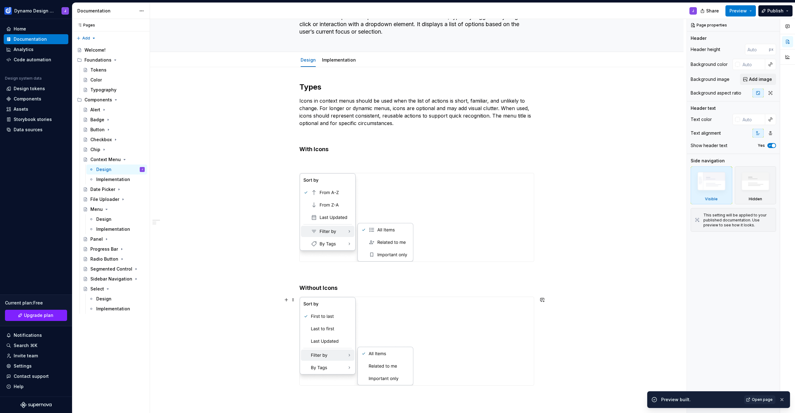
scroll to position [74, 0]
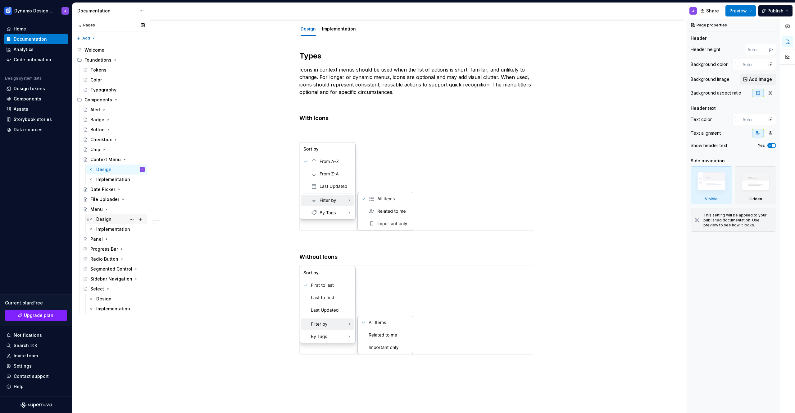
click at [103, 216] on div "Design" at bounding box center [103, 219] width 15 height 6
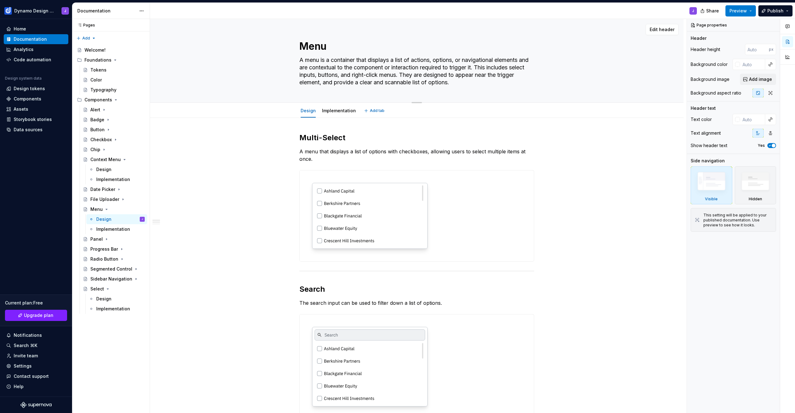
drag, startPoint x: 370, startPoint y: 74, endPoint x: 401, endPoint y: 77, distance: 30.9
click at [401, 77] on textarea "A menu is a container that displays a list of actions, options, or navigational…" at bounding box center [415, 71] width 235 height 32
click at [410, 76] on textarea "A menu is a container that displays a list of actions, options, or navigational…" at bounding box center [415, 71] width 235 height 32
drag, startPoint x: 416, startPoint y: 75, endPoint x: 371, endPoint y: 73, distance: 45.1
click at [371, 73] on textarea "A menu is a container that displays a list of actions, options, or navigational…" at bounding box center [415, 71] width 235 height 32
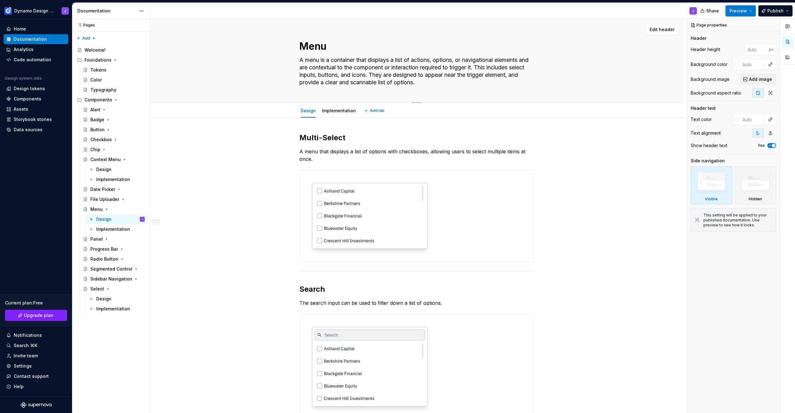
click at [440, 80] on textarea "A menu is a container that displays a list of actions, options, or navigational…" at bounding box center [415, 71] width 235 height 32
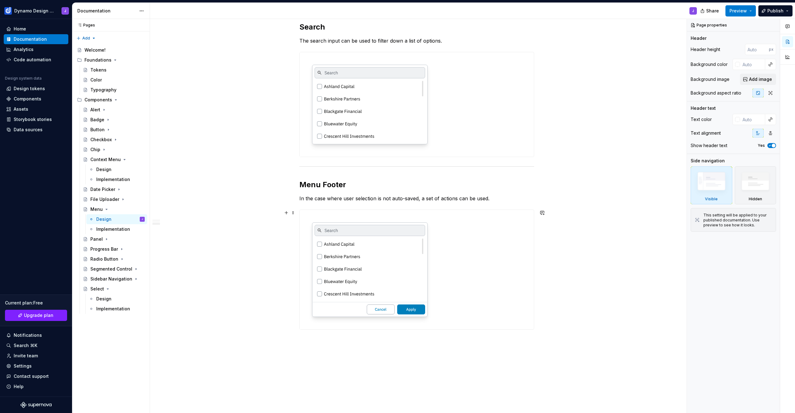
scroll to position [324, 0]
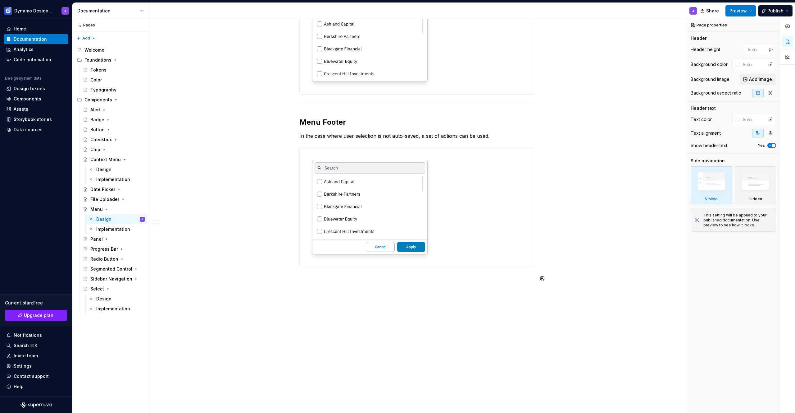
click at [331, 312] on div "Multi-Select A menu that displays a list of options with checkboxes, allowing u…" at bounding box center [417, 103] width 534 height 620
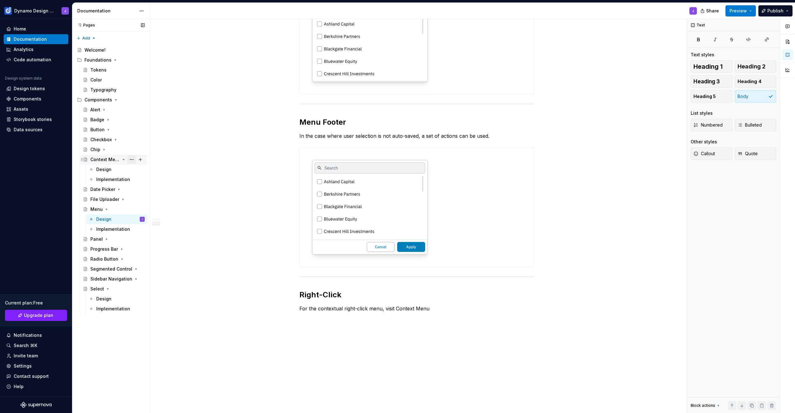
click at [132, 160] on button "Page tree" at bounding box center [131, 159] width 9 height 9
click at [206, 123] on html "Dynamo Design System J Home Documentation Analytics Code automation Design syst…" at bounding box center [397, 206] width 795 height 413
click at [102, 169] on div "Design" at bounding box center [103, 169] width 15 height 6
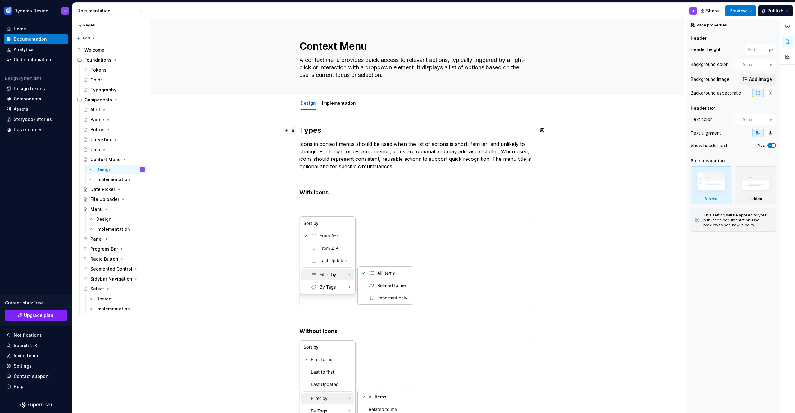
click at [293, 131] on span at bounding box center [293, 130] width 5 height 9
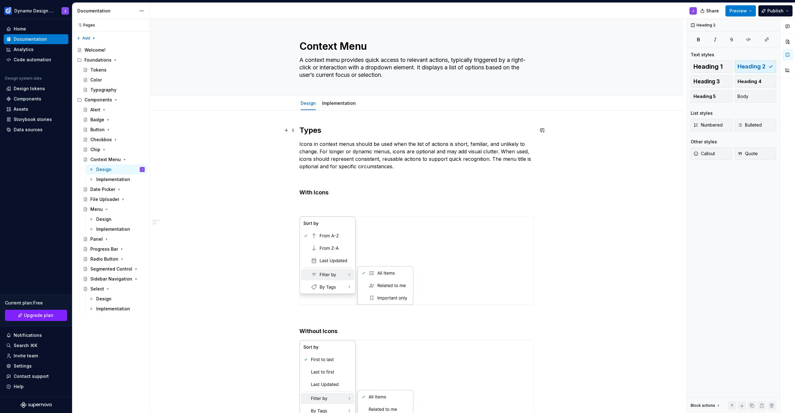
click at [367, 131] on h2 "Types" at bounding box center [417, 130] width 235 height 10
click at [130, 170] on button "Page tree" at bounding box center [131, 169] width 9 height 9
click at [192, 159] on html "Dynamo Design System J Home Documentation Analytics Code automation Design syst…" at bounding box center [397, 206] width 795 height 413
click at [543, 130] on button "button" at bounding box center [542, 130] width 9 height 9
click at [564, 161] on div "Types Icons in context menus should be used when the list of actions is short, …" at bounding box center [417, 334] width 534 height 449
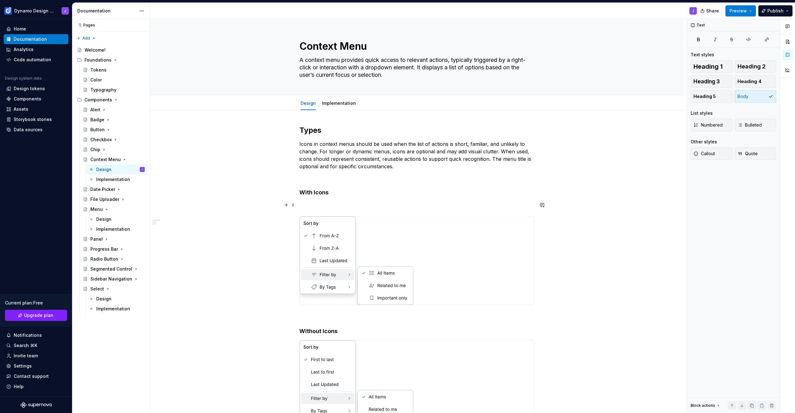
click at [332, 204] on p at bounding box center [417, 204] width 235 height 7
click at [787, 39] on button "button" at bounding box center [787, 41] width 11 height 11
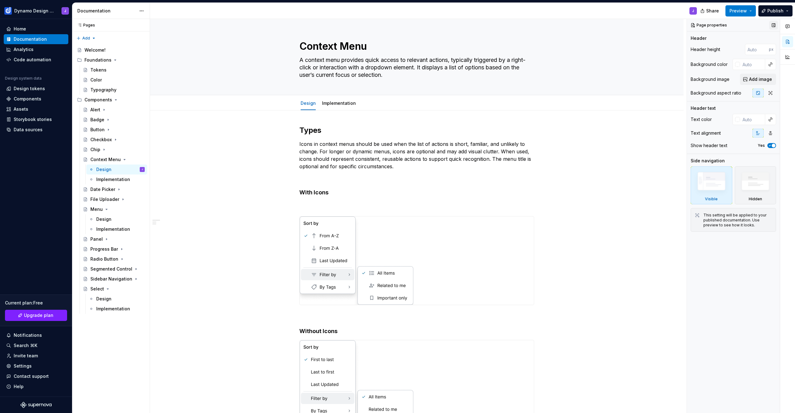
click at [773, 25] on button "button" at bounding box center [774, 25] width 9 height 9
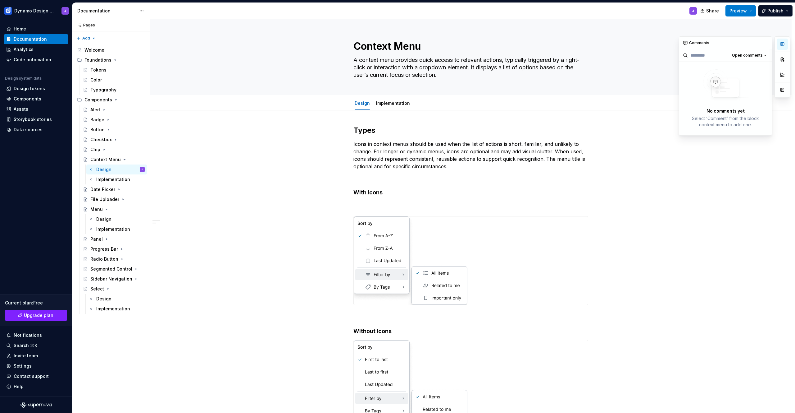
click at [781, 43] on icon "button" at bounding box center [782, 44] width 5 height 5
click at [784, 54] on button "button" at bounding box center [782, 59] width 11 height 11
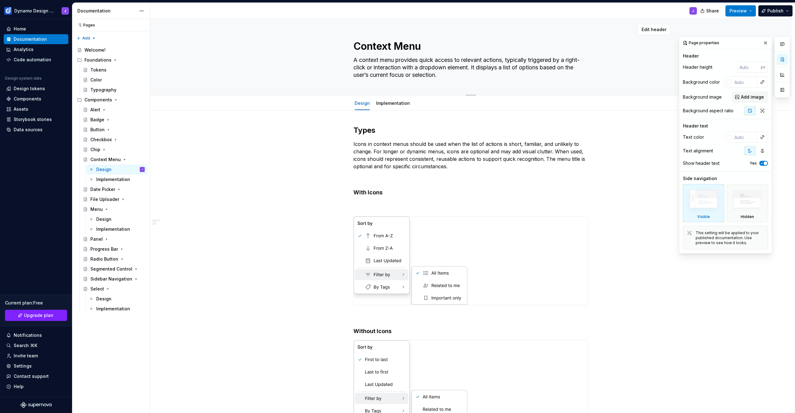
click at [765, 39] on button "button" at bounding box center [766, 43] width 9 height 9
click at [782, 89] on button "button" at bounding box center [782, 89] width 11 height 11
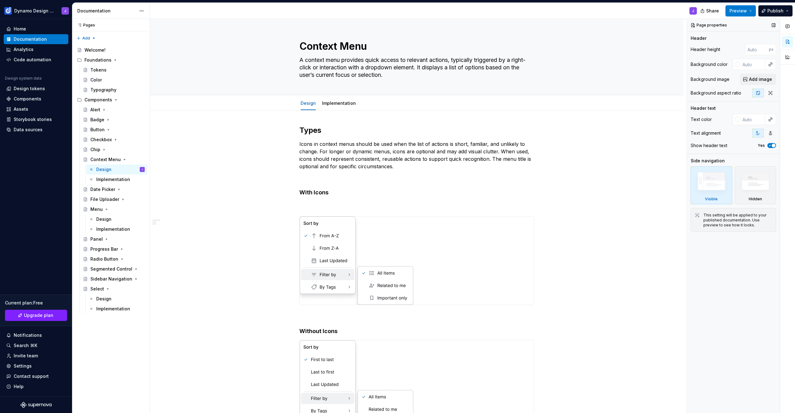
click at [694, 25] on div "Page properties" at bounding box center [709, 25] width 41 height 9
click at [708, 14] on button "Share" at bounding box center [710, 10] width 26 height 11
click at [633, 147] on div "Types Icons in context menus should be used when the list of actions is short, …" at bounding box center [417, 334] width 534 height 449
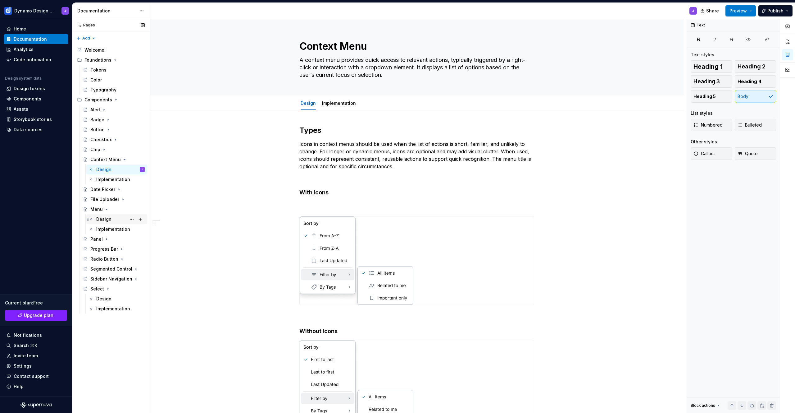
click at [105, 220] on div "Design" at bounding box center [103, 219] width 15 height 6
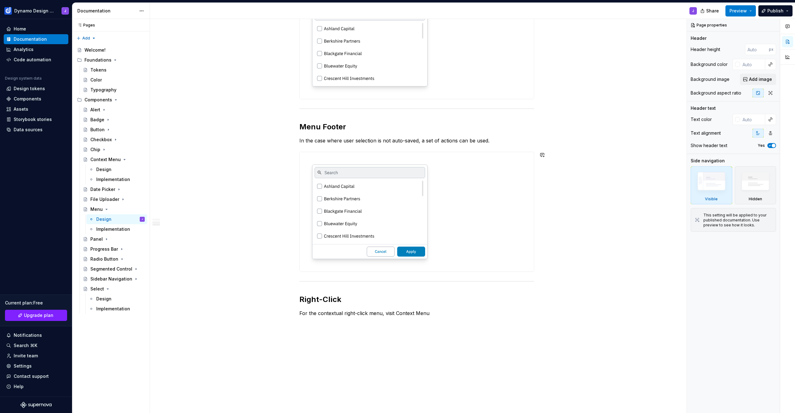
scroll to position [366, 0]
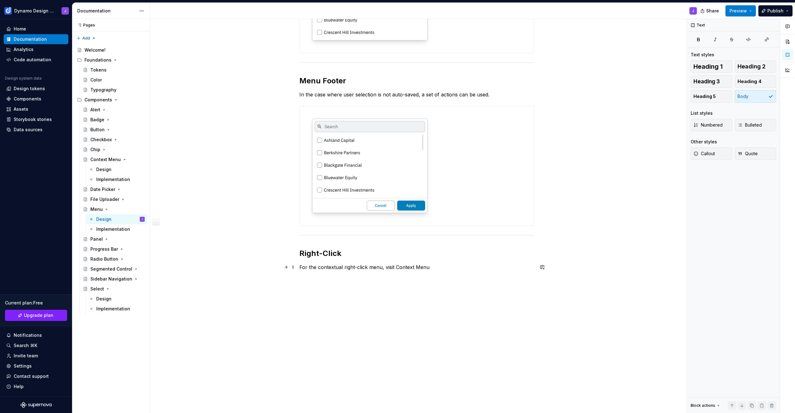
click at [343, 266] on p "For the contextual right-click menu, visit Context Menu" at bounding box center [417, 266] width 235 height 7
click at [396, 266] on p "For the contextual right-click menu, visit Context Menu" at bounding box center [417, 266] width 235 height 7
drag, startPoint x: 404, startPoint y: 267, endPoint x: 437, endPoint y: 267, distance: 33.6
click at [437, 267] on p "For the contextual right-click menu, visit the Context Menu component page" at bounding box center [417, 266] width 235 height 7
click at [504, 256] on button "button" at bounding box center [505, 255] width 9 height 9
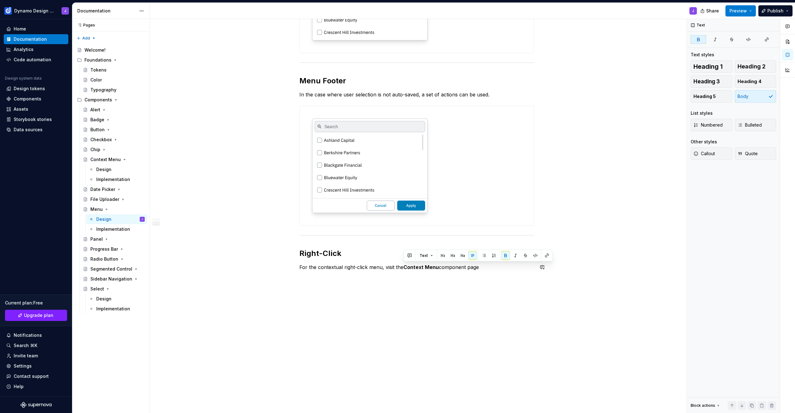
click at [496, 268] on p "For the contextual right-click menu, visit the Context Menu component page" at bounding box center [417, 266] width 235 height 7
click at [744, 10] on span "Preview" at bounding box center [738, 11] width 17 height 6
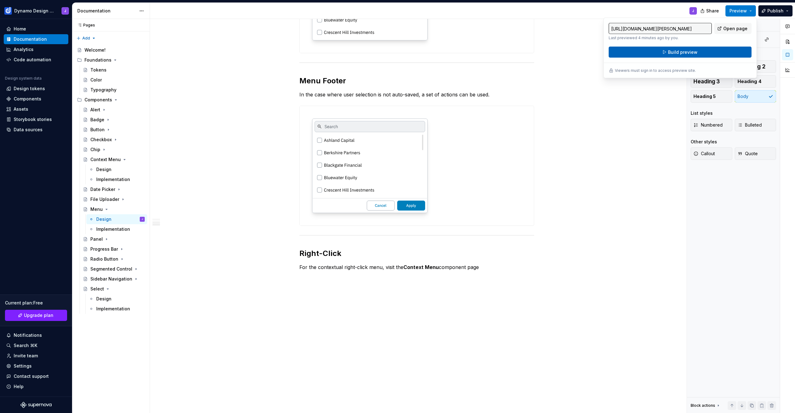
click at [702, 50] on button "Build preview" at bounding box center [680, 52] width 143 height 11
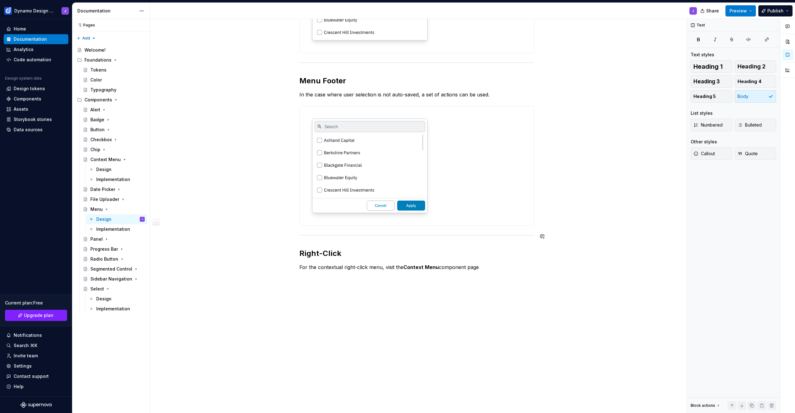
click at [547, 239] on div "Multi-Select A menu that displays a list of options with checkboxes, allowing u…" at bounding box center [417, 82] width 534 height 661
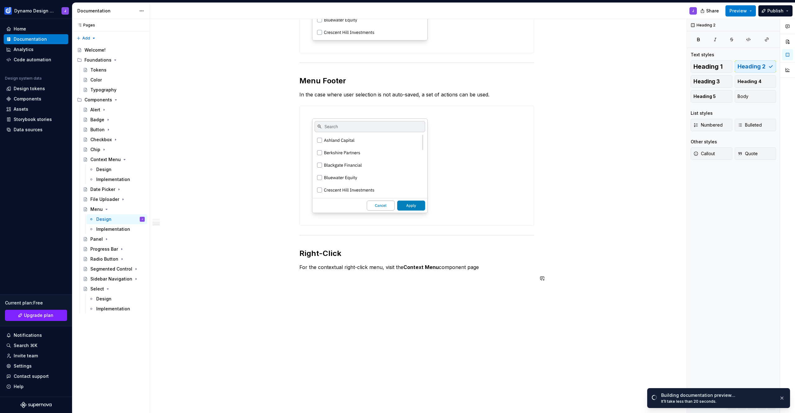
click at [492, 303] on div "Multi-Select A menu that displays a list of options with checkboxes, allowing u…" at bounding box center [417, 82] width 534 height 661
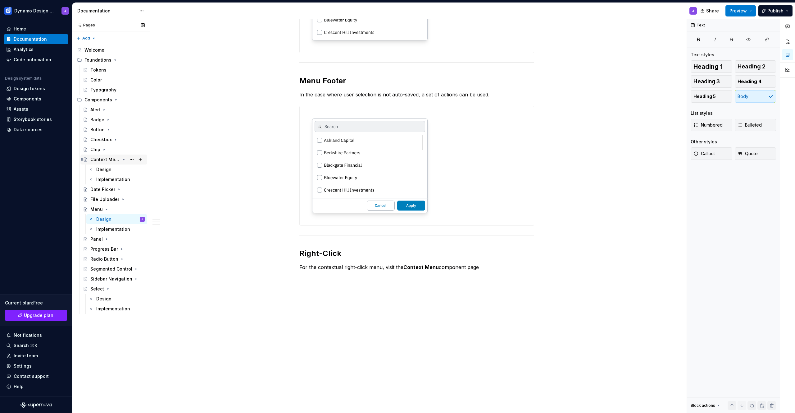
click at [123, 159] on icon "Page tree" at bounding box center [124, 159] width 2 height 1
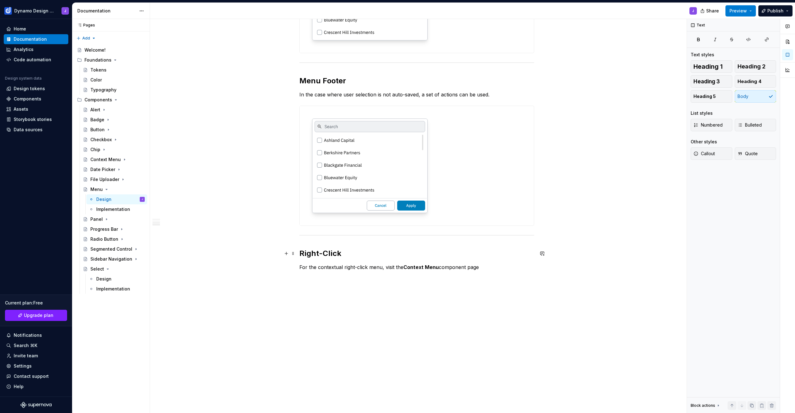
click at [300, 252] on h2 "Right-Click" at bounding box center [417, 253] width 235 height 10
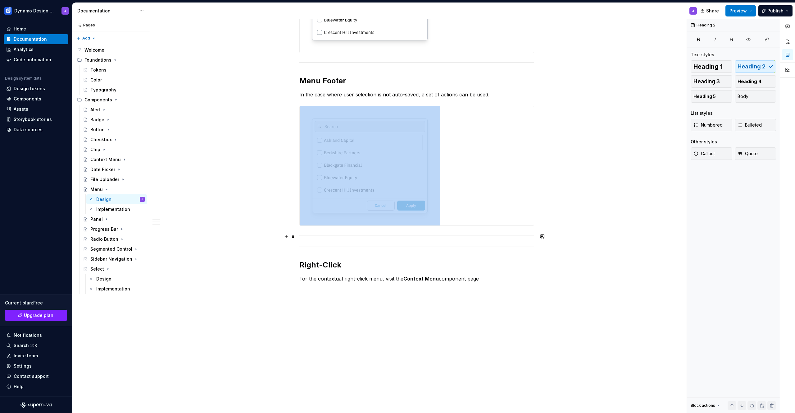
click at [329, 235] on div at bounding box center [417, 235] width 235 height 4
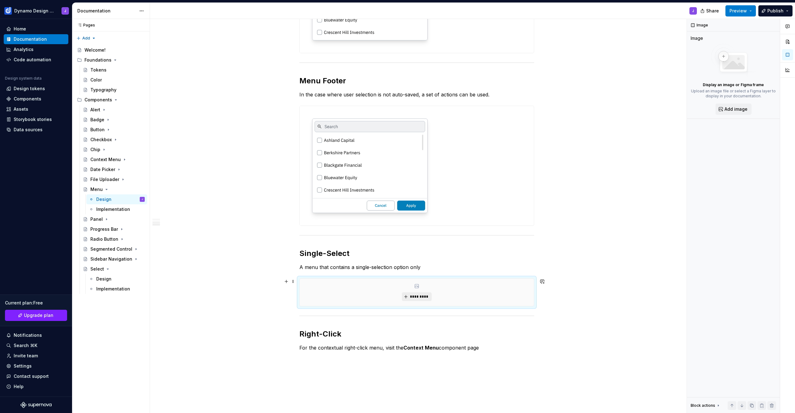
click at [428, 293] on button "*********" at bounding box center [417, 296] width 30 height 9
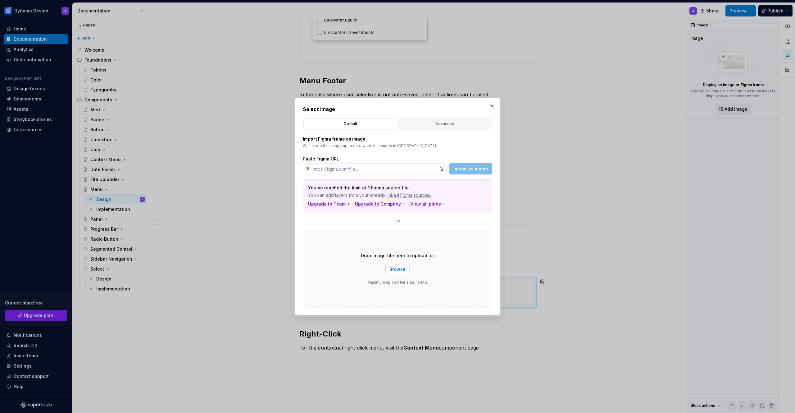
click at [399, 271] on span "Browse" at bounding box center [398, 269] width 16 height 6
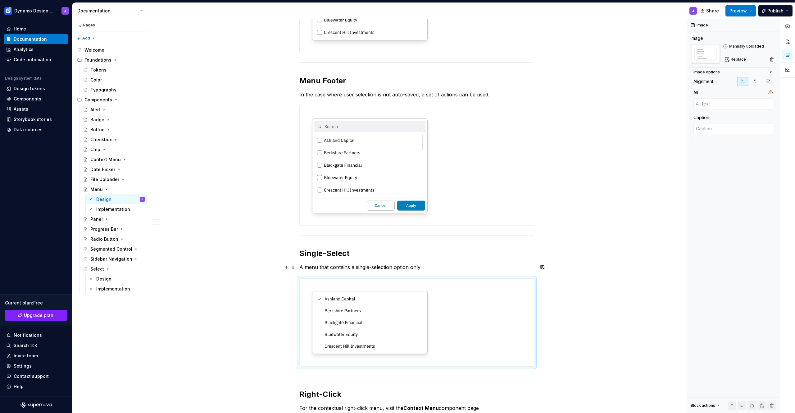
click at [442, 265] on p "A menu that contains a single-selection option only" at bounding box center [417, 266] width 235 height 7
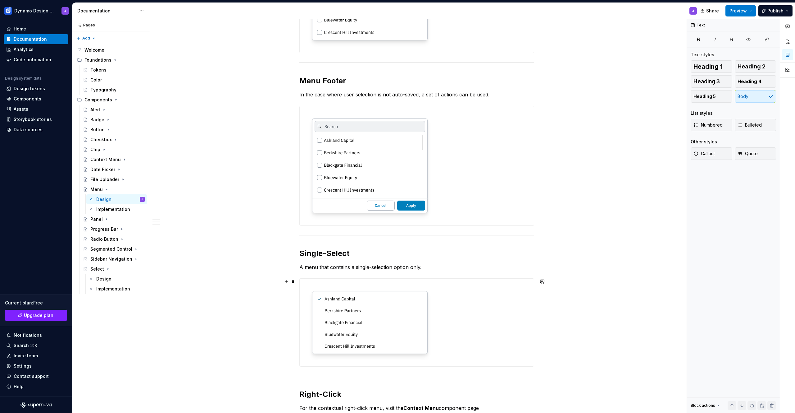
scroll to position [506, 0]
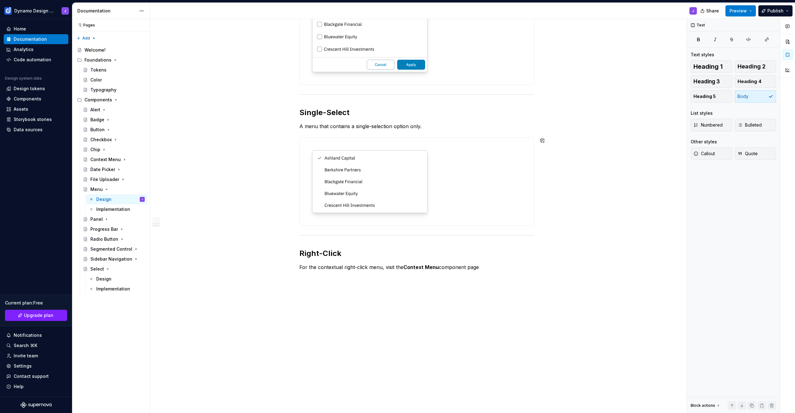
click at [616, 284] on div "Multi-Select A menu that displays a list of options with checkboxes, allowing u…" at bounding box center [417, 12] width 534 height 802
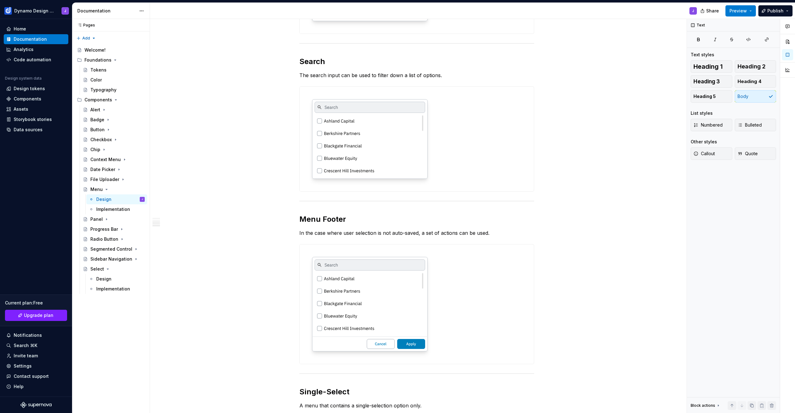
scroll to position [495, 0]
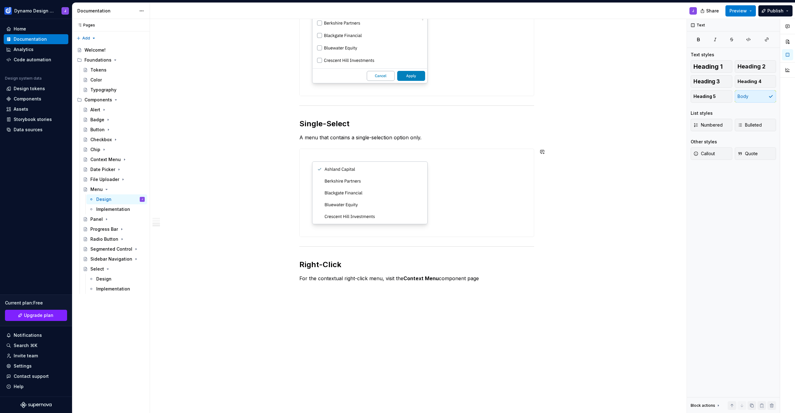
click at [358, 298] on div "Multi-Select A menu that displays a list of options with checkboxes, allowing u…" at bounding box center [417, 18] width 534 height 790
click at [406, 321] on p "For the usage within a select input, visit the Select component page" at bounding box center [417, 322] width 235 height 7
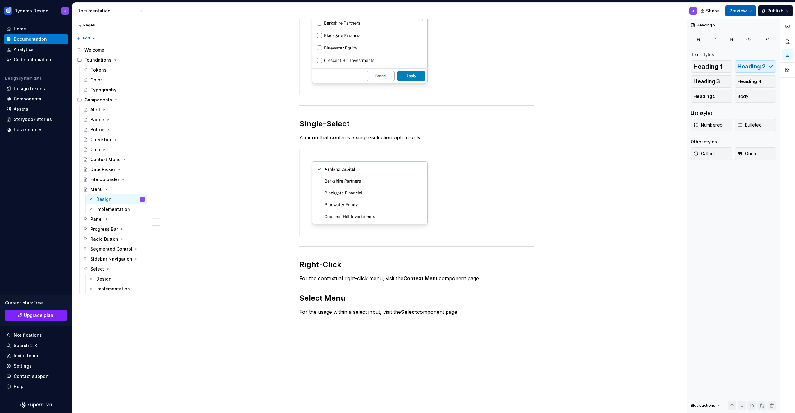
click at [746, 10] on span "Preview" at bounding box center [738, 11] width 17 height 6
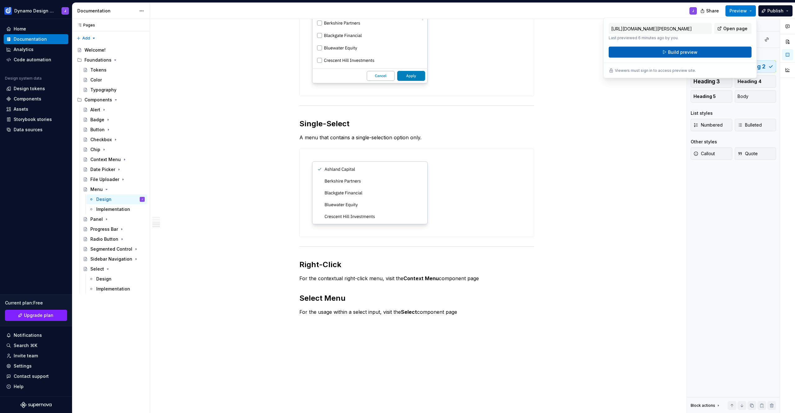
click at [708, 50] on button "Build preview" at bounding box center [680, 52] width 143 height 11
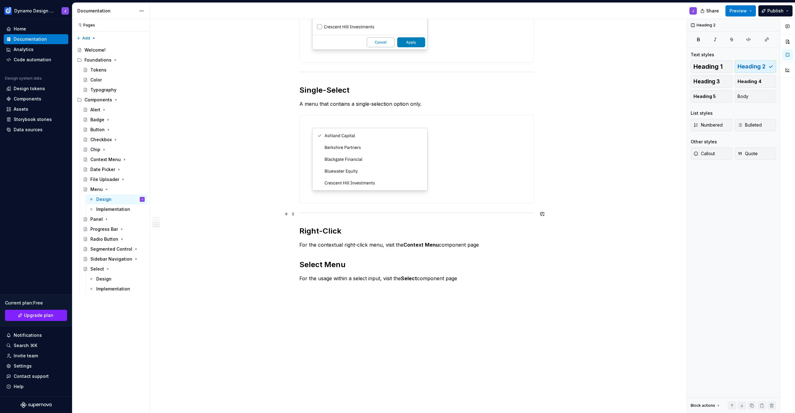
scroll to position [493, 0]
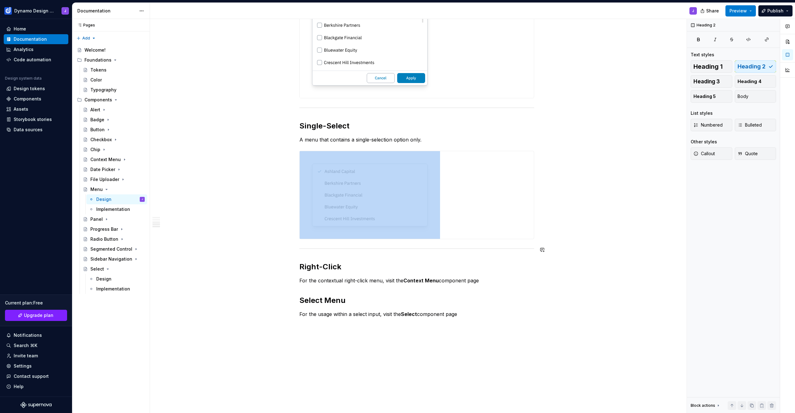
click at [528, 246] on div at bounding box center [417, 248] width 235 height 4
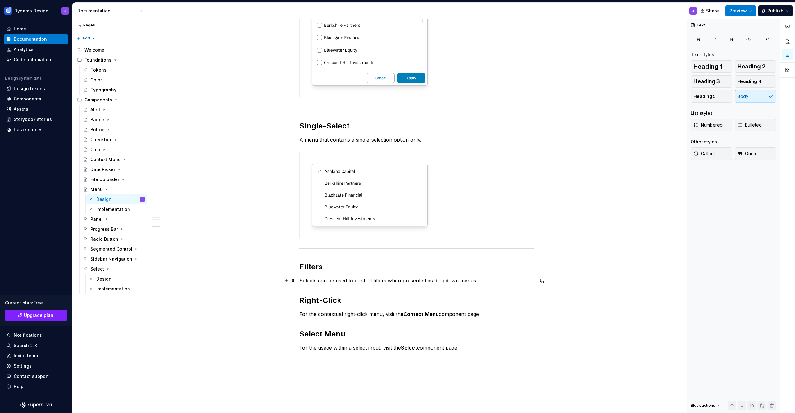
click at [405, 278] on p "Selects can be used to control filters when presented as dropdown menus" at bounding box center [417, 280] width 235 height 7
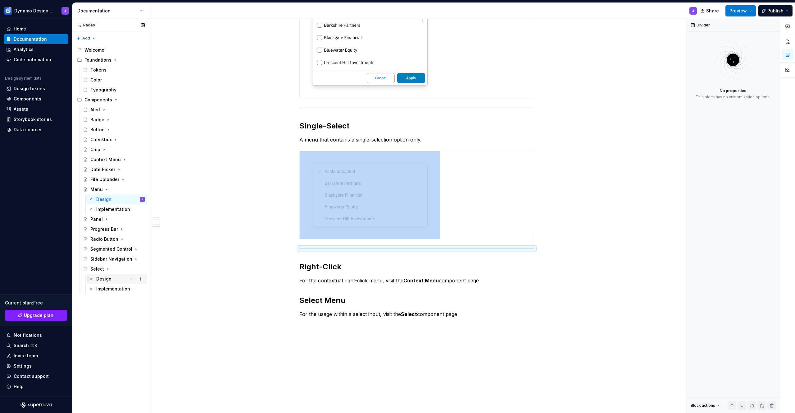
click at [111, 279] on div "Design" at bounding box center [103, 279] width 15 height 6
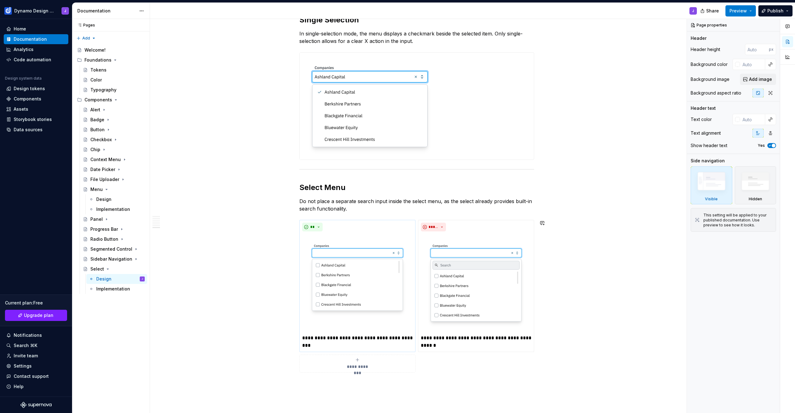
scroll to position [965, 0]
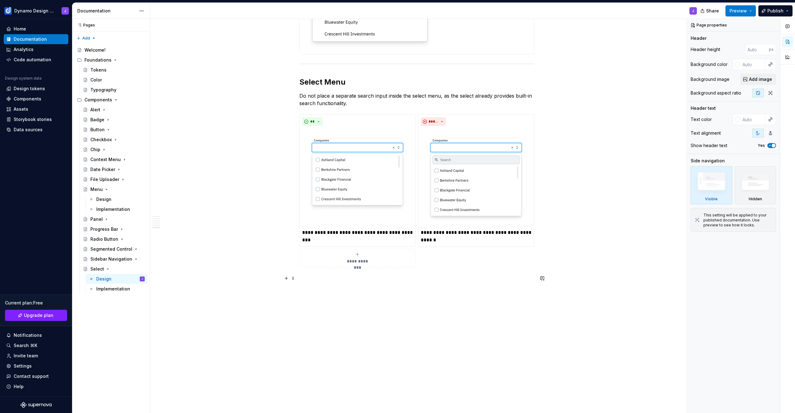
click at [320, 275] on p at bounding box center [417, 277] width 235 height 7
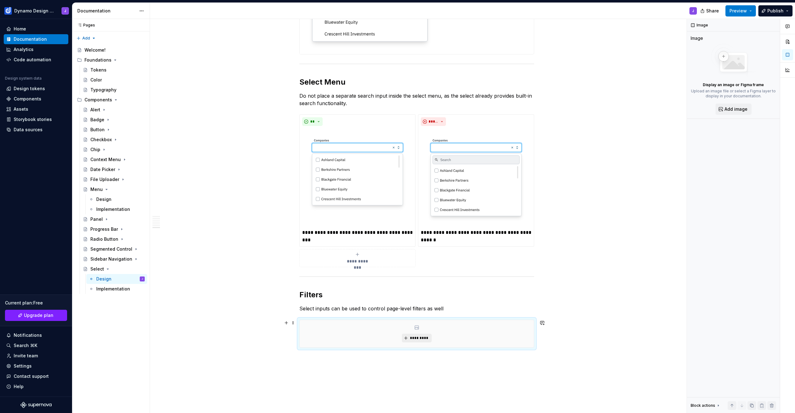
click at [418, 340] on button "*********" at bounding box center [417, 337] width 30 height 9
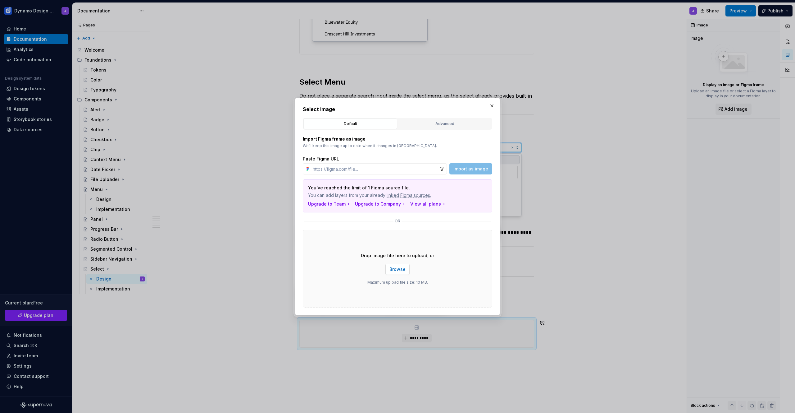
click at [401, 265] on button "Browse" at bounding box center [398, 268] width 24 height 11
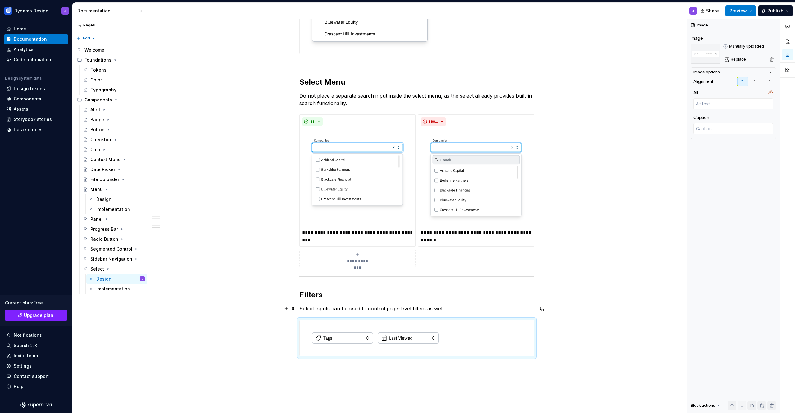
click at [458, 309] on p "Select inputs can be used to control page-level filters as well" at bounding box center [417, 307] width 235 height 7
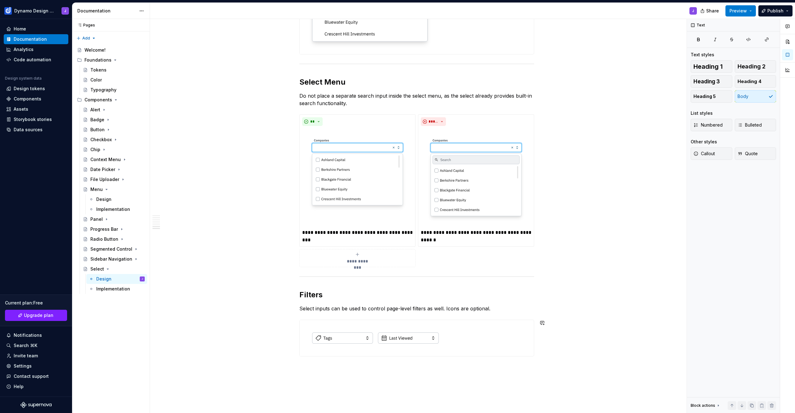
click at [746, 10] on span "Preview" at bounding box center [738, 11] width 17 height 6
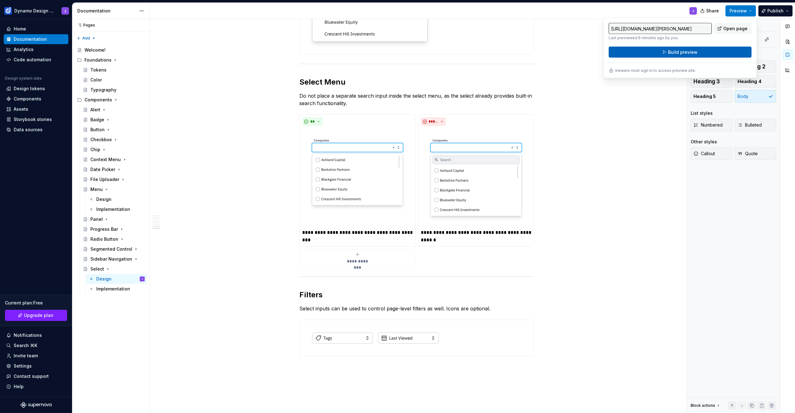
click at [698, 53] on button "Build preview" at bounding box center [680, 52] width 143 height 11
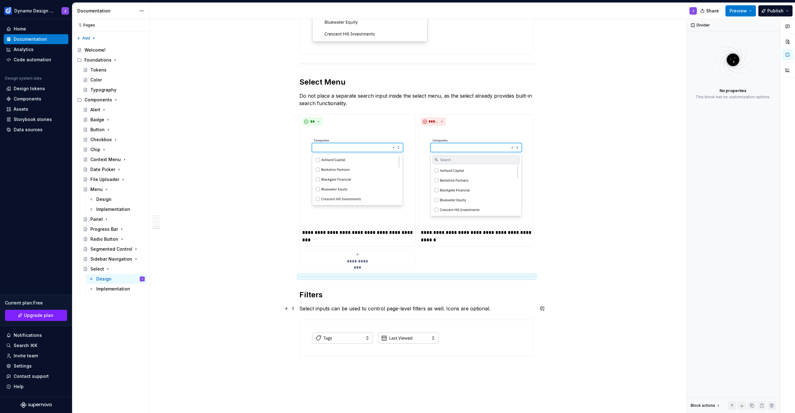
click at [495, 309] on p "Select inputs can be used to control page-level filters as well. Icons are opti…" at bounding box center [417, 307] width 235 height 7
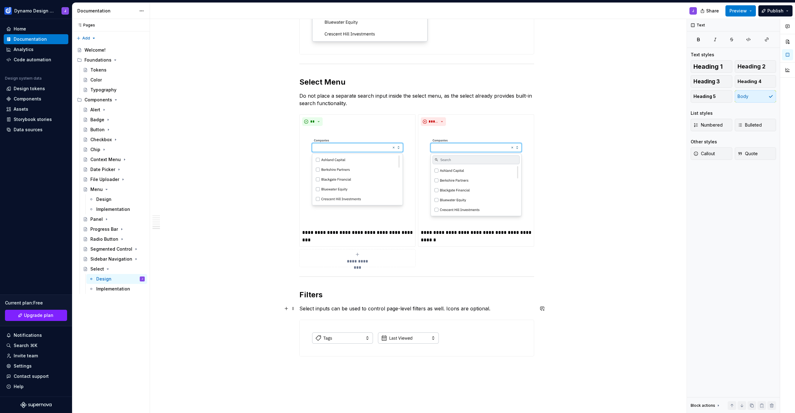
click at [444, 308] on p "Select inputs can be used to control page-level filters as well. Icons are opti…" at bounding box center [417, 307] width 235 height 7
click at [414, 315] on p "Select inputs can be used to control page-level filters as well. Filters do not…" at bounding box center [417, 311] width 235 height 15
click at [443, 314] on p "Select inputs can be used to control page-level filters as well. Filters do not…" at bounding box center [417, 311] width 235 height 15
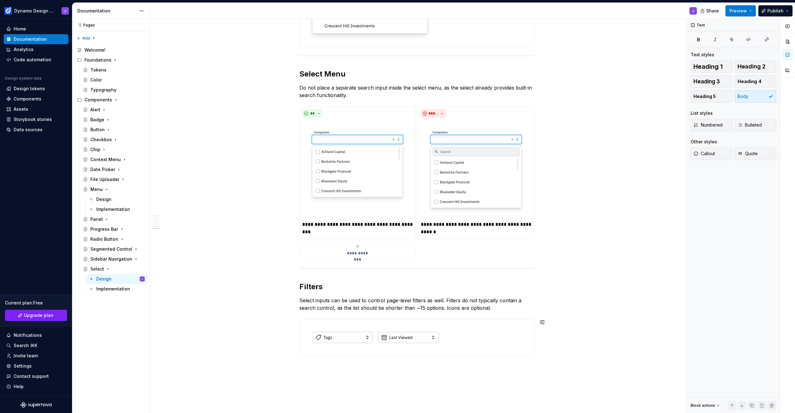
scroll to position [981, 0]
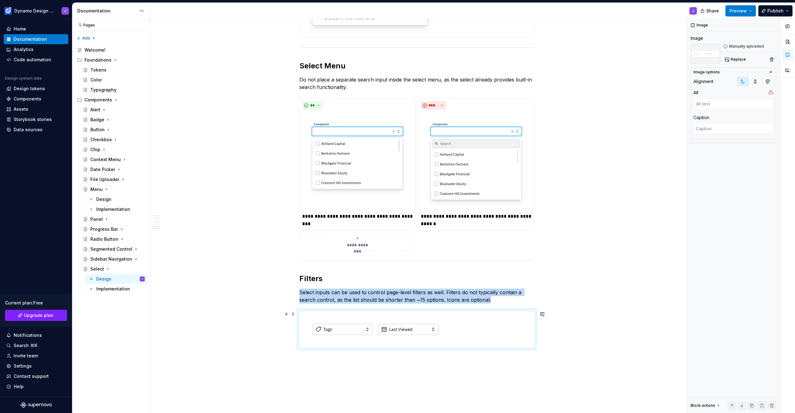
click at [429, 339] on img at bounding box center [376, 329] width 152 height 36
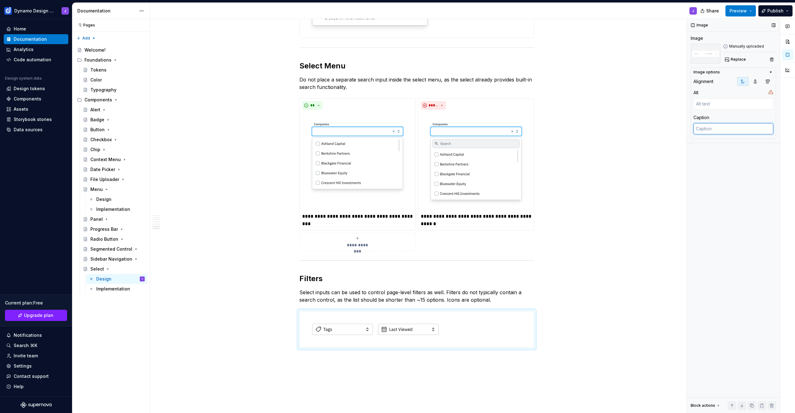
click at [732, 128] on textarea at bounding box center [734, 128] width 80 height 11
click at [711, 128] on textarea "sdfdsaf" at bounding box center [734, 128] width 80 height 11
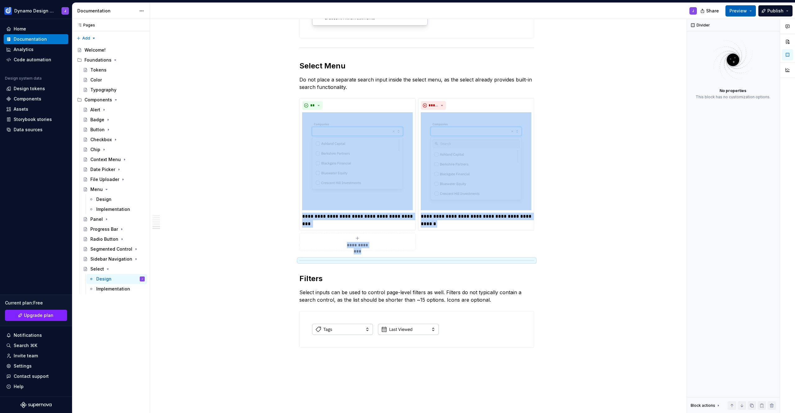
click at [733, 11] on span "Preview" at bounding box center [738, 11] width 17 height 6
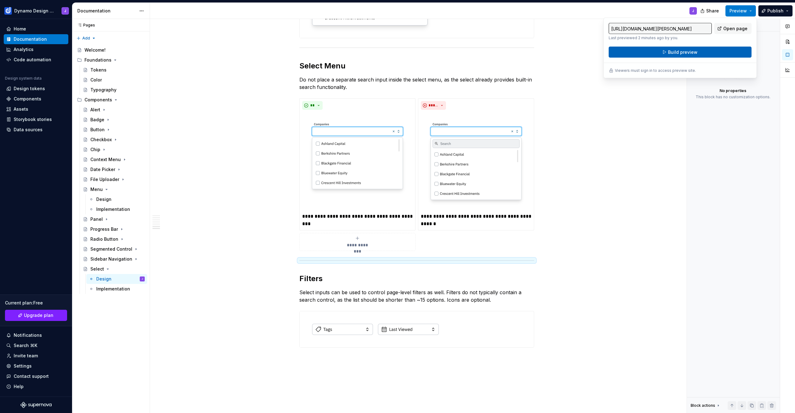
click at [710, 52] on button "Build preview" at bounding box center [680, 52] width 143 height 11
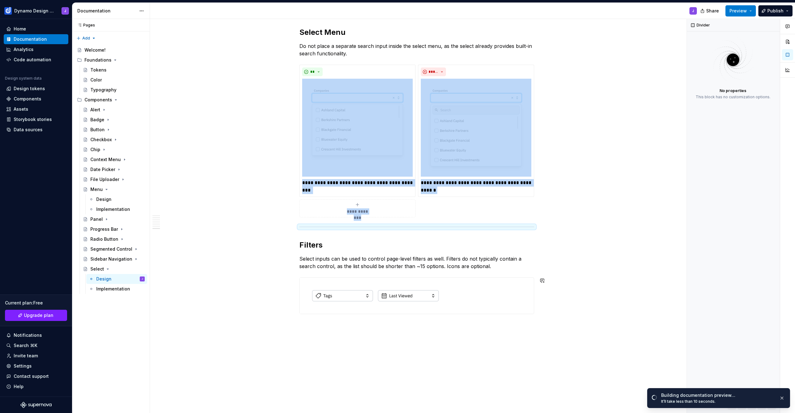
scroll to position [1062, 0]
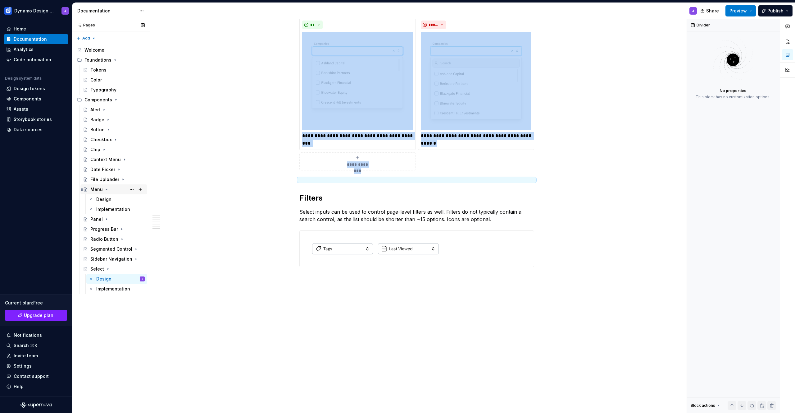
click at [106, 189] on icon "Page tree" at bounding box center [107, 189] width 2 height 1
click at [100, 159] on div "Context Menu" at bounding box center [105, 159] width 30 height 6
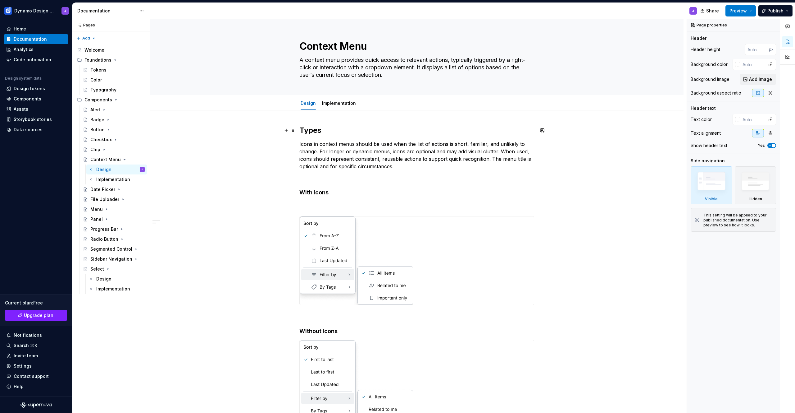
click at [308, 131] on h2 "Types" at bounding box center [417, 130] width 235 height 10
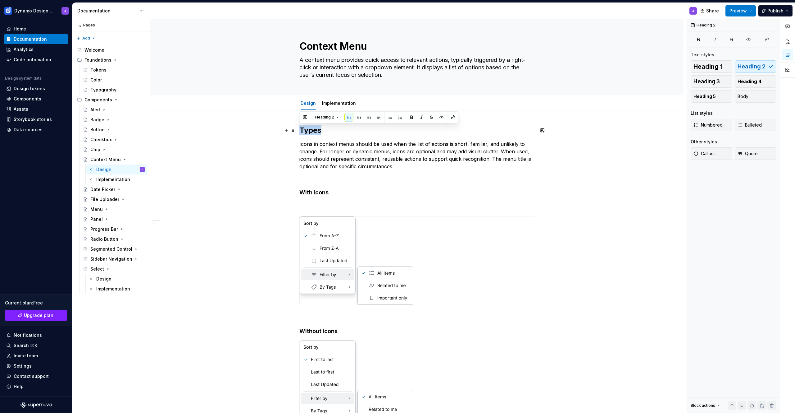
click at [308, 131] on h2 "Types" at bounding box center [417, 130] width 235 height 10
click at [300, 130] on h2 "Icons" at bounding box center [417, 130] width 235 height 10
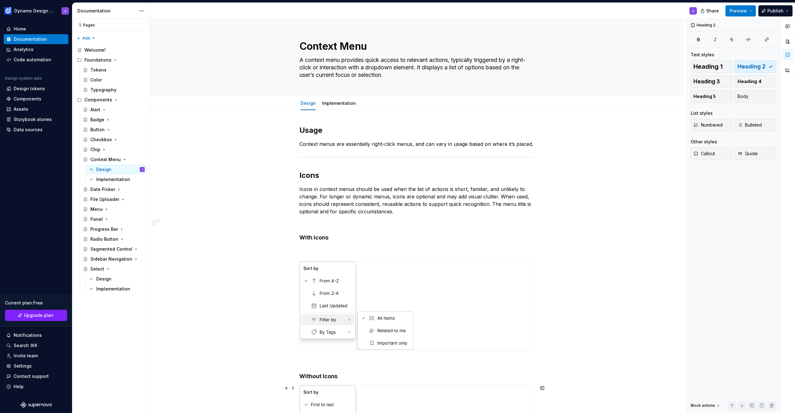
scroll to position [192, 0]
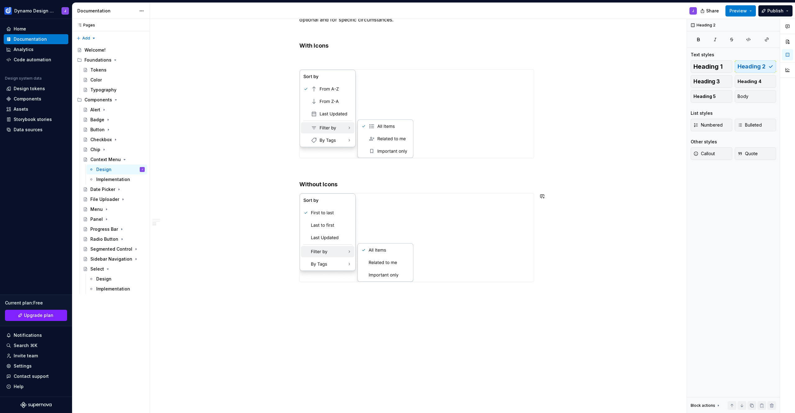
click at [345, 295] on div "Usage Context menus are essentially right-click menus, and can vary in usage ba…" at bounding box center [417, 166] width 534 height 494
click at [102, 280] on div "Design" at bounding box center [103, 279] width 15 height 6
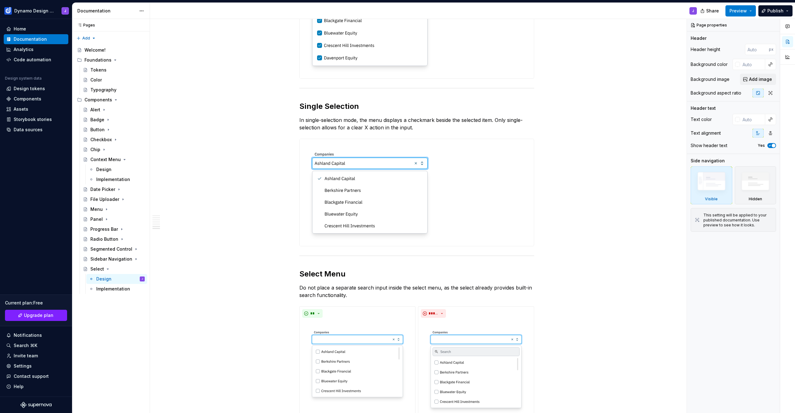
scroll to position [1062, 0]
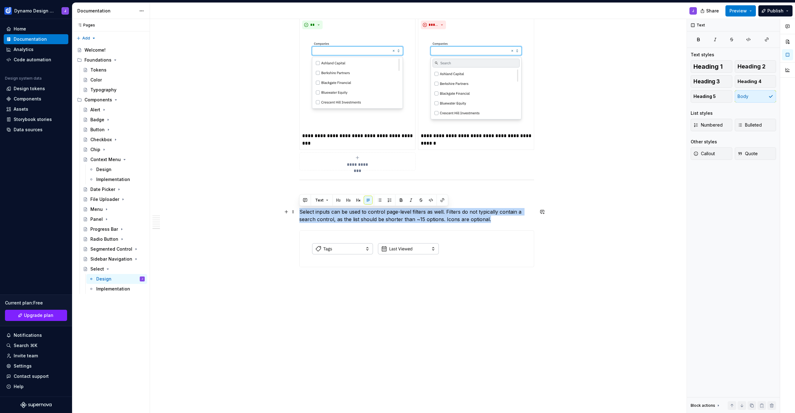
drag, startPoint x: 299, startPoint y: 212, endPoint x: 489, endPoint y: 218, distance: 189.9
click at [489, 218] on p "Select inputs can be used to control page-level filters as well. Filters do not…" at bounding box center [417, 215] width 235 height 15
copy p "Select inputs can be used to control page-level filters as well. Filters do not…"
click at [101, 171] on div "Design" at bounding box center [103, 169] width 15 height 6
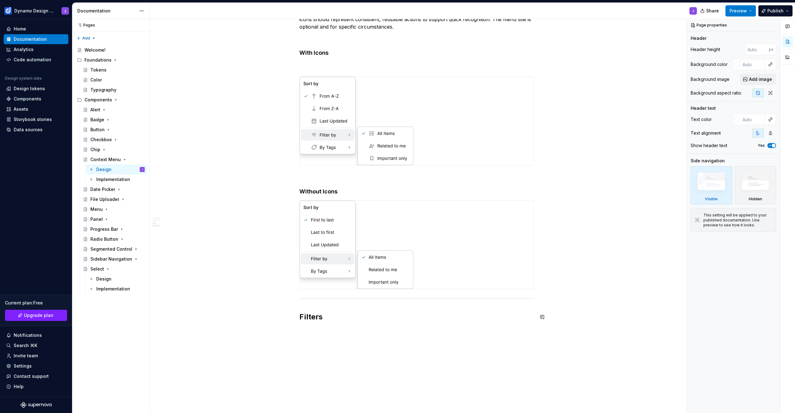
scroll to position [237, 0]
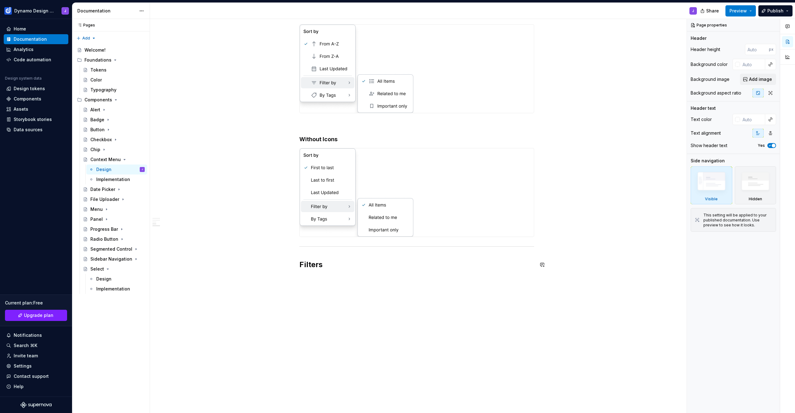
click at [319, 280] on p at bounding box center [417, 277] width 235 height 7
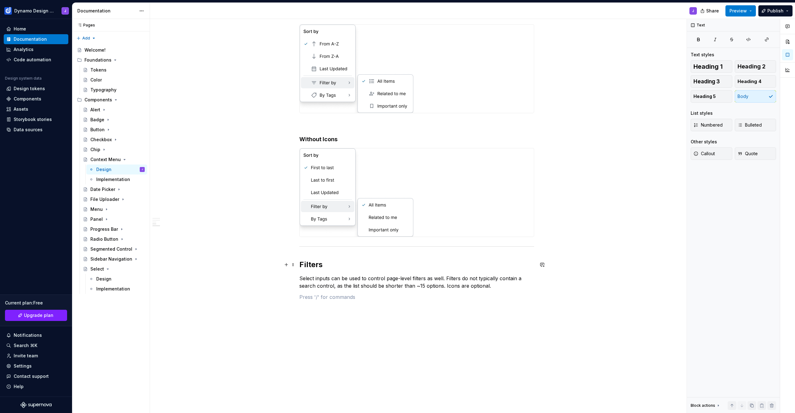
click at [301, 263] on h2 "Filters" at bounding box center [417, 264] width 235 height 10
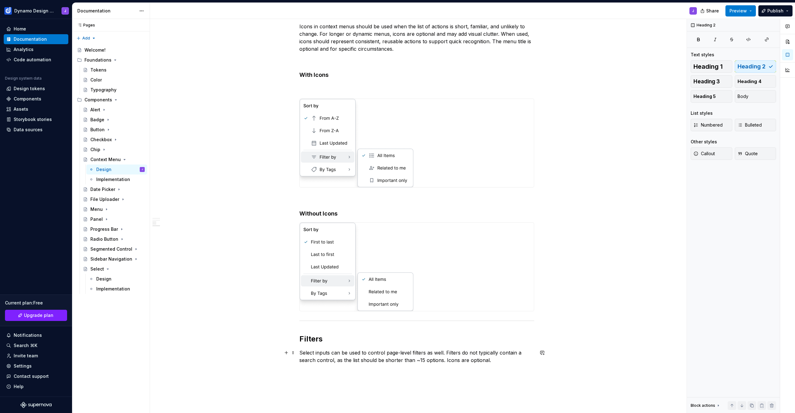
scroll to position [255, 0]
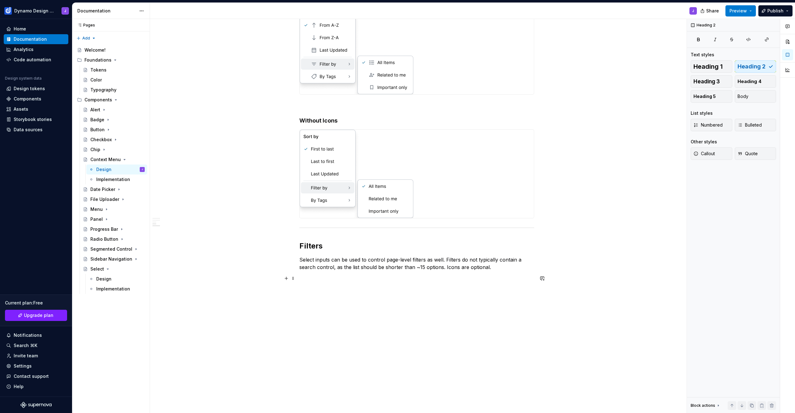
click at [322, 277] on p at bounding box center [417, 277] width 235 height 7
click at [89, 207] on div "Menu" at bounding box center [114, 209] width 62 height 9
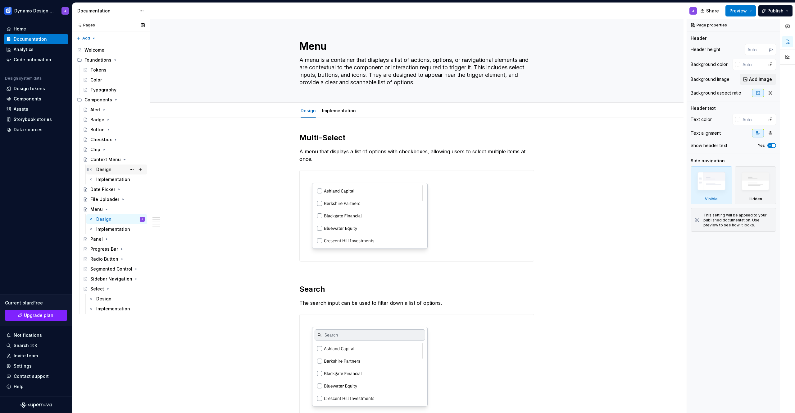
click at [105, 169] on div "Design" at bounding box center [103, 169] width 15 height 6
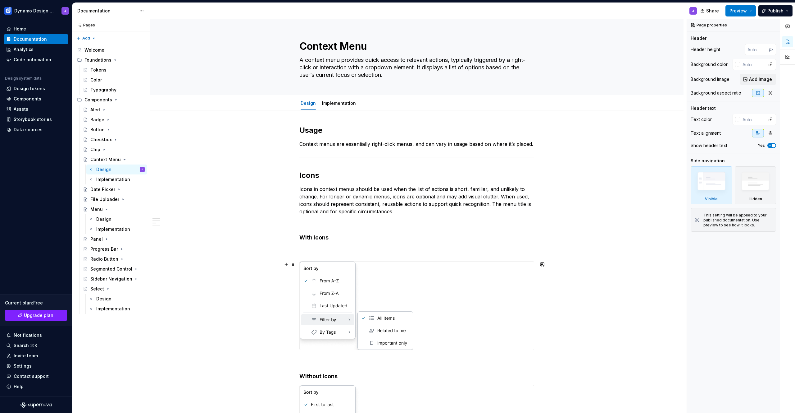
scroll to position [255, 0]
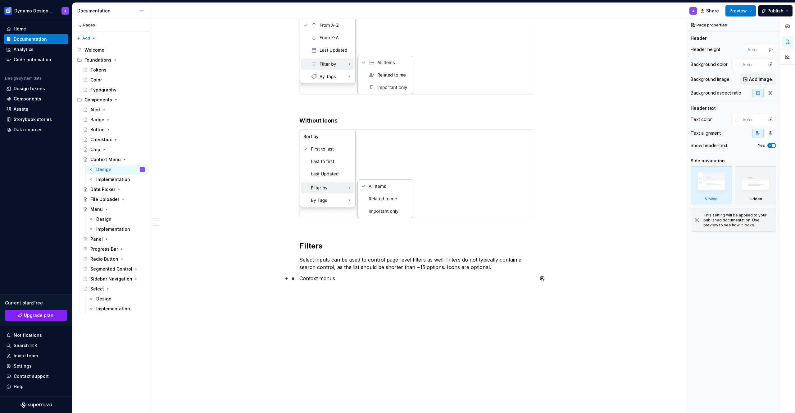
click at [350, 278] on p "Context menus" at bounding box center [417, 277] width 235 height 7
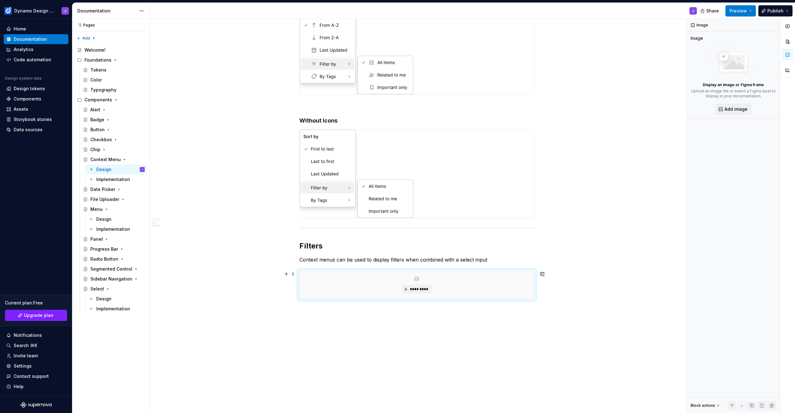
click at [412, 283] on div "*********" at bounding box center [417, 284] width 234 height 27
click at [418, 290] on span "*********" at bounding box center [419, 288] width 19 height 5
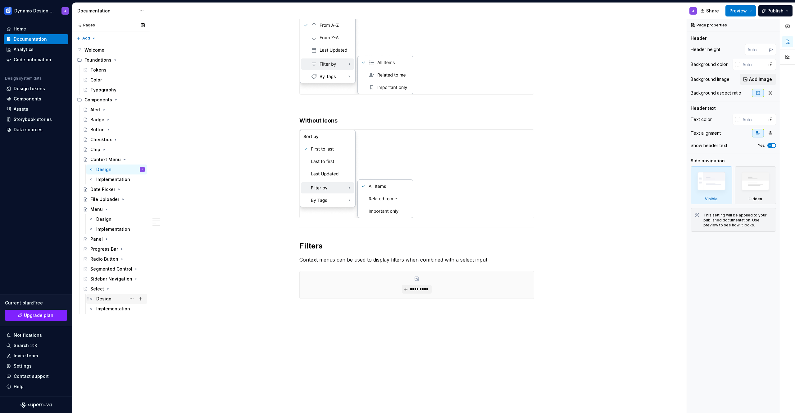
click at [100, 296] on div "Design" at bounding box center [103, 298] width 15 height 6
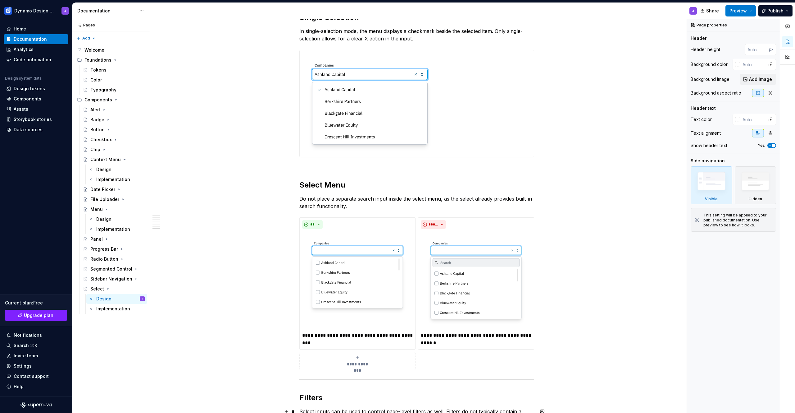
scroll to position [1049, 0]
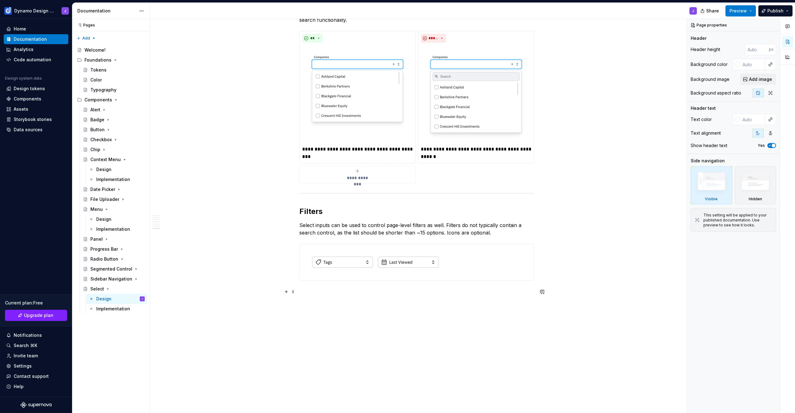
click at [329, 289] on p at bounding box center [417, 291] width 235 height 7
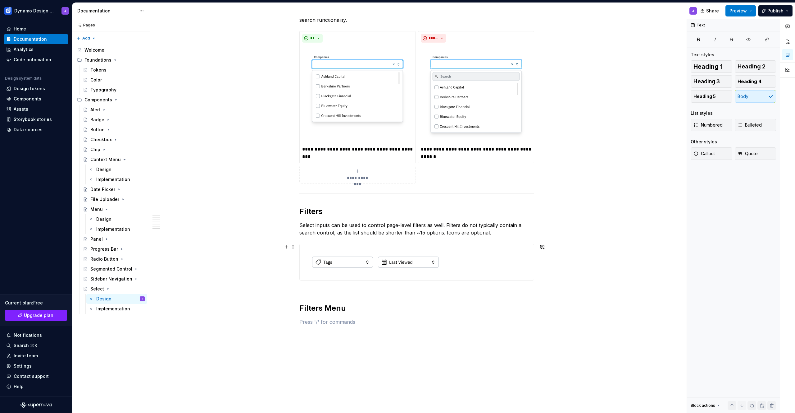
click at [458, 268] on div at bounding box center [417, 262] width 234 height 36
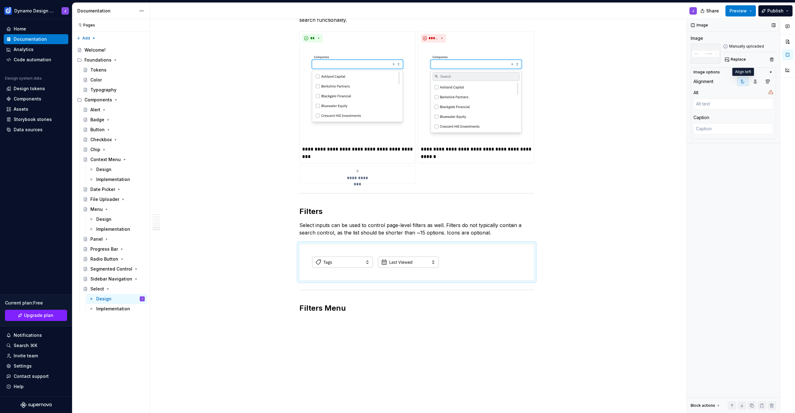
click at [746, 82] on button "button" at bounding box center [743, 81] width 11 height 9
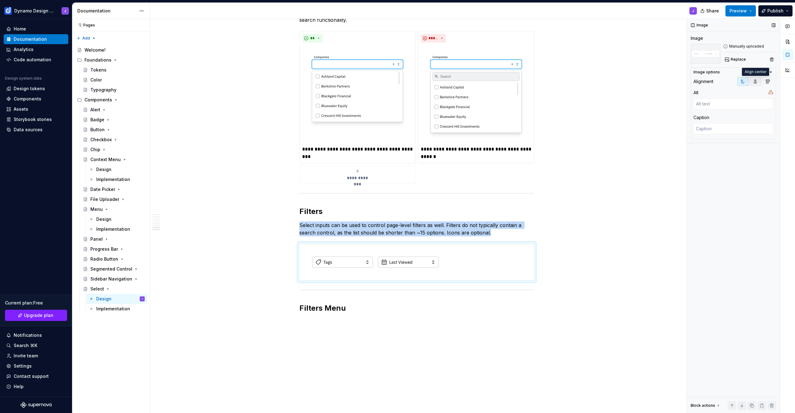
click at [756, 82] on icon "button" at bounding box center [755, 81] width 5 height 5
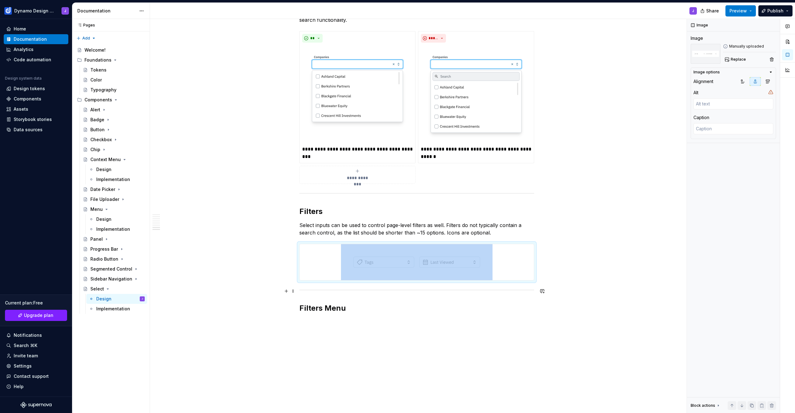
click at [325, 290] on hr at bounding box center [417, 290] width 235 height 0
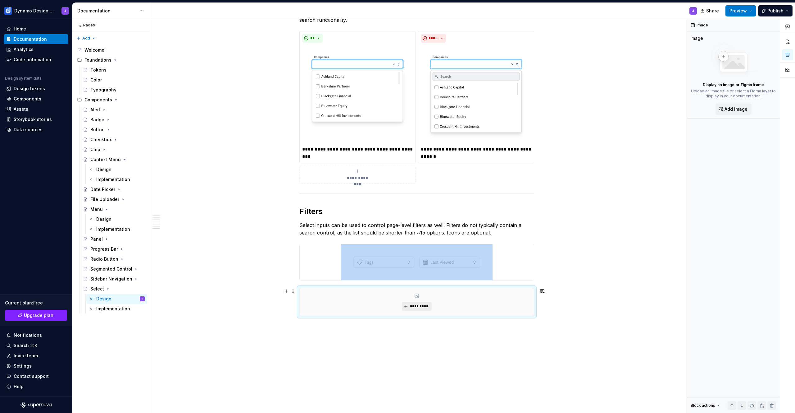
click at [418, 306] on span "*********" at bounding box center [419, 306] width 19 height 5
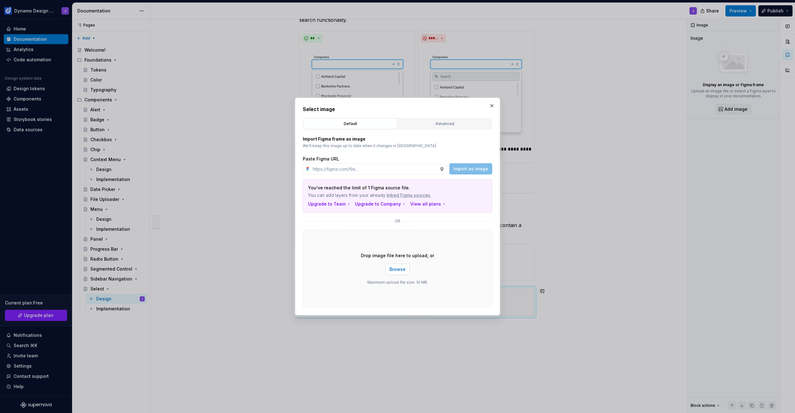
click at [399, 268] on span "Browse" at bounding box center [398, 269] width 16 height 6
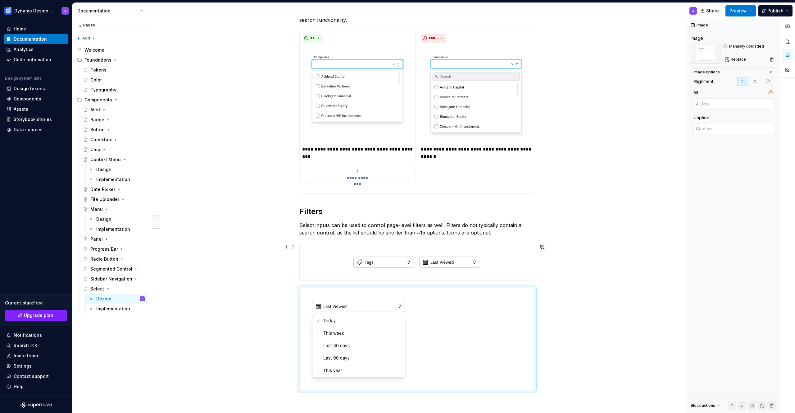
click at [513, 275] on div at bounding box center [417, 262] width 234 height 36
click at [746, 80] on button "button" at bounding box center [743, 81] width 11 height 9
click at [490, 263] on div at bounding box center [417, 262] width 234 height 36
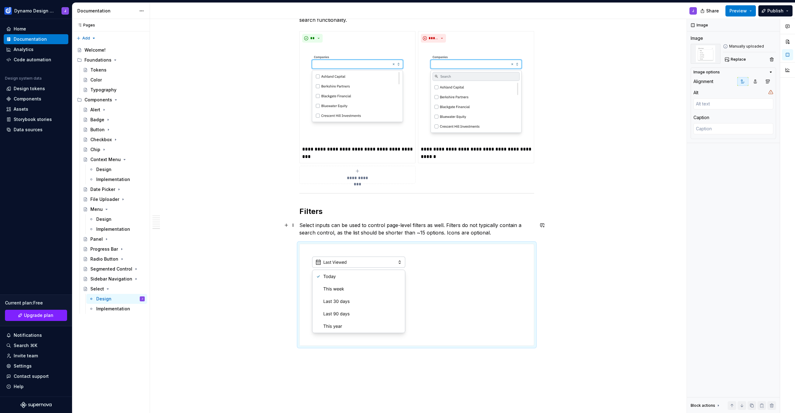
click at [443, 233] on p "Select inputs can be used to control page-level filters as well. Filters do not…" at bounding box center [417, 228] width 235 height 15
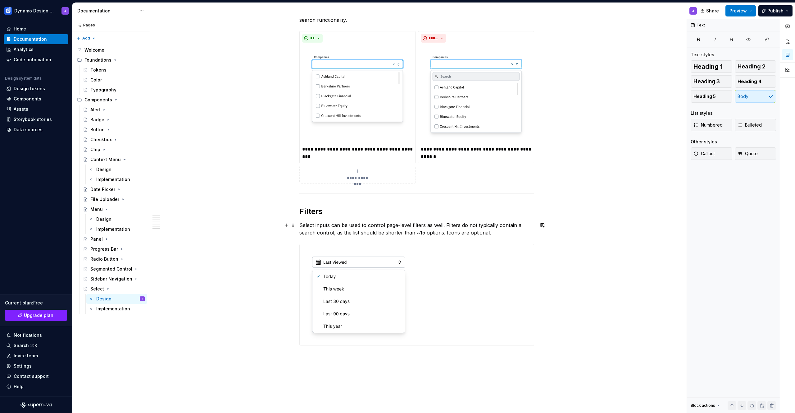
click at [401, 234] on p "Select inputs can be used to control page-level filters as well. Filters do not…" at bounding box center [417, 228] width 235 height 15
click at [449, 234] on p "Select inputs can be used to control page-level filters as well. Filters do not…" at bounding box center [417, 228] width 235 height 15
click at [460, 232] on p "Select inputs can be used to control page-level filters as well. Filters do not…" at bounding box center [417, 228] width 235 height 15
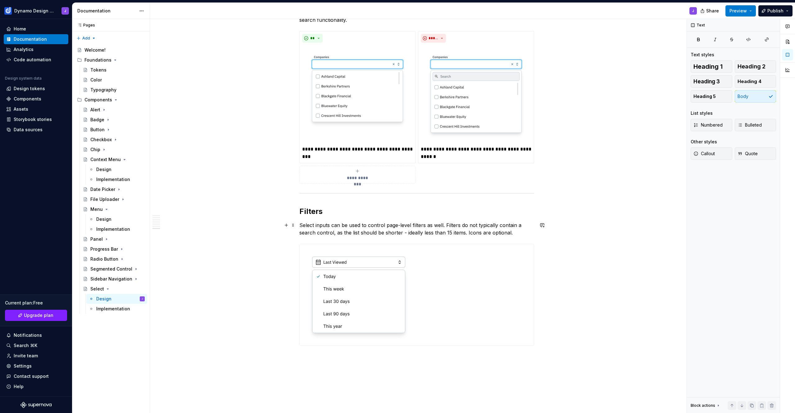
click at [468, 232] on p "Select inputs can be used to control page-level filters as well. Filters do not…" at bounding box center [417, 228] width 235 height 15
click at [467, 231] on p "Select inputs can be used to control page-level filters as well. Filters do not…" at bounding box center [417, 228] width 235 height 15
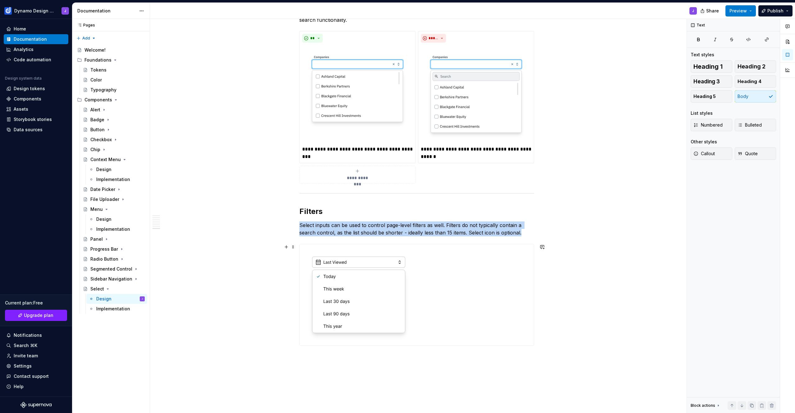
click at [363, 285] on img at bounding box center [359, 294] width 118 height 101
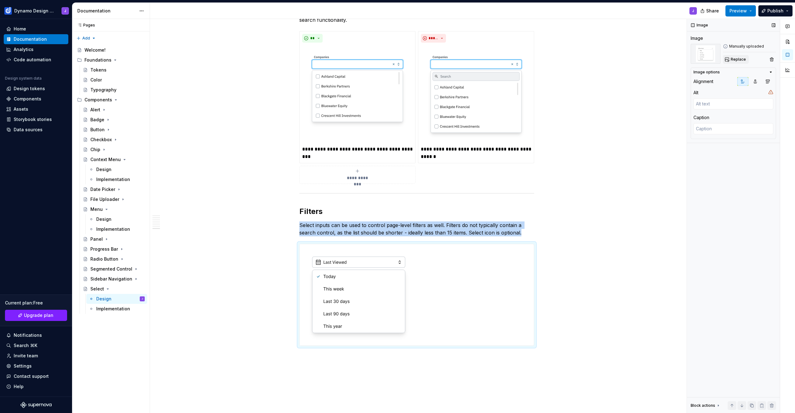
click at [740, 58] on span "Replace" at bounding box center [738, 59] width 15 height 5
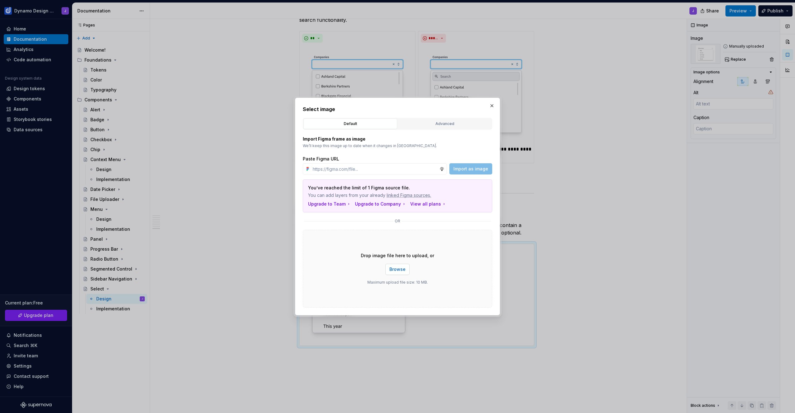
click at [402, 271] on span "Browse" at bounding box center [398, 269] width 16 height 6
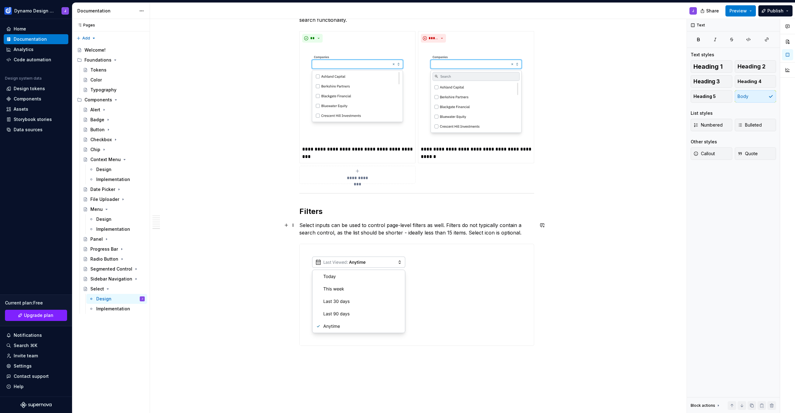
click at [445, 225] on p "Select inputs can be used to control page-level filters as well. Filters do not…" at bounding box center [417, 228] width 235 height 15
click at [332, 233] on p "Select inputs can be used to control page-level filters as well. Filters do not…" at bounding box center [417, 228] width 235 height 15
click at [333, 233] on p "Select inputs can be used to control page-level filters as well. Filters do not…" at bounding box center [417, 228] width 235 height 15
drag, startPoint x: 340, startPoint y: 232, endPoint x: 375, endPoint y: 233, distance: 34.8
click at [375, 233] on p "Select inputs can be used to control page-level filters as well. Filters do not…" at bounding box center [417, 232] width 235 height 22
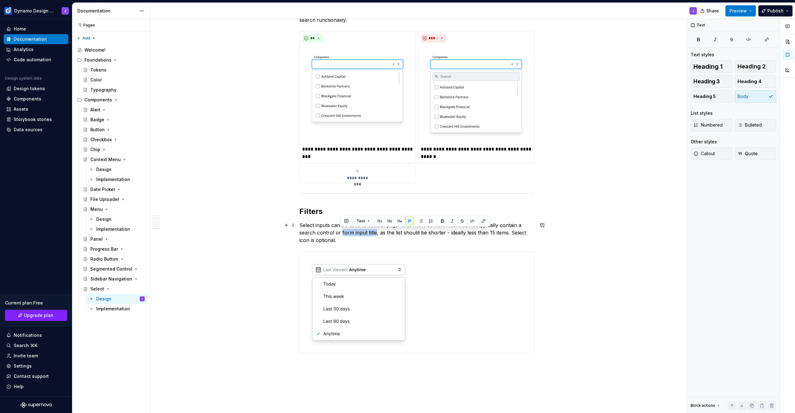
drag, startPoint x: 375, startPoint y: 231, endPoint x: 341, endPoint y: 231, distance: 33.6
click at [341, 231] on p "Select inputs can be used to control page-level filters as well. Filters do not…" at bounding box center [417, 232] width 235 height 22
click at [512, 232] on p "Select inputs can be used to control page-level filters as well. Filters do not…" at bounding box center [417, 232] width 235 height 22
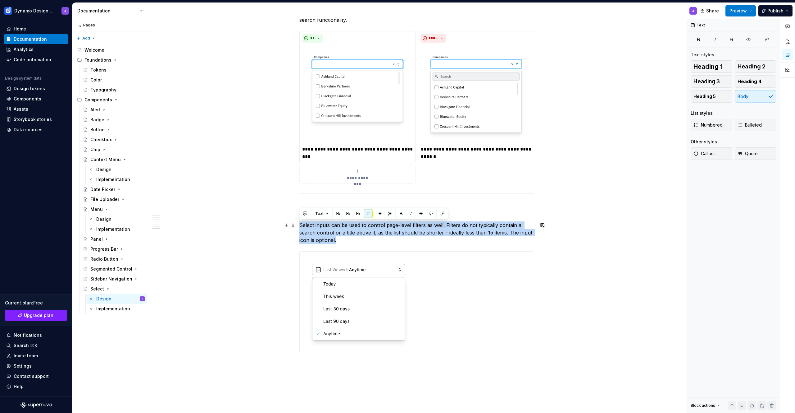
drag, startPoint x: 306, startPoint y: 232, endPoint x: 298, endPoint y: 227, distance: 9.2
copy p "Select inputs can be used to control page-level filters as well. Filters do not…"
click at [346, 238] on p "Select inputs can be used to control page-level filters as well. Filters do not…" at bounding box center [417, 232] width 235 height 22
drag, startPoint x: 341, startPoint y: 240, endPoint x: 299, endPoint y: 224, distance: 44.5
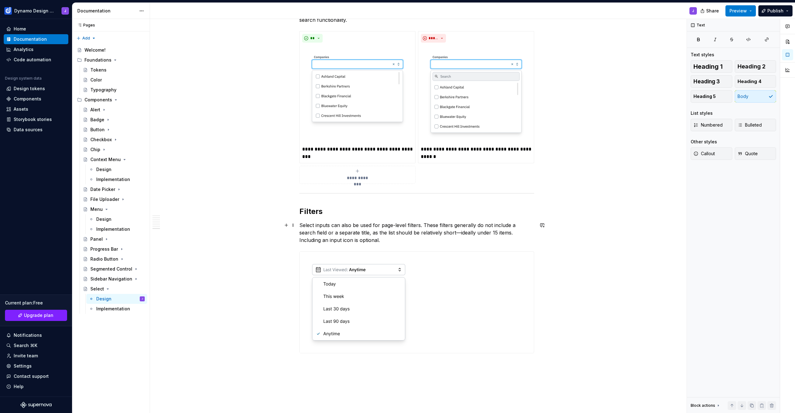
click at [377, 240] on p "Select inputs can also be used for page-level filters. These filters generally …" at bounding box center [417, 232] width 235 height 22
click at [322, 213] on h2 "Filters" at bounding box center [417, 211] width 235 height 10
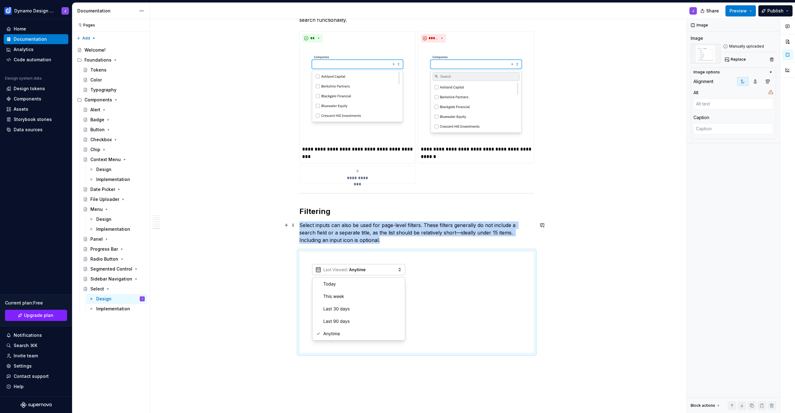
click at [369, 242] on p "Select inputs can also be used for page-level filters. These filters generally …" at bounding box center [417, 232] width 235 height 22
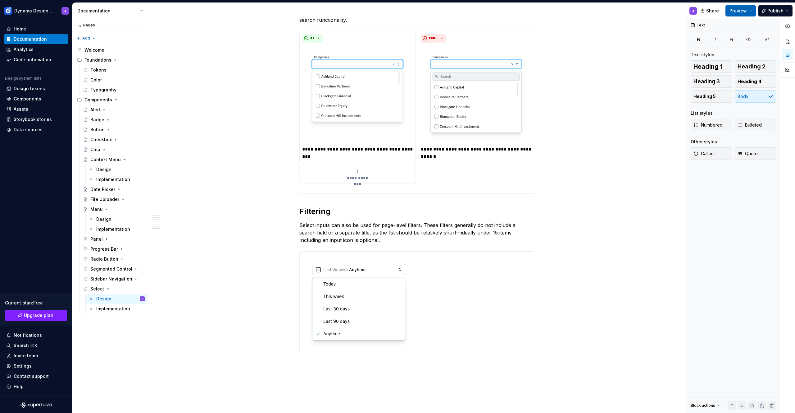
click at [735, 12] on span "Preview" at bounding box center [738, 11] width 17 height 6
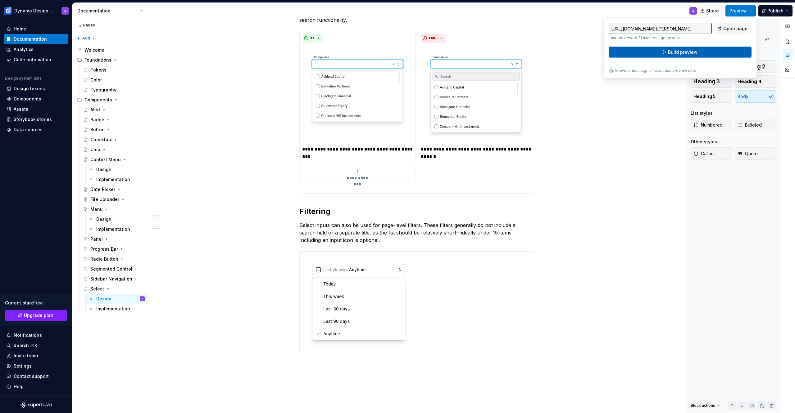
click at [695, 52] on span "Build preview" at bounding box center [683, 52] width 30 height 6
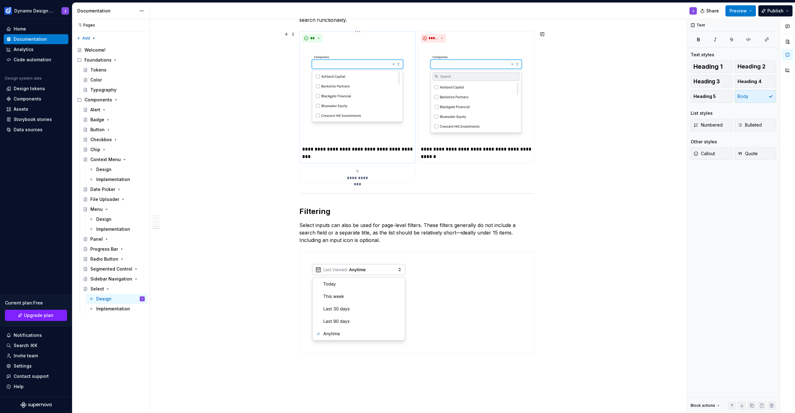
scroll to position [944, 0]
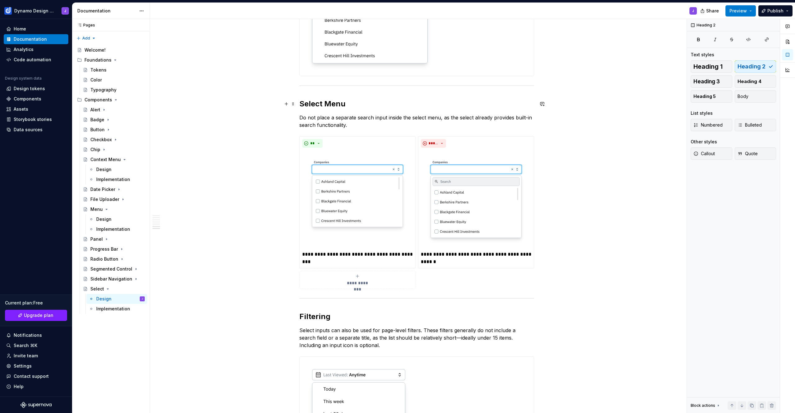
click at [336, 104] on h2 "Select Menu" at bounding box center [417, 104] width 235 height 10
click at [746, 9] on span "Preview" at bounding box center [738, 11] width 17 height 6
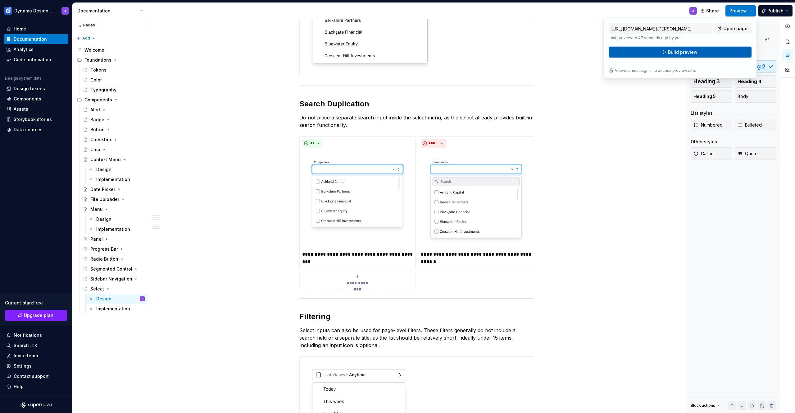
click at [715, 53] on button "Build preview" at bounding box center [680, 52] width 143 height 11
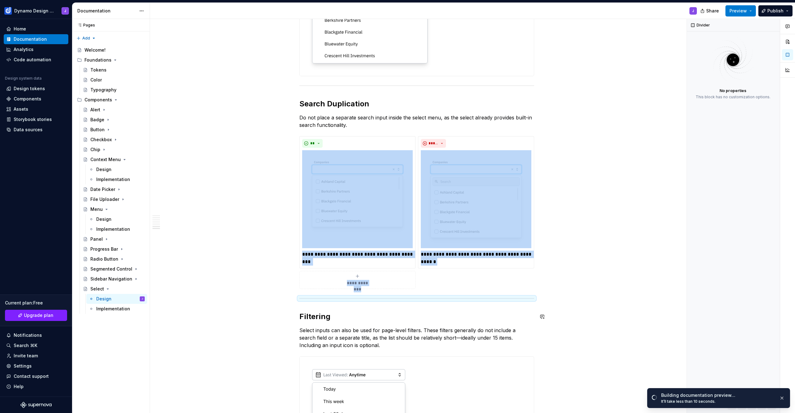
scroll to position [1050, 0]
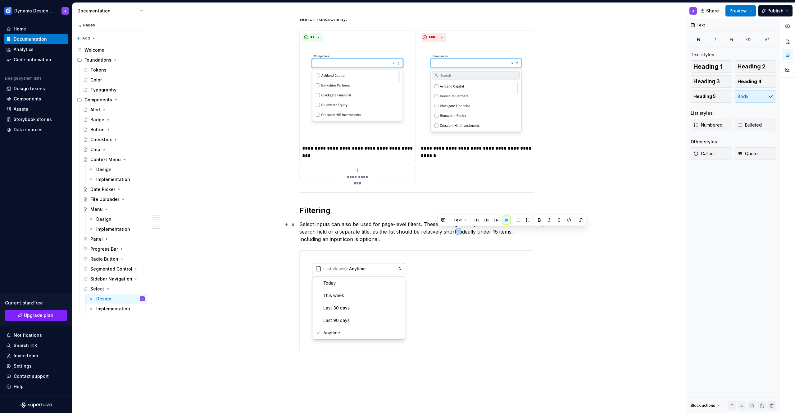
drag, startPoint x: 442, startPoint y: 231, endPoint x: 438, endPoint y: 231, distance: 3.5
click at [438, 231] on p "Select inputs can also be used for page-level filters. These filters generally …" at bounding box center [417, 231] width 235 height 22
click at [370, 238] on p "Select inputs can also be used for page-level filters. These filters generally …" at bounding box center [417, 231] width 235 height 22
click at [351, 231] on p "Select inputs can also be used for page-level filters. These filters generally …" at bounding box center [417, 231] width 235 height 22
click at [359, 229] on p "Select inputs can also be used for page-level filters. These filters generally …" at bounding box center [417, 231] width 235 height 22
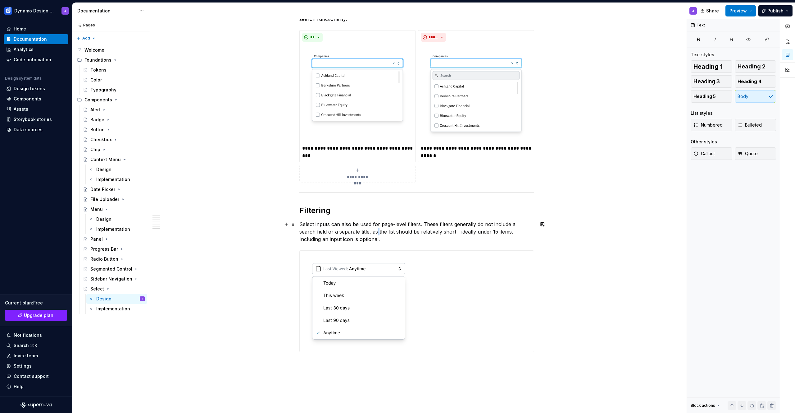
click at [359, 229] on p "Select inputs can also be used for page-level filters. These filters generally …" at bounding box center [417, 231] width 235 height 22
click at [446, 238] on p "Select inputs can also be used for page-level filters. These filters generally …" at bounding box center [417, 231] width 235 height 22
click at [738, 14] on button "Preview" at bounding box center [741, 10] width 30 height 11
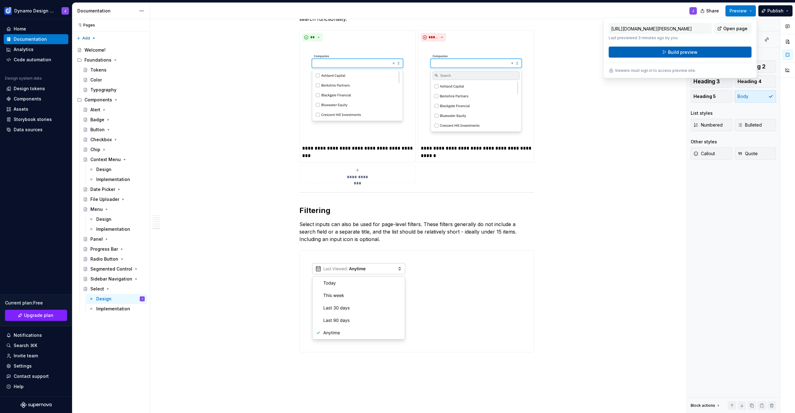
click at [688, 52] on span "Build preview" at bounding box center [683, 52] width 30 height 6
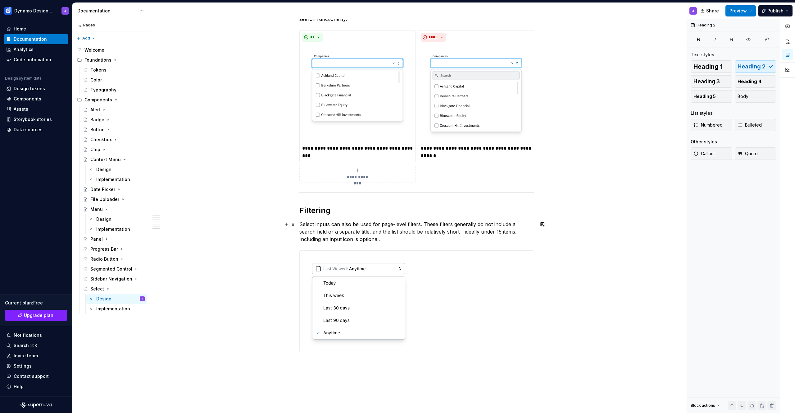
click at [355, 239] on p "Select inputs can also be used for page-level filters. These filters generally …" at bounding box center [417, 231] width 235 height 22
click at [499, 230] on p "Select inputs can also be used for page-level filters. These filters generally …" at bounding box center [417, 231] width 235 height 22
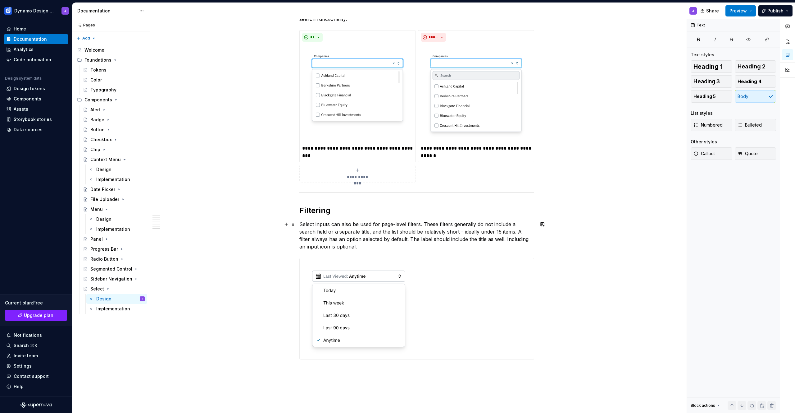
click at [391, 237] on p "Select inputs can also be used for page-level filters. These filters generally …" at bounding box center [417, 235] width 235 height 30
click at [504, 341] on div at bounding box center [417, 308] width 234 height 101
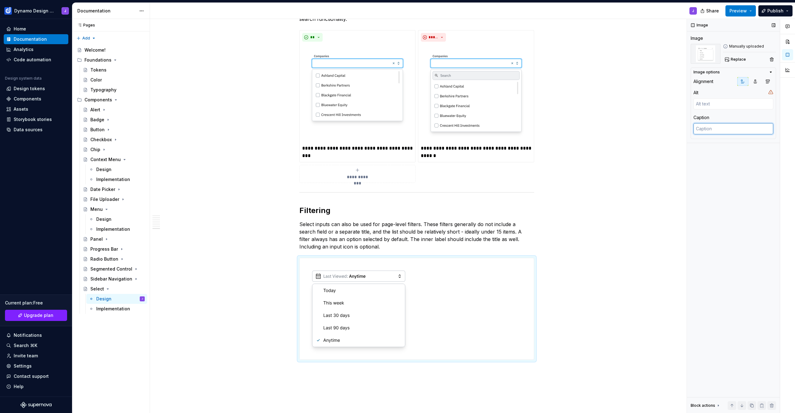
click at [710, 127] on textarea at bounding box center [734, 128] width 80 height 11
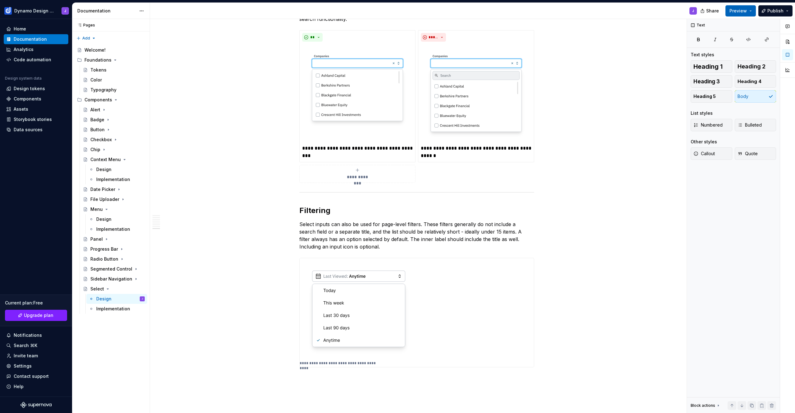
click at [748, 12] on button "Preview" at bounding box center [741, 10] width 30 height 11
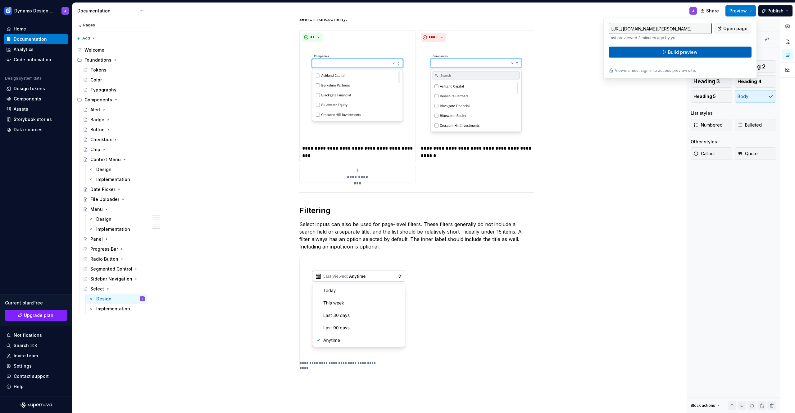
click at [721, 53] on button "Build preview" at bounding box center [680, 52] width 143 height 11
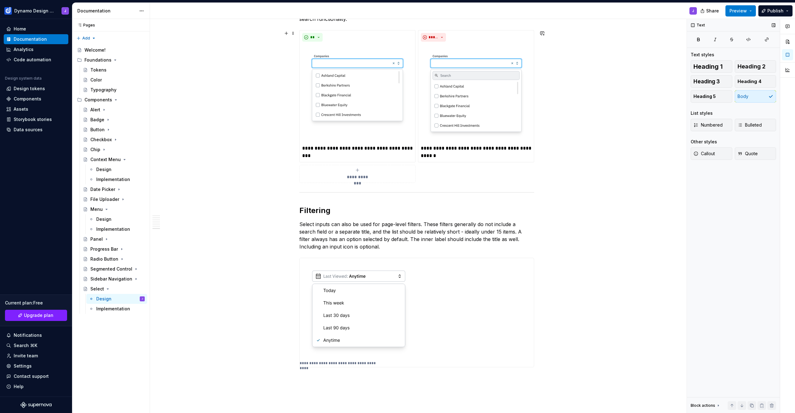
scroll to position [877, 0]
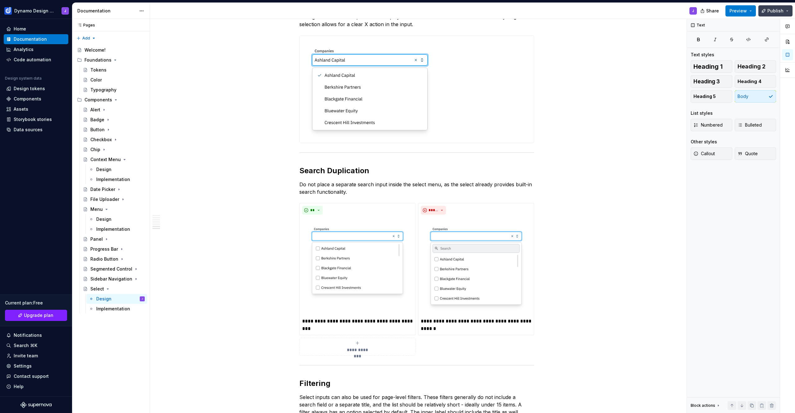
click at [776, 10] on span "Publish" at bounding box center [776, 11] width 16 height 6
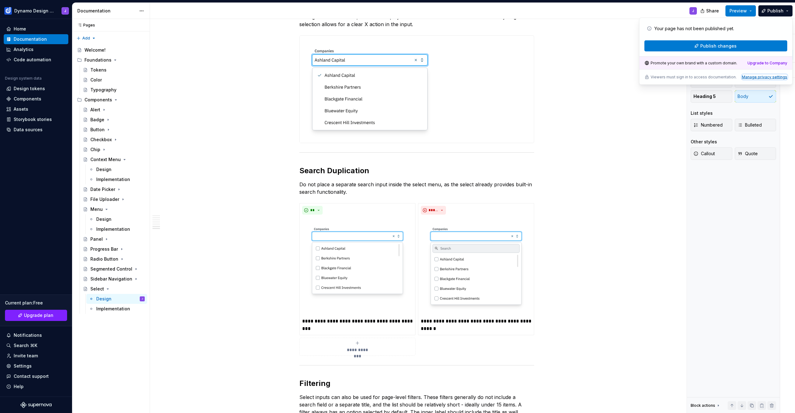
click at [762, 78] on div "Manage privacy settings" at bounding box center [764, 77] width 45 height 5
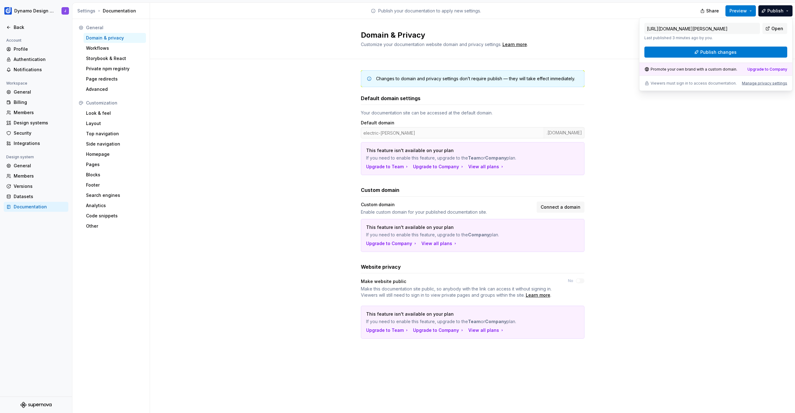
click at [277, 261] on div "Changes to domain and privacy settings don’t require publish — they will take e…" at bounding box center [472, 210] width 645 height 303
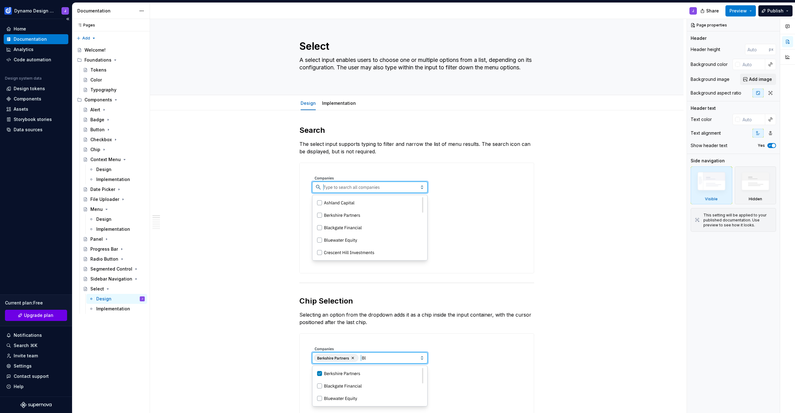
click at [43, 316] on span "Upgrade plan" at bounding box center [39, 315] width 30 height 6
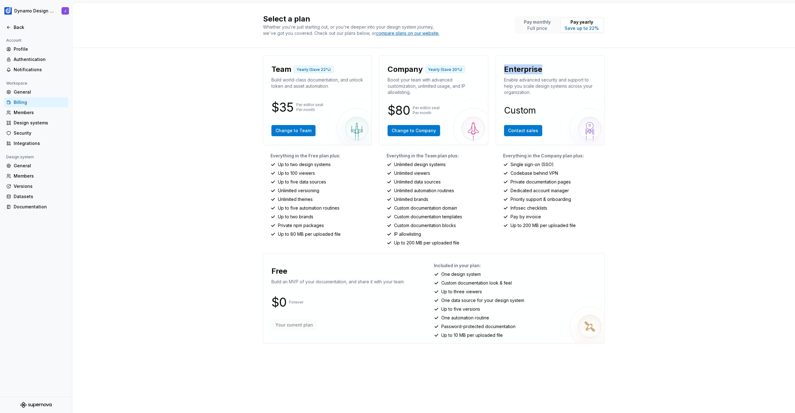
drag, startPoint x: 505, startPoint y: 67, endPoint x: 548, endPoint y: 71, distance: 43.4
click at [548, 71] on div "Enterprise" at bounding box center [550, 69] width 92 height 10
drag, startPoint x: 510, startPoint y: 165, endPoint x: 558, endPoint y: 164, distance: 47.9
click at [558, 164] on div "Single sign-on (SSO)" at bounding box center [554, 164] width 102 height 6
click at [628, 207] on div "Select a plan Whether you're just starting out, or you're deeper into your desi…" at bounding box center [433, 208] width 723 height 410
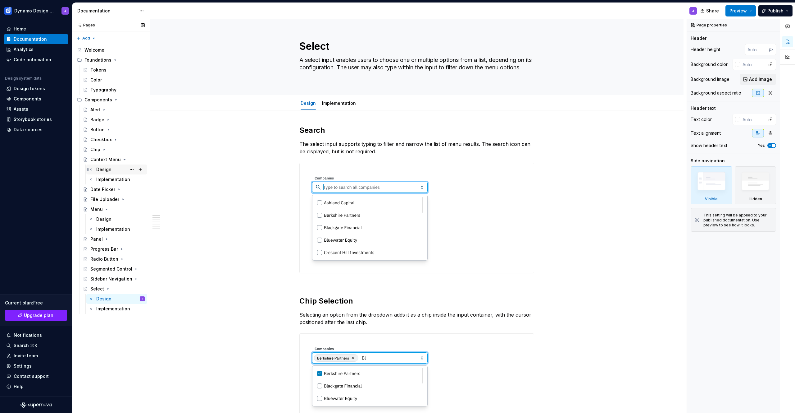
click at [100, 170] on div "Design" at bounding box center [103, 169] width 15 height 6
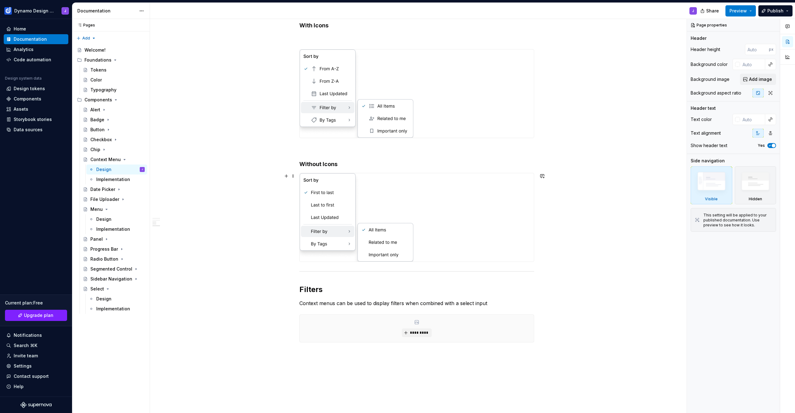
scroll to position [184, 0]
